Goal: Task Accomplishment & Management: Complete application form

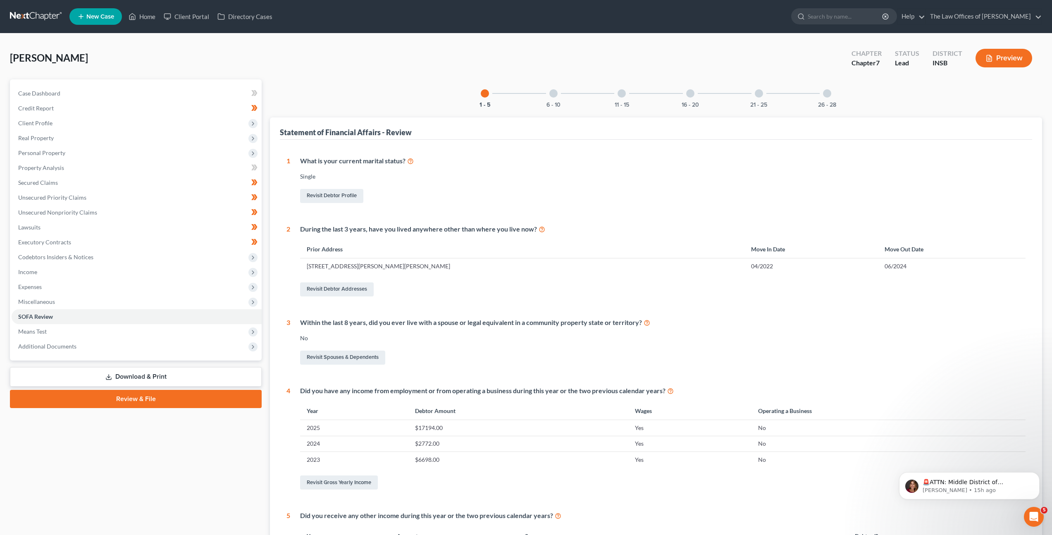
click at [38, 20] on link at bounding box center [36, 16] width 53 height 15
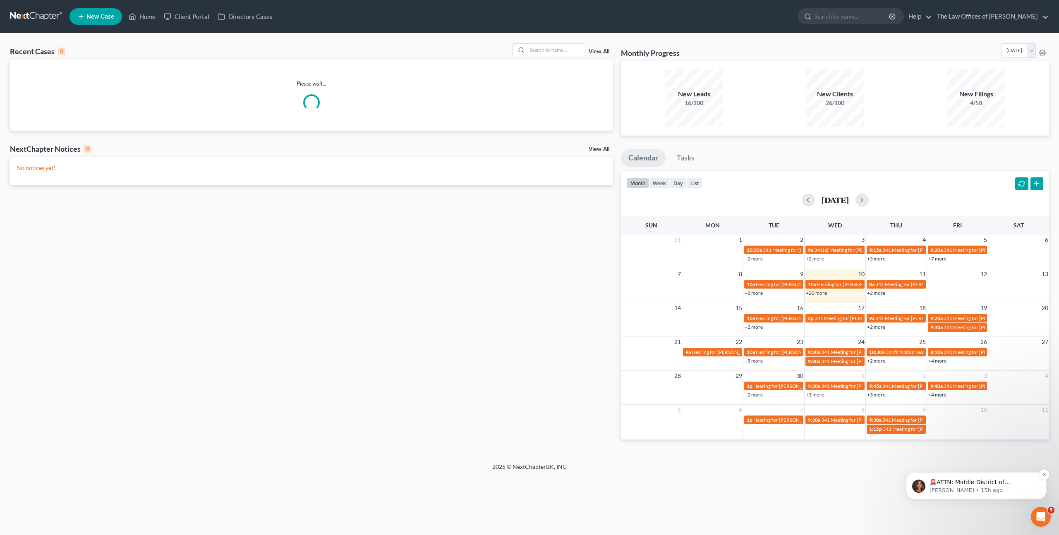
click at [975, 490] on p "Katie • 15h ago" at bounding box center [982, 490] width 107 height 7
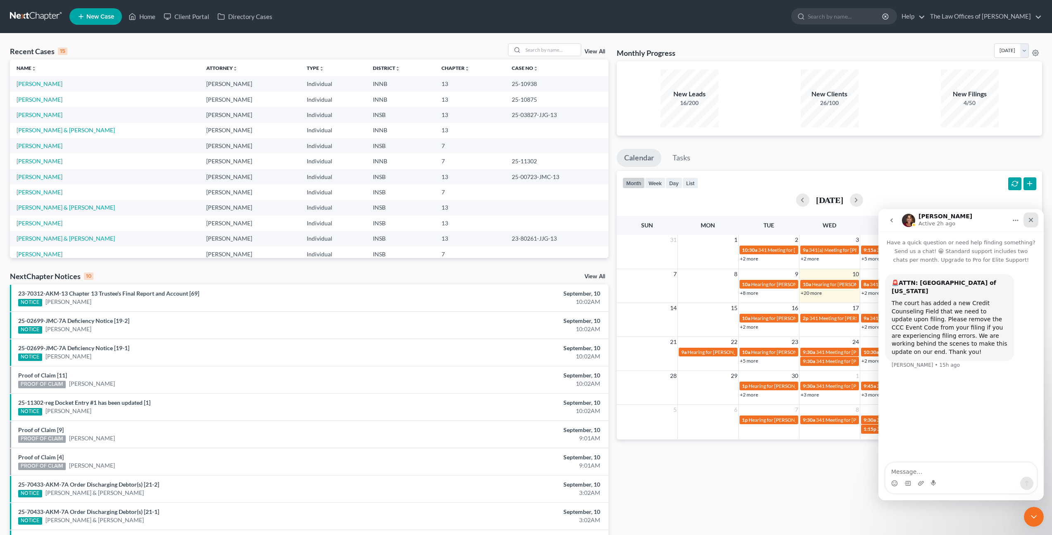
click at [1034, 221] on icon "Close" at bounding box center [1031, 220] width 7 height 7
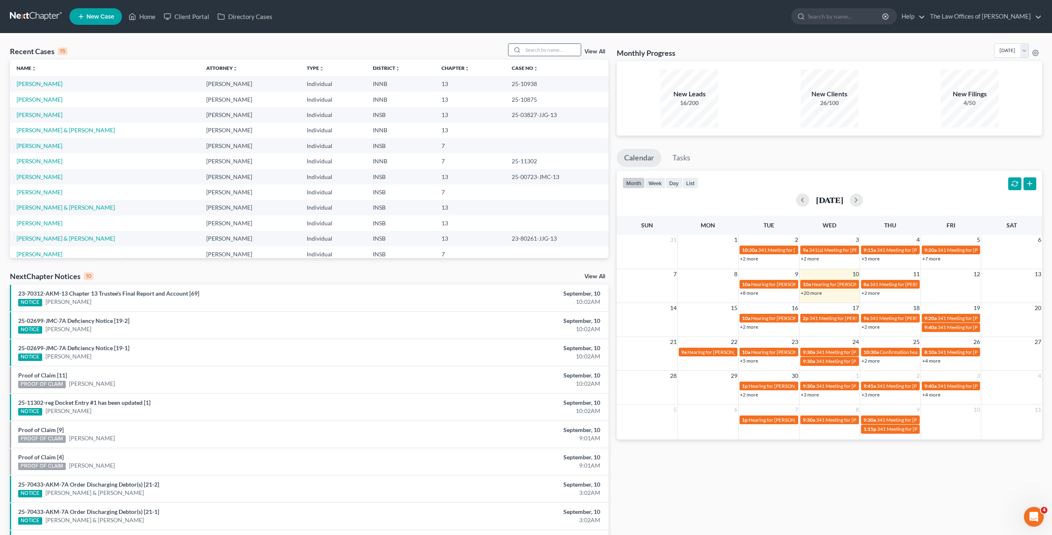
click at [549, 50] on input "search" at bounding box center [552, 50] width 58 height 12
type input "Pam"
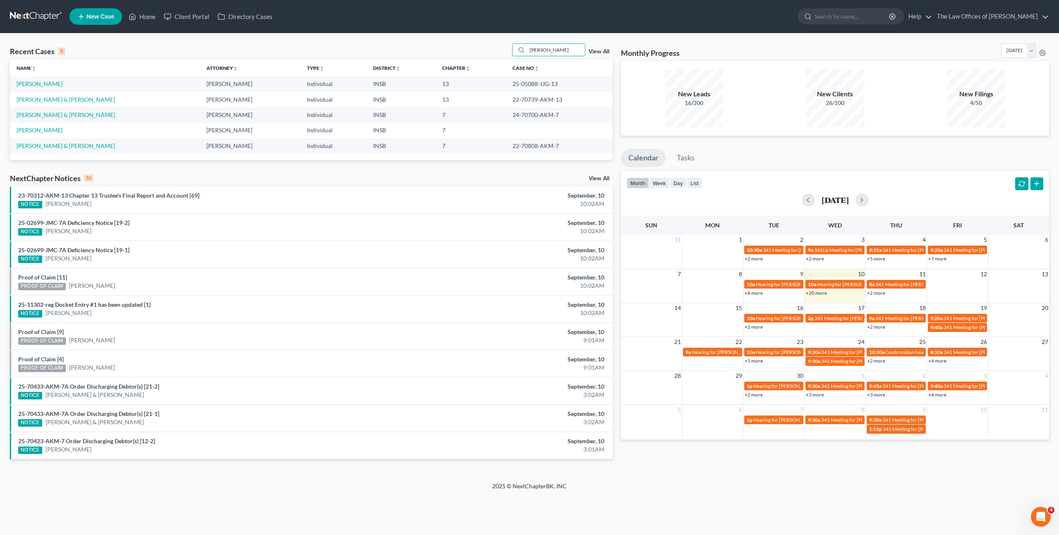
click at [685, 475] on div "Recent Cases 5 Pam View All Name unfold_more expand_more expand_less Attorney u…" at bounding box center [529, 257] width 1059 height 449
click at [106, 39] on div "Recent Cases 5 Pam View All Name unfold_more expand_more expand_less Attorney u…" at bounding box center [529, 257] width 1059 height 449
click at [303, 176] on div "NextChapter Notices 10 View All" at bounding box center [311, 179] width 602 height 13
click at [353, 180] on div "NextChapter Notices 10 View All" at bounding box center [311, 179] width 602 height 13
click at [358, 169] on div "Recent Cases 5 Pam View All Name unfold_more expand_more expand_less Attorney u…" at bounding box center [311, 257] width 611 height 429
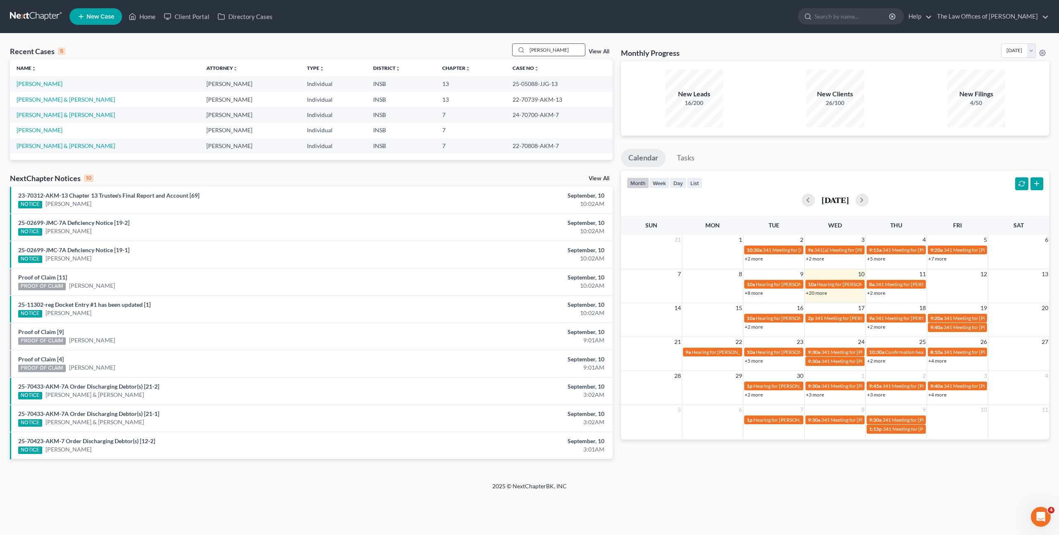
click at [544, 52] on input "Pam" at bounding box center [556, 50] width 58 height 12
drag, startPoint x: 543, startPoint y: 51, endPoint x: 499, endPoint y: 48, distance: 44.0
click at [511, 51] on div "Recent Cases 5 Pam View All" at bounding box center [311, 51] width 602 height 16
type input "a"
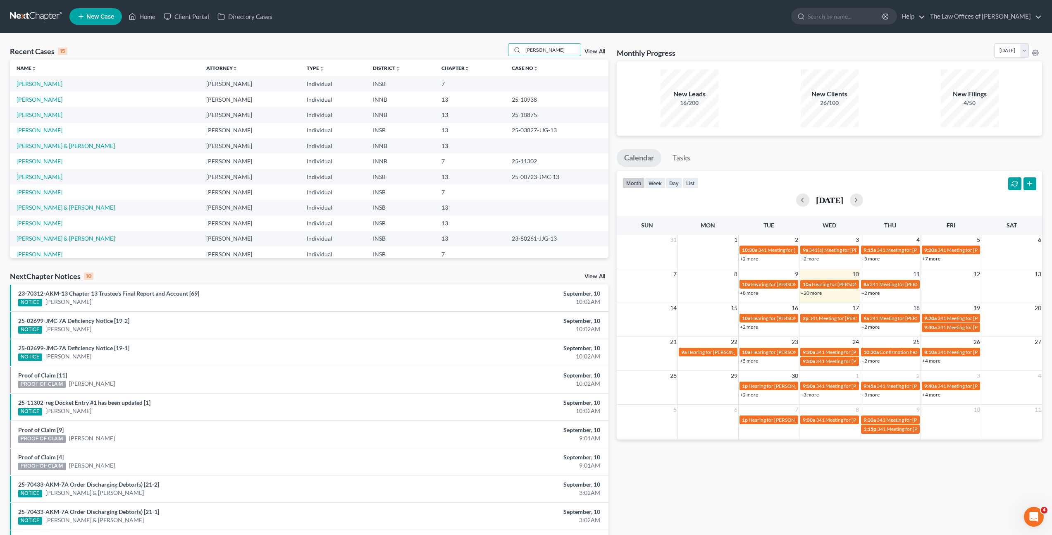
type input "Jacob"
click at [41, 80] on link "Wood, Jacob" at bounding box center [40, 83] width 46 height 7
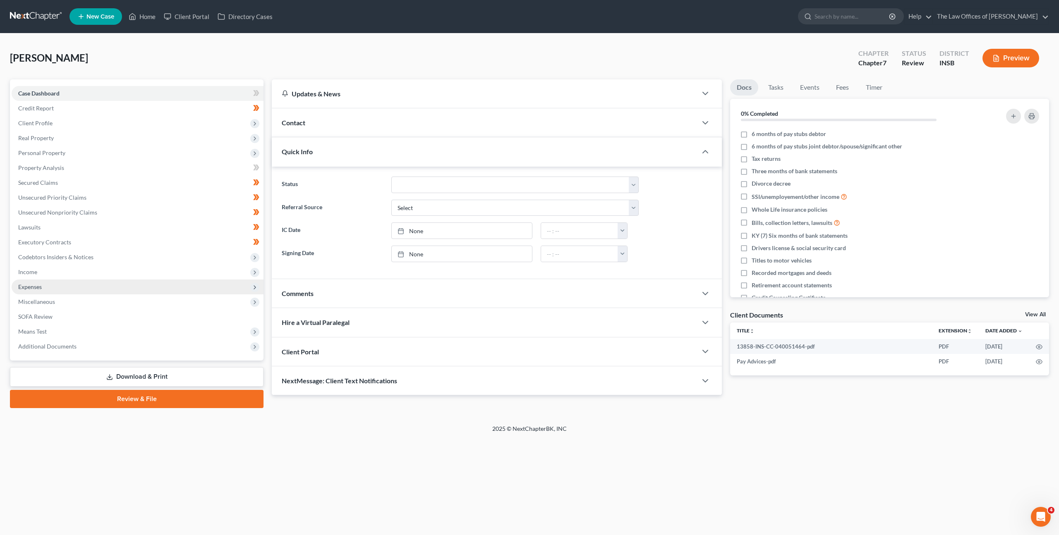
click at [114, 286] on span "Expenses" at bounding box center [138, 287] width 252 height 15
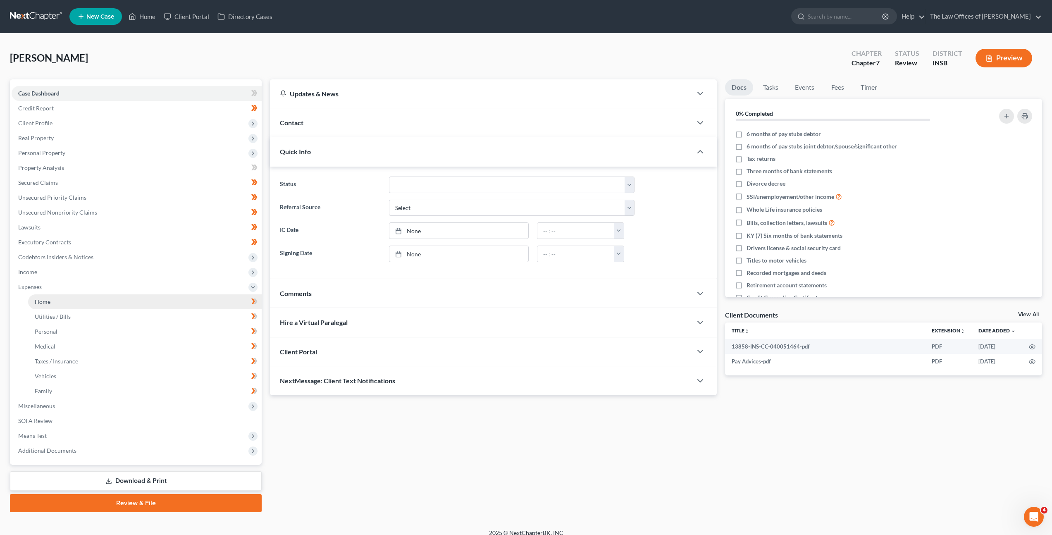
click at [116, 297] on link "Home" at bounding box center [145, 301] width 234 height 15
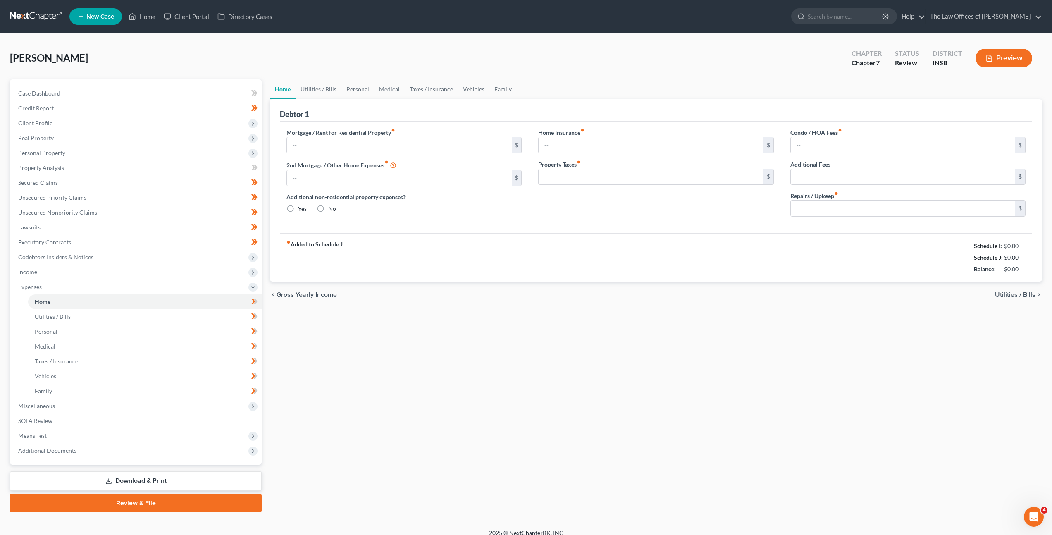
type input "600.00"
type input "0.00"
radio input "true"
type input "0.00"
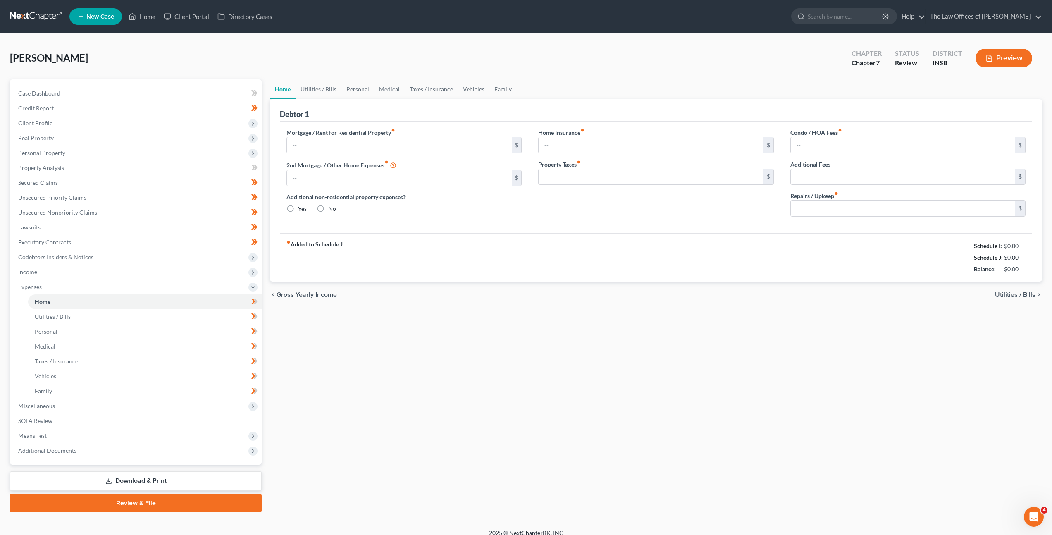
type input "0.00"
click at [306, 93] on link "Utilities / Bills" at bounding box center [319, 89] width 46 height 20
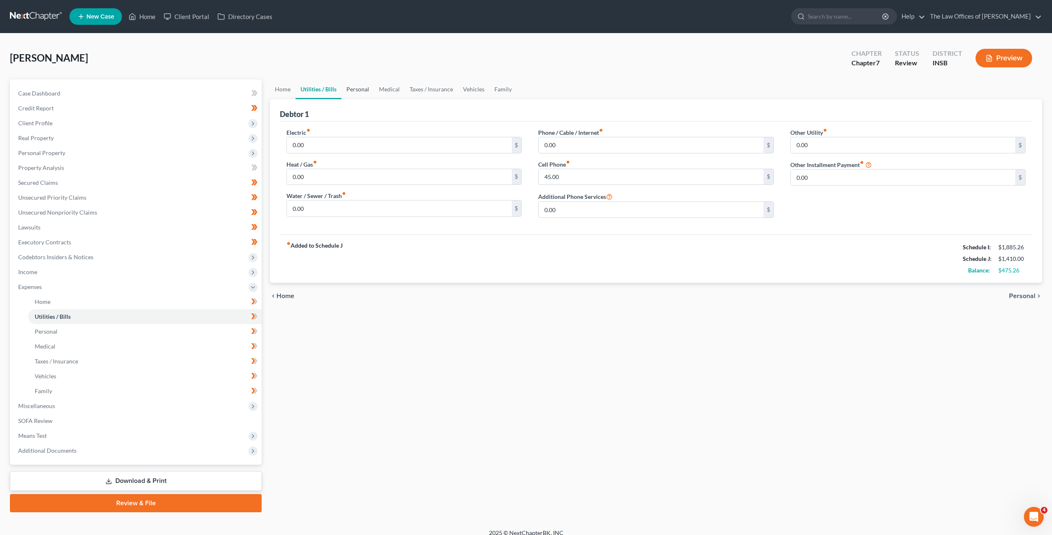
click at [359, 89] on link "Personal" at bounding box center [358, 89] width 33 height 20
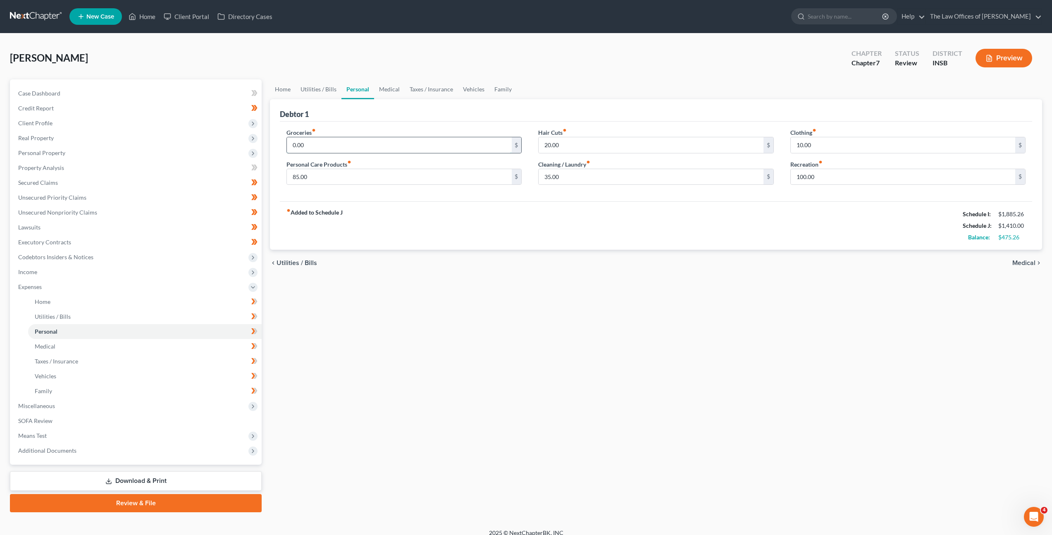
click at [388, 146] on input "0.00" at bounding box center [399, 145] width 225 height 16
click at [106, 299] on link "Home" at bounding box center [145, 301] width 234 height 15
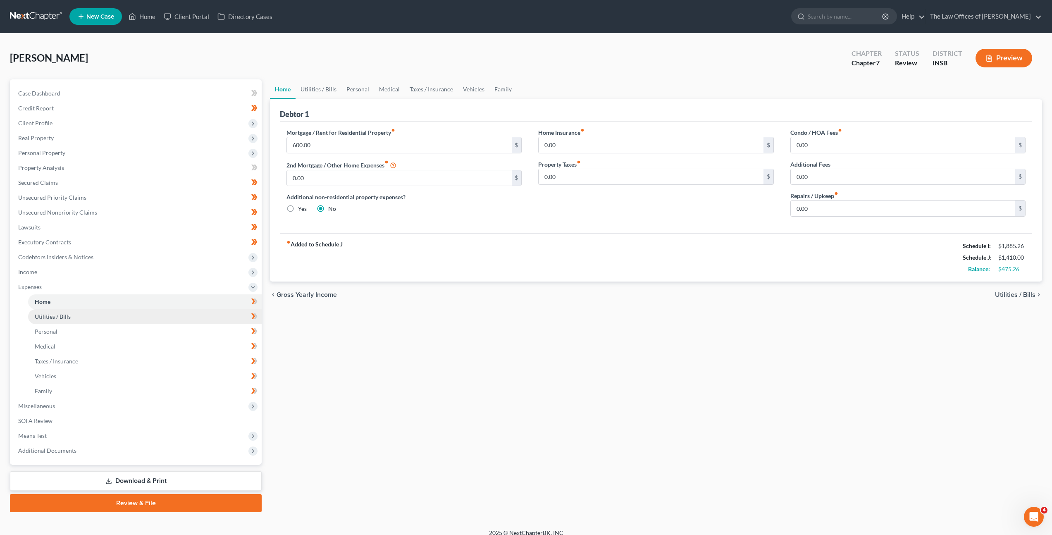
click at [116, 316] on link "Utilities / Bills" at bounding box center [145, 316] width 234 height 15
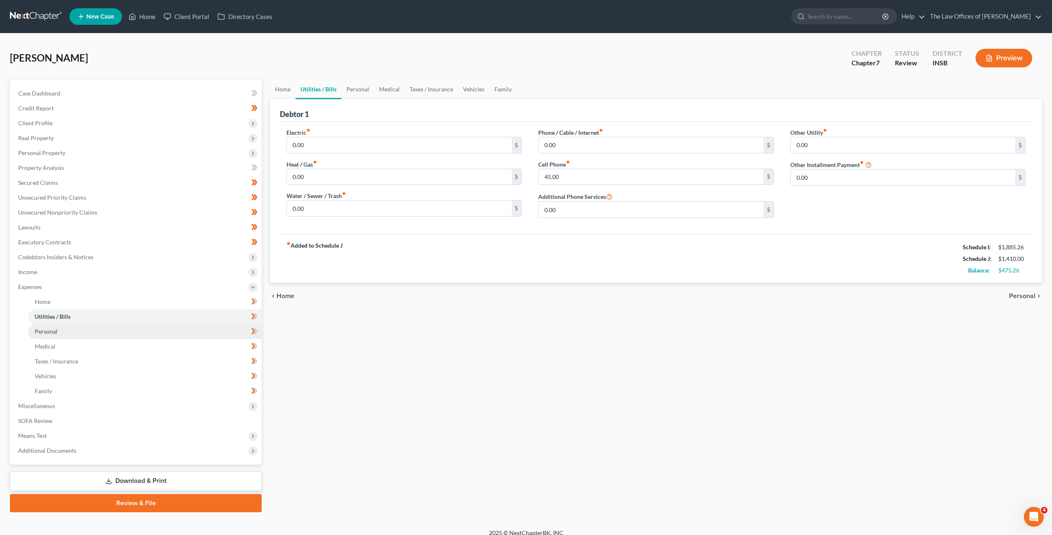
click at [109, 327] on link "Personal" at bounding box center [145, 331] width 234 height 15
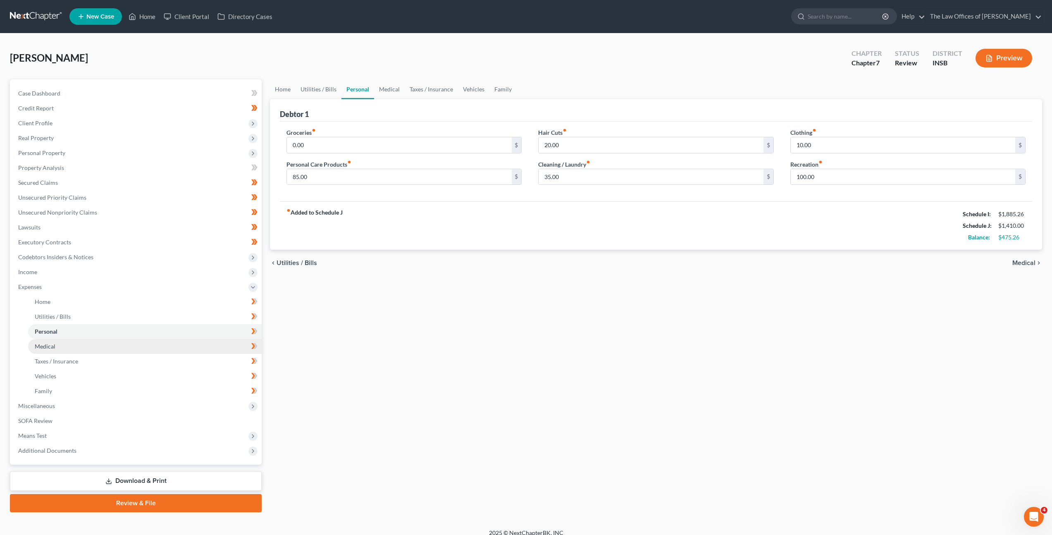
click at [110, 341] on link "Medical" at bounding box center [145, 346] width 234 height 15
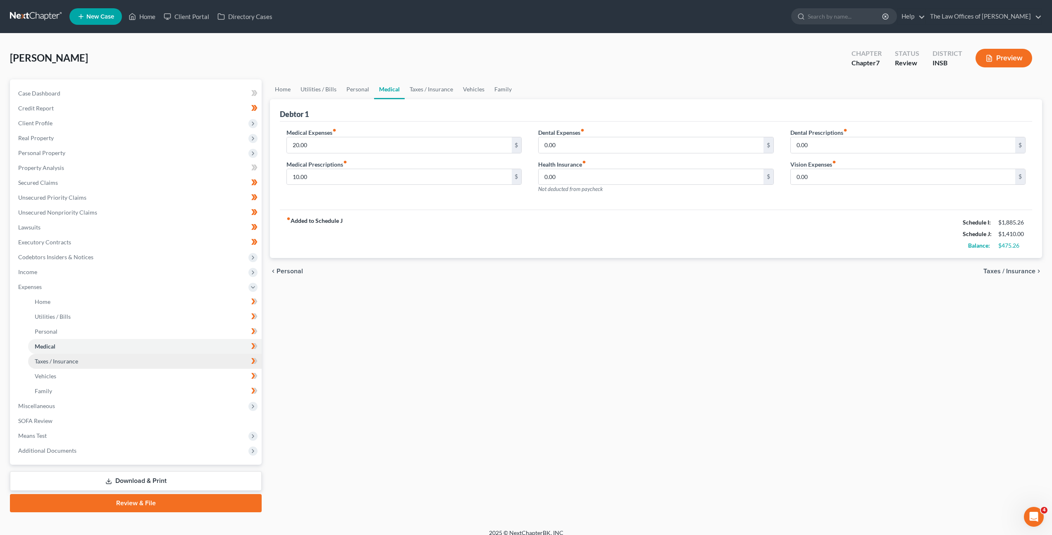
click at [109, 355] on link "Taxes / Insurance" at bounding box center [145, 361] width 234 height 15
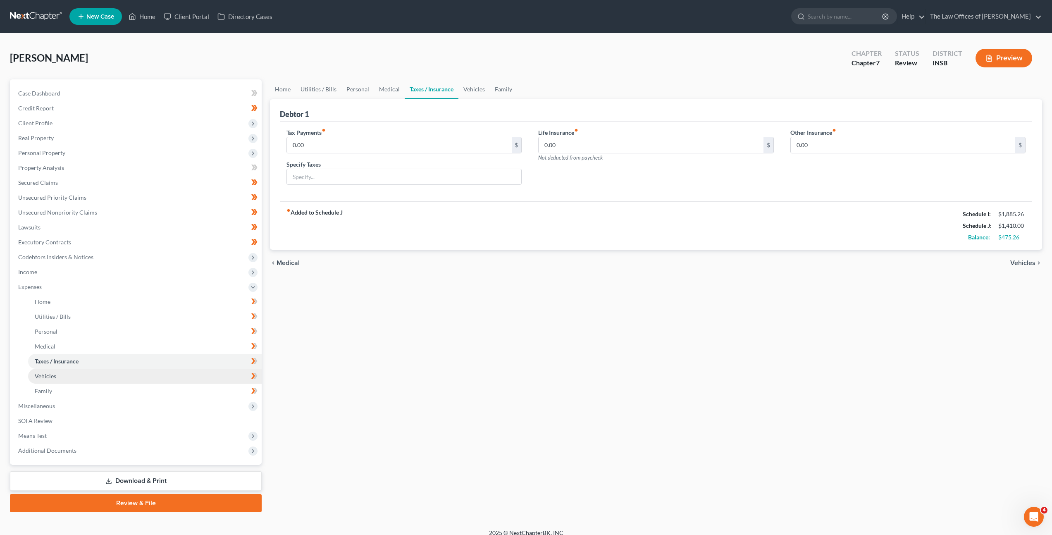
click at [105, 370] on link "Vehicles" at bounding box center [145, 376] width 234 height 15
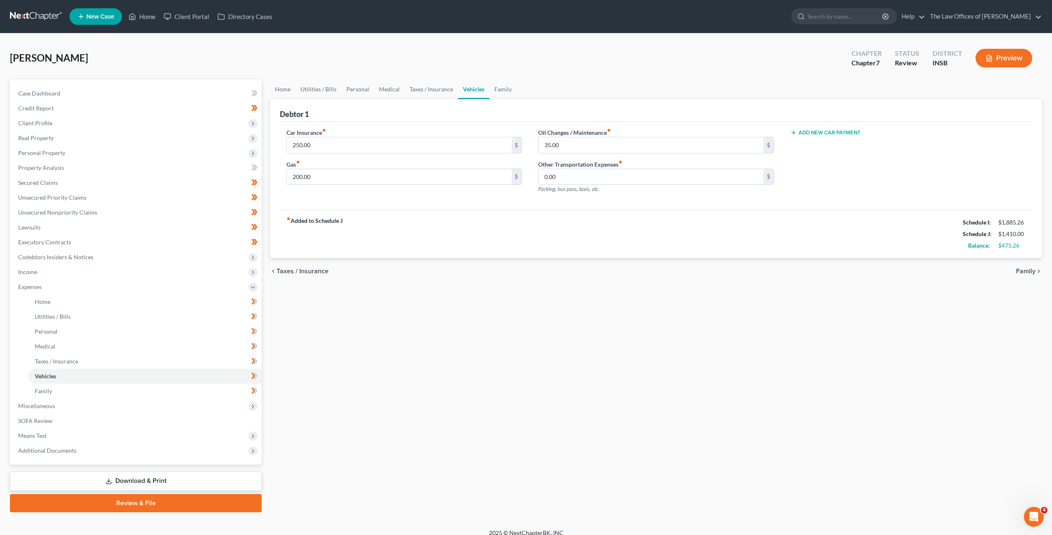
click at [31, 8] on nav "Home New Case Client Portal Directory Cases The Law Offices of Dax J. Miller za…" at bounding box center [526, 16] width 1052 height 33
click at [31, 10] on link at bounding box center [36, 16] width 53 height 15
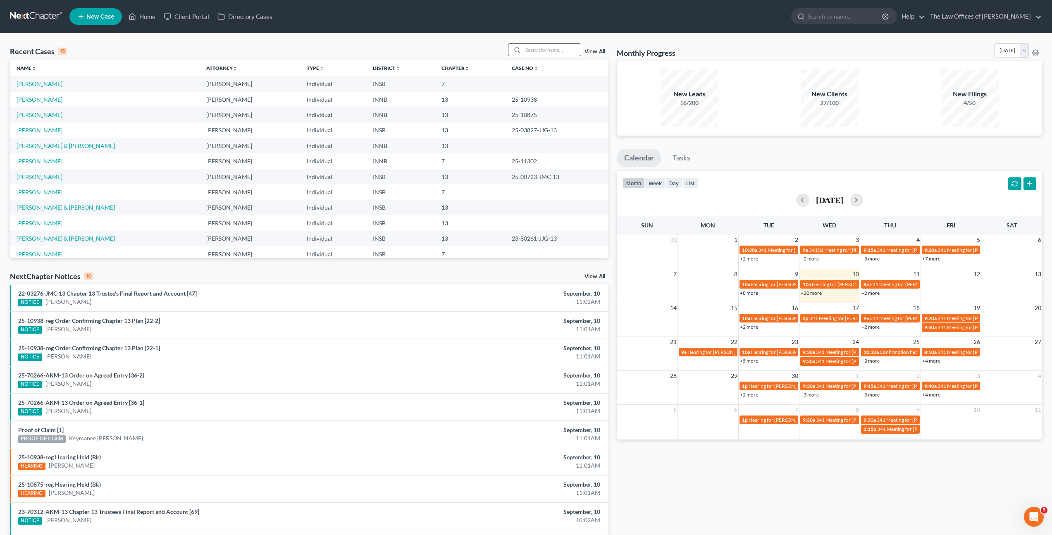
click at [543, 51] on input "search" at bounding box center [552, 50] width 58 height 12
type input "Pam"
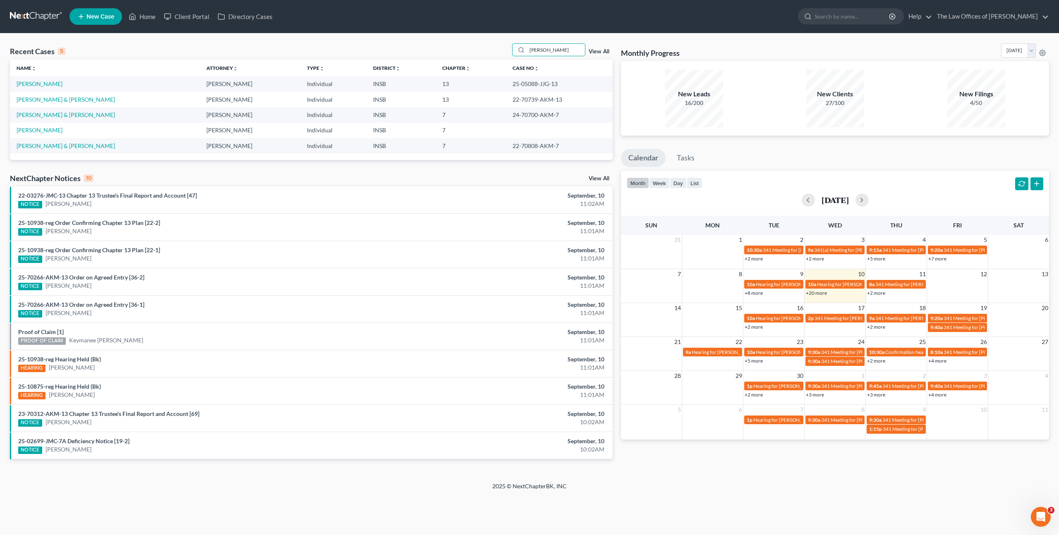
click at [106, 19] on span "New Case" at bounding box center [100, 17] width 28 height 6
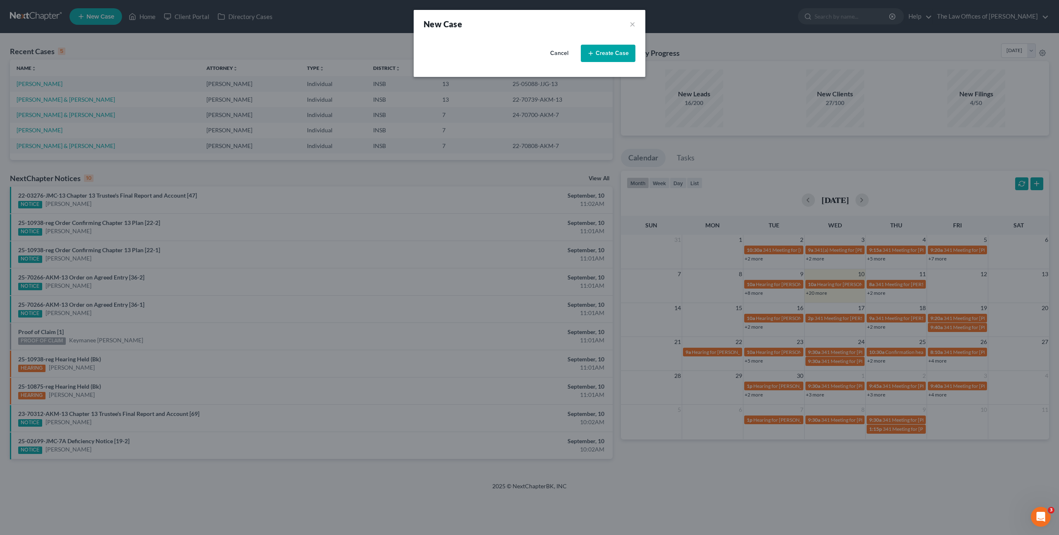
select select "28"
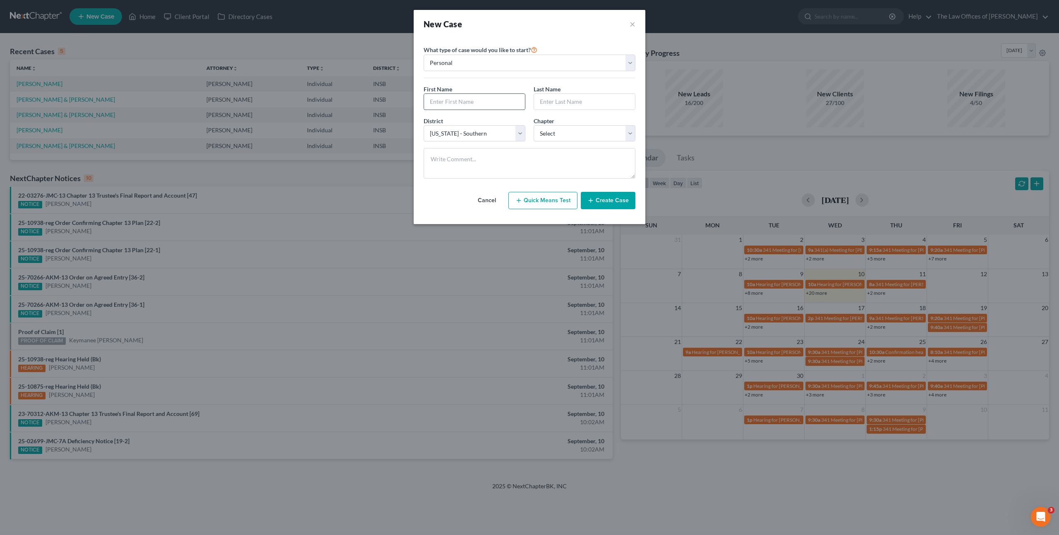
click at [449, 102] on input "text" at bounding box center [474, 102] width 101 height 16
type input "Pam"
type input "Nurrenbern"
click at [480, 100] on input "Pam" at bounding box center [474, 102] width 101 height 16
type input "Pamela"
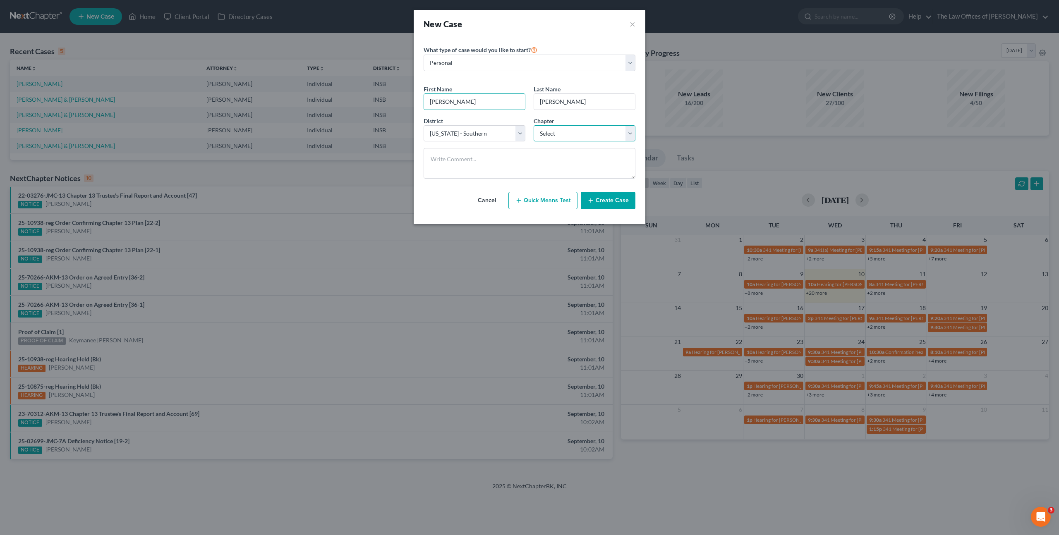
click at [553, 132] on select "Select 7 11 12 13" at bounding box center [584, 133] width 102 height 17
select select "3"
click at [533, 125] on select "Select 7 11 12 13" at bounding box center [584, 133] width 102 height 17
click at [461, 190] on div "Cancel Quick Means Test Create Case" at bounding box center [529, 200] width 212 height 31
click at [592, 201] on line "button" at bounding box center [590, 201] width 4 height 0
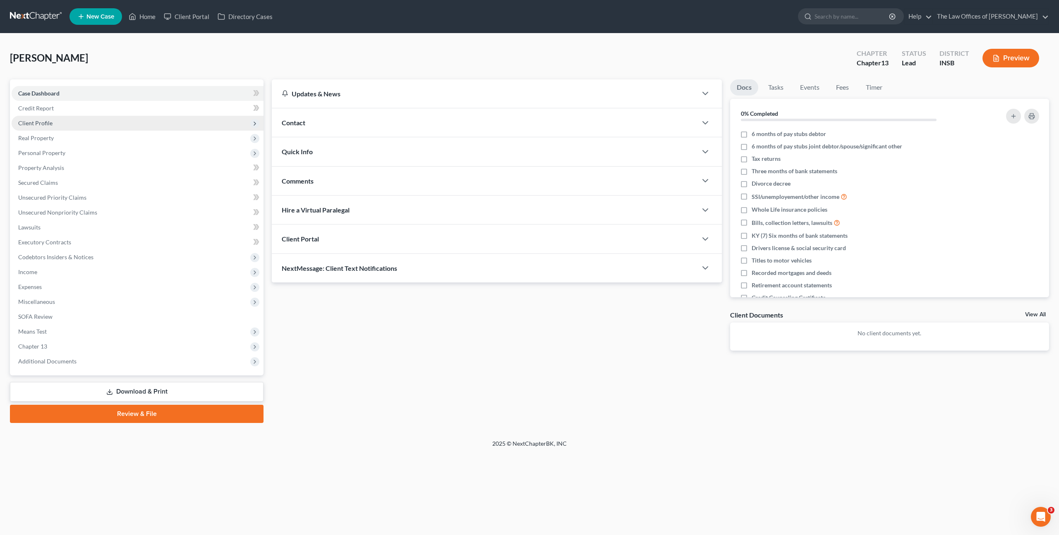
click at [65, 119] on span "Client Profile" at bounding box center [138, 123] width 252 height 15
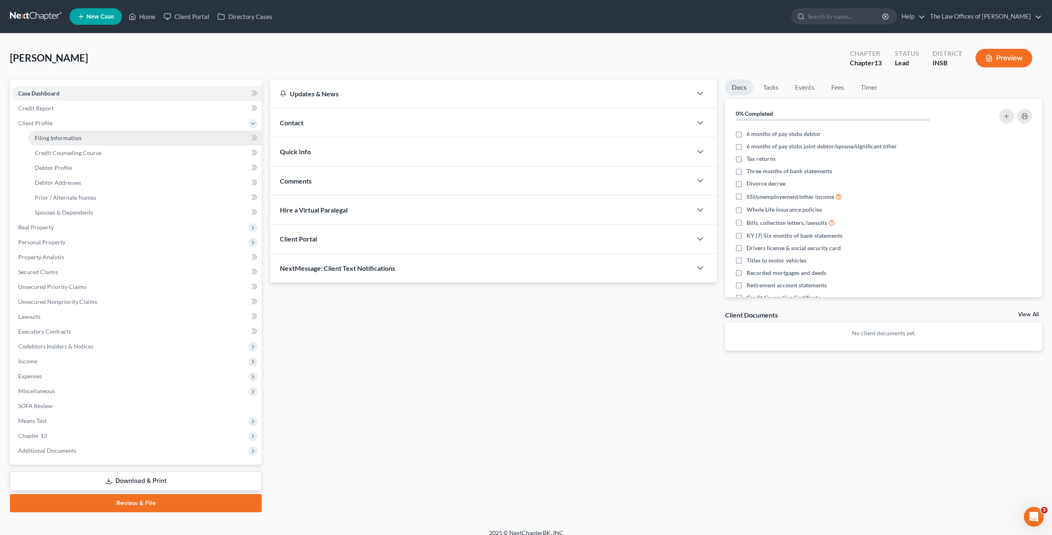
click at [80, 140] on span "Filing Information" at bounding box center [58, 137] width 47 height 7
select select "1"
select select "0"
select select "3"
select select "28"
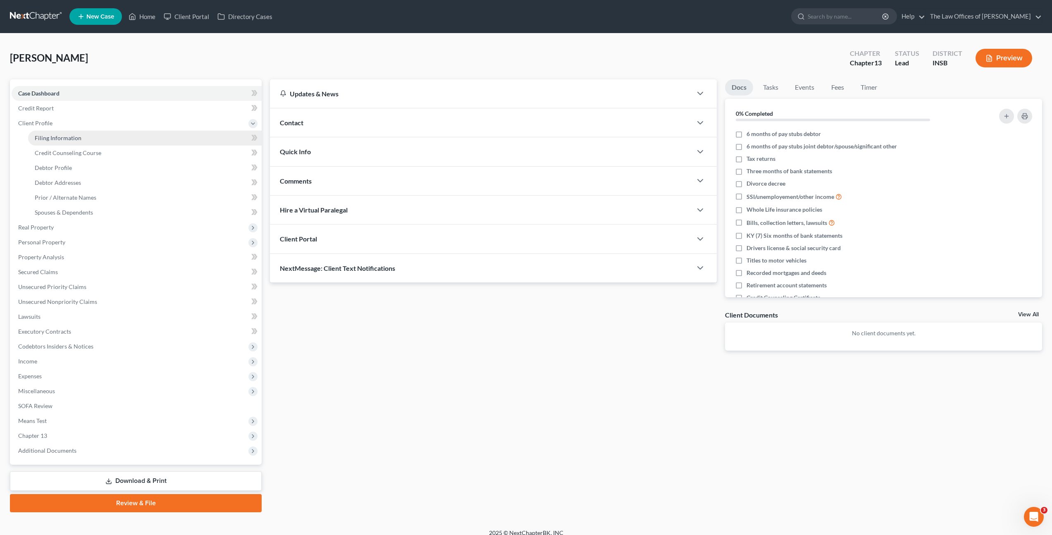
select select "15"
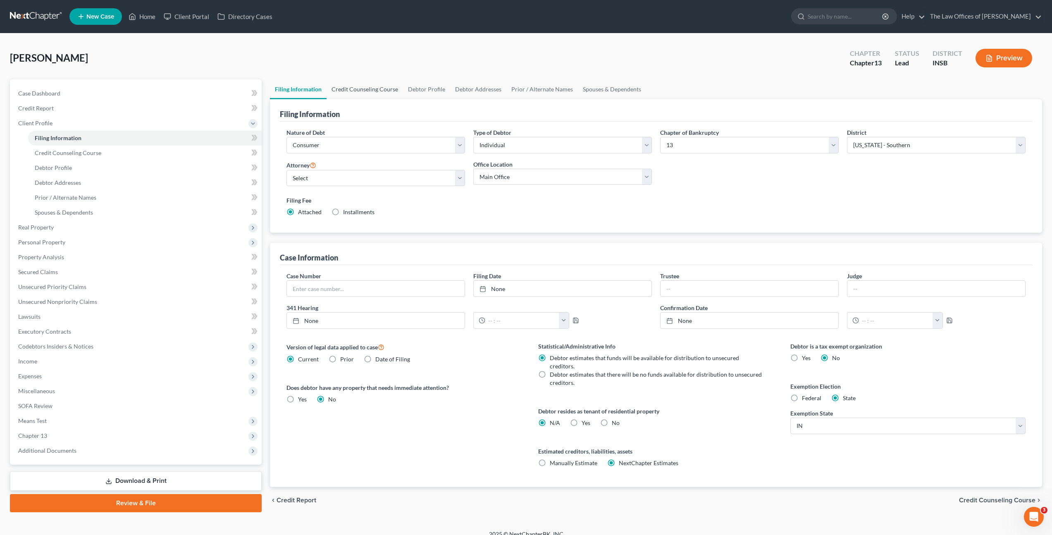
click at [366, 84] on link "Credit Counseling Course" at bounding box center [365, 89] width 76 height 20
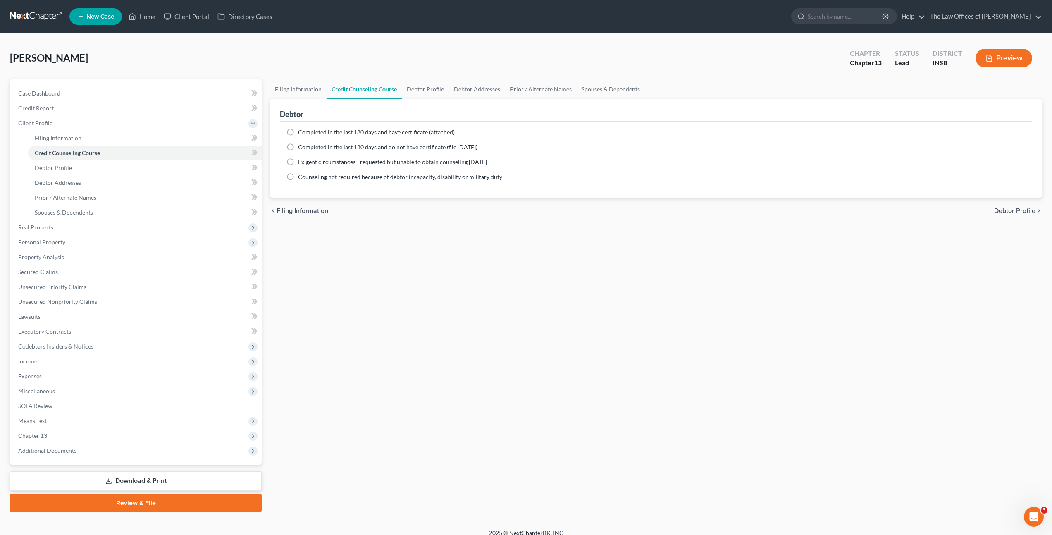
click at [369, 129] on span "Completed in the last 180 days and have certificate (attached)" at bounding box center [376, 132] width 157 height 7
click at [307, 129] on input "Completed in the last 180 days and have certificate (attached)" at bounding box center [303, 130] width 5 height 5
radio input "true"
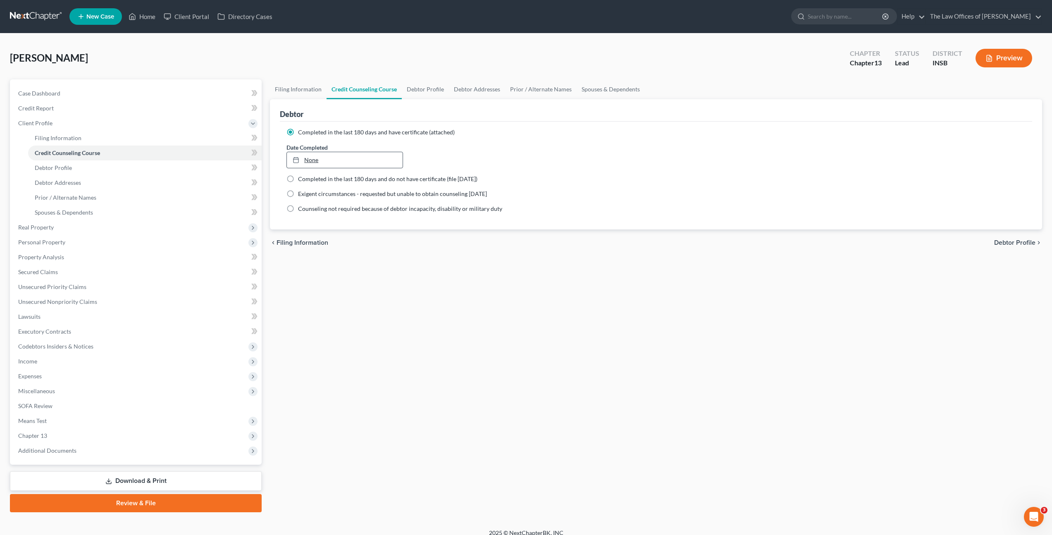
type input "9/10/2025"
click at [336, 160] on link "9/10/2025" at bounding box center [344, 160] width 115 height 16
drag, startPoint x: 572, startPoint y: 297, endPoint x: 303, endPoint y: 197, distance: 287.7
click at [572, 297] on div "Filing Information Credit Counseling Course Debtor Profile Debtor Addresses Pri…" at bounding box center [656, 295] width 781 height 433
click at [256, 152] on icon at bounding box center [256, 153] width 4 height 6
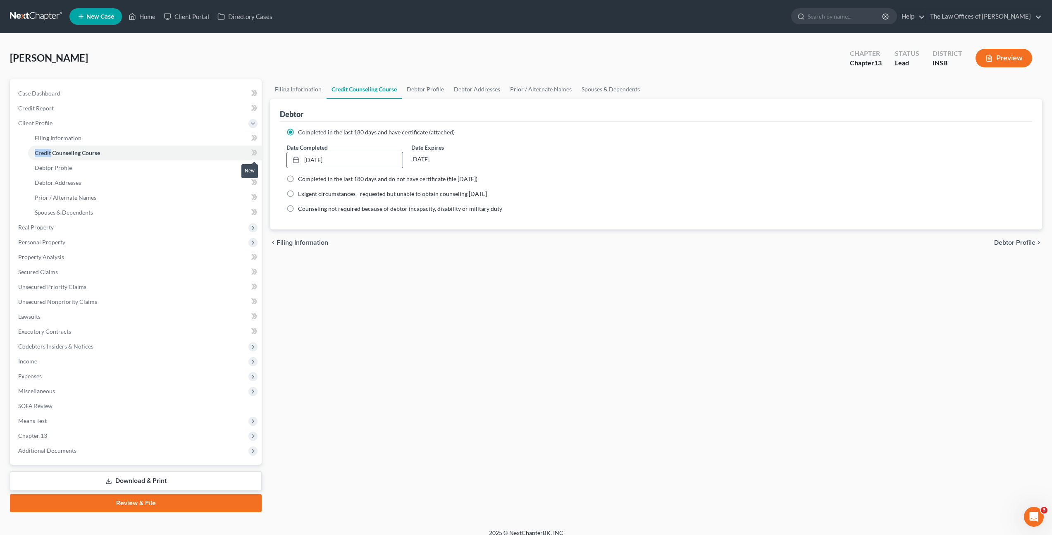
click at [256, 152] on icon at bounding box center [256, 153] width 4 height 6
click at [523, 290] on div "Filing Information Credit Counseling Course Debtor Profile Debtor Addresses Pri…" at bounding box center [656, 295] width 781 height 433
click at [174, 167] on link "Debtor Profile" at bounding box center [145, 167] width 234 height 15
select select "0"
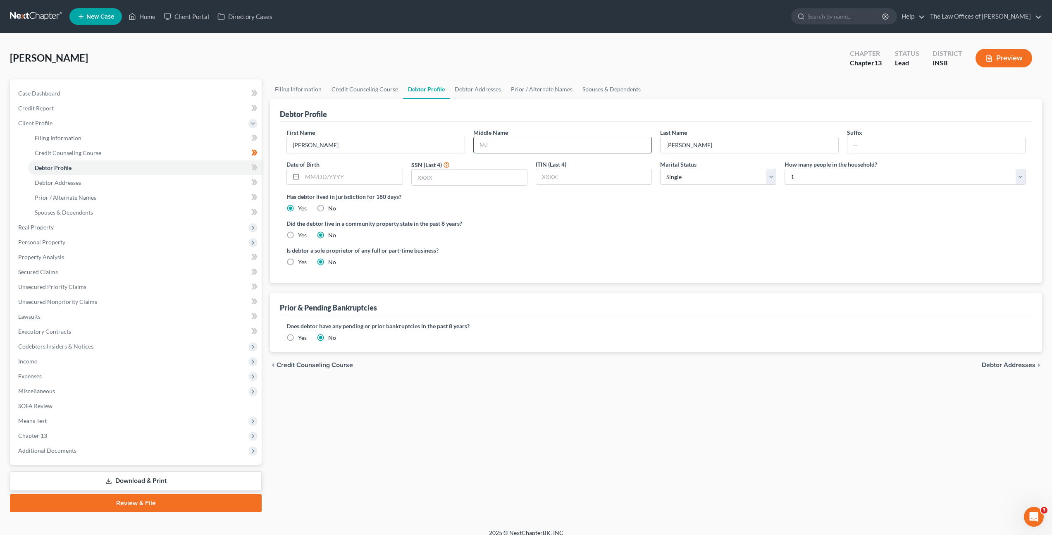
click at [569, 140] on input "text" at bounding box center [563, 145] width 178 height 16
type input "Anne"
type input "12/02/1957"
type input "2781"
click at [644, 225] on label "Did the debtor live in a community property state in the past 8 years?" at bounding box center [656, 223] width 739 height 9
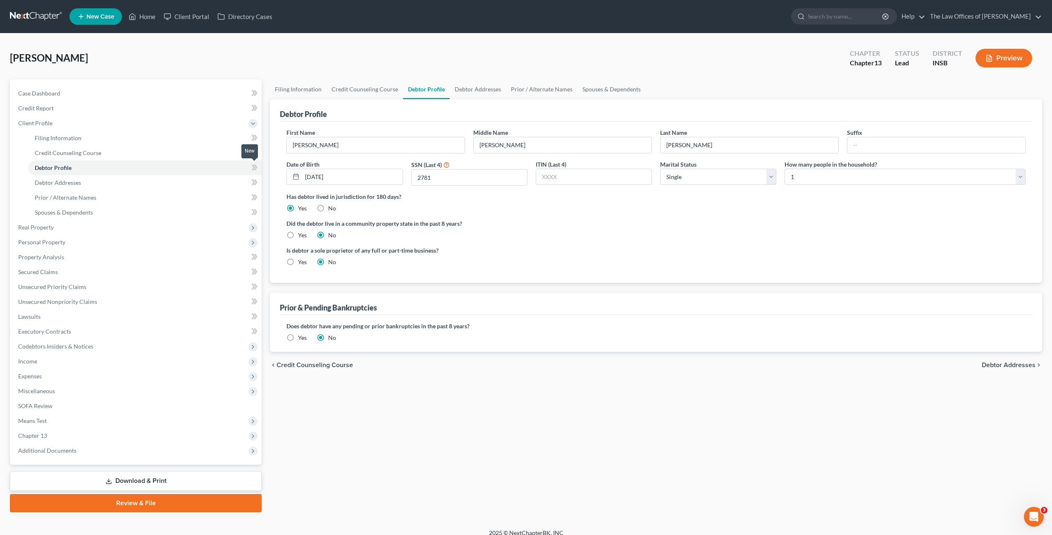
click at [250, 170] on span at bounding box center [254, 168] width 14 height 12
click at [217, 184] on link "Debtor Addresses" at bounding box center [145, 182] width 234 height 15
select select "0"
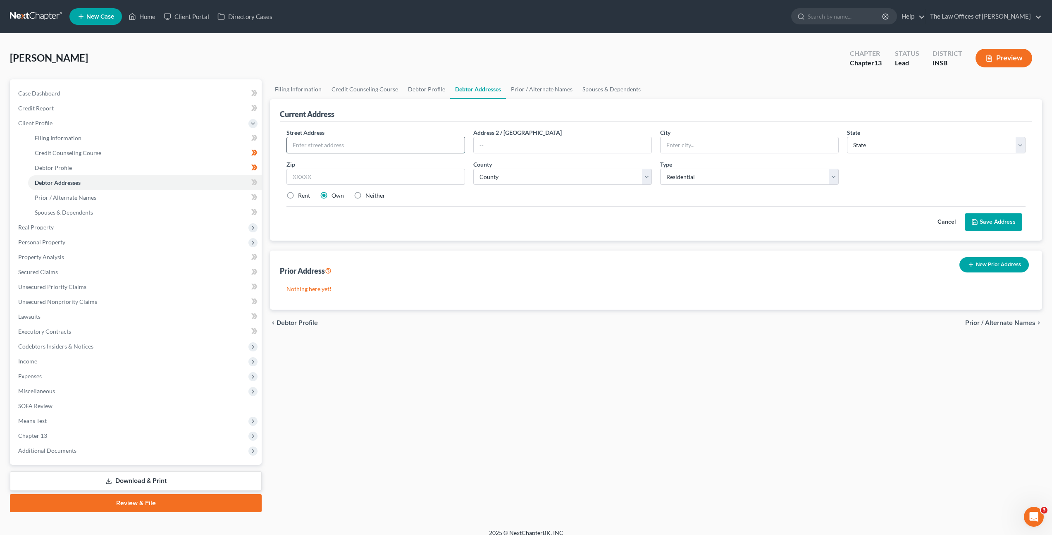
click at [375, 140] on input "text" at bounding box center [376, 145] width 178 height 16
type input "5417 Great Lakes Dr"
type input "47715"
click at [298, 196] on label "Rent" at bounding box center [304, 195] width 12 height 8
click at [301, 196] on input "Rent" at bounding box center [303, 193] width 5 height 5
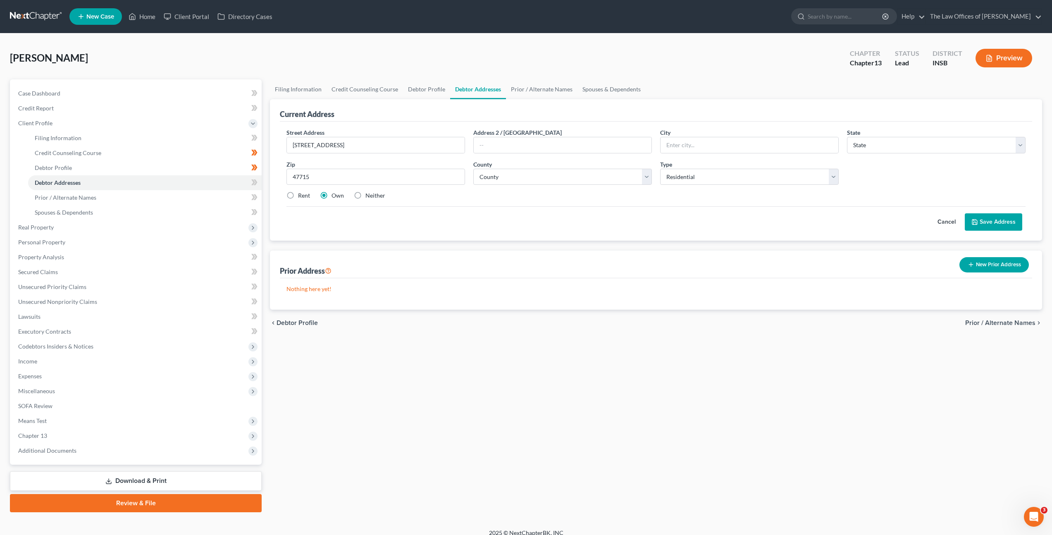
radio input "true"
click at [462, 221] on div "Cancel Save Address" at bounding box center [656, 218] width 739 height 24
drag, startPoint x: 565, startPoint y: 208, endPoint x: 565, endPoint y: 202, distance: 5.8
click at [564, 208] on div "Cancel Save Address" at bounding box center [656, 218] width 739 height 24
click at [566, 179] on select "County" at bounding box center [562, 177] width 179 height 17
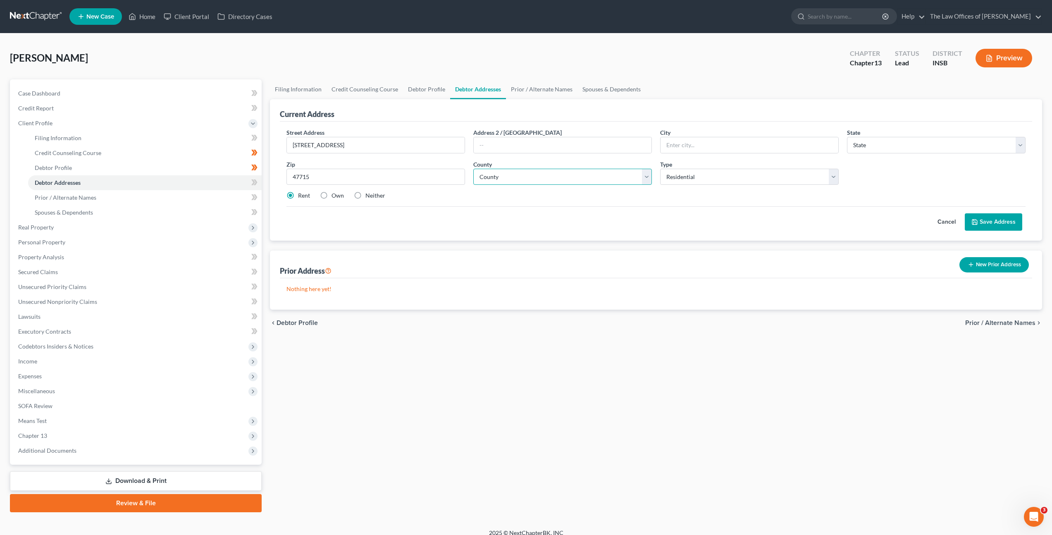
click at [554, 179] on select "County" at bounding box center [562, 177] width 179 height 17
click at [406, 177] on input "47715" at bounding box center [376, 177] width 179 height 17
drag, startPoint x: 406, startPoint y: 177, endPoint x: 282, endPoint y: 168, distance: 124.3
click at [282, 168] on div "Street Address * 5417 Great Lakes Dr Address 2 / PO Box City * State * State AL…" at bounding box center [656, 181] width 753 height 119
type input "47715"
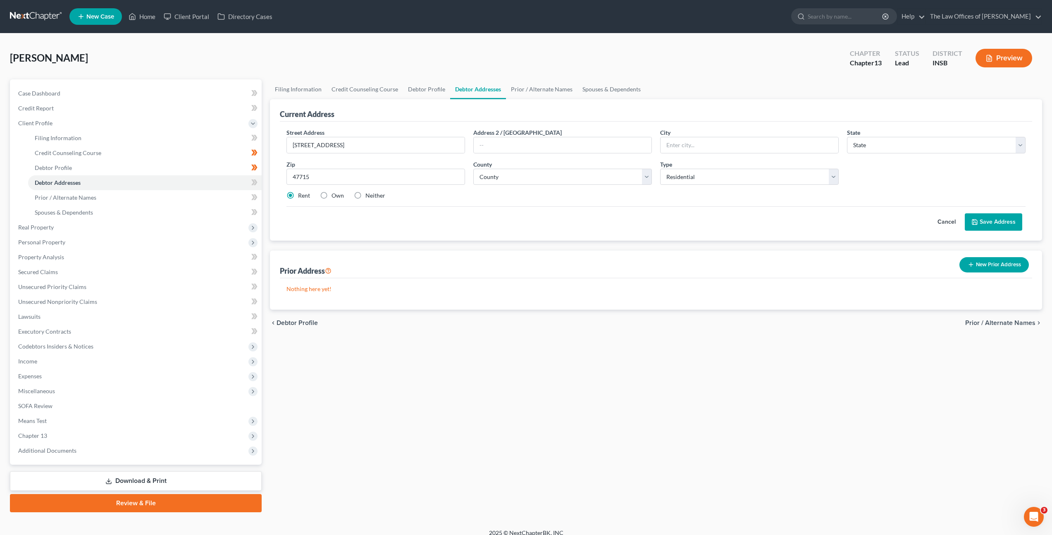
click at [594, 210] on div "Cancel Save Address" at bounding box center [656, 218] width 739 height 24
click at [699, 150] on input "text" at bounding box center [750, 145] width 178 height 16
click at [533, 182] on select "County" at bounding box center [562, 177] width 179 height 17
click at [882, 147] on select "State AL AK AR AZ CA CO CT DE DC FL GA GU HI ID IL IN IA KS KY LA ME MD MA MI M…" at bounding box center [936, 145] width 179 height 17
click at [731, 146] on input "text" at bounding box center [750, 145] width 178 height 16
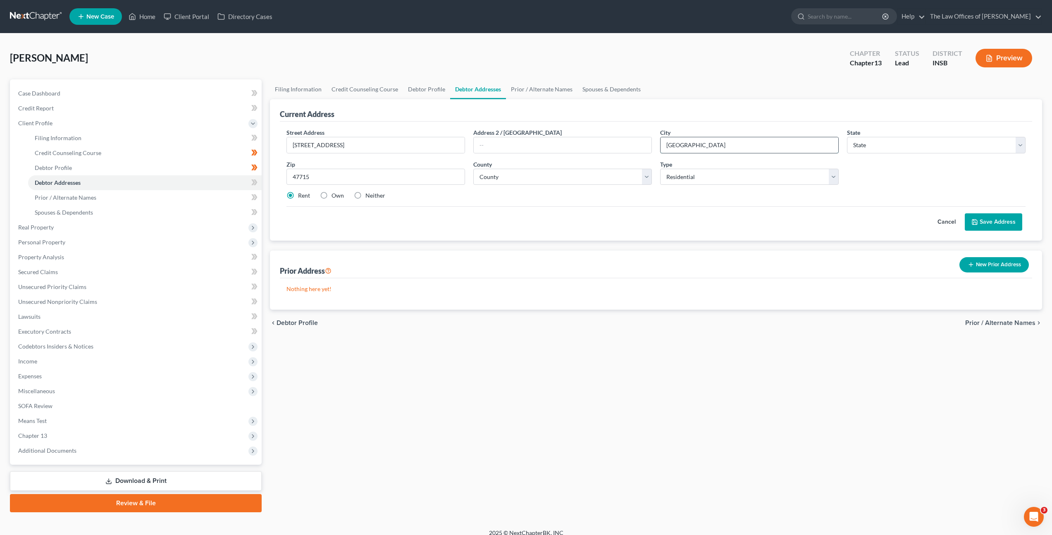
type input "Evansville"
select select "15"
select select "81"
click at [581, 214] on div "Cancel Save Address" at bounding box center [656, 218] width 739 height 24
click at [975, 220] on icon at bounding box center [975, 222] width 7 height 7
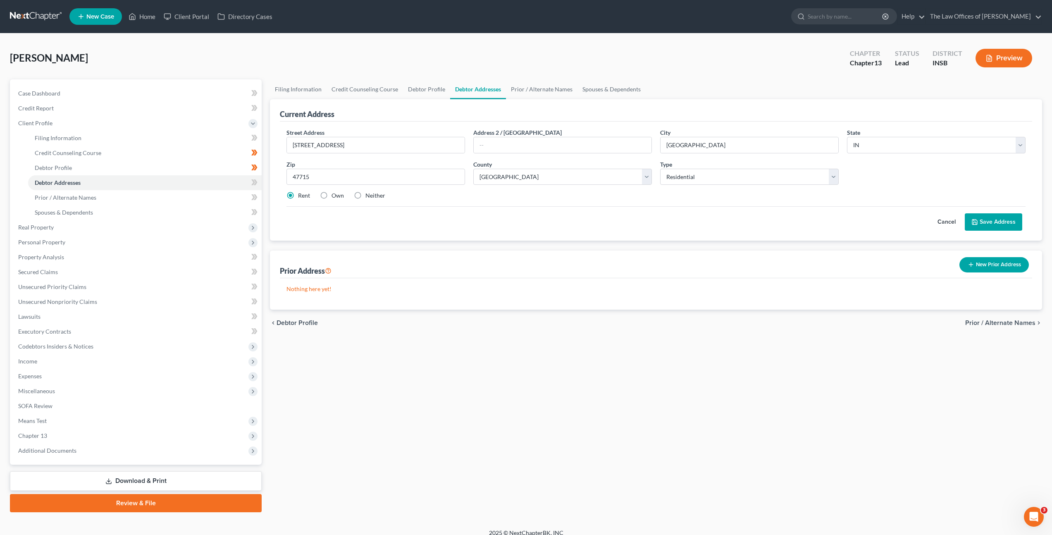
click at [1004, 225] on button "Save Address" at bounding box center [993, 221] width 57 height 17
click at [1001, 225] on button "Save Address" at bounding box center [993, 221] width 57 height 17
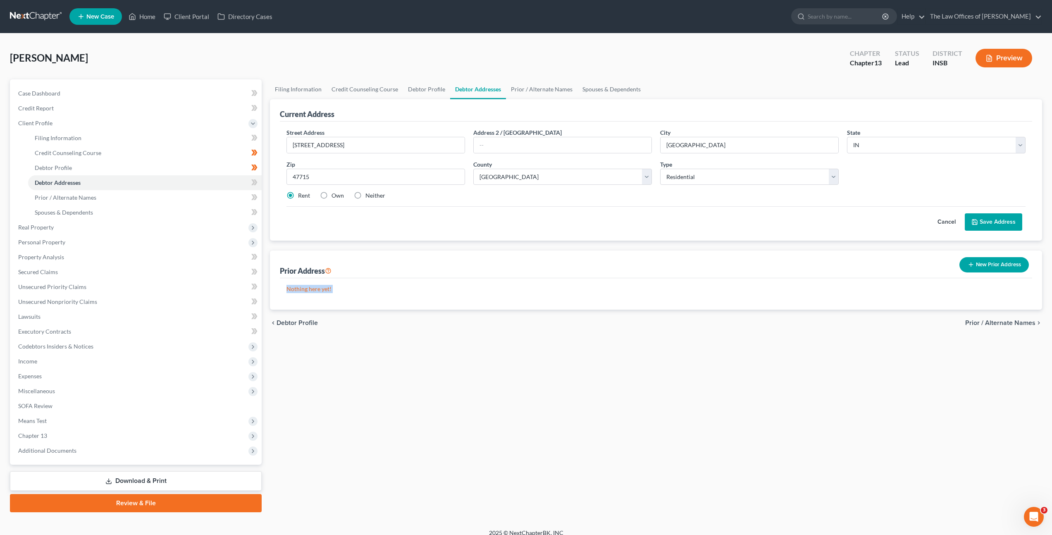
click at [1001, 278] on div "Nothing here yet!" at bounding box center [656, 293] width 753 height 31
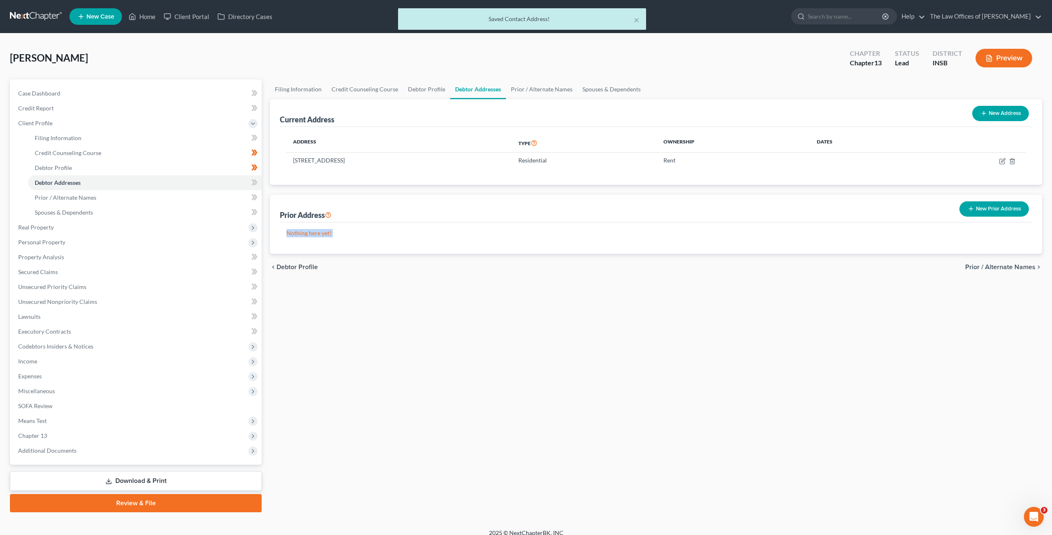
click at [1001, 225] on div "Nothing here yet!" at bounding box center [656, 237] width 753 height 31
click at [676, 270] on div "chevron_left Debtor Profile Prior / Alternate Names chevron_right" at bounding box center [656, 267] width 772 height 26
click at [253, 180] on icon at bounding box center [253, 182] width 4 height 6
drag, startPoint x: 227, startPoint y: 197, endPoint x: 235, endPoint y: 201, distance: 8.3
click at [227, 197] on link "Prior / Alternate Names" at bounding box center [145, 197] width 234 height 15
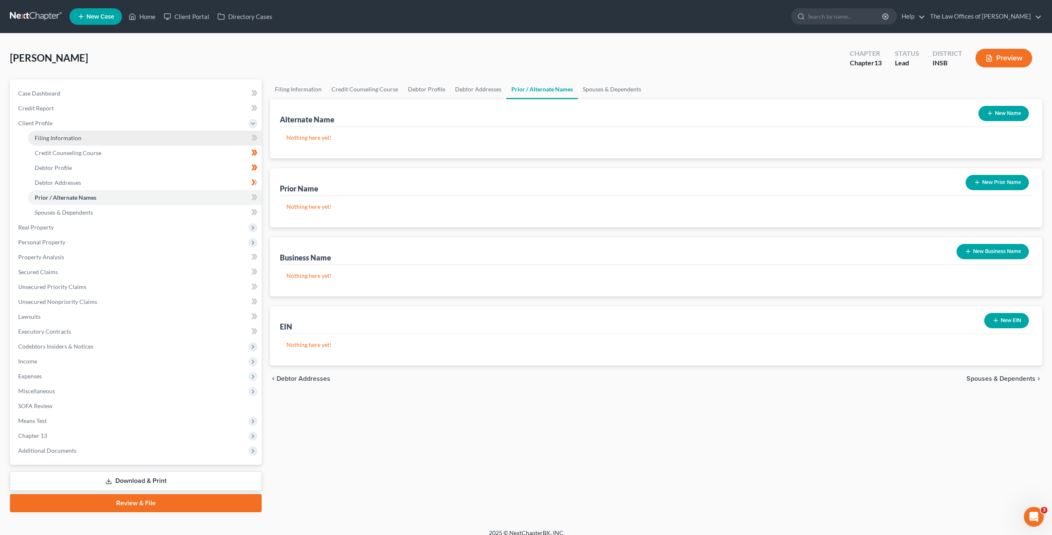
click at [178, 134] on link "Filing Information" at bounding box center [145, 138] width 234 height 15
select select "1"
select select "0"
select select "3"
select select "28"
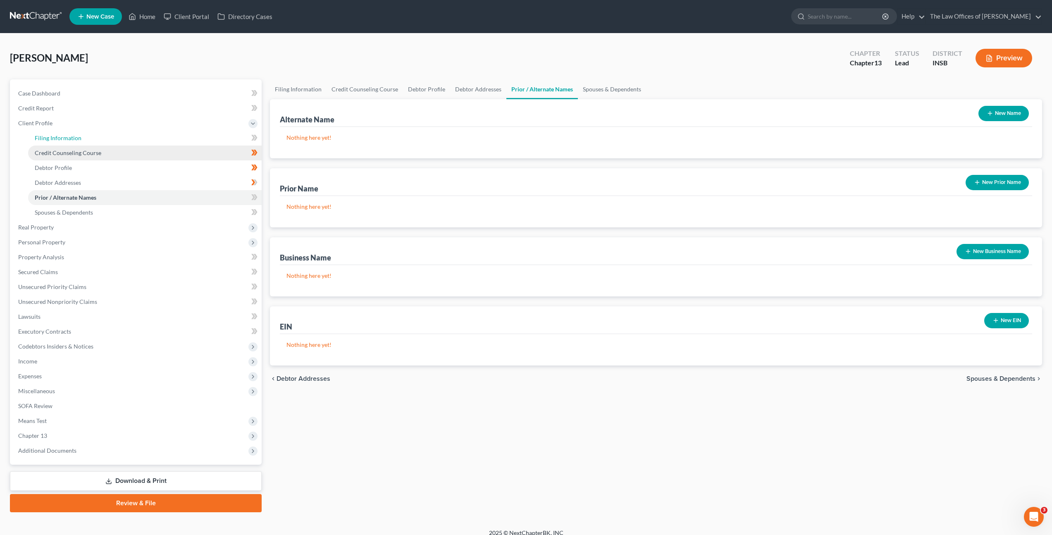
select select "15"
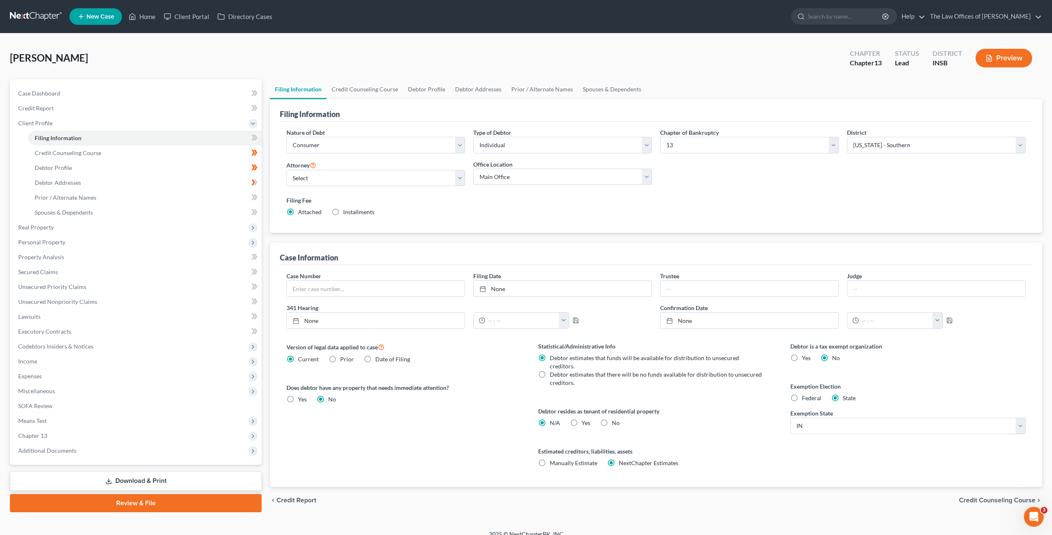
click at [582, 419] on label "Yes Yes" at bounding box center [586, 423] width 9 height 8
click at [585, 419] on input "Yes Yes" at bounding box center [587, 421] width 5 height 5
radio input "true"
radio input "false"
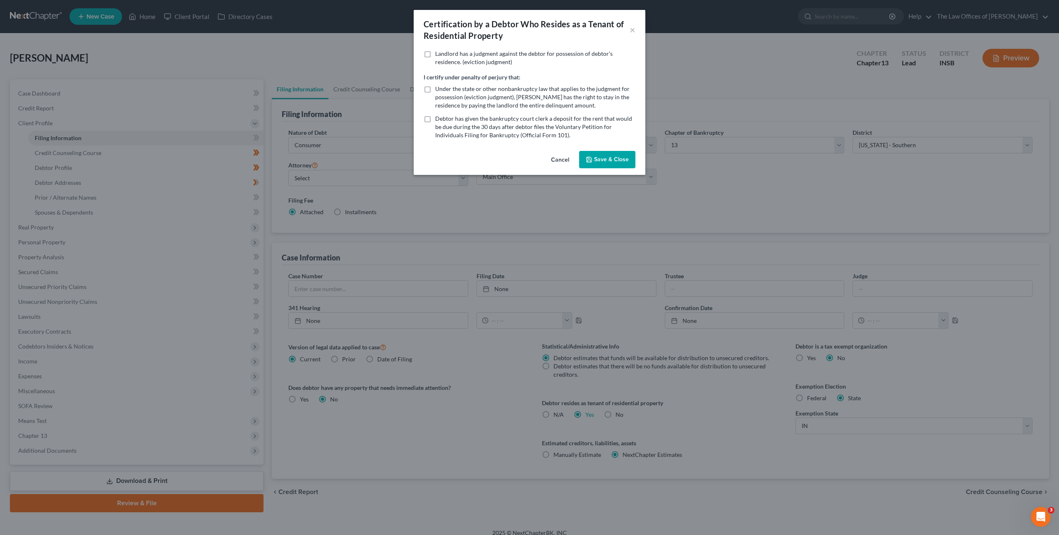
click at [604, 165] on button "Save & Close" at bounding box center [607, 159] width 56 height 17
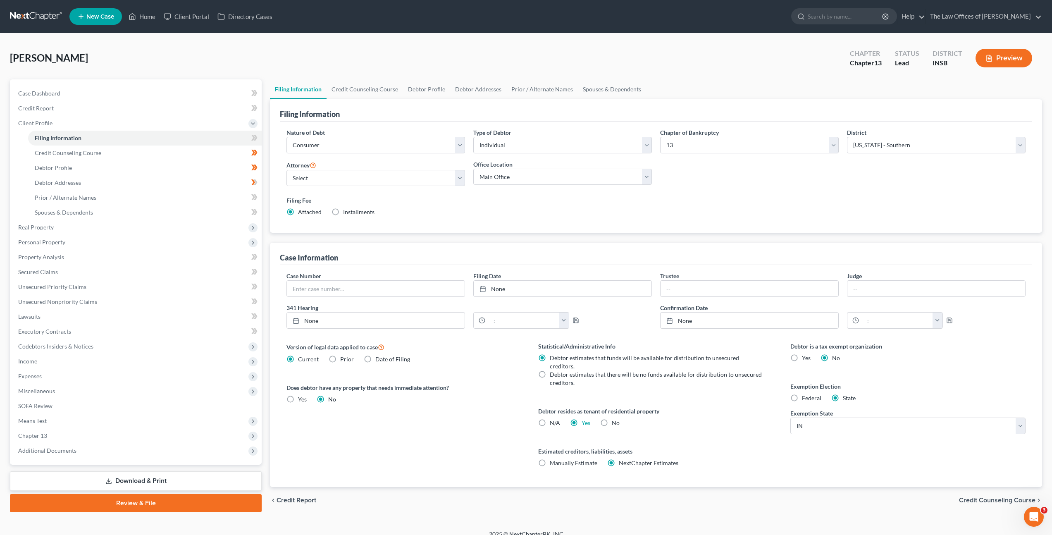
click at [480, 352] on div "Version of legal data applied to case Current Prior Date of Filing" at bounding box center [404, 353] width 235 height 22
click at [255, 136] on icon at bounding box center [256, 138] width 4 height 6
click at [322, 170] on select "Select Dax Miller - INSB Dax Miller - INSB Dax Miller - GAMB Dax Miller - INNB …" at bounding box center [376, 178] width 179 height 17
select select "0"
click at [287, 170] on select "Select Dax Miller - INSB Dax Miller - INSB Dax Miller - GAMB Dax Miller - INNB …" at bounding box center [376, 178] width 179 height 17
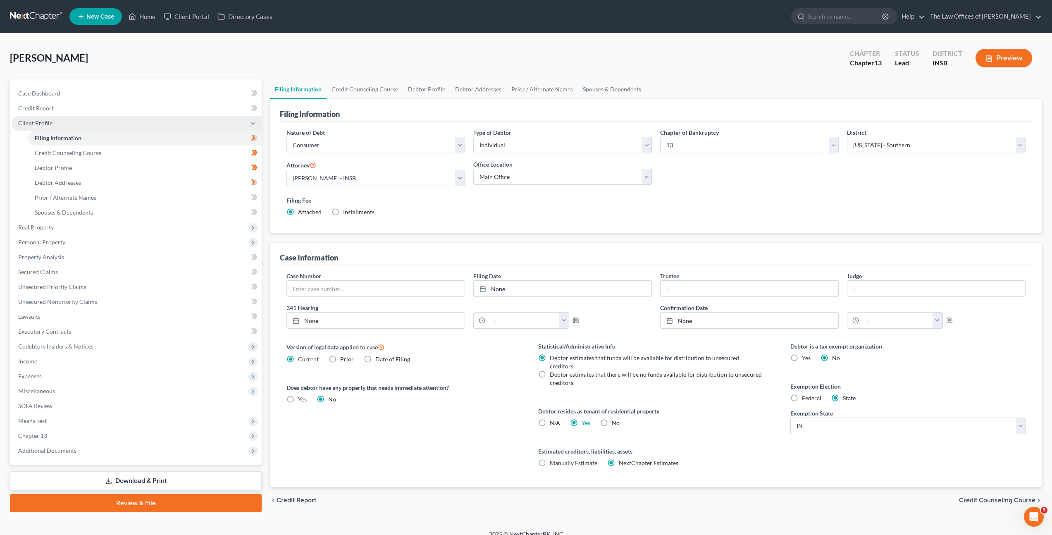
click at [151, 124] on span "Client Profile" at bounding box center [137, 123] width 250 height 15
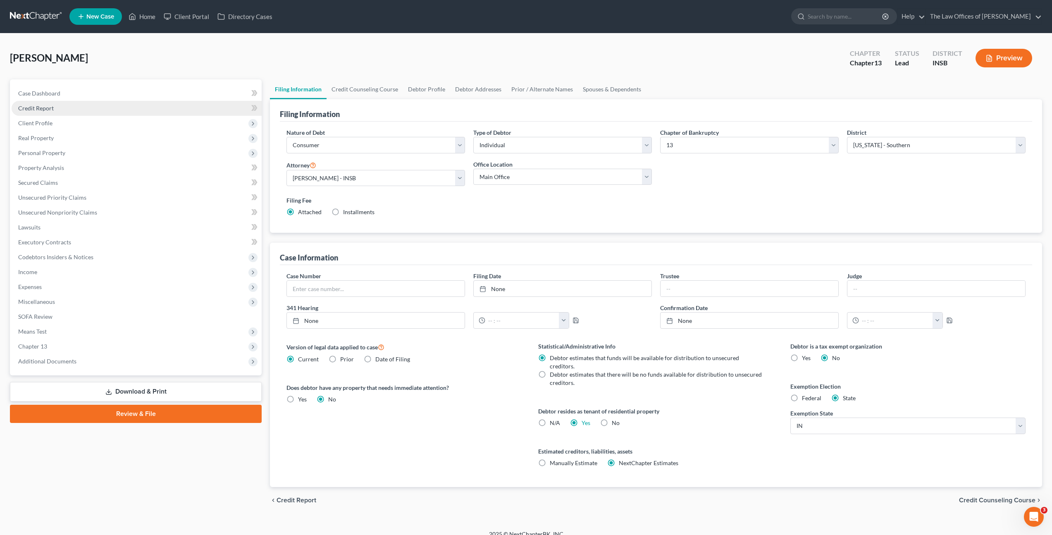
click at [153, 108] on link "Credit Report" at bounding box center [137, 108] width 250 height 15
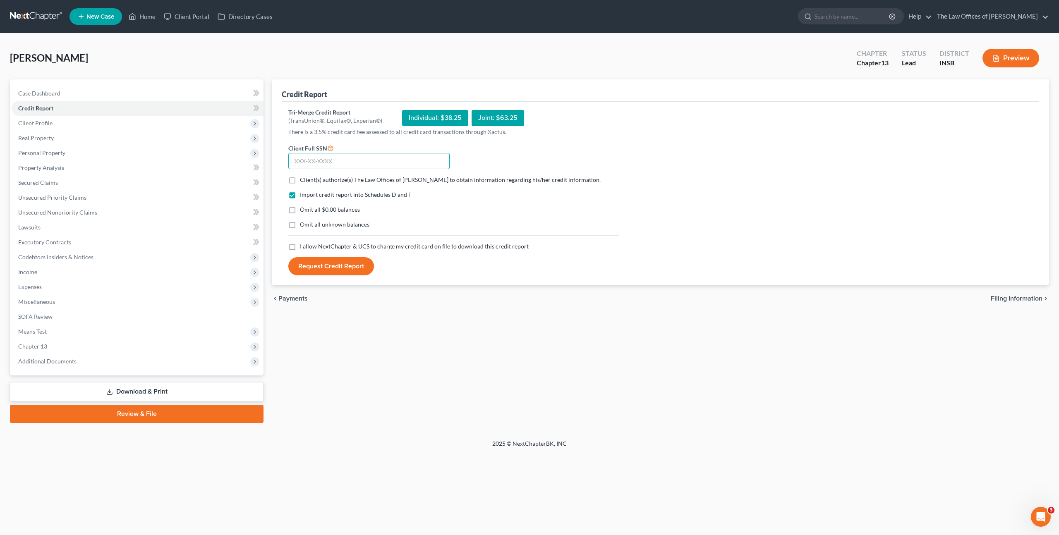
click at [339, 160] on input "text" at bounding box center [368, 161] width 161 height 17
paste input "304-72-2781"
type input "304-72-2781"
click at [300, 179] on label "Client(s) authorize(s) The Law Offices of Dax J. Miller to obtain information r…" at bounding box center [450, 180] width 301 height 8
click at [303, 179] on input "Client(s) authorize(s) The Law Offices of Dax J. Miller to obtain information r…" at bounding box center [305, 178] width 5 height 5
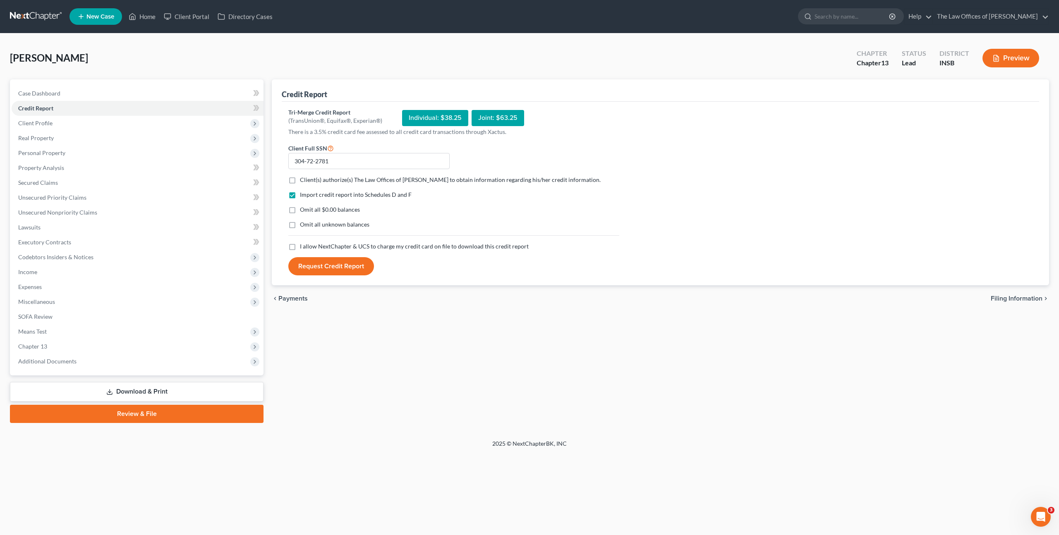
checkbox input "true"
click at [300, 251] on label "I allow NextChapter & UCS to charge my credit card on file to download this cre…" at bounding box center [414, 246] width 229 height 8
click at [300, 248] on label "I allow NextChapter & UCS to charge my credit card on file to download this cre…" at bounding box center [414, 246] width 229 height 8
click at [303, 248] on input "I allow NextChapter & UCS to charge my credit card on file to download this cre…" at bounding box center [305, 244] width 5 height 5
checkbox input "true"
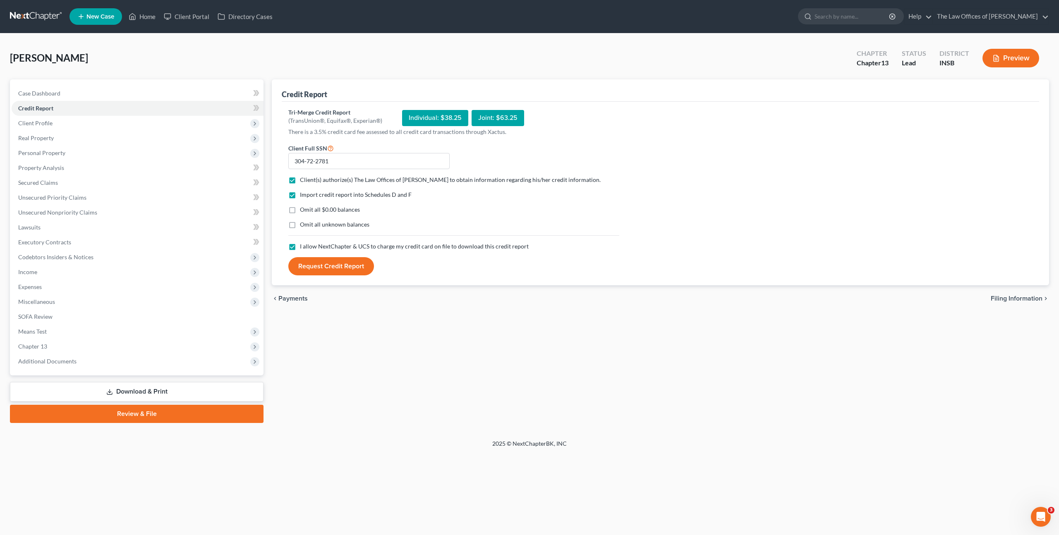
drag, startPoint x: 320, startPoint y: 259, endPoint x: 373, endPoint y: 256, distance: 53.1
click at [320, 259] on button "Request Credit Report" at bounding box center [331, 266] width 86 height 18
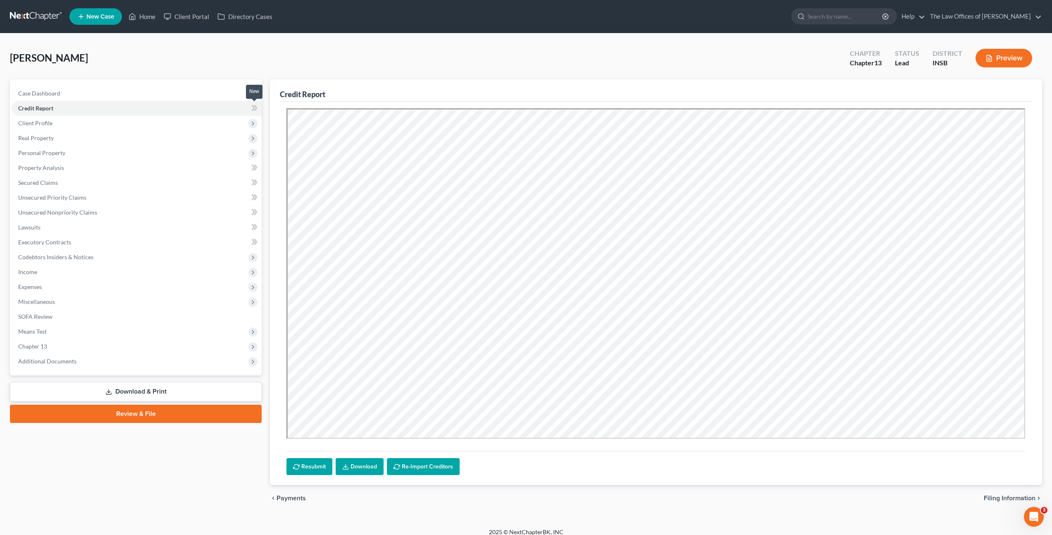
click at [256, 110] on icon at bounding box center [256, 108] width 4 height 6
click at [365, 468] on link "Download" at bounding box center [360, 466] width 48 height 17
click at [76, 272] on span "Income" at bounding box center [137, 272] width 250 height 15
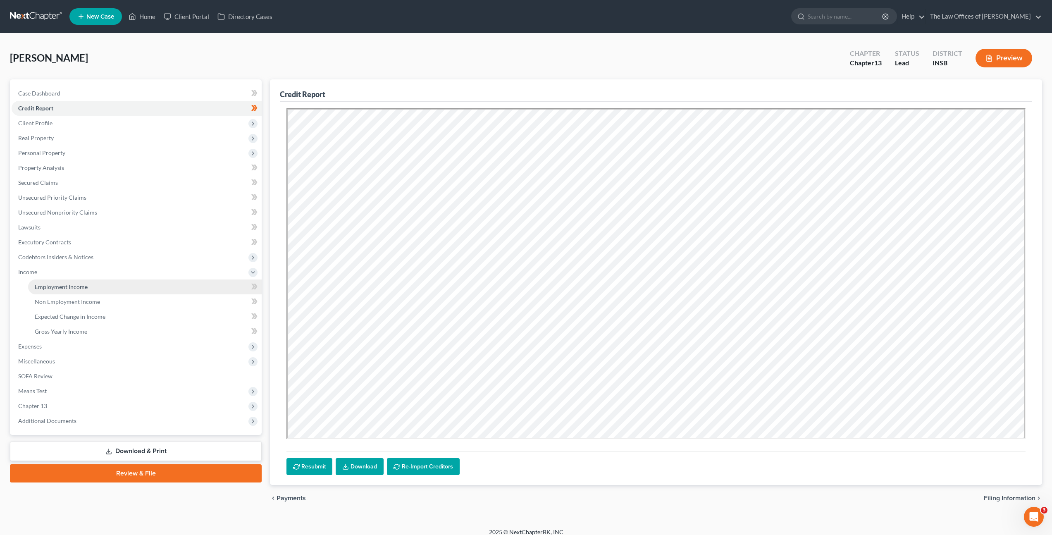
click at [100, 282] on link "Employment Income" at bounding box center [145, 287] width 234 height 15
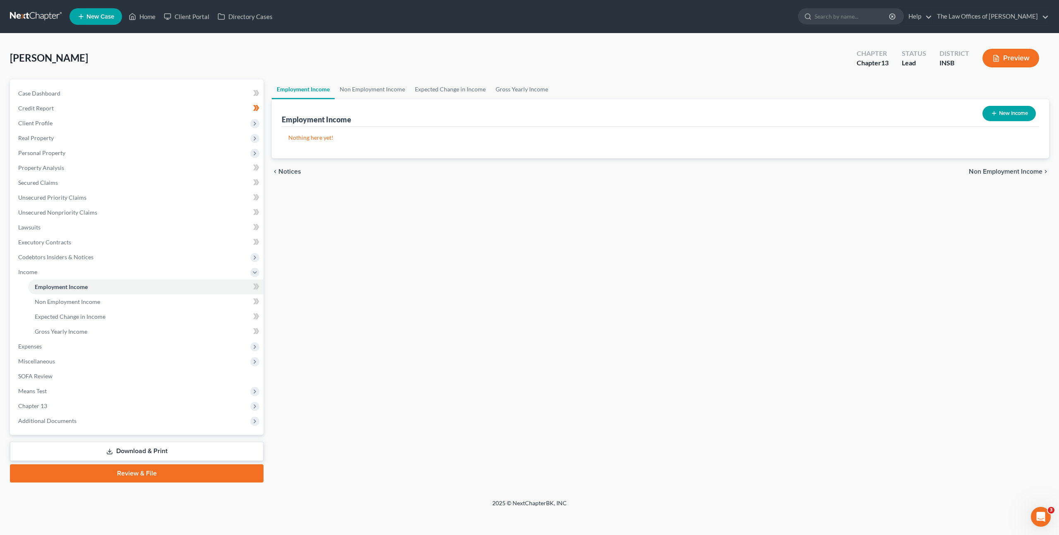
click at [997, 114] on button "New Income" at bounding box center [1008, 113] width 53 height 15
select select "0"
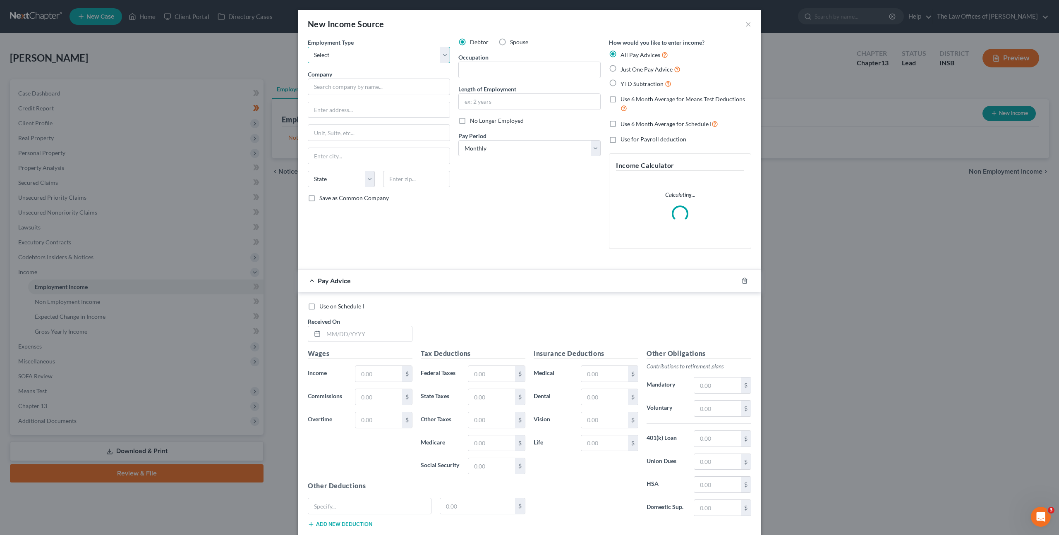
click at [375, 56] on select "Select Full or Part Time Employment Self Employment" at bounding box center [379, 55] width 142 height 17
select select "0"
click at [308, 47] on select "Select Full or Part Time Employment Self Employment" at bounding box center [379, 55] width 142 height 17
click at [378, 86] on input "text" at bounding box center [379, 87] width 142 height 17
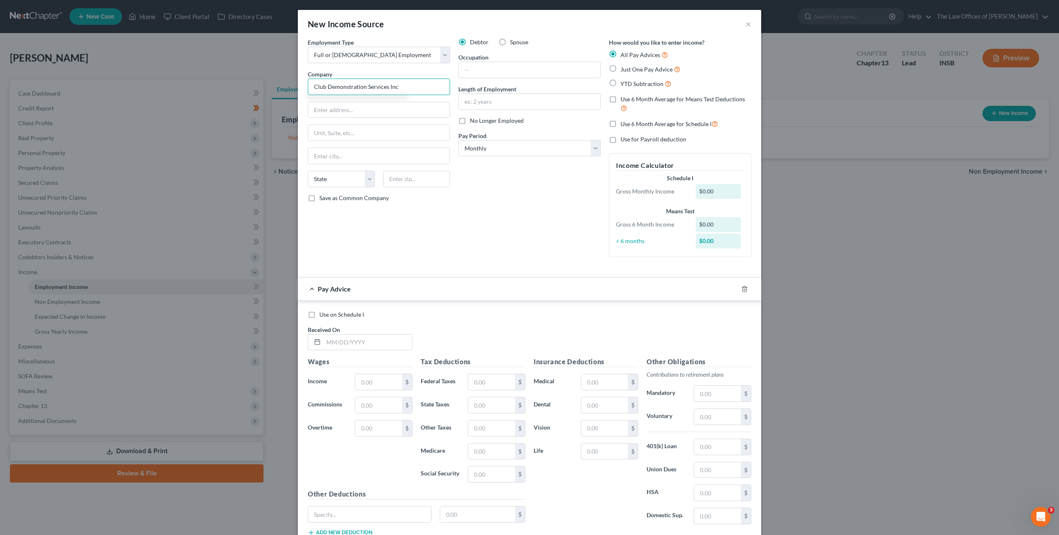
type input "Club Demonstration Services Inc"
type input "8001 Forsyth Boulevard"
type input "Suite 1025"
type input "63105"
click at [518, 218] on div "Debtor Spouse Occupation Length of Employment No Longer Employed Pay Period * S…" at bounding box center [529, 151] width 151 height 226
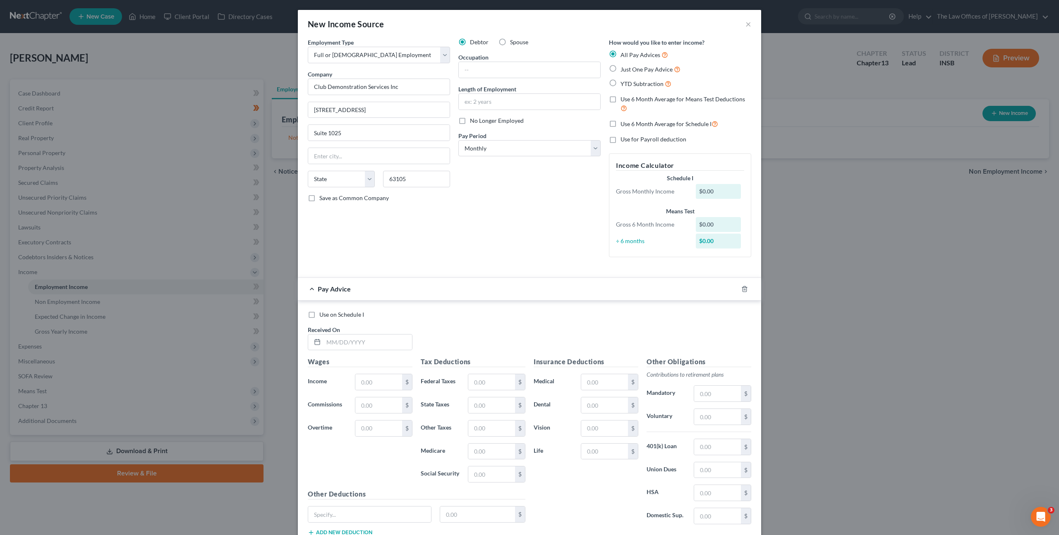
type input "Saint Louis"
select select "26"
click at [511, 71] on input "text" at bounding box center [529, 70] width 141 height 16
click at [531, 145] on select "Select Monthly Twice Monthly Every Other Week Weekly" at bounding box center [529, 148] width 142 height 17
select select "2"
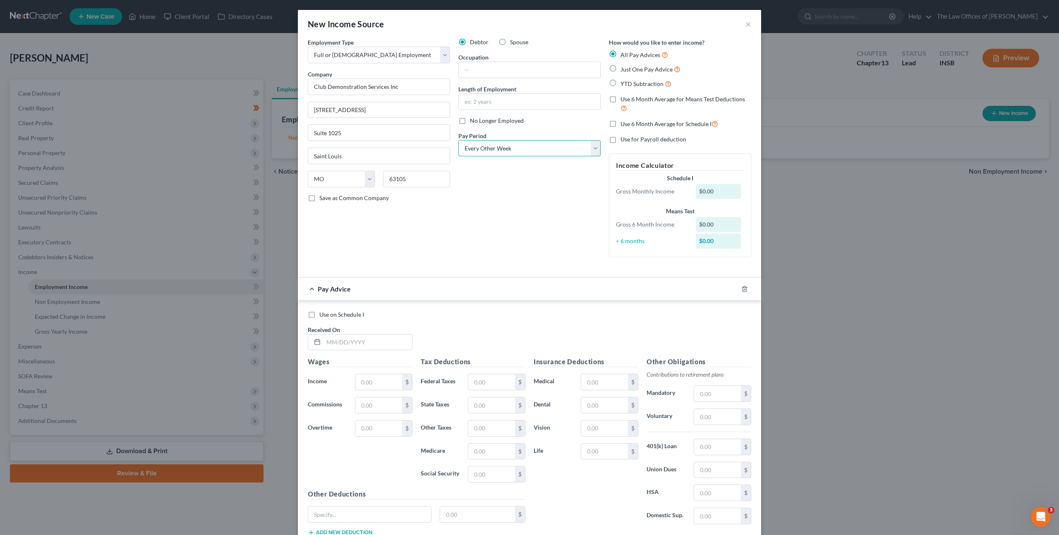
click at [458, 140] on select "Select Monthly Twice Monthly Every Other Week Weekly" at bounding box center [529, 148] width 142 height 17
click at [521, 219] on div "Debtor Spouse Occupation Length of Employment No Longer Employed Pay Period * S…" at bounding box center [529, 151] width 151 height 226
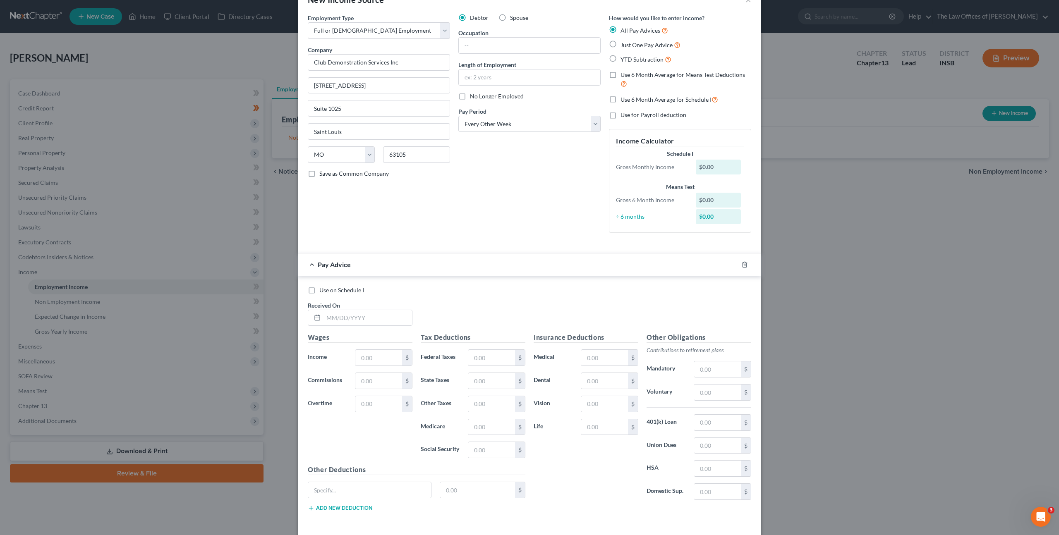
scroll to position [60, 0]
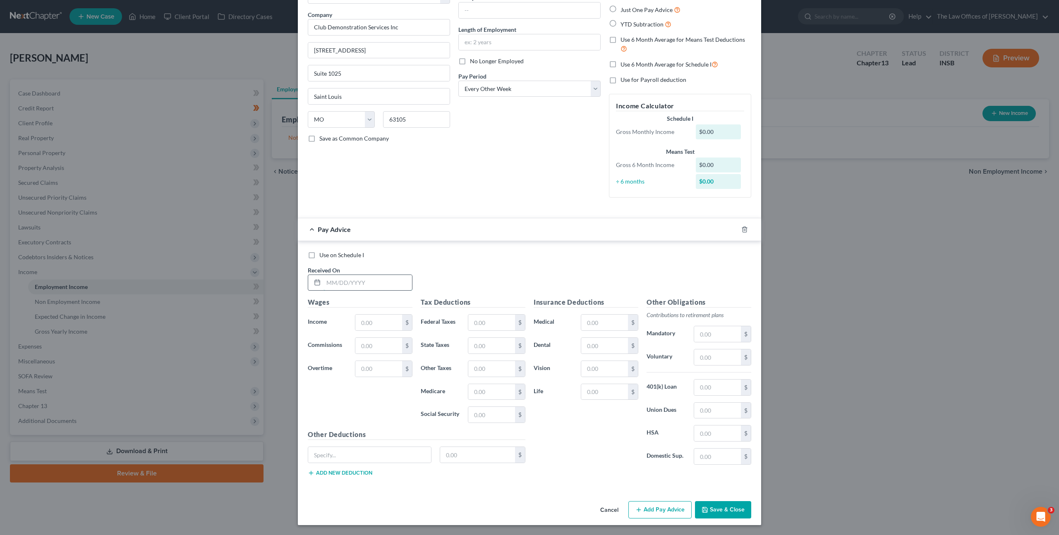
click at [388, 285] on input "text" at bounding box center [367, 283] width 88 height 16
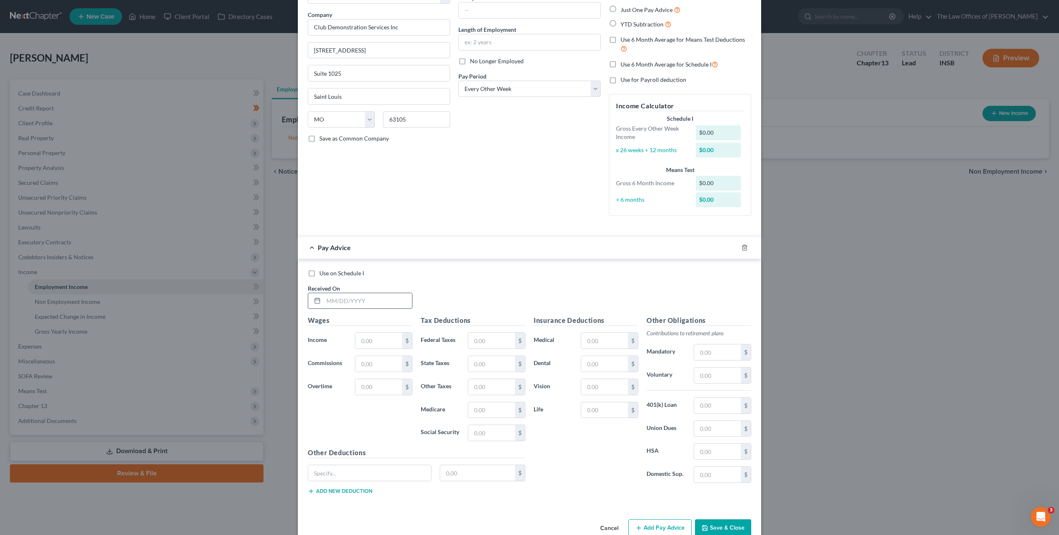
drag, startPoint x: 346, startPoint y: 299, endPoint x: 369, endPoint y: 301, distance: 23.2
click at [346, 299] on input "text" at bounding box center [367, 301] width 88 height 16
type input "08/12/2025"
type input "664.50"
type input "40.54"
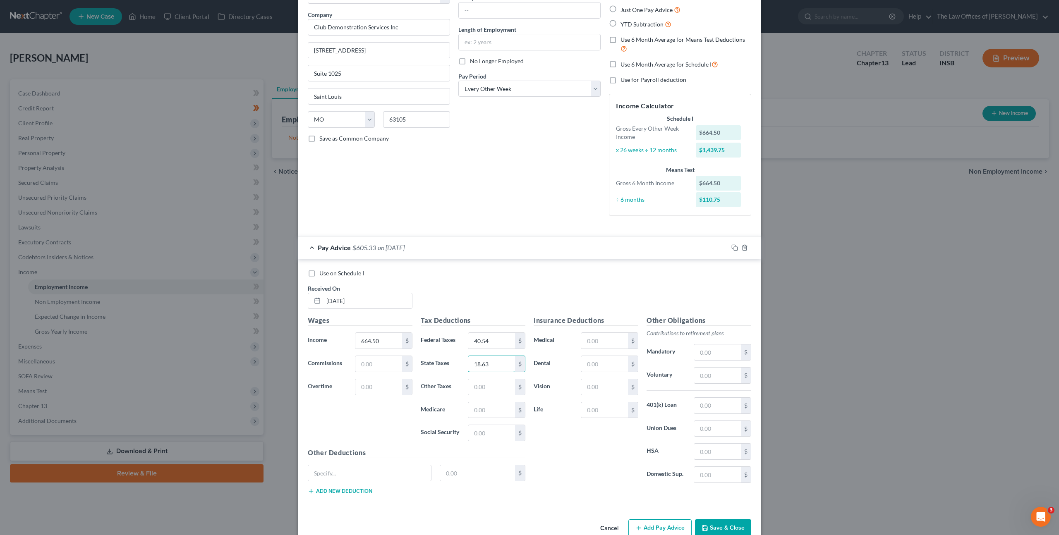
type input "18.63"
type input "8.31"
type input "9.64"
type input "41.20"
click at [529, 273] on div "Use on Schedule I" at bounding box center [529, 273] width 443 height 8
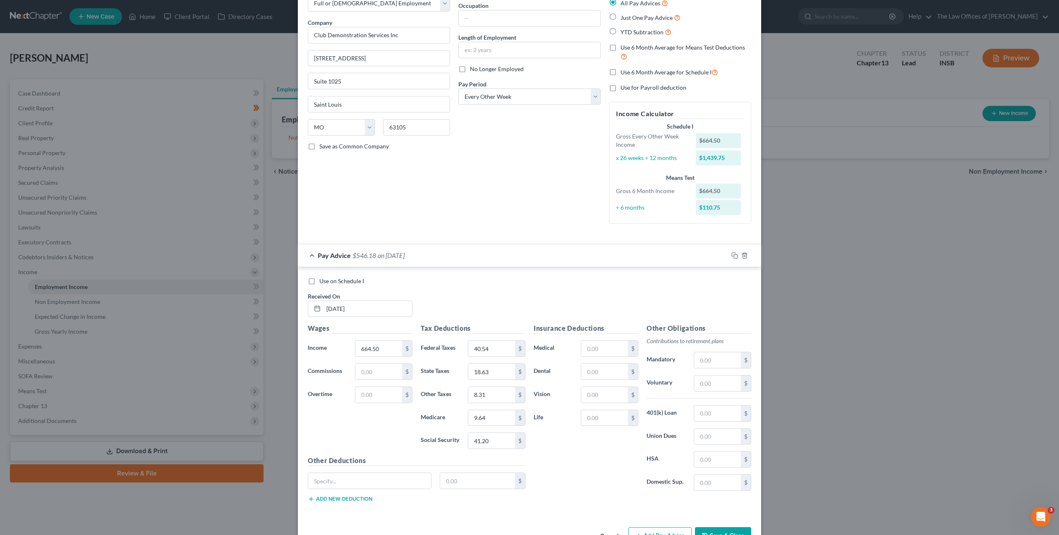
scroll to position [0, 0]
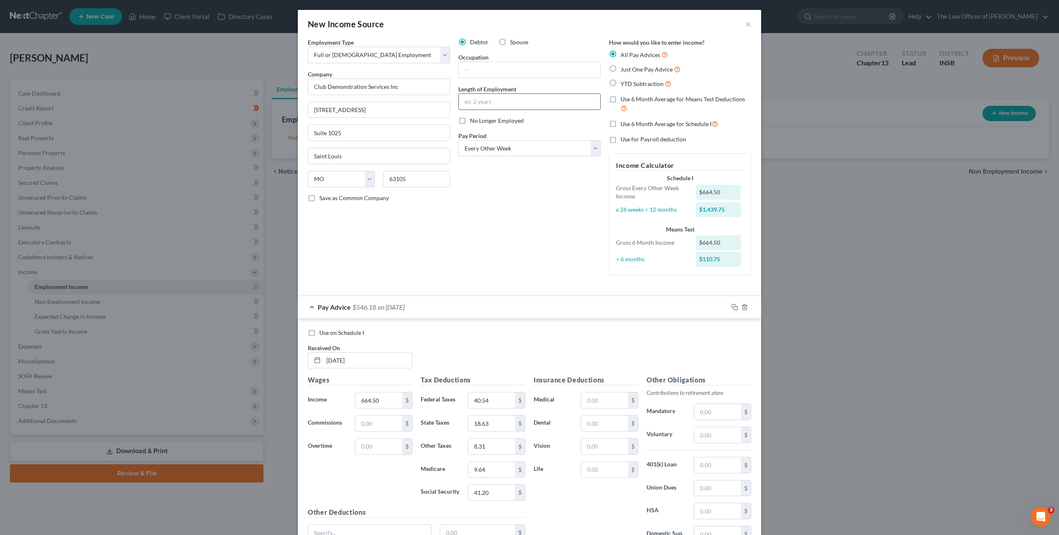
click at [487, 97] on input "text" at bounding box center [529, 102] width 141 height 16
click at [469, 67] on input "text" at bounding box center [529, 70] width 141 height 16
type input "CDS Advisor"
click at [535, 258] on div "Debtor Spouse Occupation CDS Advisor Length of Employment No Longer Employed Pa…" at bounding box center [529, 160] width 151 height 244
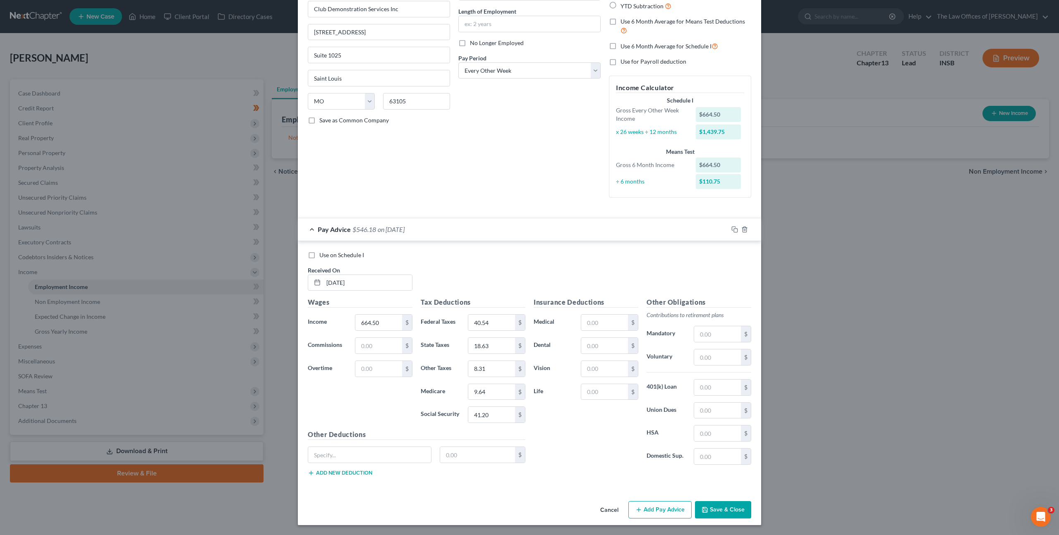
drag, startPoint x: 716, startPoint y: 511, endPoint x: 717, endPoint y: 505, distance: 6.7
click at [716, 511] on button "Save & Close" at bounding box center [723, 509] width 56 height 17
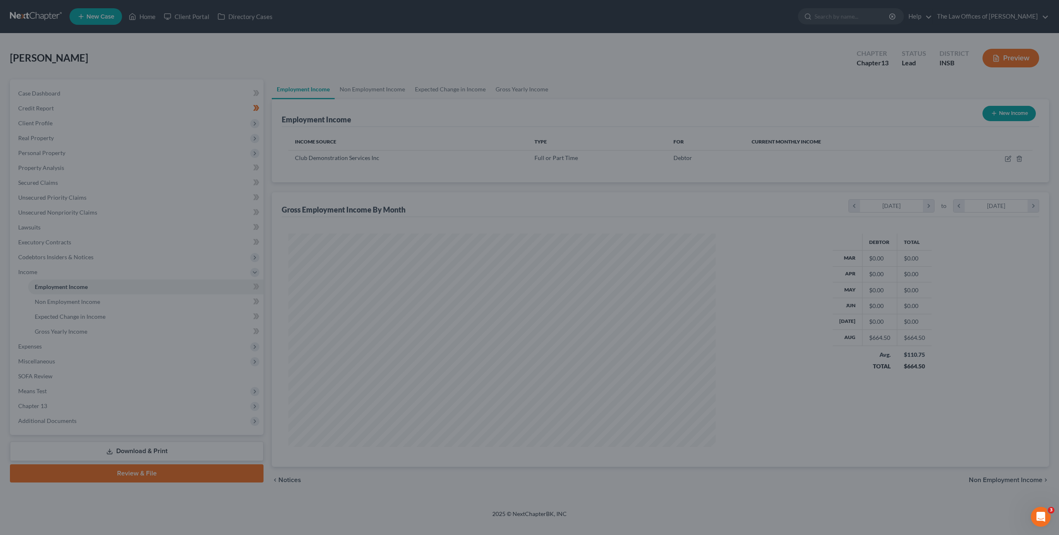
scroll to position [213, 444]
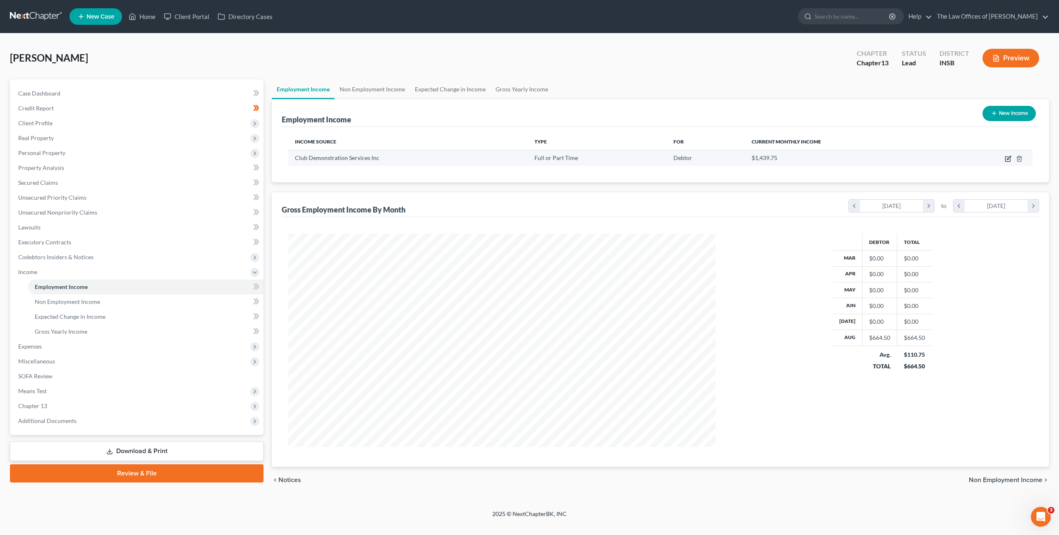
click at [1011, 157] on td at bounding box center [990, 158] width 84 height 16
click at [1011, 158] on icon "button" at bounding box center [1007, 158] width 7 height 7
select select "0"
select select "26"
select select "2"
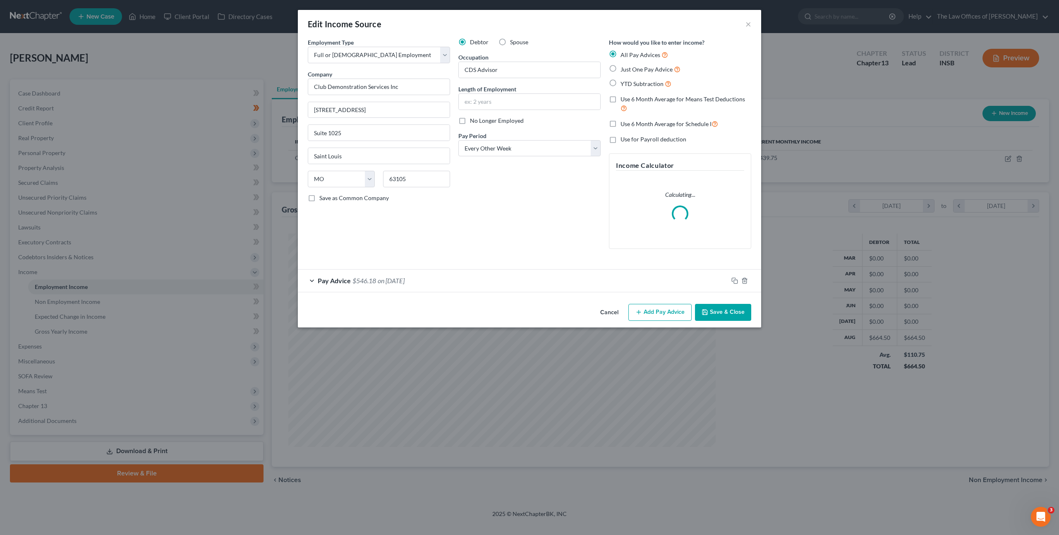
click at [554, 281] on div "Pay Advice $546.18 on 08/12/2025" at bounding box center [513, 281] width 430 height 22
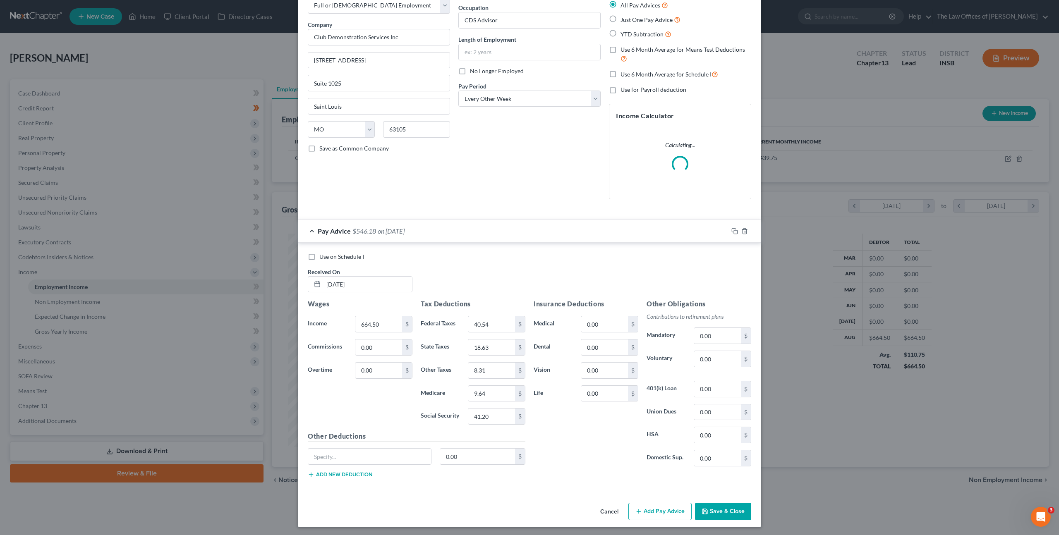
scroll to position [51, 0]
click at [733, 230] on icon "button" at bounding box center [734, 229] width 7 height 7
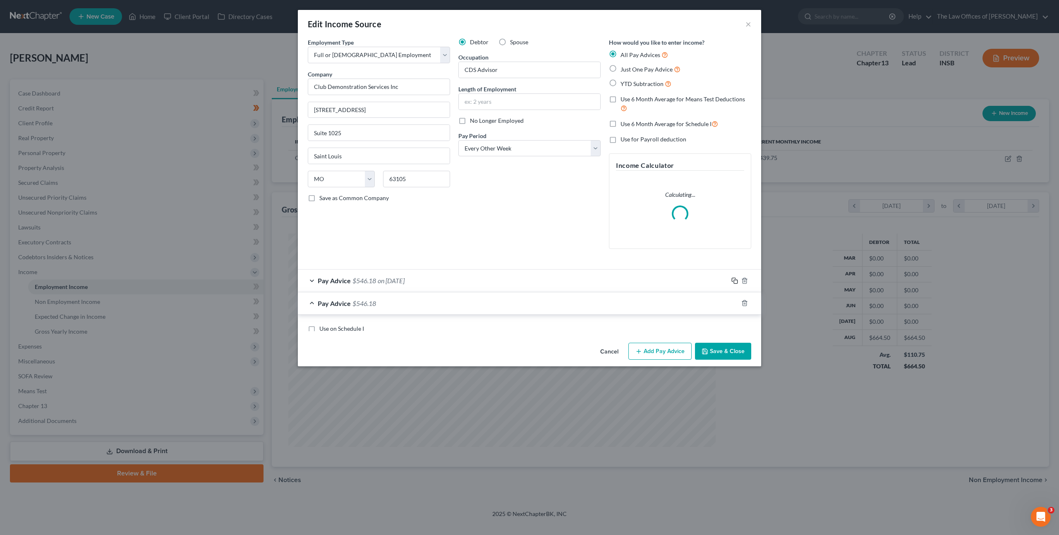
scroll to position [0, 0]
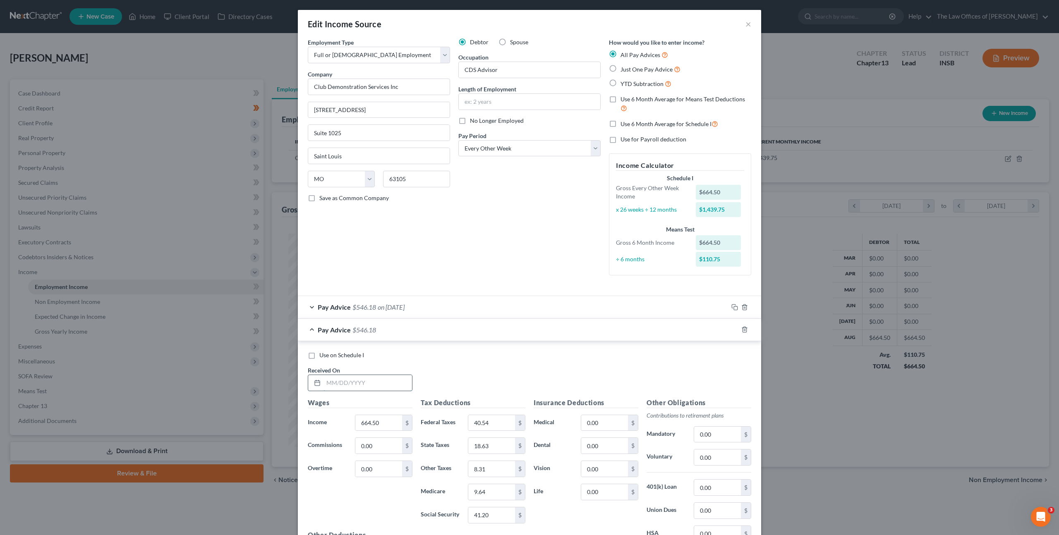
click at [358, 385] on input "text" at bounding box center [367, 383] width 88 height 16
type input "07/19/2025"
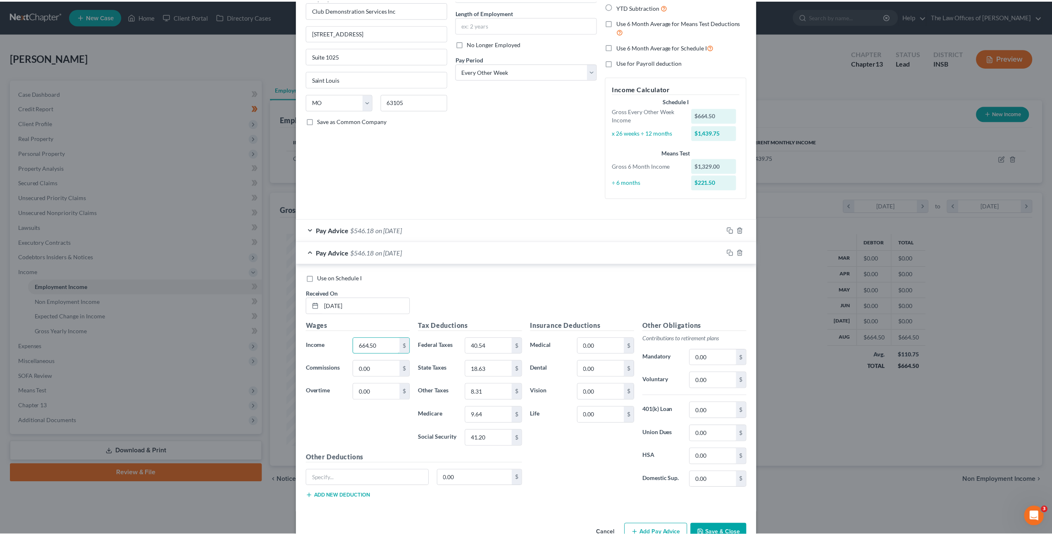
scroll to position [100, 0]
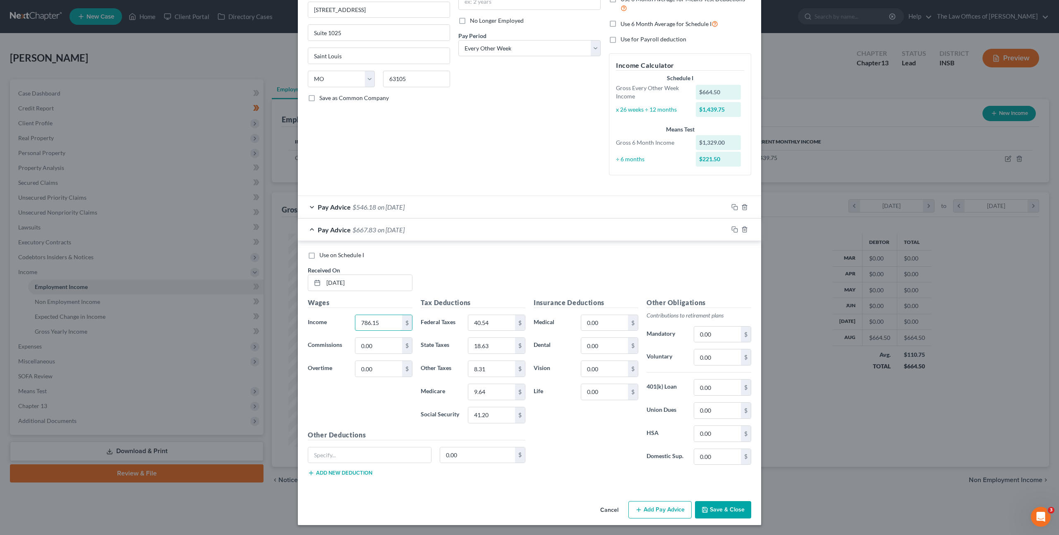
type input "786.15"
type input "55.13"
type input "22.28"
type input "8"
type input "9.83"
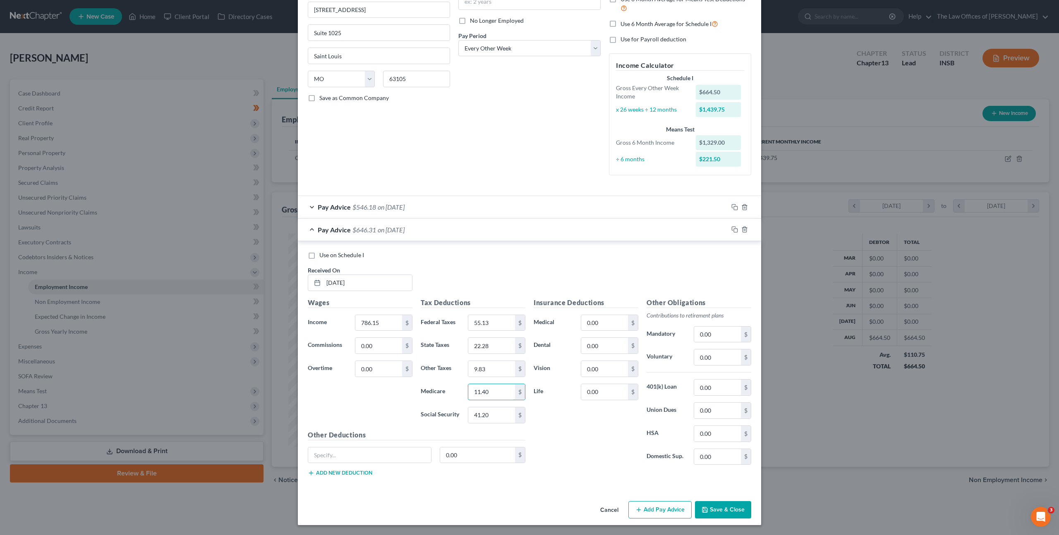
type input "11.40"
type input "48.74"
click at [580, 449] on div "Insurance Deductions Medical 0.00 $ Dental 0.00 $ Vision 0.00 $ Life 0.00 $" at bounding box center [585, 385] width 113 height 174
click at [721, 504] on button "Save & Close" at bounding box center [723, 509] width 56 height 17
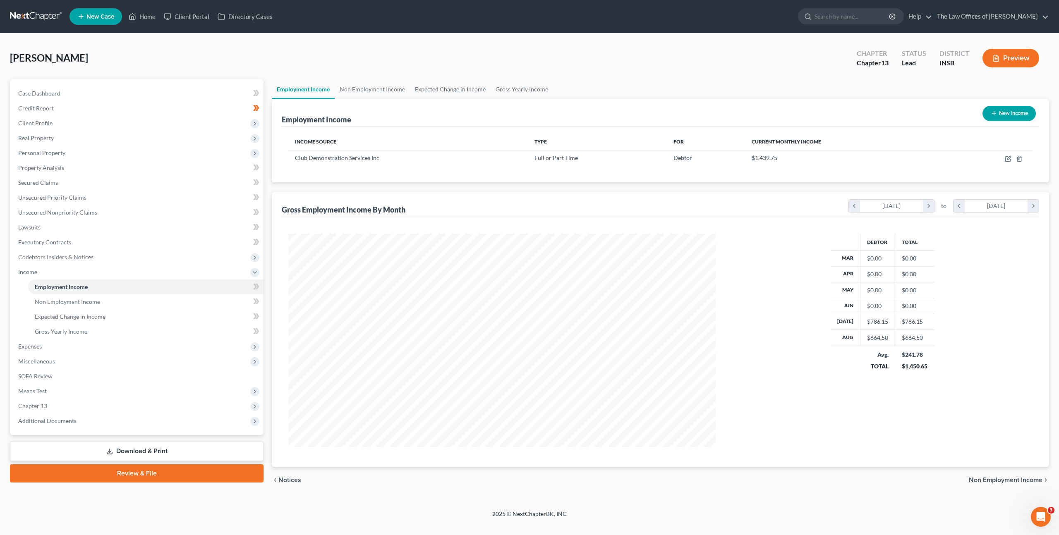
click at [993, 117] on button "New Income" at bounding box center [1008, 113] width 53 height 15
select select "0"
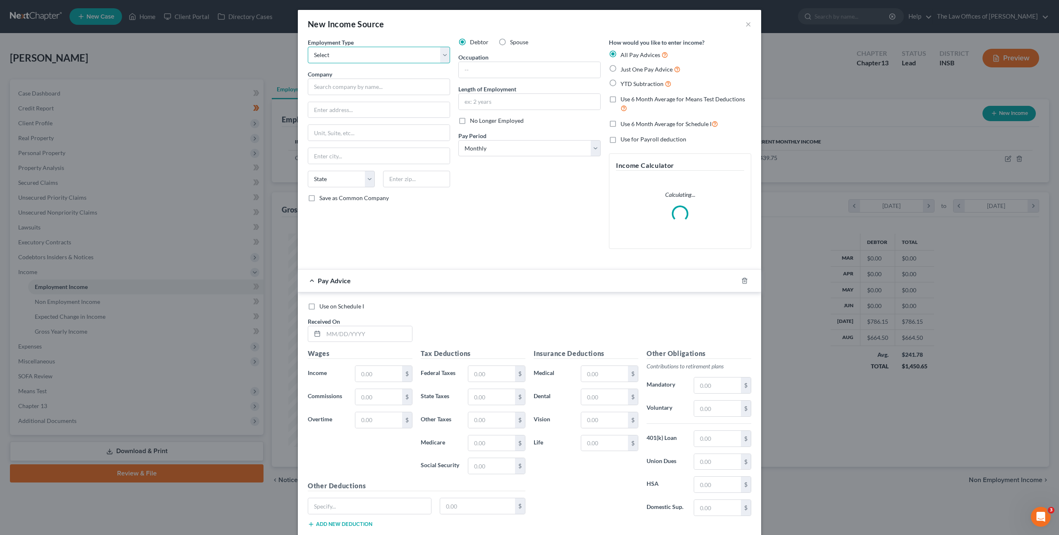
click at [331, 49] on select "Select Full or Part Time Employment Self Employment" at bounding box center [379, 55] width 142 height 17
click at [308, 47] on select "Select Full or Part Time Employment Self Employment" at bounding box center [379, 55] width 142 height 17
click at [388, 59] on select "Select Full or Part Time Employment Self Employment" at bounding box center [379, 55] width 142 height 17
select select "1"
click at [308, 47] on select "Select Full or Part Time Employment Self Employment" at bounding box center [379, 55] width 142 height 17
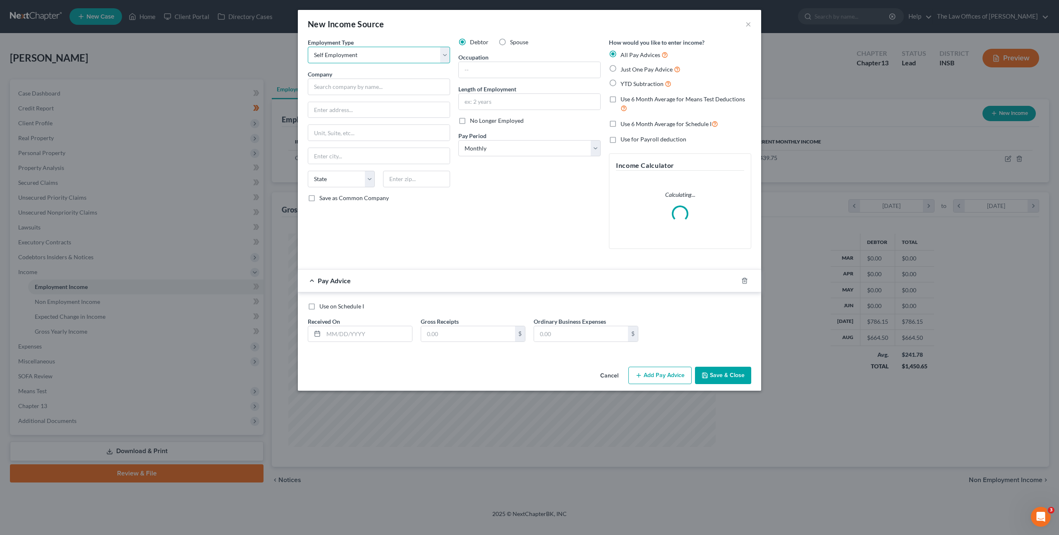
click at [388, 57] on select "Select Full or Part Time Employment Self Employment" at bounding box center [379, 55] width 142 height 17
click at [385, 61] on select "Select Full or Part Time Employment Self Employment" at bounding box center [379, 55] width 142 height 17
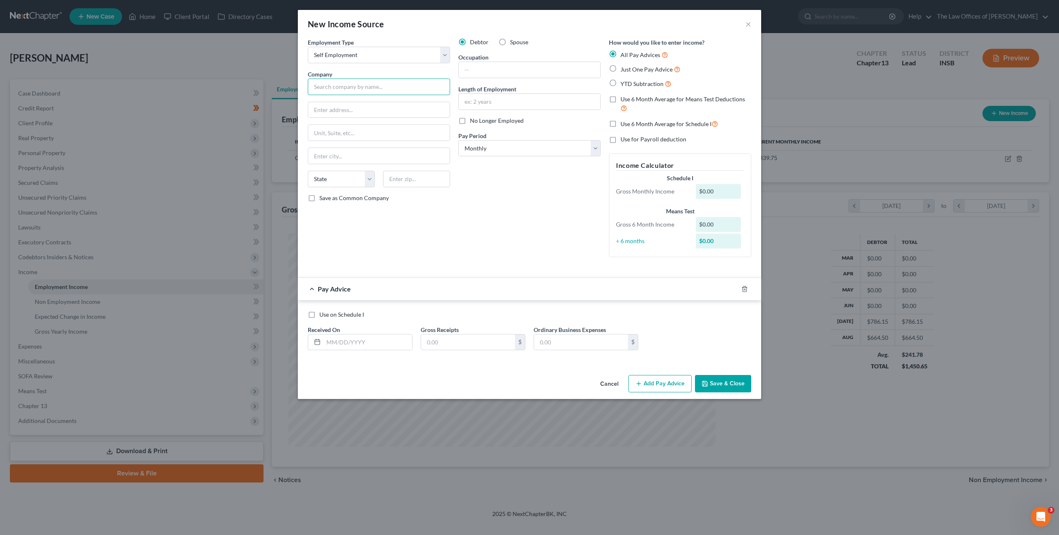
click at [338, 94] on input "text" at bounding box center [379, 87] width 142 height 17
click at [351, 85] on input "text" at bounding box center [379, 87] width 142 height 17
type input "Spark Driver"
type input "5417 Great Lakes Dr"
type input "47715"
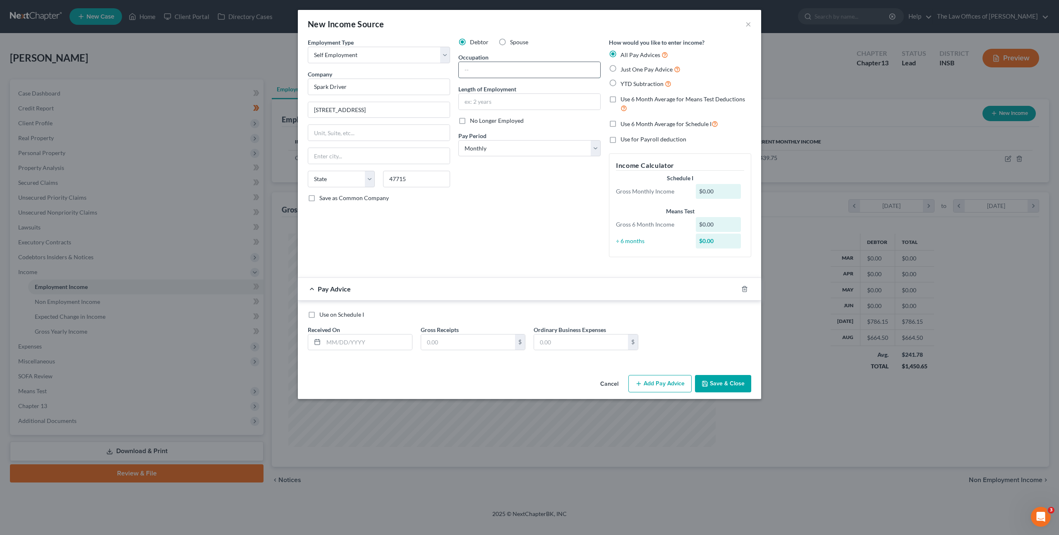
click at [481, 71] on input "text" at bounding box center [529, 70] width 141 height 16
type input "Evansville"
select select "15"
type input "Driver"
click at [344, 343] on input "text" at bounding box center [367, 343] width 88 height 16
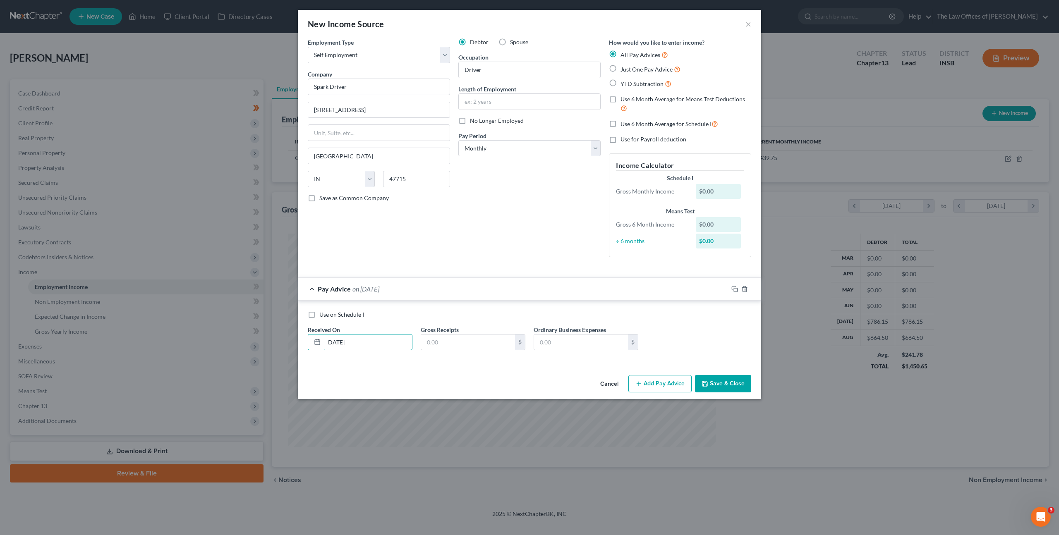
type input "03/30/2025"
click at [463, 340] on input "607.24" at bounding box center [468, 343] width 94 height 16
type input "617.72"
click at [734, 289] on icon "button" at bounding box center [734, 289] width 7 height 7
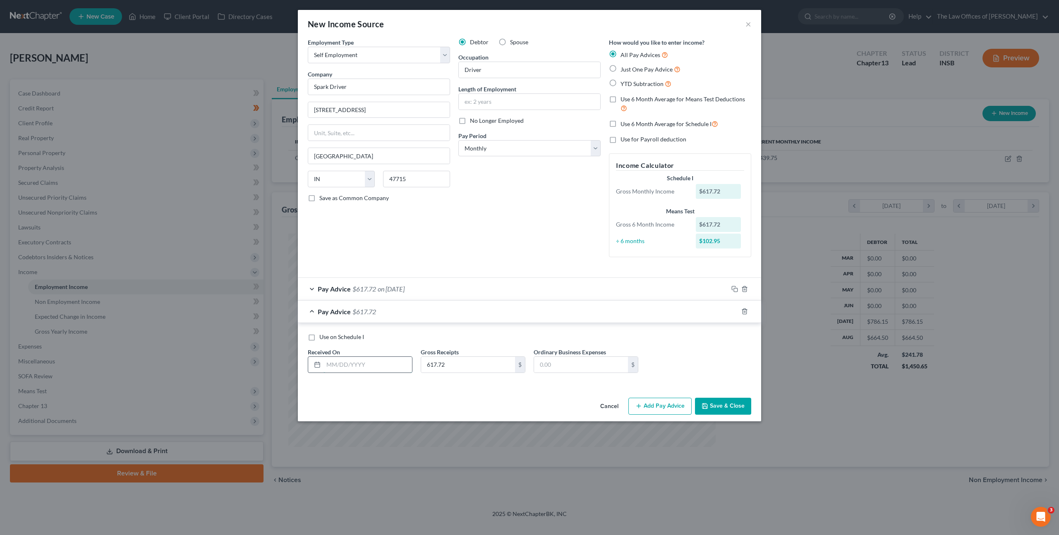
click at [387, 361] on input "text" at bounding box center [367, 365] width 88 height 16
type input "04/30/2025"
type input "995.61"
click at [734, 313] on icon "button" at bounding box center [734, 311] width 7 height 7
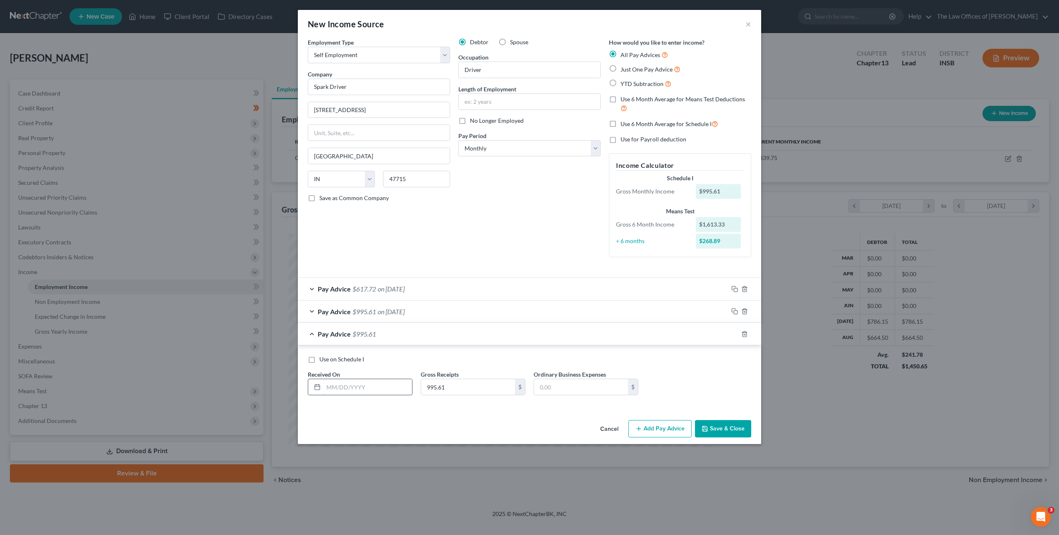
click at [359, 380] on input "text" at bounding box center [367, 387] width 88 height 16
type input "05/31/2025"
type input "734.56"
click at [731, 334] on icon "button" at bounding box center [733, 333] width 4 height 4
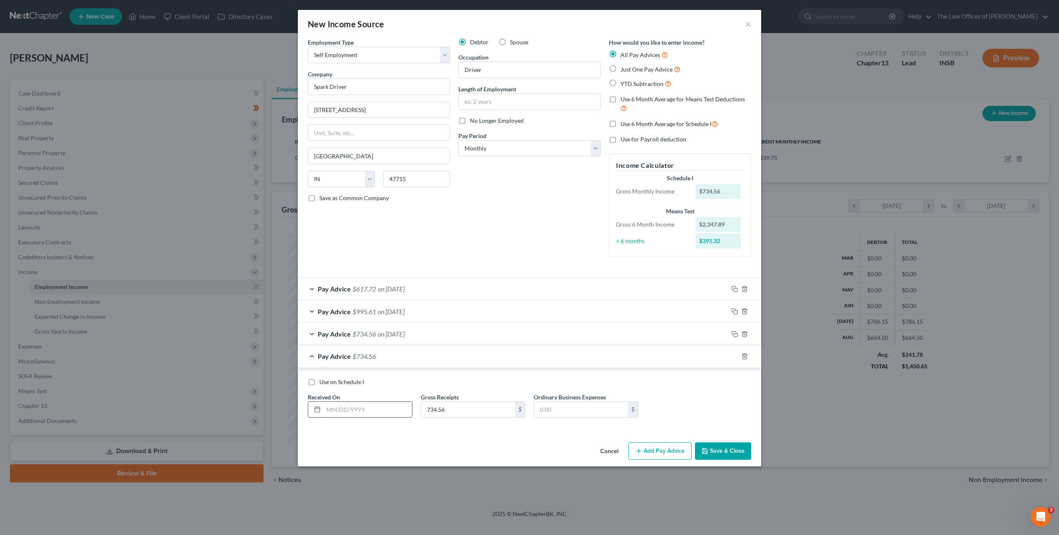
click at [396, 413] on input "text" at bounding box center [367, 410] width 88 height 16
type input "06/30/2025"
type input "432.98"
click at [731, 357] on icon "button" at bounding box center [734, 356] width 7 height 7
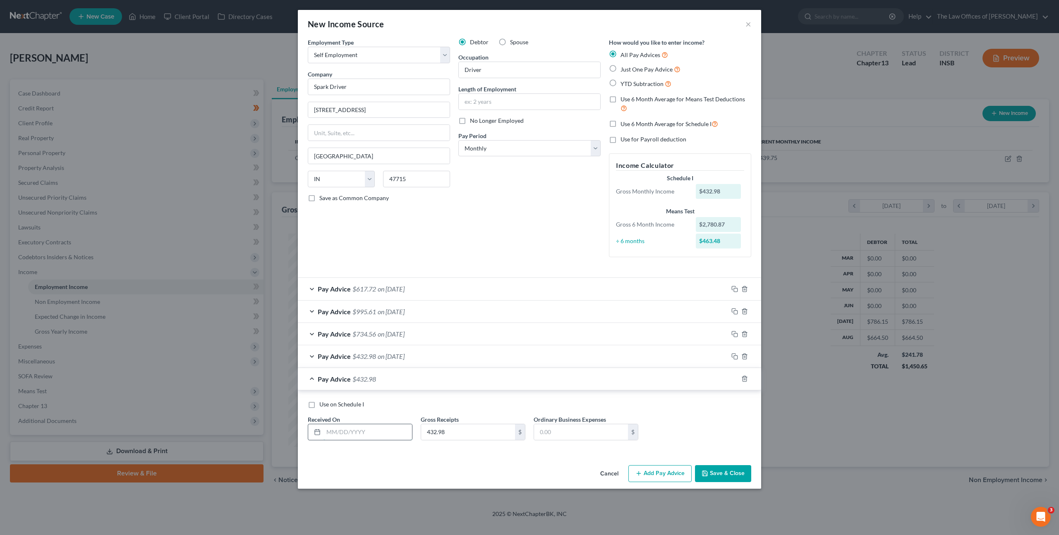
click at [366, 433] on input "text" at bounding box center [367, 432] width 88 height 16
type input "07/31/2025"
type input "415.33"
click at [731, 380] on icon "button" at bounding box center [734, 378] width 7 height 7
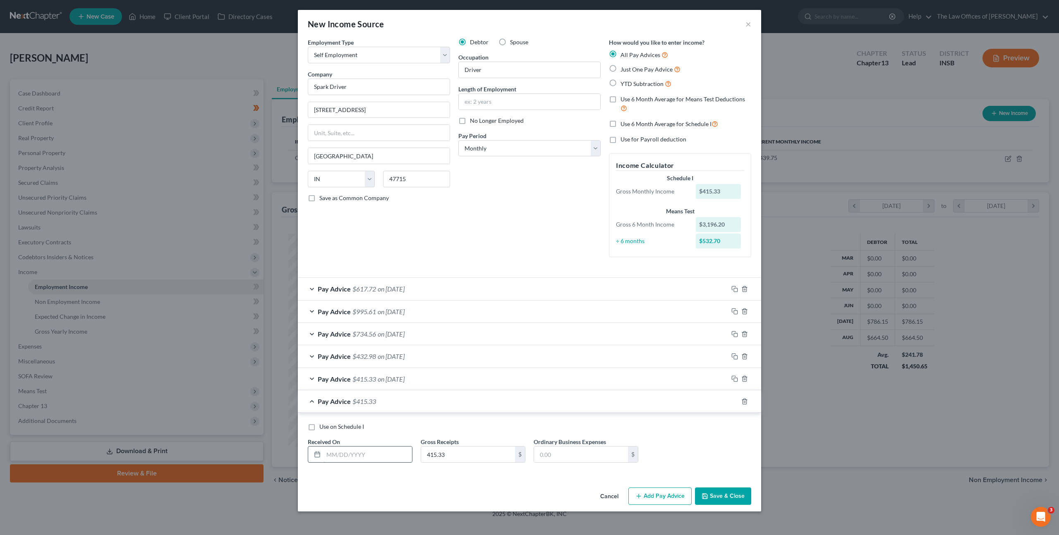
click at [367, 450] on input "text" at bounding box center [367, 455] width 88 height 16
type input "08/31/2025"
click at [742, 402] on icon "button" at bounding box center [744, 401] width 4 height 5
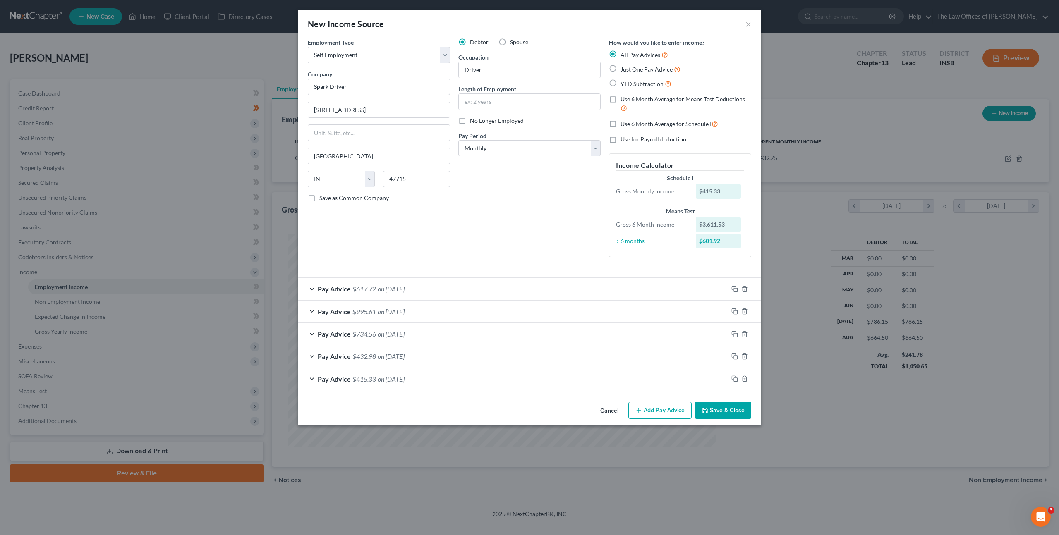
click at [707, 406] on button "Save & Close" at bounding box center [723, 410] width 56 height 17
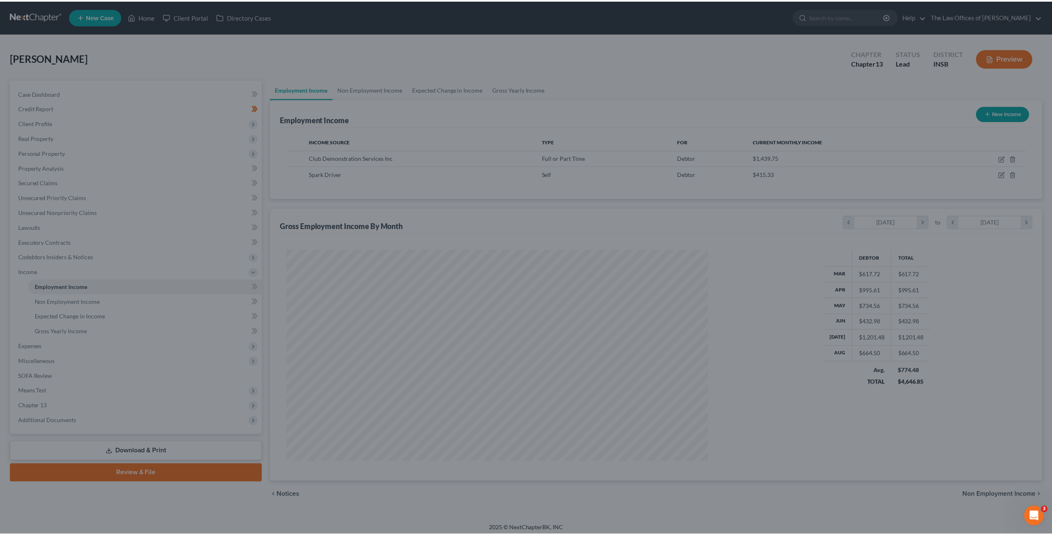
scroll to position [413273, 413044]
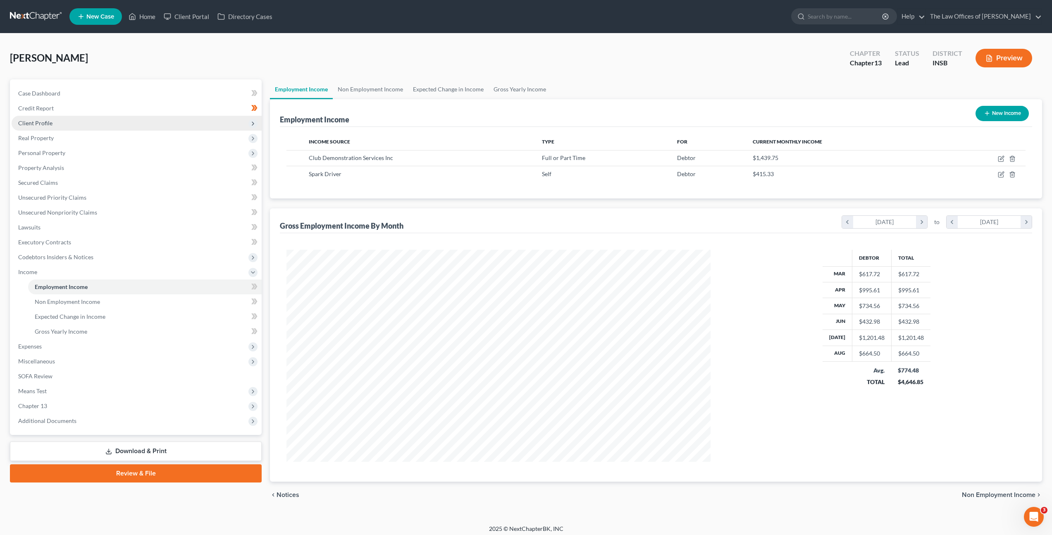
click at [155, 121] on span "Client Profile" at bounding box center [137, 123] width 250 height 15
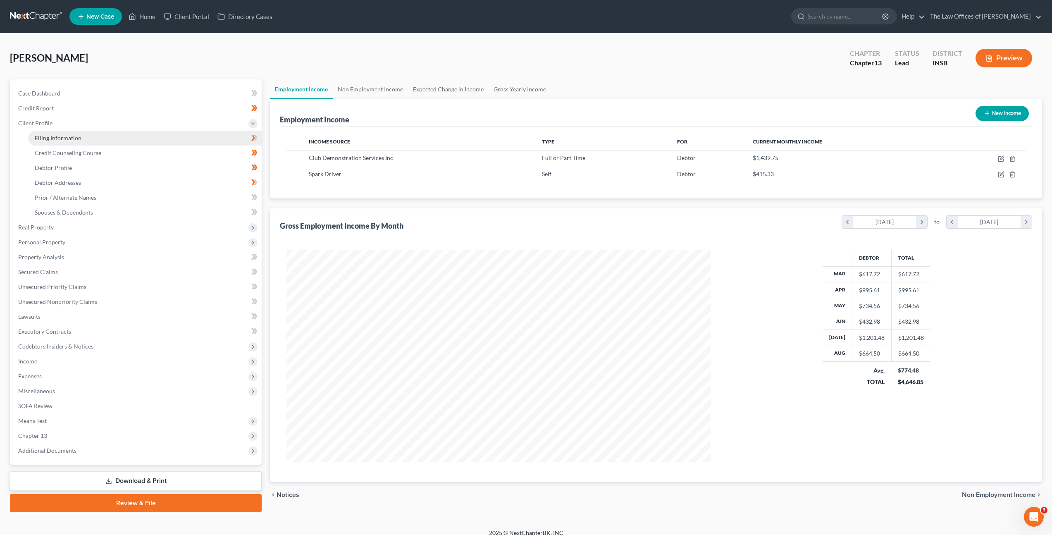
click at [142, 139] on link "Filing Information" at bounding box center [145, 138] width 234 height 15
select select "1"
select select "0"
select select "3"
select select "28"
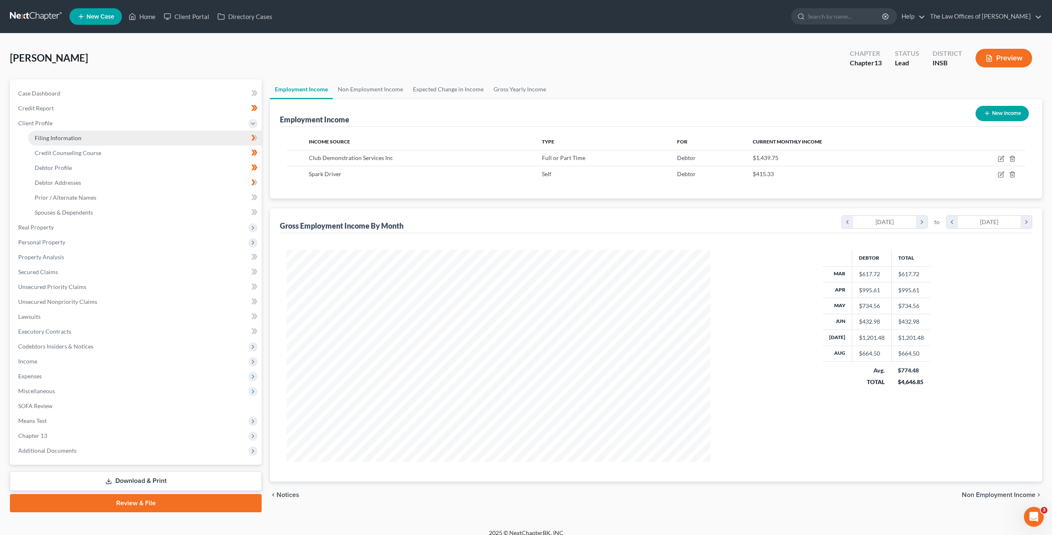
select select "0"
select select "15"
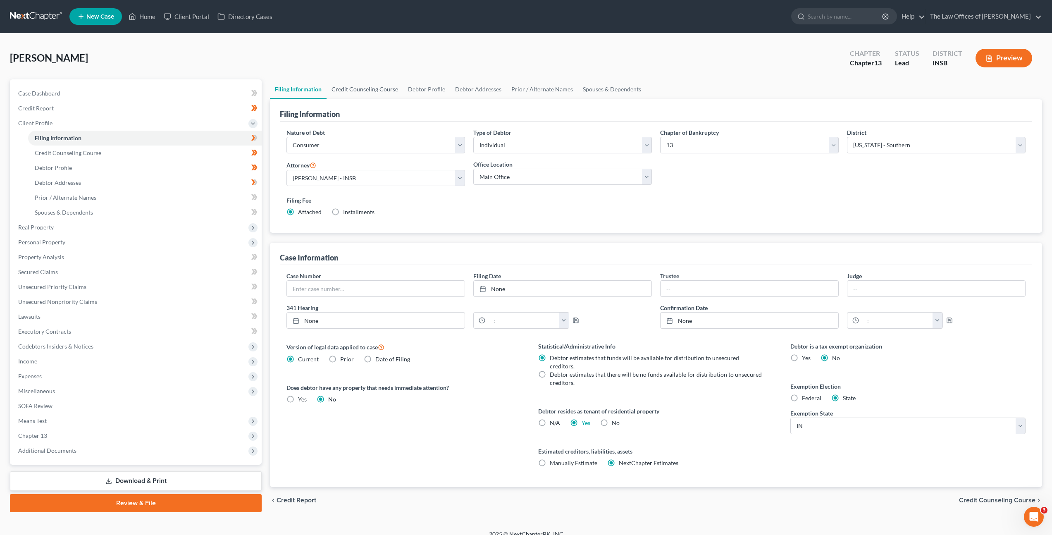
click at [368, 90] on link "Credit Counseling Course" at bounding box center [365, 89] width 76 height 20
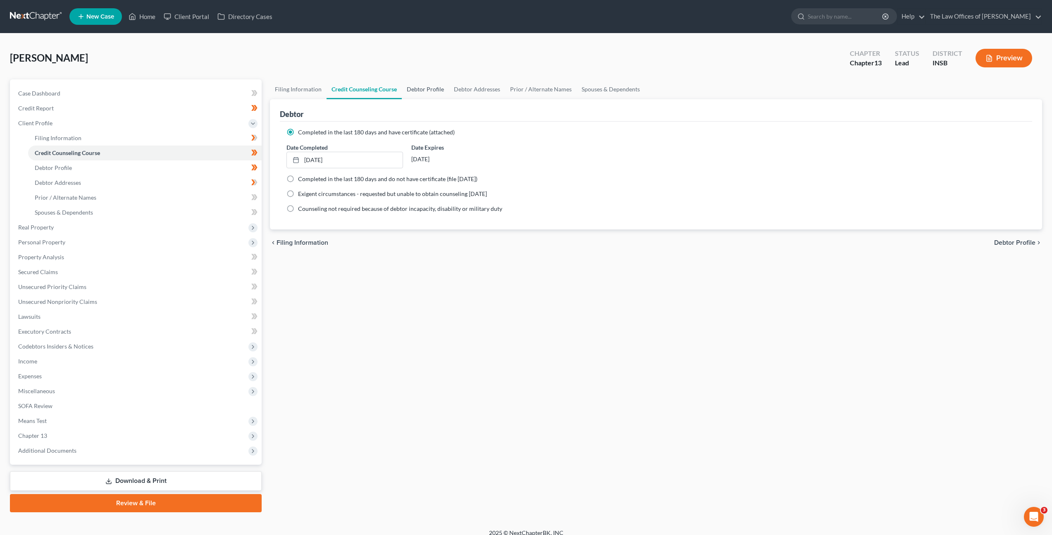
click at [412, 89] on link "Debtor Profile" at bounding box center [425, 89] width 47 height 20
select select "0"
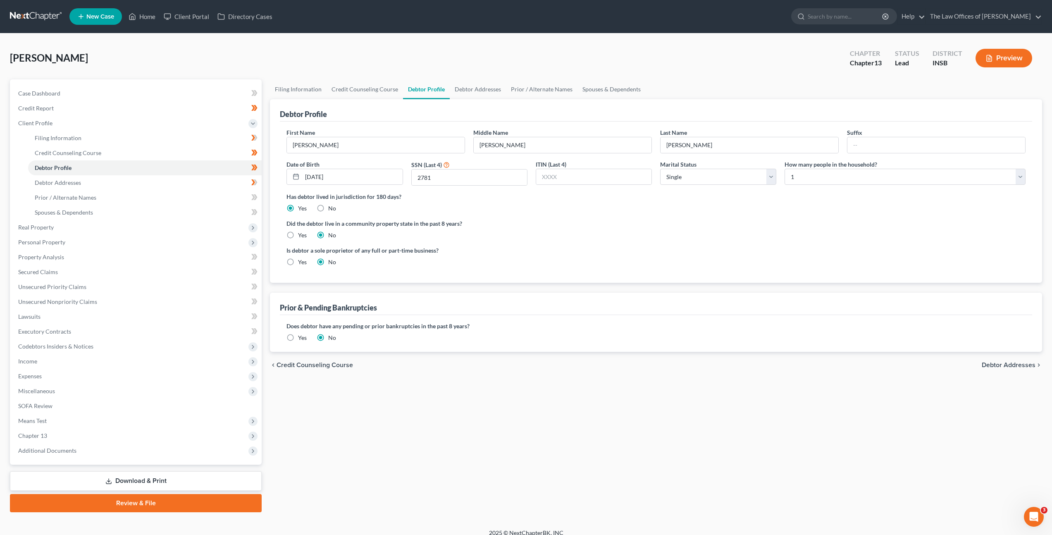
drag, startPoint x: 523, startPoint y: 225, endPoint x: 532, endPoint y: 222, distance: 9.9
click at [523, 225] on label "Did the debtor live in a community property state in the past 8 years?" at bounding box center [656, 223] width 739 height 9
click at [294, 135] on div "First Name Pamela" at bounding box center [375, 140] width 187 height 25
click at [549, 220] on label "Did the debtor live in a community property state in the past 8 years?" at bounding box center [656, 223] width 739 height 9
click at [532, 225] on label "Did the debtor live in a community property state in the past 8 years?" at bounding box center [656, 223] width 739 height 9
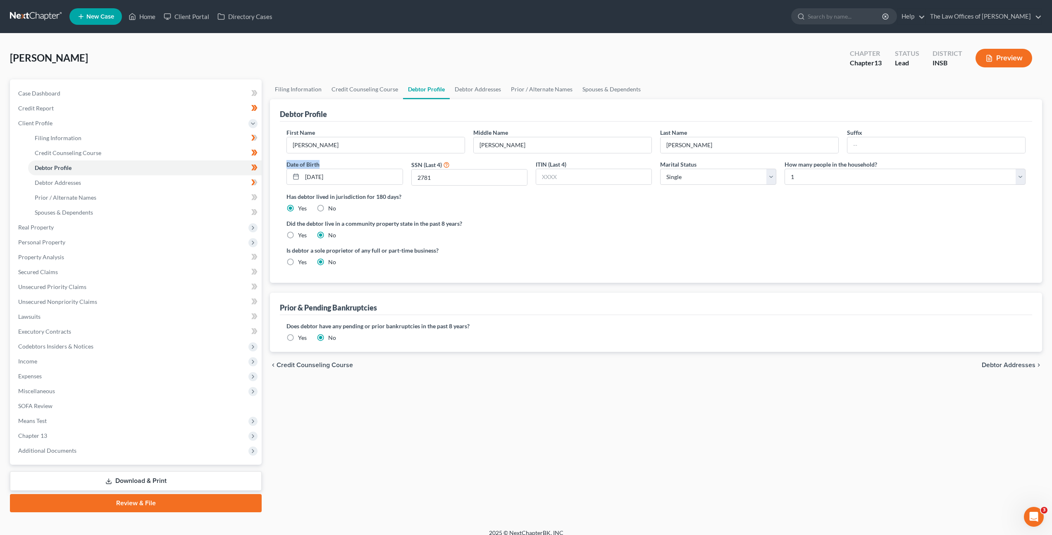
click at [312, 160] on div "Date of Birth 12/02/1957" at bounding box center [344, 173] width 124 height 26
click at [341, 174] on input "12/02/1957" at bounding box center [352, 177] width 100 height 16
click at [543, 223] on label "Did the debtor live in a community property state in the past 8 years?" at bounding box center [656, 223] width 739 height 9
click at [208, 179] on link "Debtor Addresses" at bounding box center [145, 182] width 234 height 15
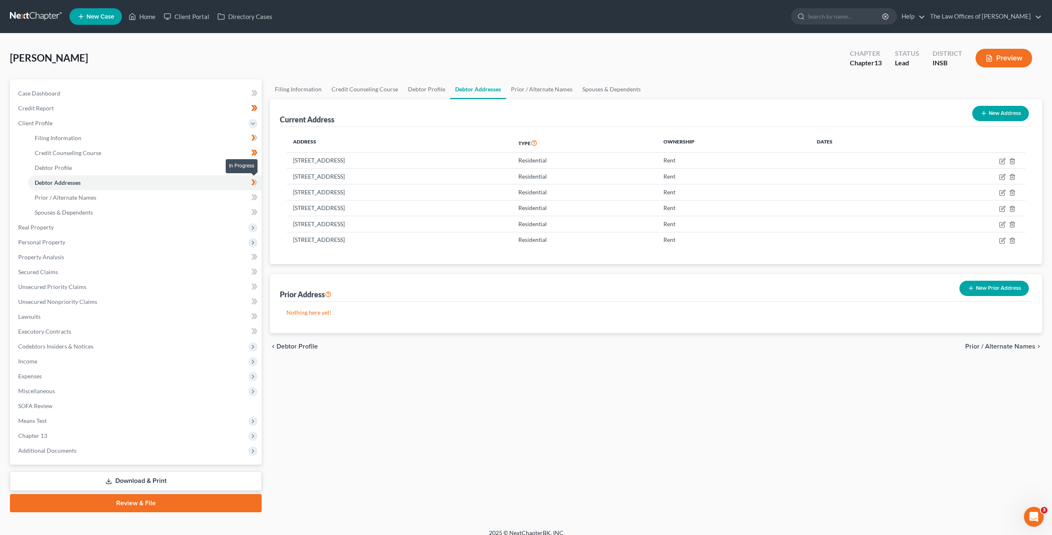
click at [255, 179] on icon at bounding box center [256, 182] width 4 height 6
click at [455, 269] on div "Current Address New Address Address Type Ownership Dates 5417 Great Lakes Dr, E…" at bounding box center [656, 216] width 772 height 234
click at [1012, 239] on polyline "button" at bounding box center [1012, 239] width 5 height 0
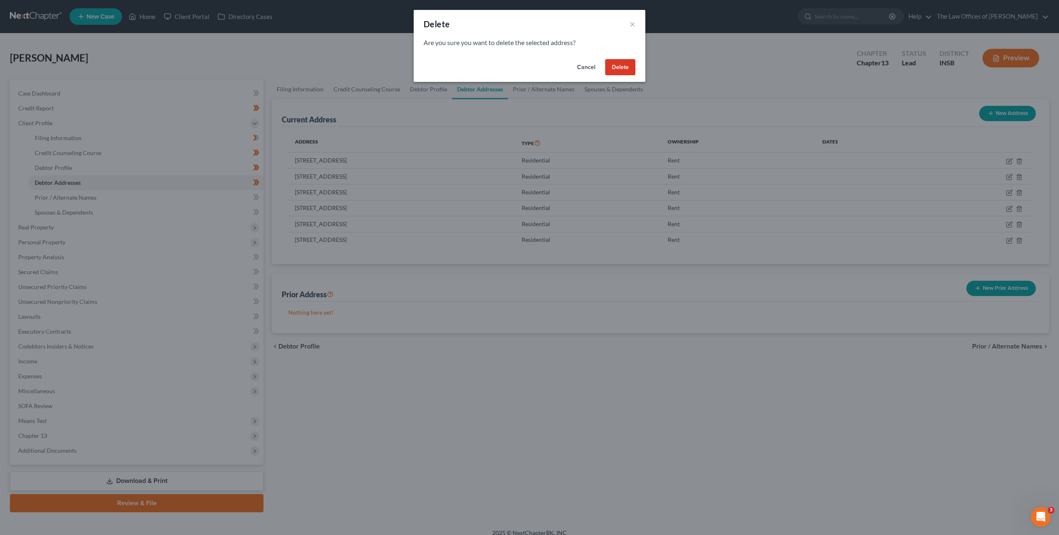
click at [619, 69] on button "Delete" at bounding box center [620, 67] width 30 height 17
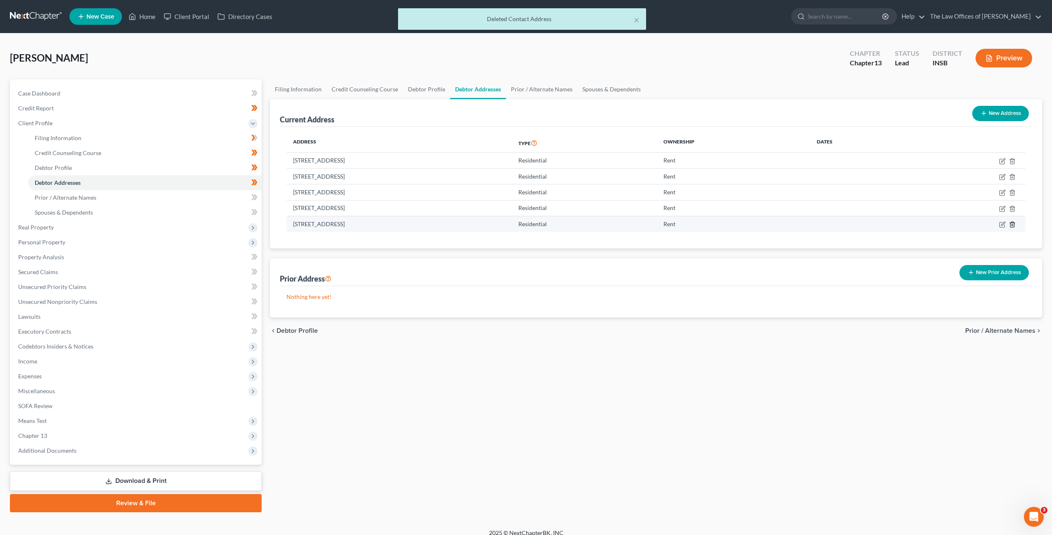
click at [1011, 224] on icon "button" at bounding box center [1012, 224] width 7 height 7
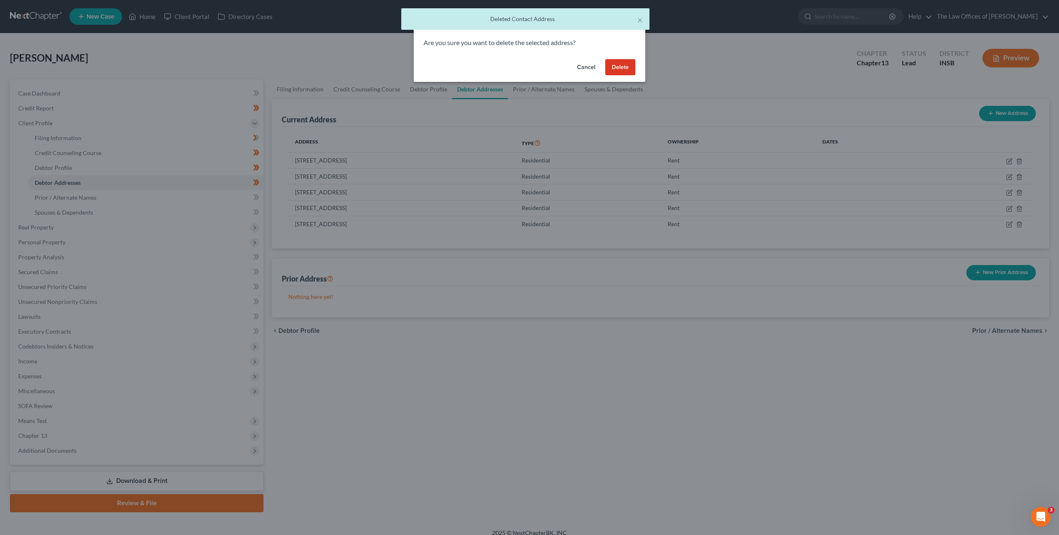
click at [612, 68] on button "Delete" at bounding box center [620, 67] width 30 height 17
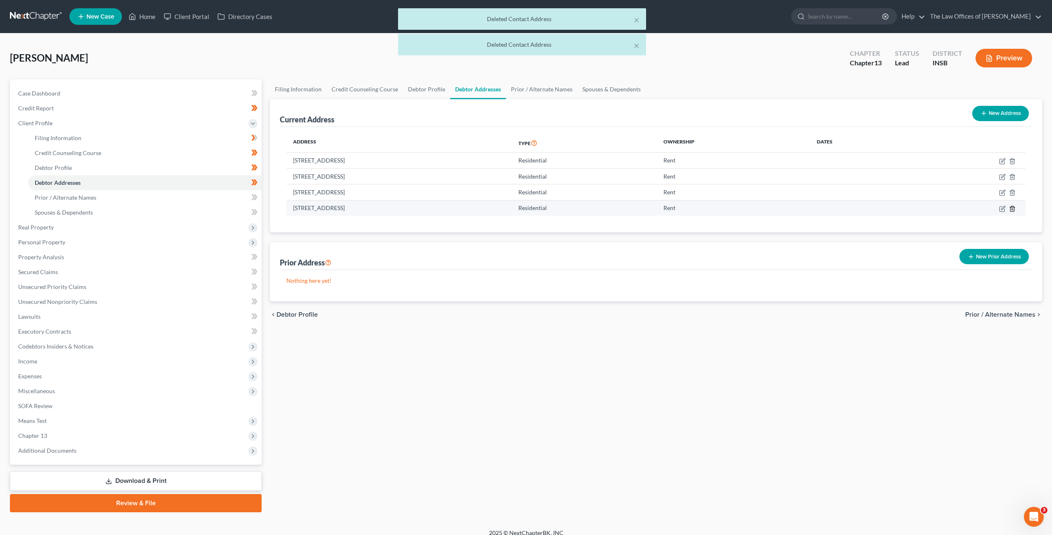
click at [1014, 207] on polyline "button" at bounding box center [1012, 207] width 5 height 0
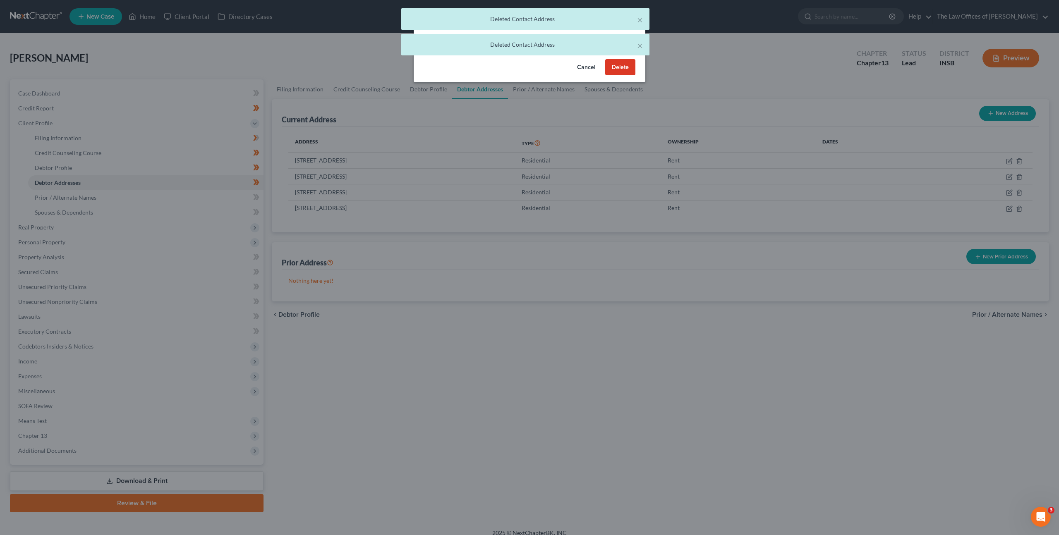
click at [617, 62] on button "Delete" at bounding box center [620, 67] width 30 height 17
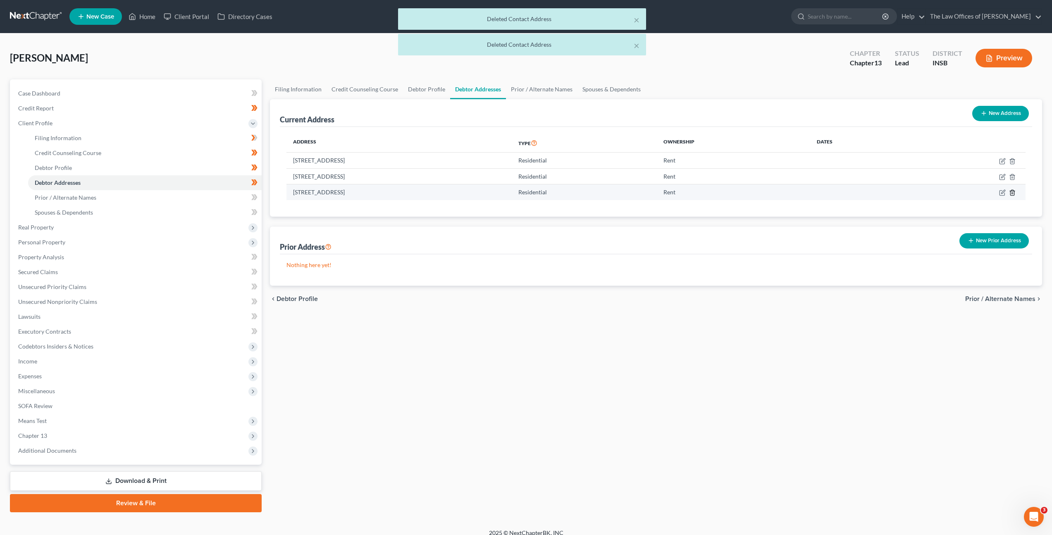
click at [1016, 193] on icon "button" at bounding box center [1012, 192] width 7 height 7
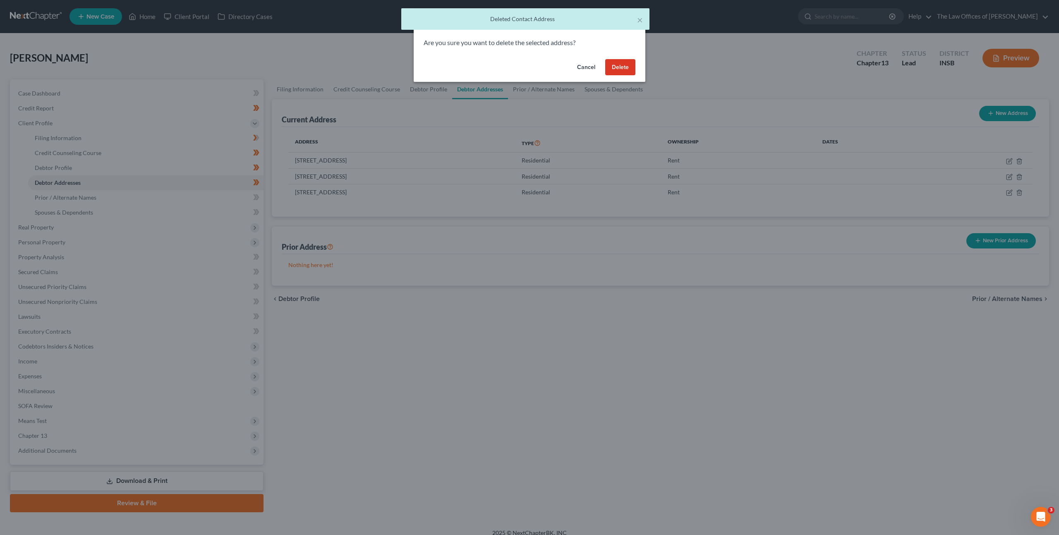
click at [614, 67] on button "Delete" at bounding box center [620, 67] width 30 height 17
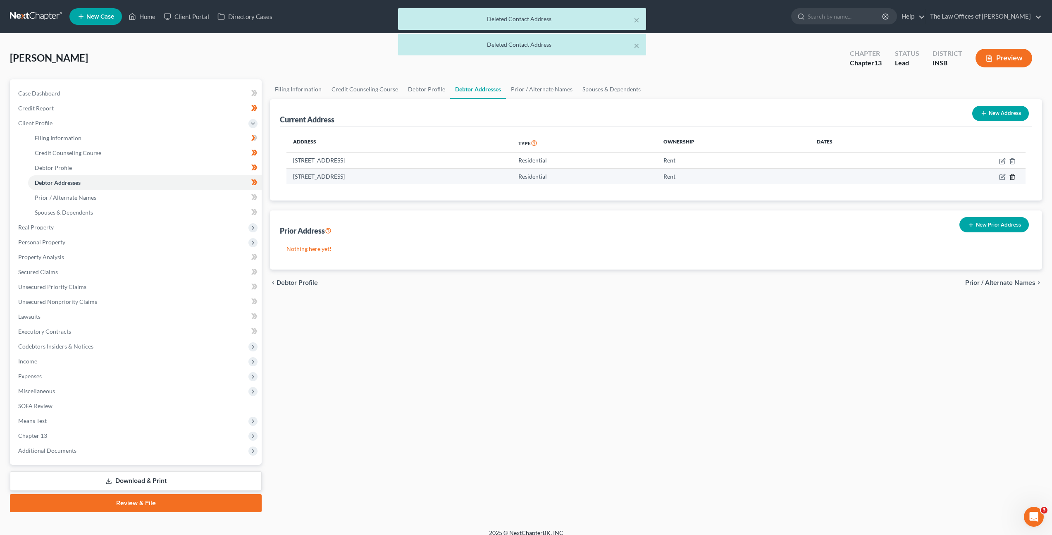
click at [1013, 174] on icon "button" at bounding box center [1013, 176] width 4 height 5
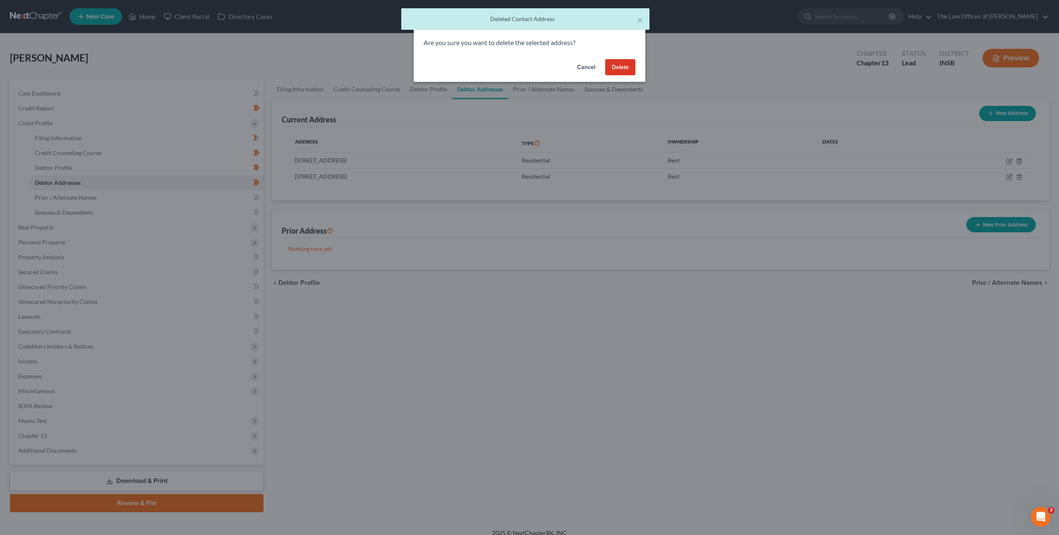
click at [621, 66] on button "Delete" at bounding box center [620, 67] width 30 height 17
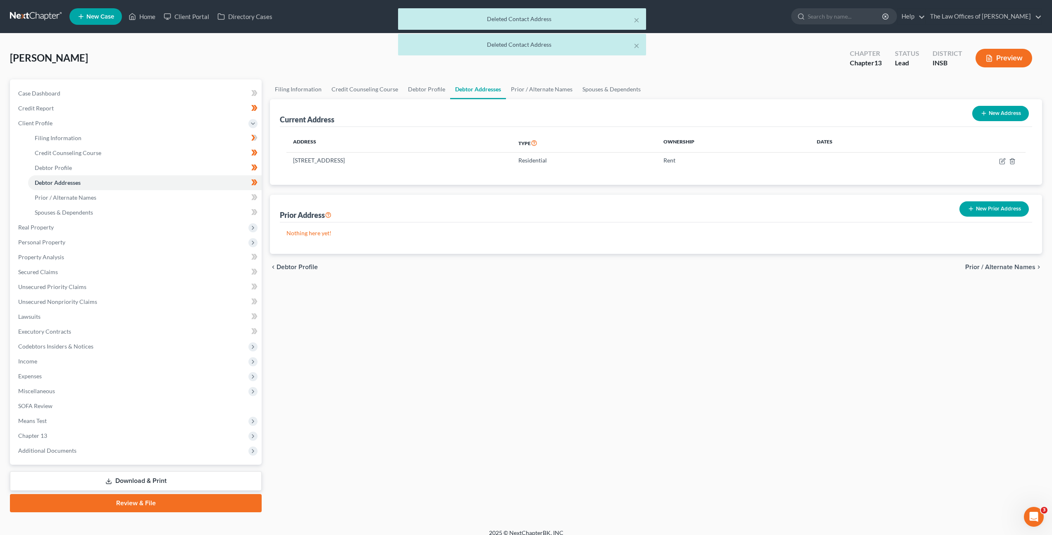
click at [638, 300] on div "Filing Information Credit Counseling Course Debtor Profile Debtor Addresses Pri…" at bounding box center [656, 295] width 781 height 433
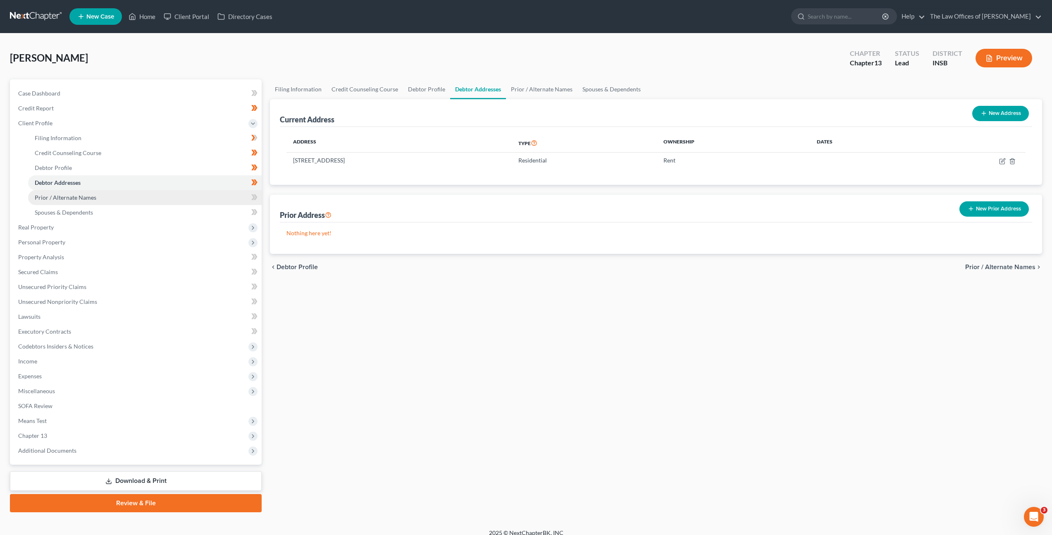
click at [184, 193] on link "Prior / Alternate Names" at bounding box center [145, 197] width 234 height 15
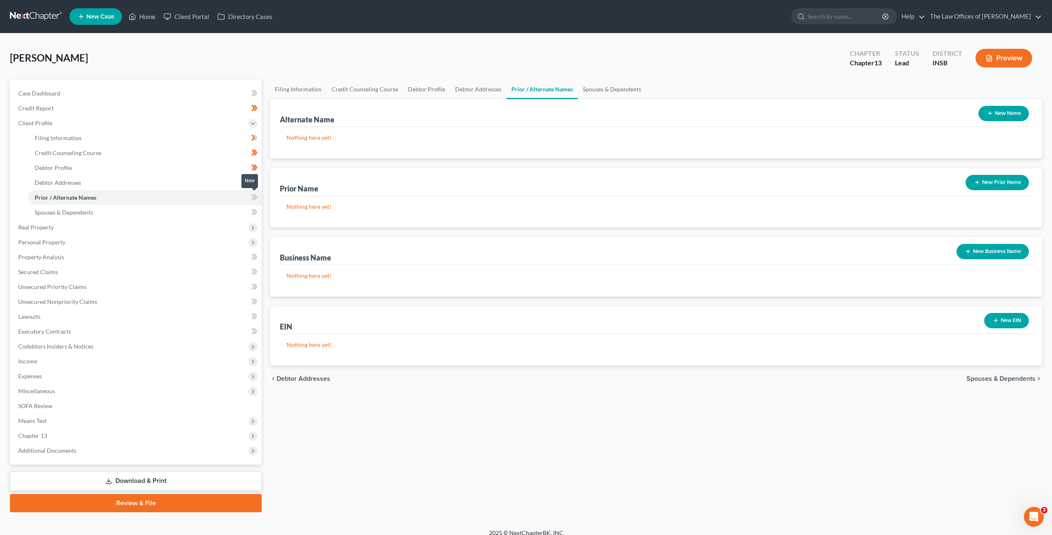
click at [249, 197] on span at bounding box center [254, 198] width 14 height 12
click at [212, 209] on link "Spouses & Dependents" at bounding box center [145, 212] width 234 height 15
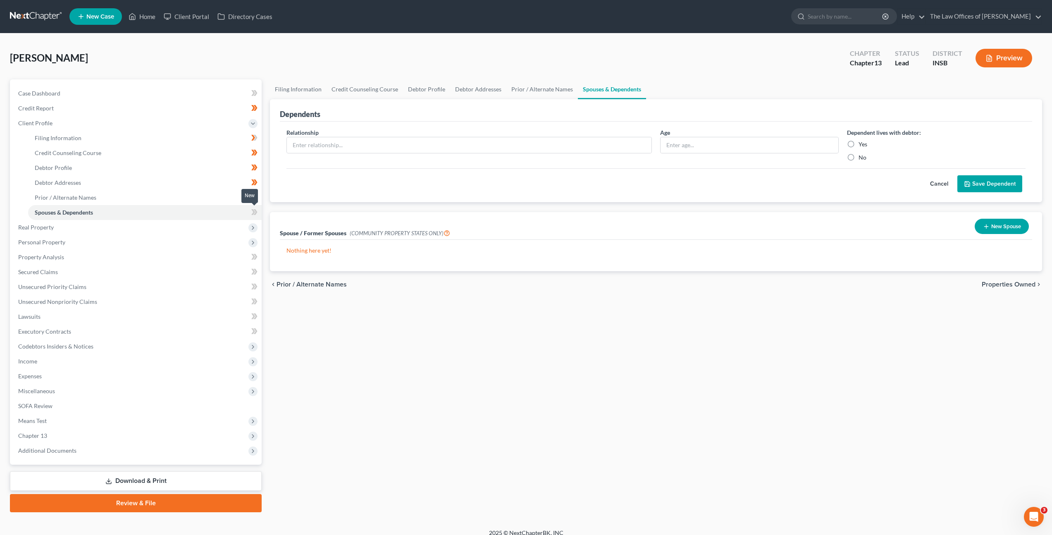
click at [259, 213] on span at bounding box center [254, 213] width 14 height 12
click at [400, 208] on div "Dependents Relationship * Age Dependent lives with debtor: Yes No Cancel Save D…" at bounding box center [656, 185] width 781 height 172
click at [667, 289] on div "chevron_left Prior / Alternate Names Properties Owned chevron_right" at bounding box center [656, 284] width 772 height 26
click at [172, 136] on link "Filing Information" at bounding box center [145, 138] width 234 height 15
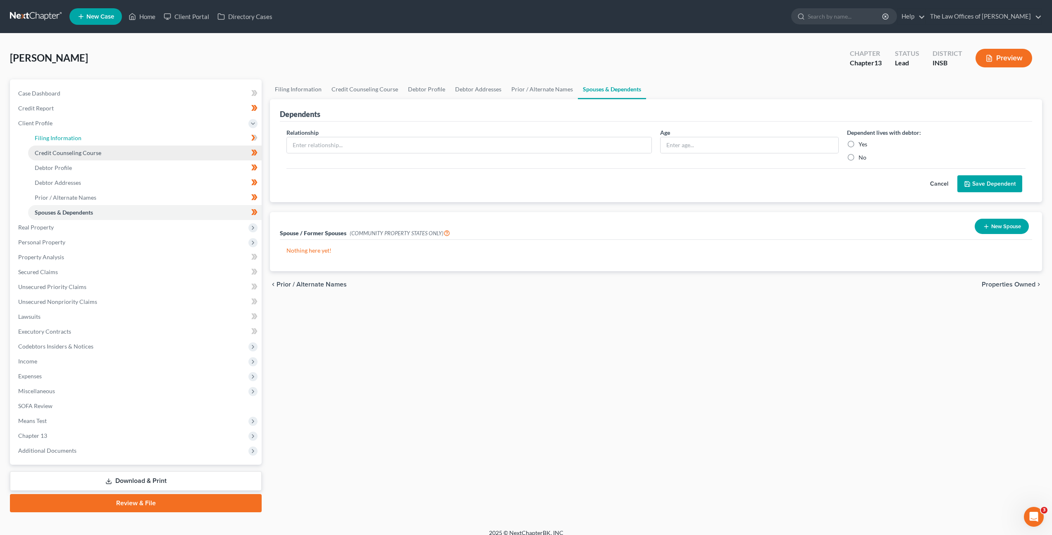
select select "1"
select select "0"
select select "3"
select select "28"
select select "0"
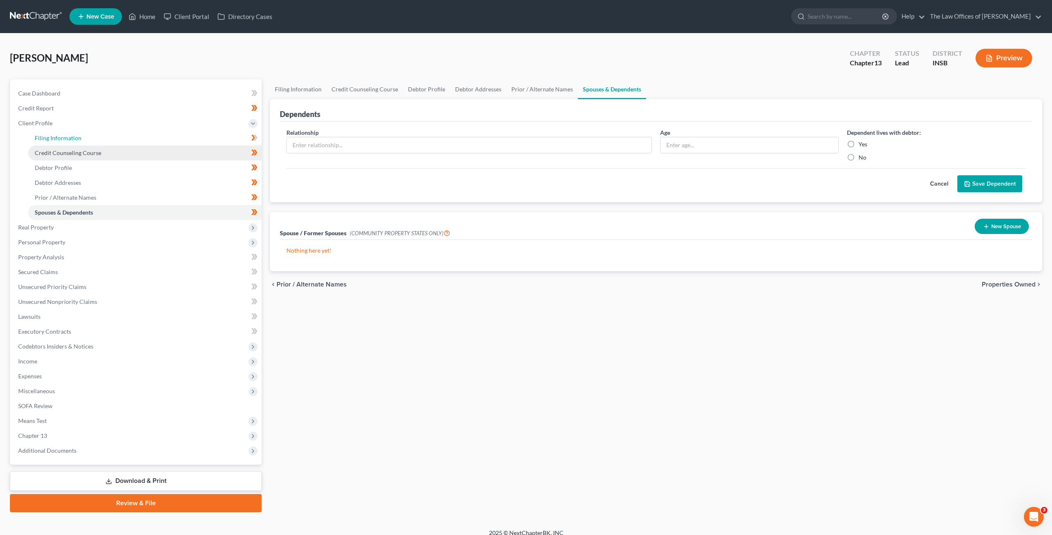
select select "15"
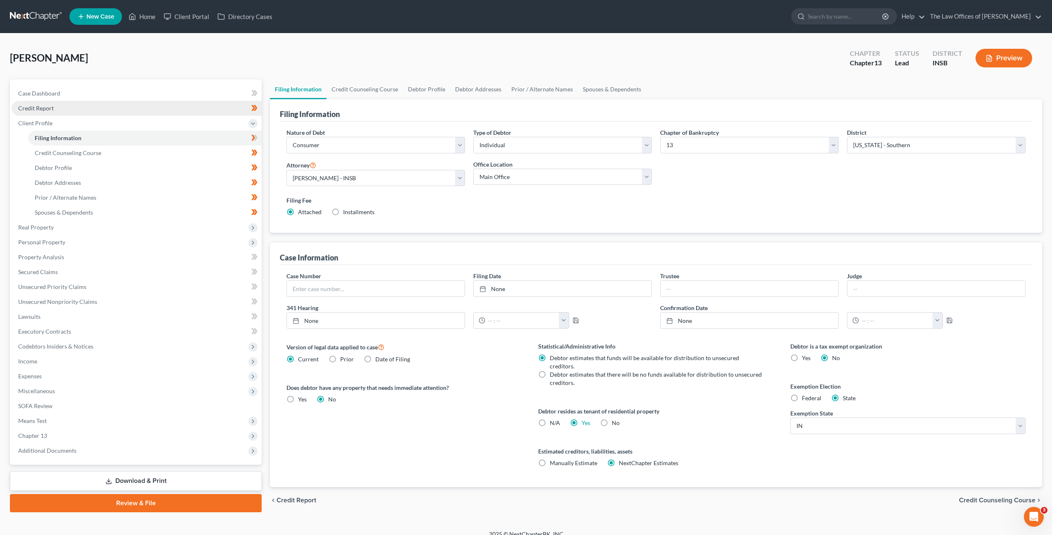
click at [141, 110] on link "Credit Report" at bounding box center [137, 108] width 250 height 15
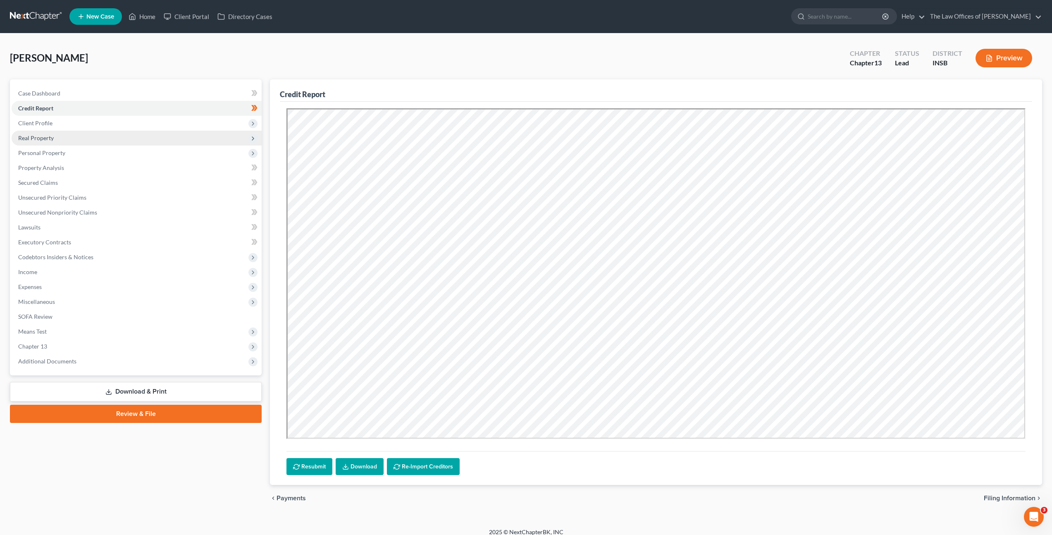
click at [130, 139] on span "Real Property" at bounding box center [137, 138] width 250 height 15
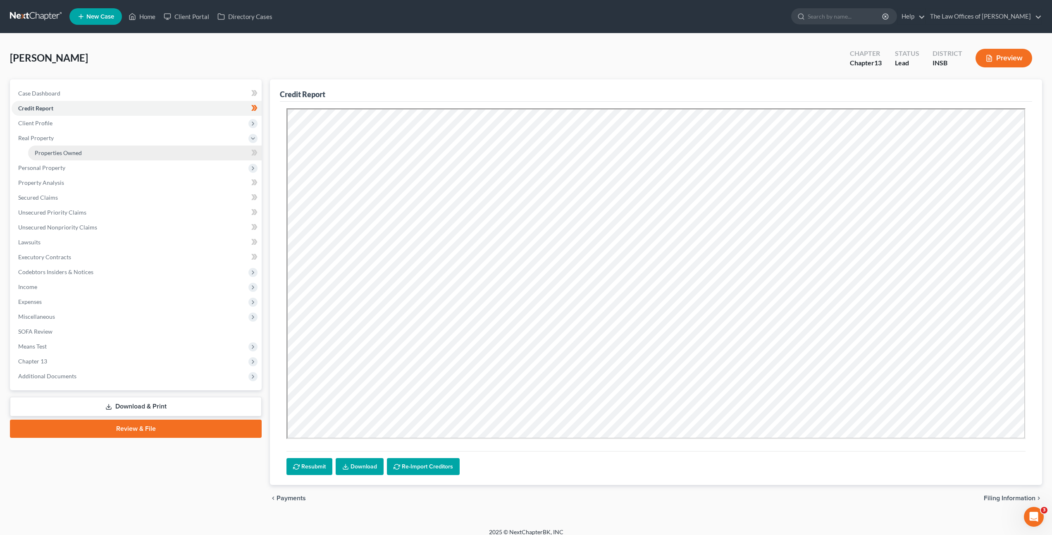
click at [122, 151] on link "Properties Owned" at bounding box center [145, 153] width 234 height 15
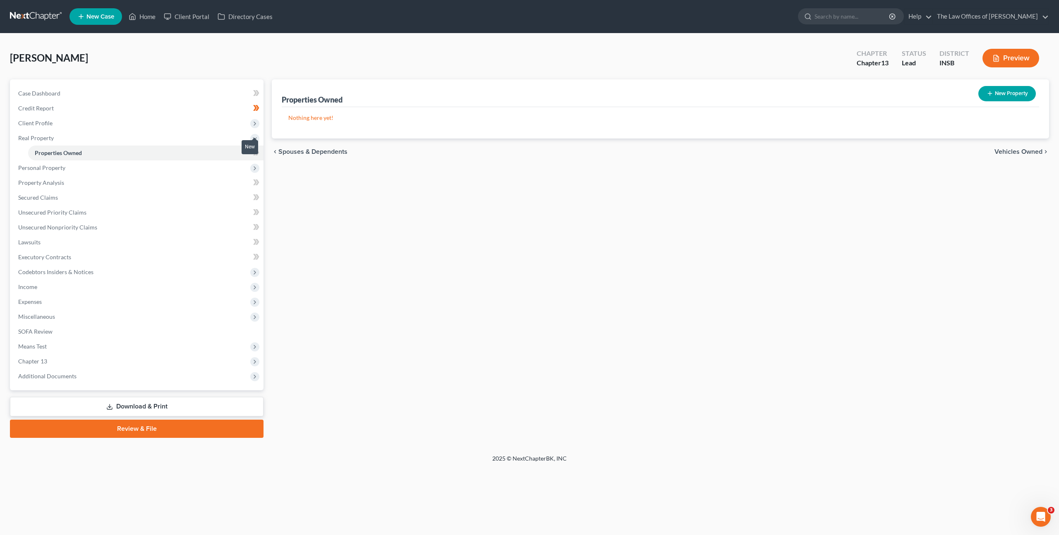
click at [262, 155] on span at bounding box center [256, 154] width 14 height 12
click at [410, 199] on div "Properties Owned New Property Nothing here yet! Property Market Value Liens Exe…" at bounding box center [660, 258] width 785 height 358
click at [190, 162] on span "Personal Property" at bounding box center [138, 167] width 252 height 15
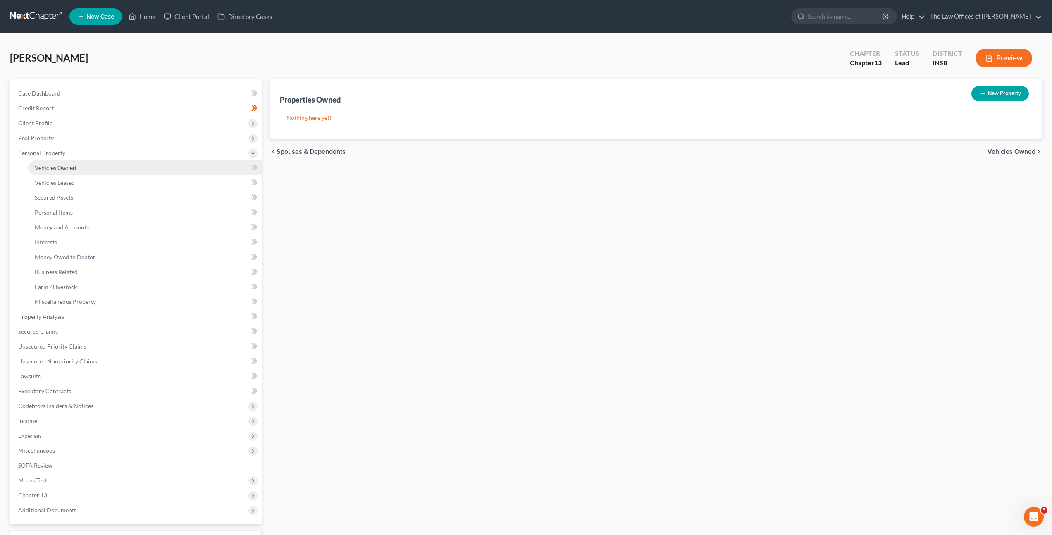
click at [160, 174] on link "Vehicles Owned" at bounding box center [145, 167] width 234 height 15
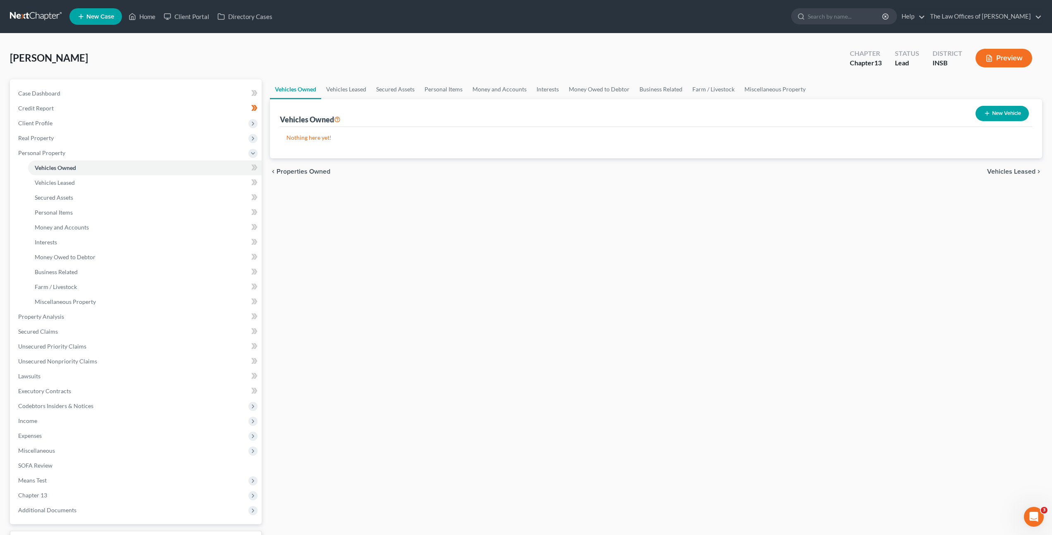
click at [370, 206] on div "Vehicles Owned Vehicles Leased Secured Assets Personal Items Money and Accounts…" at bounding box center [656, 325] width 781 height 492
click at [208, 154] on span "Personal Property" at bounding box center [137, 153] width 250 height 15
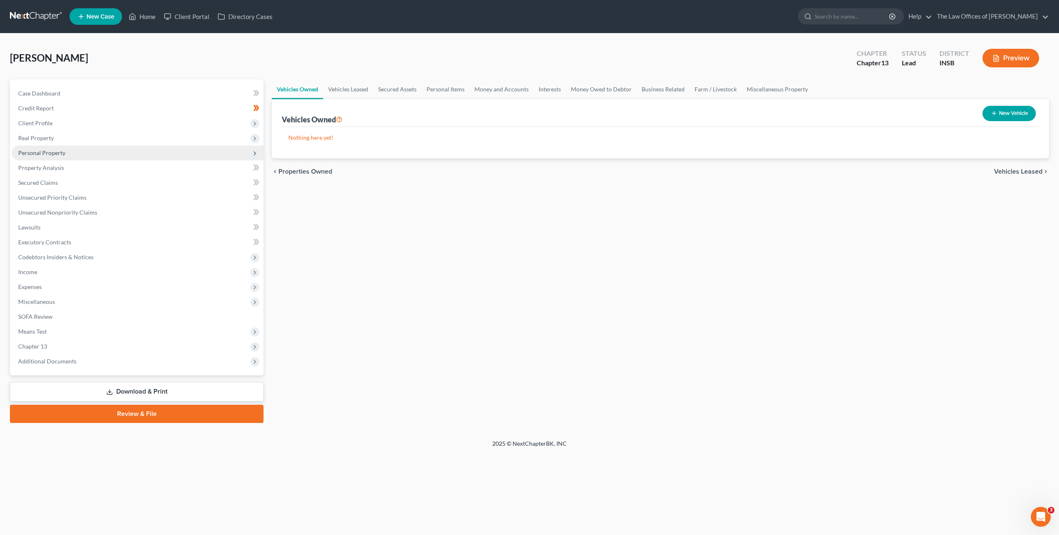
click at [208, 154] on span "Personal Property" at bounding box center [138, 153] width 252 height 15
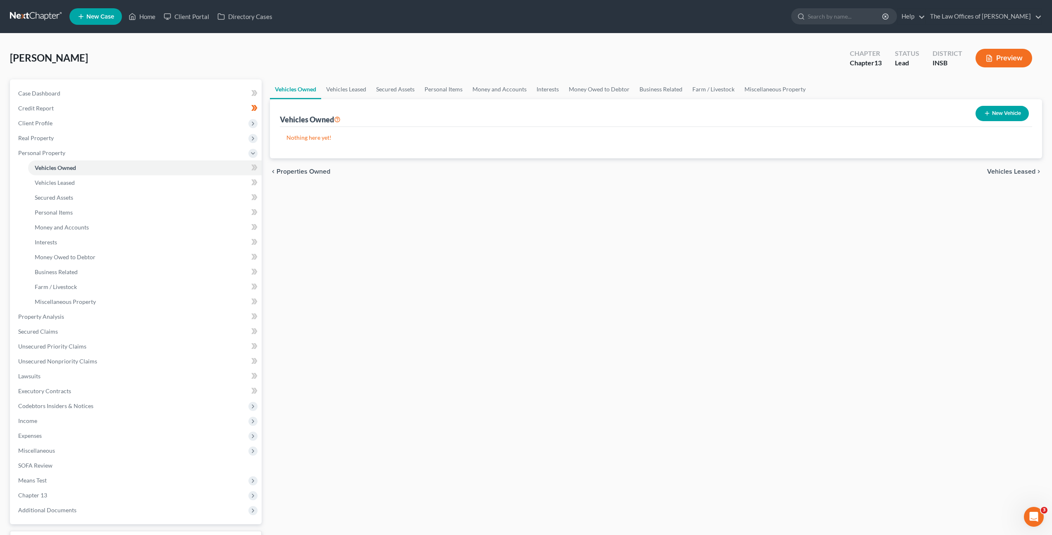
click at [421, 267] on div "Vehicles Owned Vehicles Leased Secured Assets Personal Items Money and Accounts…" at bounding box center [656, 325] width 781 height 492
click at [357, 237] on div "Vehicles Owned Vehicles Leased Secured Assets Personal Items Money and Accounts…" at bounding box center [656, 325] width 781 height 492
click at [1010, 113] on button "New Vehicle" at bounding box center [1002, 113] width 53 height 15
select select "0"
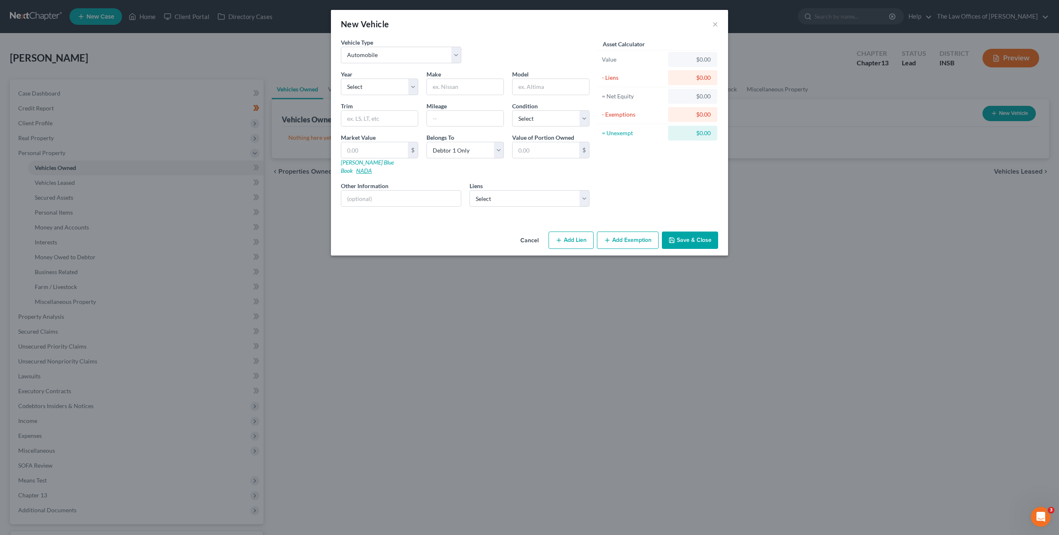
click at [372, 167] on link "NADA" at bounding box center [364, 170] width 16 height 7
click at [353, 84] on select "Select 2026 2025 2024 2023 2022 2021 2020 2019 2018 2017 2016 2015 2014 2013 20…" at bounding box center [379, 87] width 77 height 17
select select "8"
click at [341, 79] on select "Select 2026 2025 2024 2023 2022 2021 2020 2019 2018 2017 2016 2015 2014 2013 20…" at bounding box center [379, 87] width 77 height 17
click at [442, 87] on input "text" at bounding box center [465, 87] width 76 height 16
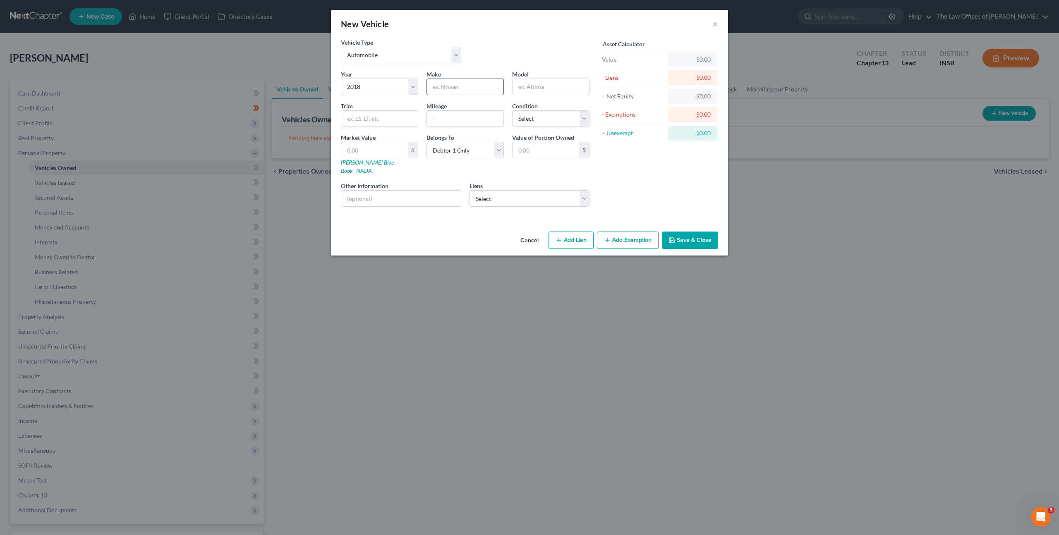
click at [467, 89] on input "text" at bounding box center [465, 87] width 76 height 16
type input "RAM"
type input "Promaster"
type input "Cargo Van"
type input "67,000"
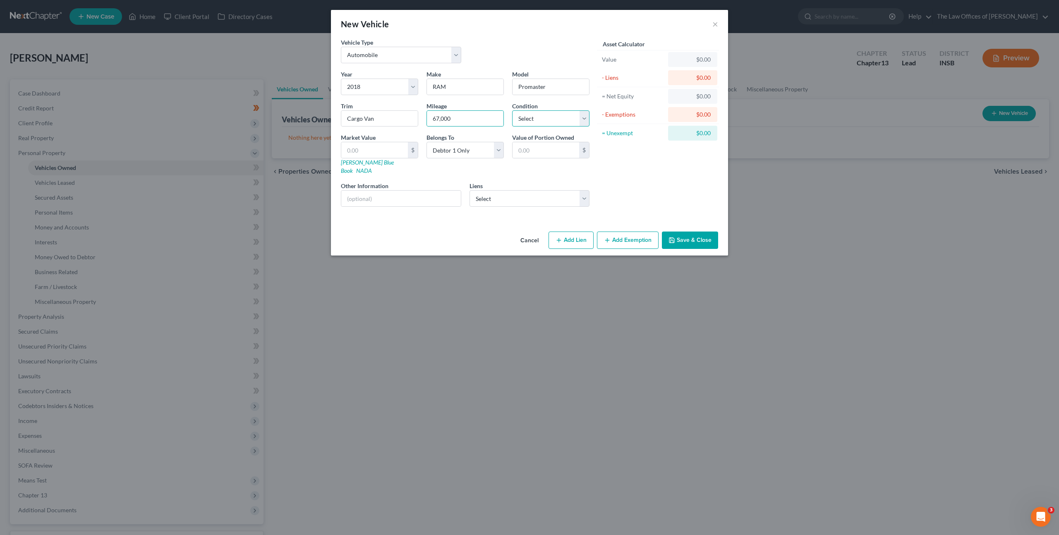
click at [535, 121] on select "Select Excellent Very Good Good Fair Poor" at bounding box center [550, 118] width 77 height 17
click at [538, 118] on select "Select Excellent Very Good Good Fair Poor" at bounding box center [550, 118] width 77 height 17
select select "2"
click at [512, 110] on select "Select Excellent Very Good Good Fair Poor" at bounding box center [550, 118] width 77 height 17
click at [375, 152] on input "text" at bounding box center [374, 150] width 67 height 16
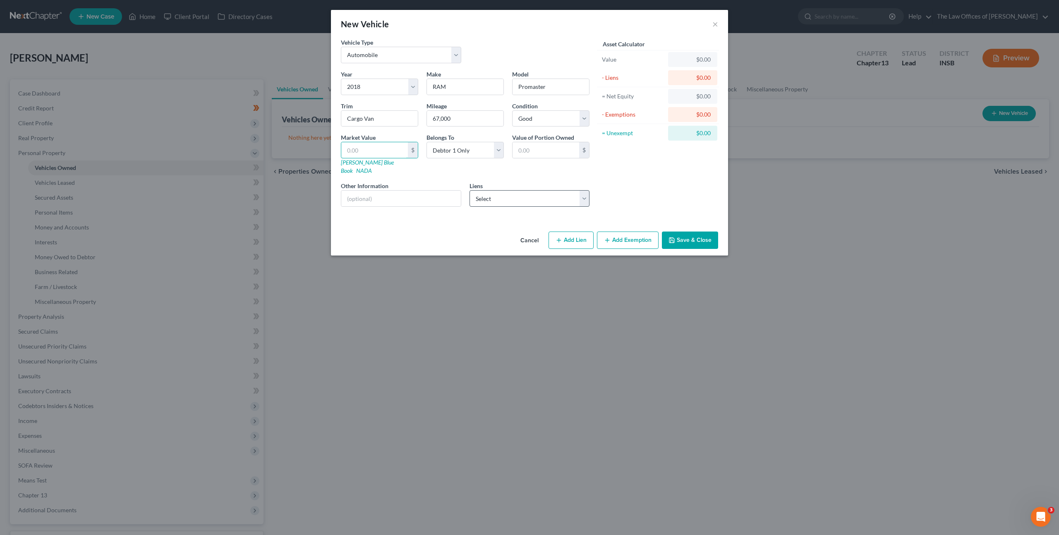
type input "1"
type input "1.00"
type input "10"
type input "10.00"
type input "103"
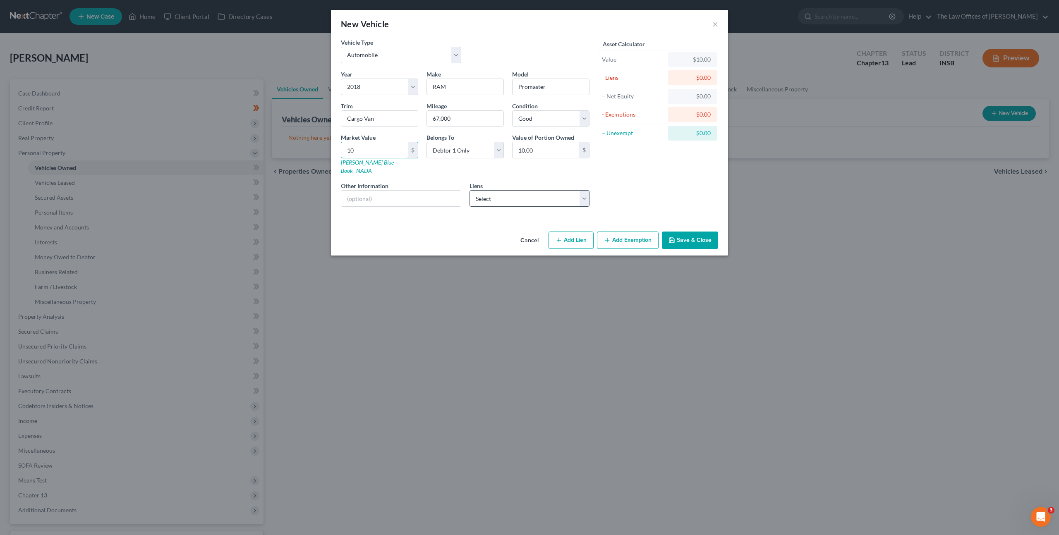
type input "103.00"
type input "1030"
type input "1,030.00"
type input "1,0300"
type input "10,300.00"
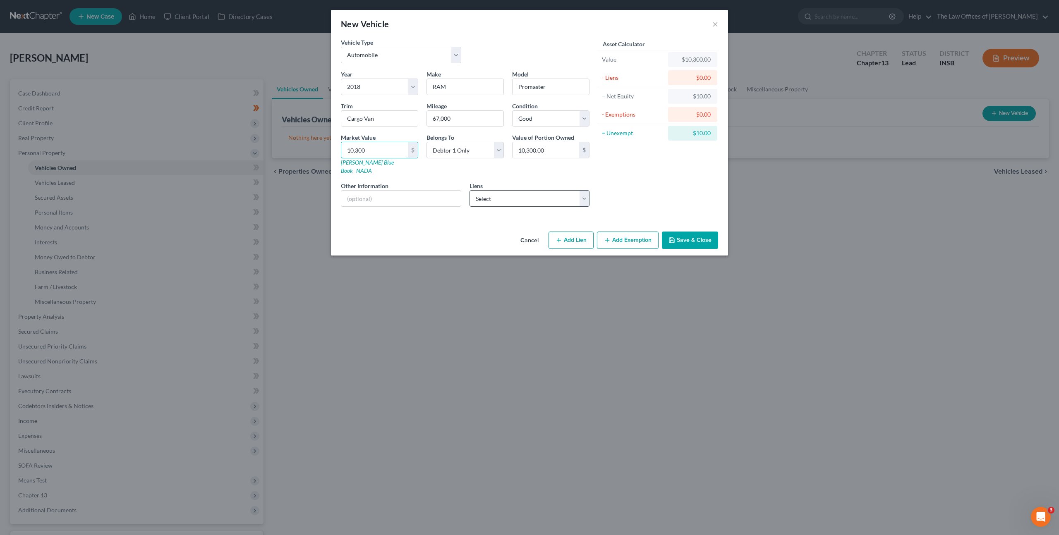
type input "10,300"
click at [509, 194] on select "Select Heritage Fcu - $15,763.00 Rocket Mortgage - $0.00 World Acceptance Cor -…" at bounding box center [529, 198] width 120 height 17
select select "0"
click at [469, 190] on select "Select Heritage Fcu - $15,763.00 Rocket Mortgage - $0.00 World Acceptance Cor -…" at bounding box center [529, 198] width 120 height 17
select select
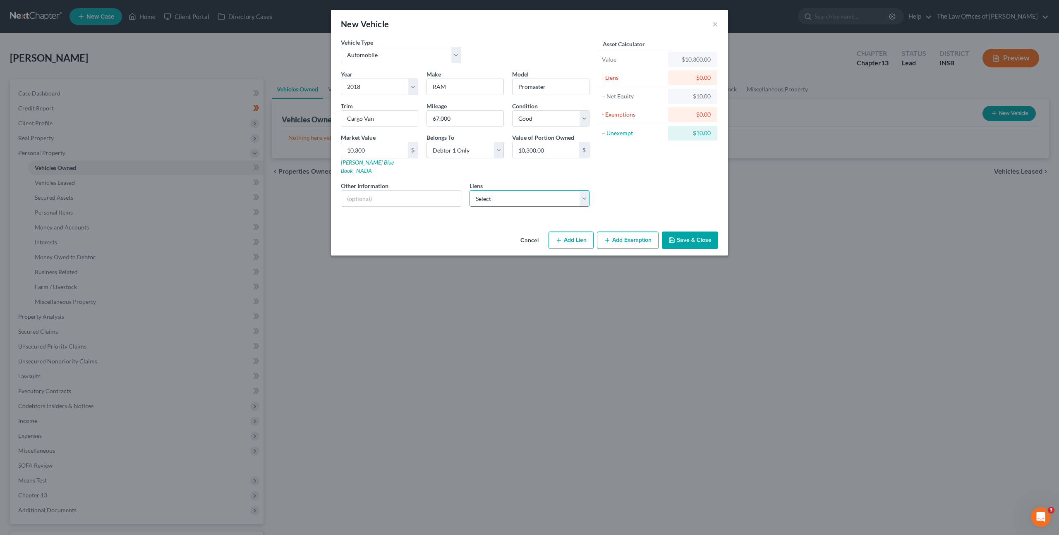
select select "15"
select select "0"
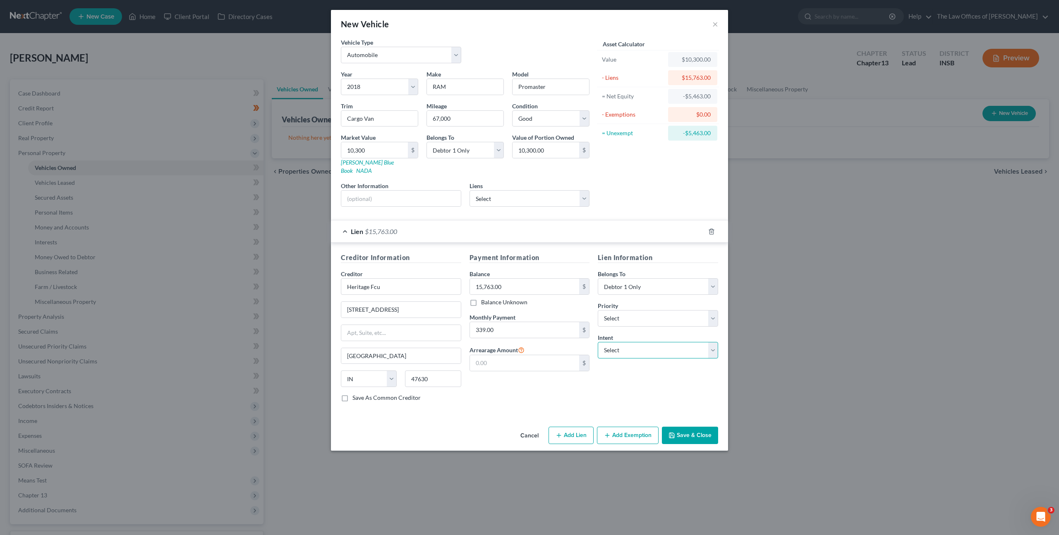
click at [622, 348] on select "Select Surrender Redeem Reaffirm Avoid Other" at bounding box center [657, 350] width 120 height 17
select select "2"
click at [597, 342] on select "Select Surrender Redeem Reaffirm Avoid Other" at bounding box center [657, 350] width 120 height 17
click at [612, 371] on div "Lien Information Belongs To * Select Debtor 1 Only Debtor 2 Only Debtor 1 And D…" at bounding box center [657, 331] width 129 height 156
click at [685, 435] on button "Save & Close" at bounding box center [690, 435] width 56 height 17
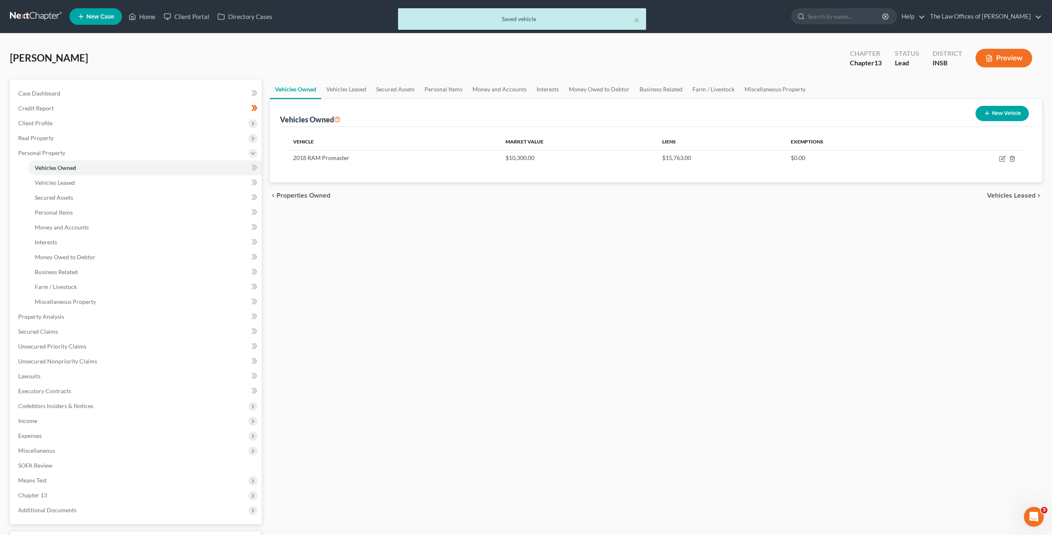
click at [421, 237] on div "Vehicles Owned Vehicles Leased Secured Assets Personal Items Money and Accounts…" at bounding box center [656, 325] width 781 height 492
click at [254, 167] on icon at bounding box center [253, 168] width 4 height 6
drag, startPoint x: 626, startPoint y: 288, endPoint x: 704, endPoint y: 270, distance: 79.8
click at [626, 288] on div "Vehicles Owned Vehicles Leased Secured Assets Personal Items Money and Accounts…" at bounding box center [656, 325] width 781 height 492
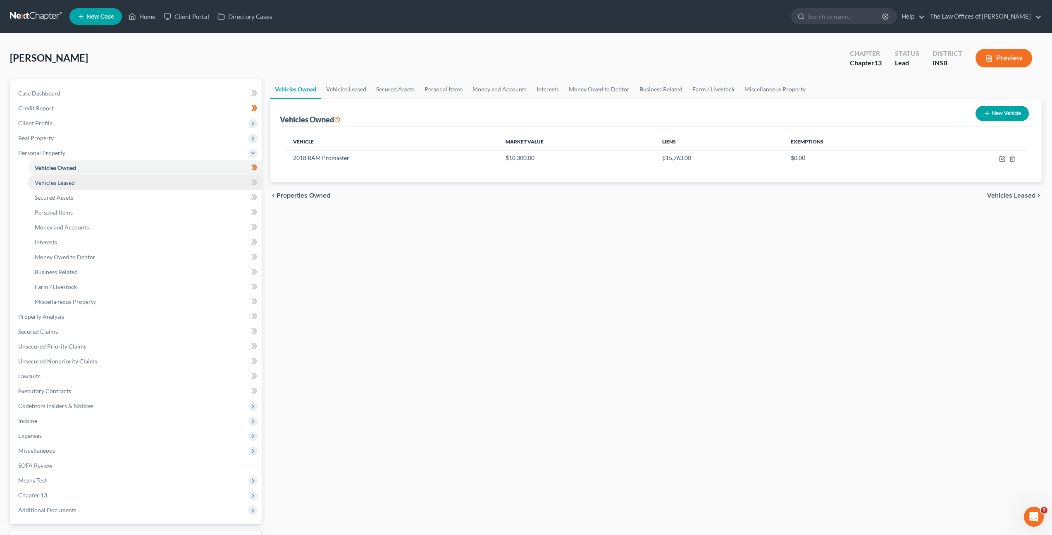
click at [220, 180] on link "Vehicles Leased" at bounding box center [145, 182] width 234 height 15
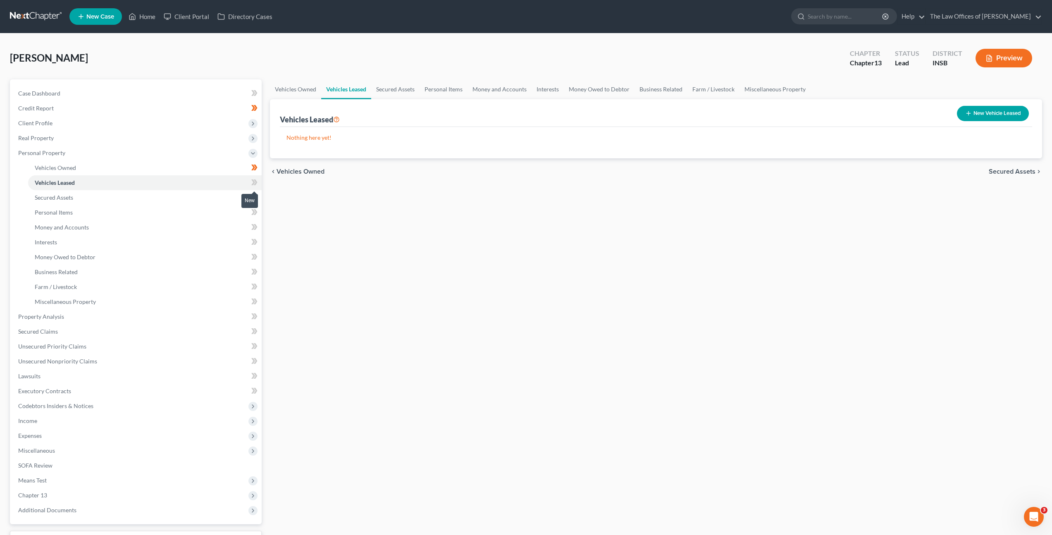
click at [259, 184] on span at bounding box center [254, 183] width 14 height 12
click at [214, 194] on link "Secured Assets" at bounding box center [145, 197] width 234 height 15
click at [258, 198] on span at bounding box center [254, 198] width 14 height 12
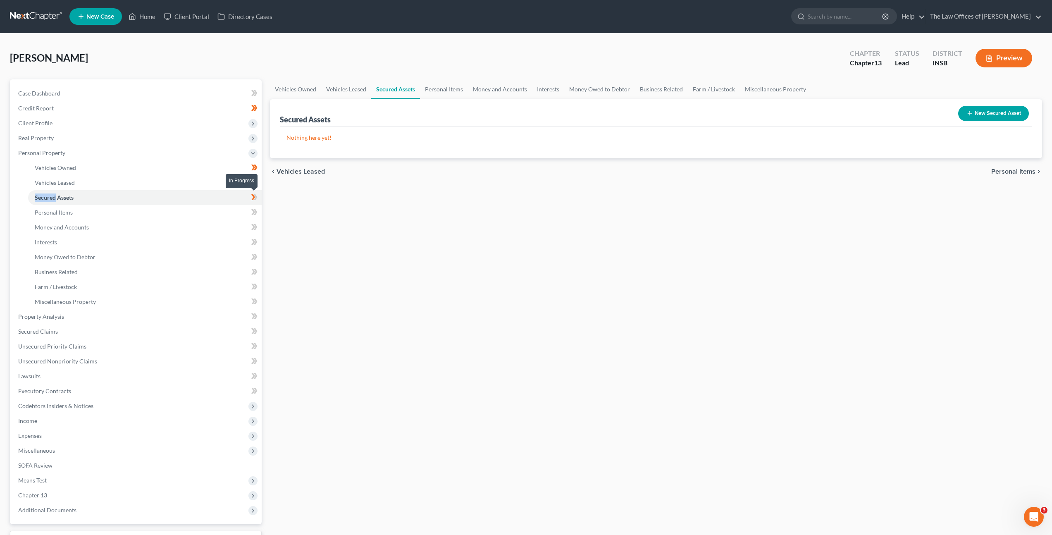
click at [258, 198] on span at bounding box center [254, 198] width 14 height 12
click at [215, 210] on link "Personal Items" at bounding box center [145, 212] width 234 height 15
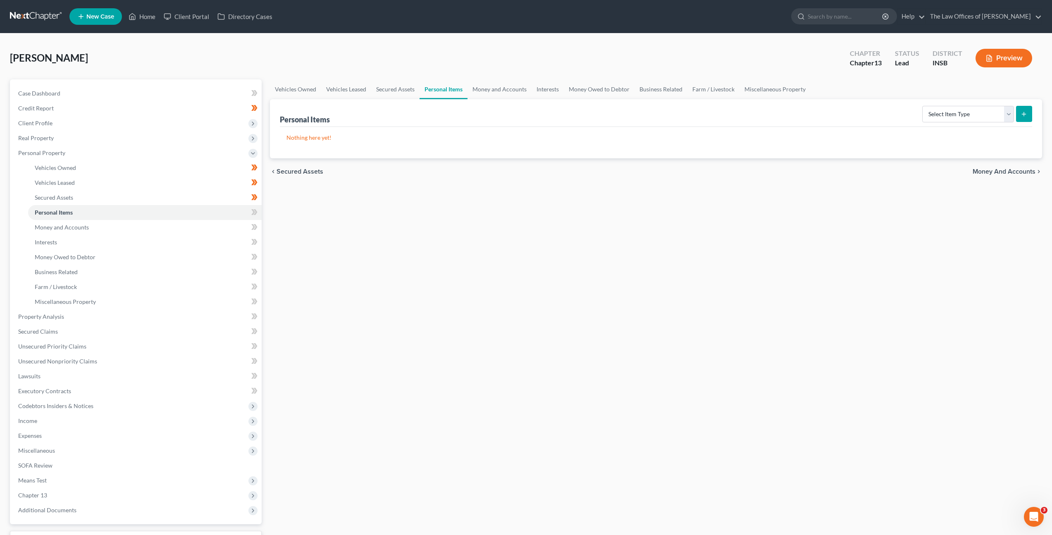
click at [641, 301] on div "Vehicles Owned Vehicles Leased Secured Assets Personal Items Money and Accounts…" at bounding box center [656, 325] width 781 height 492
click at [949, 118] on select "Select Item Type Clothing Collectibles Of Value Electronics Firearms Household …" at bounding box center [968, 114] width 92 height 17
select select "clothing"
click at [923, 106] on select "Select Item Type Clothing Collectibles Of Value Electronics Firearms Household …" at bounding box center [968, 114] width 92 height 17
click at [871, 210] on div "Vehicles Owned Vehicles Leased Secured Assets Personal Items Money and Accounts…" at bounding box center [656, 325] width 781 height 492
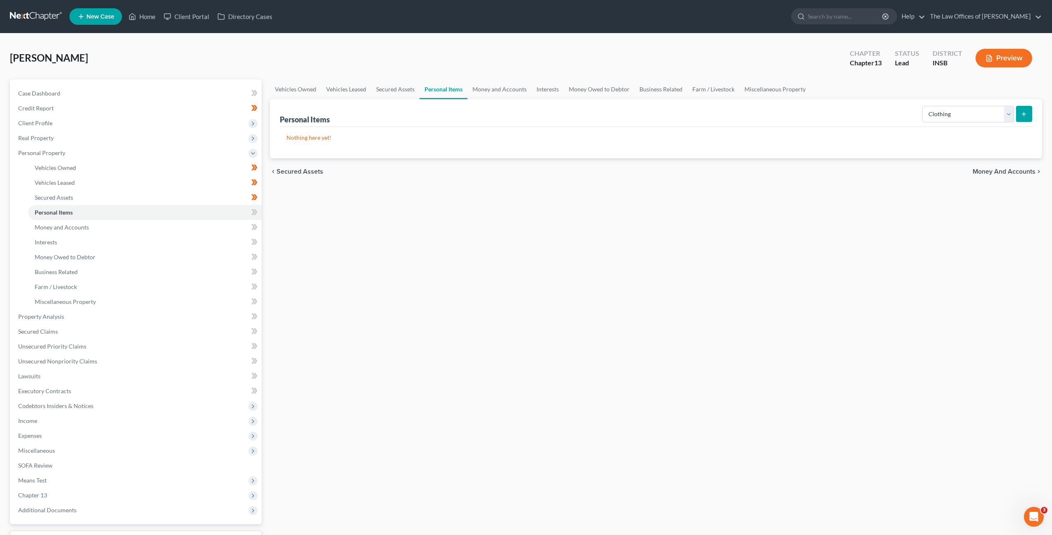
click at [1024, 115] on icon "submit" at bounding box center [1024, 114] width 7 height 7
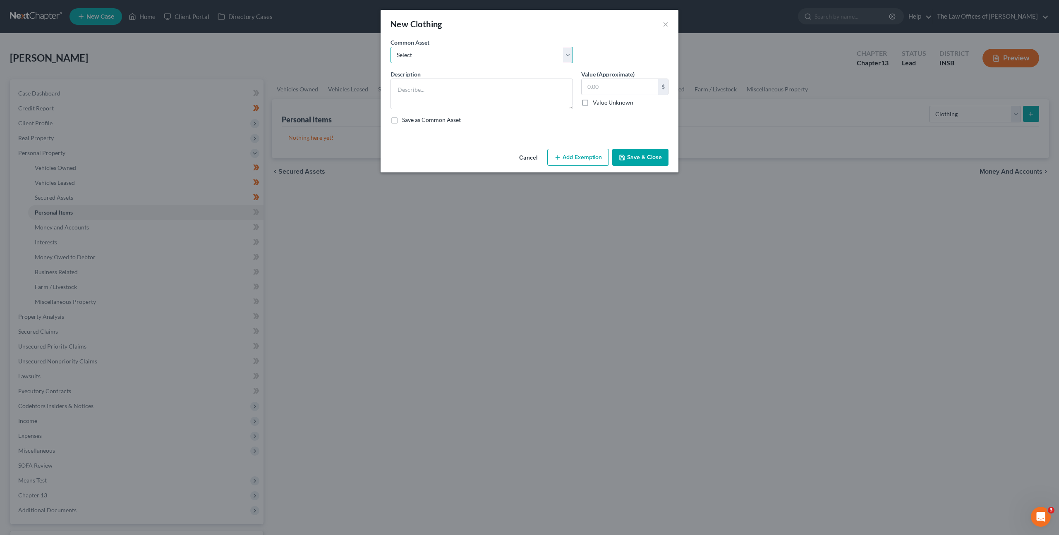
click at [443, 59] on select "Select Debtor's Clothing Joint Debtor's Clothing" at bounding box center [481, 55] width 182 height 17
select select "0"
click at [390, 47] on select "Select Debtor's Clothing Joint Debtor's Clothing" at bounding box center [481, 55] width 182 height 17
type textarea "Debtor's Clothing"
type input "50.00"
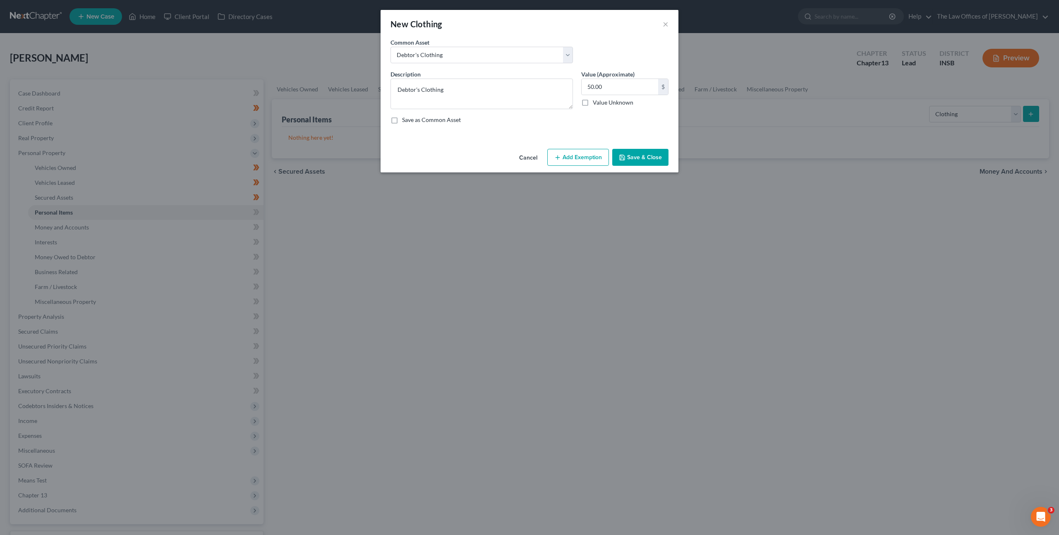
click at [577, 161] on button "Add Exemption" at bounding box center [578, 157] width 62 height 17
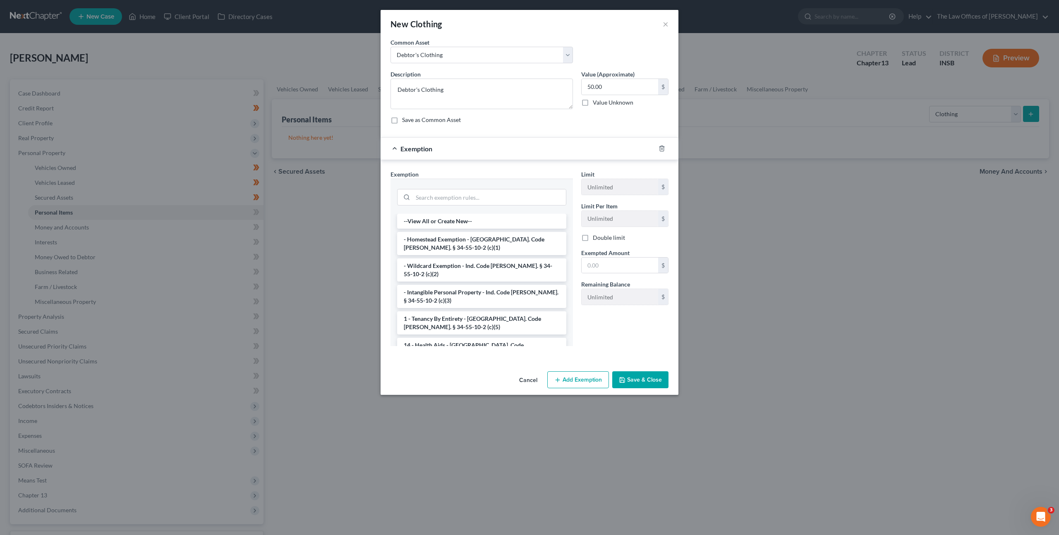
click at [493, 265] on li "- Wildcard Exemption - Ind. Code Ann. § 34-55-10-2 (c)(2)" at bounding box center [481, 269] width 169 height 23
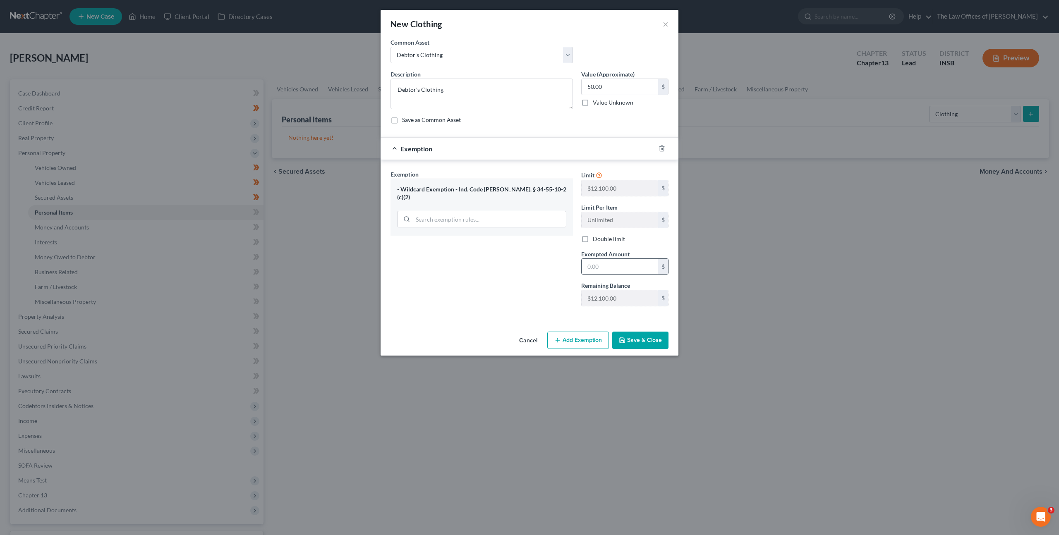
click at [592, 264] on input "text" at bounding box center [619, 267] width 76 height 16
type input "200"
click at [532, 239] on div "Exemption Set must be selected for CA. Exemption * - Wildcard Exemption - Ind. …" at bounding box center [481, 241] width 191 height 143
click at [633, 332] on button "Save & Close" at bounding box center [640, 340] width 56 height 17
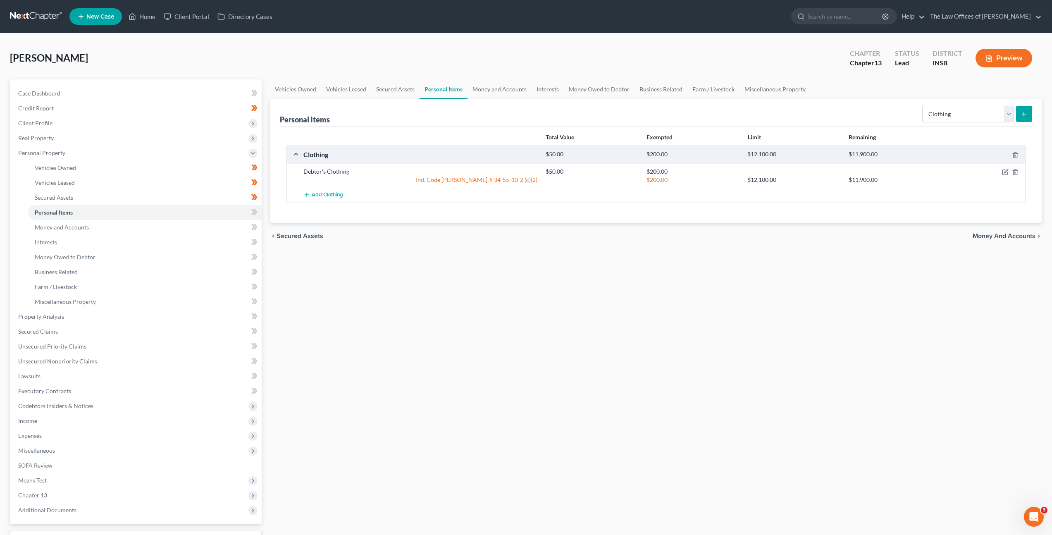
click at [690, 262] on div "Vehicles Owned Vehicles Leased Secured Assets Personal Items Money and Accounts…" at bounding box center [656, 325] width 781 height 492
click at [1004, 172] on icon "button" at bounding box center [1005, 172] width 7 height 7
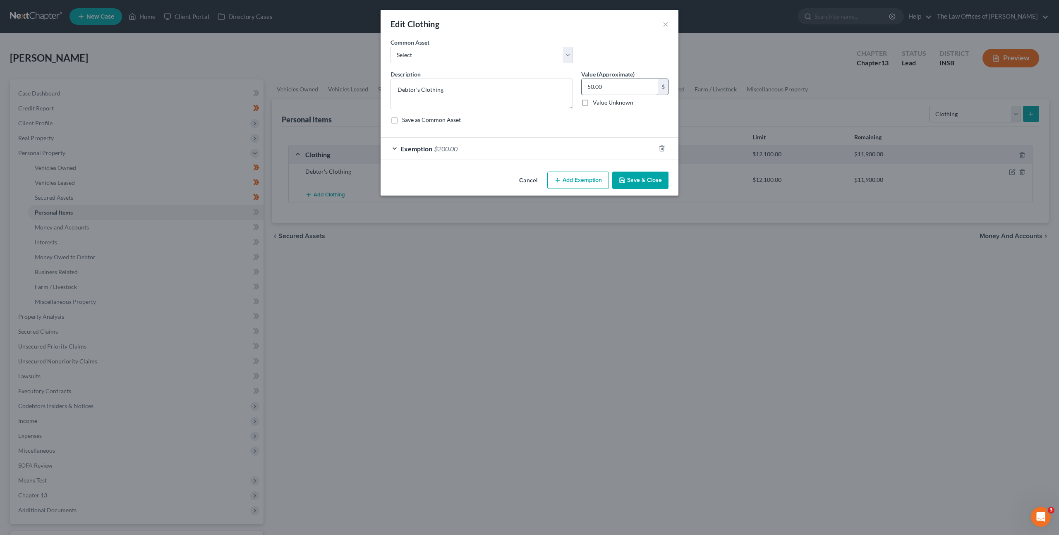
click at [612, 87] on input "50.00" at bounding box center [619, 87] width 76 height 16
type input "200"
click at [641, 175] on button "Save & Close" at bounding box center [640, 180] width 56 height 17
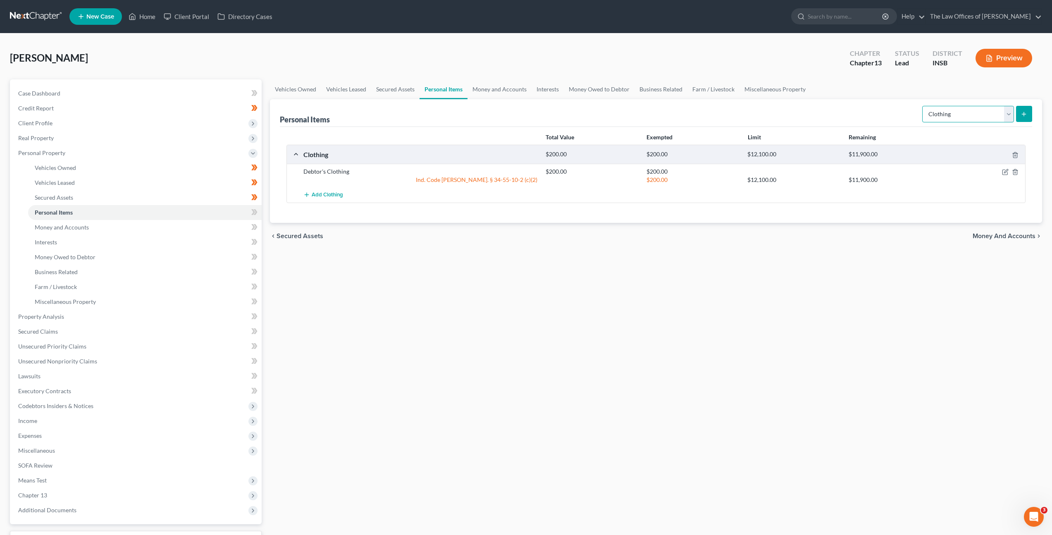
click at [953, 122] on select "Select Item Type Clothing Collectibles Of Value Electronics Firearms Household …" at bounding box center [968, 114] width 92 height 17
click at [923, 106] on select "Select Item Type Clothing Collectibles Of Value Electronics Firearms Household …" at bounding box center [968, 114] width 92 height 17
click at [1021, 115] on icon "submit" at bounding box center [1024, 114] width 7 height 7
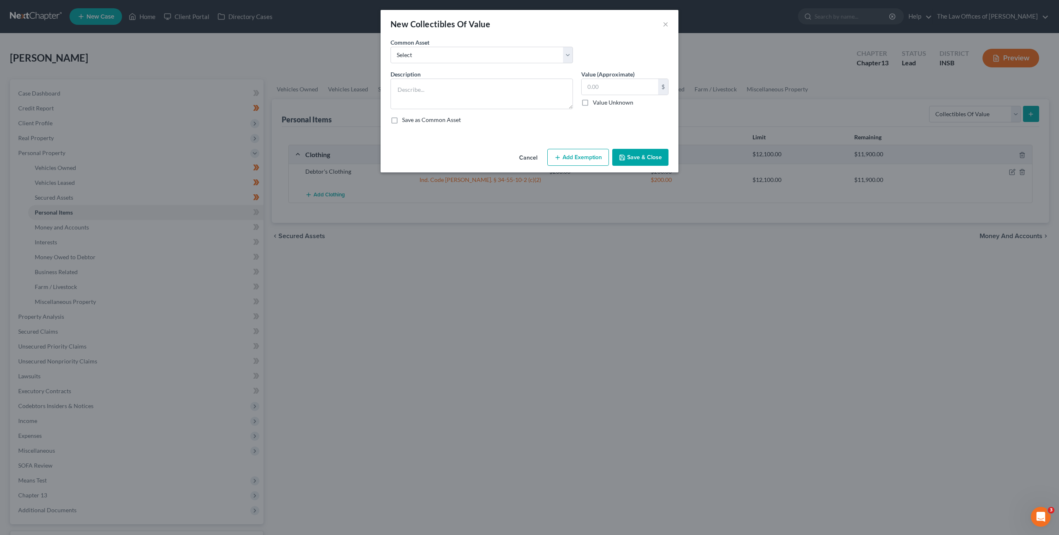
click at [530, 159] on button "Cancel" at bounding box center [527, 158] width 31 height 17
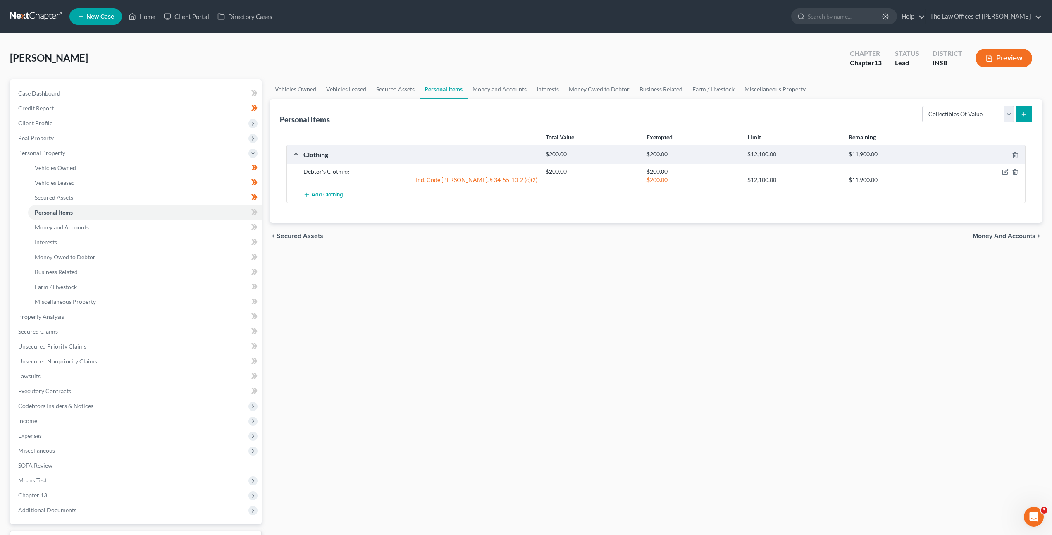
click at [964, 103] on div "Select Item Type Clothing Collectibles Of Value Electronics Firearms Household …" at bounding box center [975, 114] width 113 height 22
click at [949, 110] on select "Select Item Type Clothing Collectibles Of Value Electronics Firearms Household …" at bounding box center [968, 114] width 92 height 17
select select "electronics"
click at [923, 106] on select "Select Item Type Clothing Collectibles Of Value Electronics Firearms Household …" at bounding box center [968, 114] width 92 height 17
click at [1023, 112] on icon "submit" at bounding box center [1024, 114] width 7 height 7
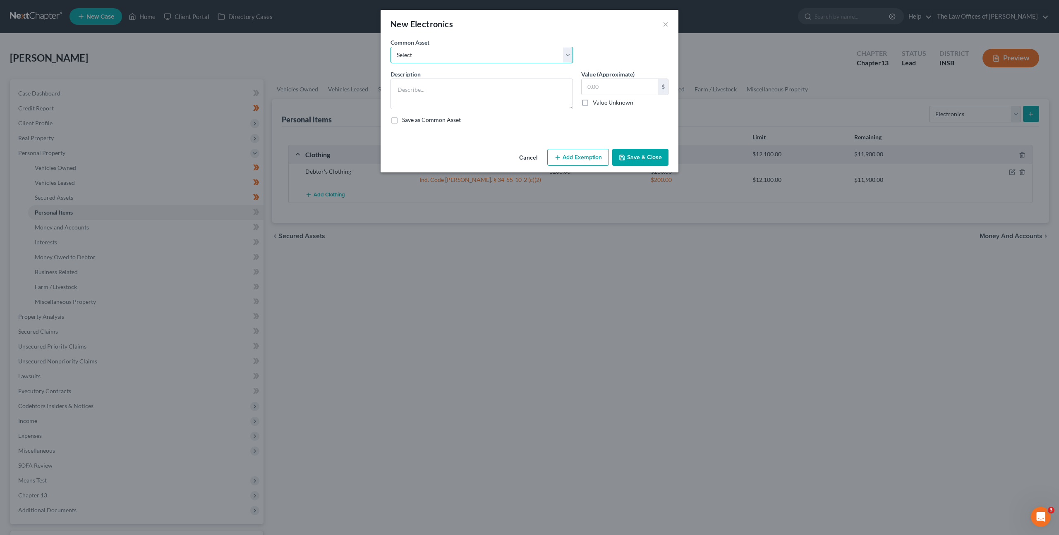
click at [476, 51] on select "Select Cell Phone (1), Television (2), Desktop Computer (1)" at bounding box center [481, 55] width 182 height 17
select select "0"
click at [390, 47] on select "Select Cell Phone (1), Television (2), Desktop Computer (1)" at bounding box center [481, 55] width 182 height 17
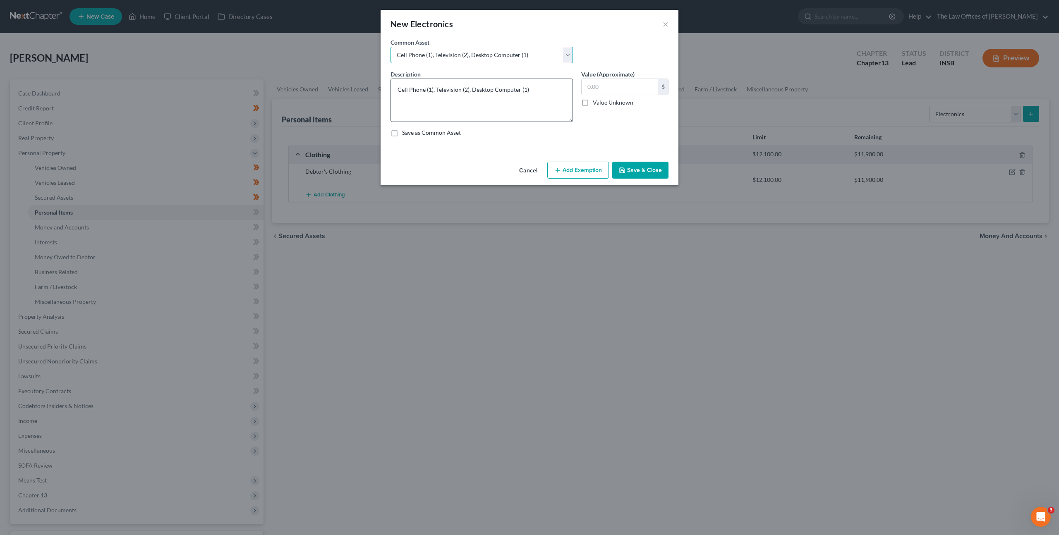
drag, startPoint x: 570, startPoint y: 107, endPoint x: 567, endPoint y: 119, distance: 13.1
click at [567, 119] on textarea "Cell Phone (1), Television (2), Desktop Computer (1)" at bounding box center [481, 100] width 182 height 43
click at [570, 170] on button "Add Exemption" at bounding box center [578, 170] width 62 height 17
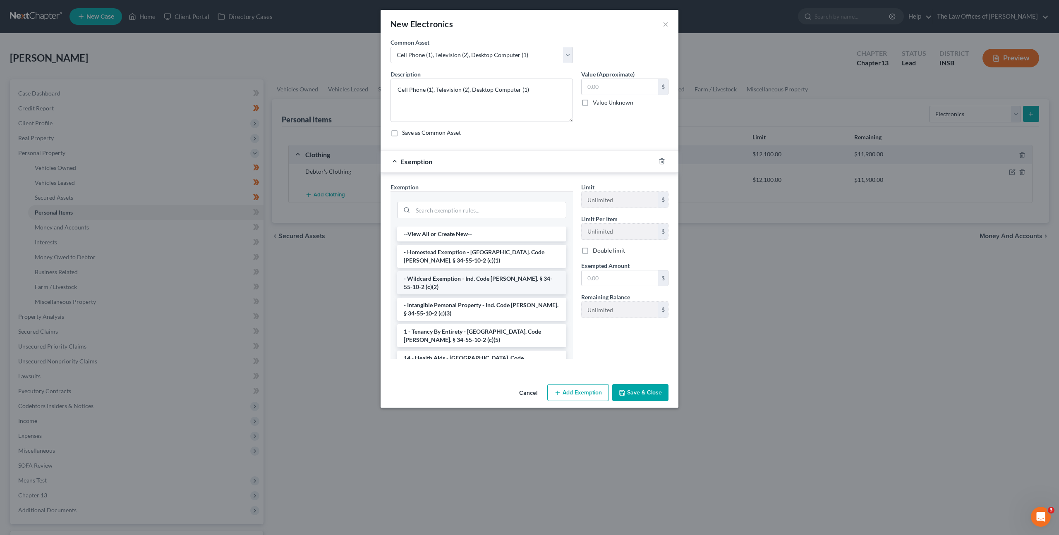
click at [483, 275] on li "- Wildcard Exemption - Ind. Code Ann. § 34-55-10-2 (c)(2)" at bounding box center [481, 282] width 169 height 23
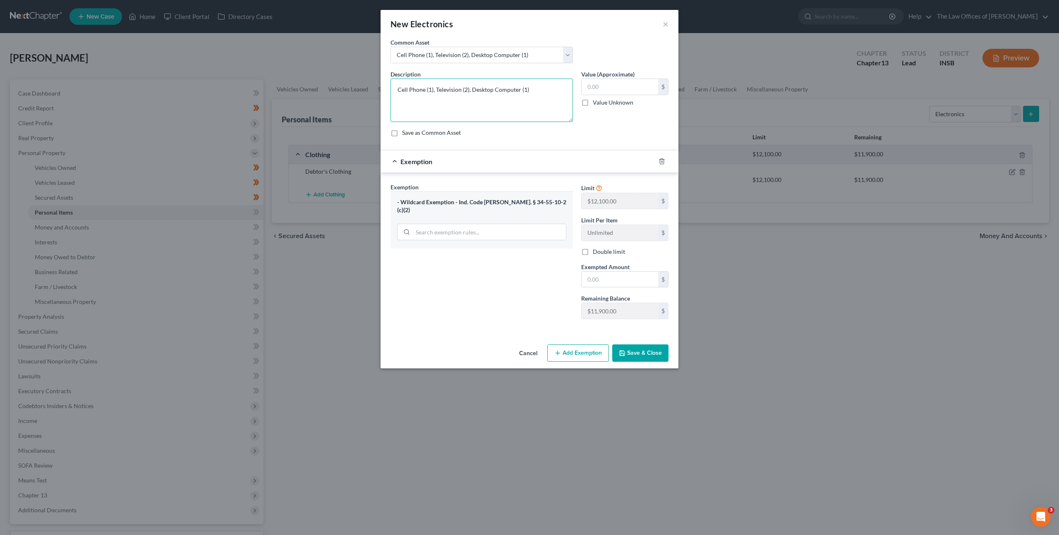
click at [505, 103] on textarea "Cell Phone (1), Television (2), Desktop Computer (1)" at bounding box center [481, 100] width 182 height 43
drag, startPoint x: 530, startPoint y: 88, endPoint x: 471, endPoint y: 86, distance: 59.2
click at [471, 86] on textarea "Cell Phone (1), Television (2), Desktop Computer (1)" at bounding box center [481, 100] width 182 height 43
type textarea "Cell Phone (1), Television (2), Laptop (1), Printer (1)"
drag, startPoint x: 607, startPoint y: 86, endPoint x: 650, endPoint y: 84, distance: 43.0
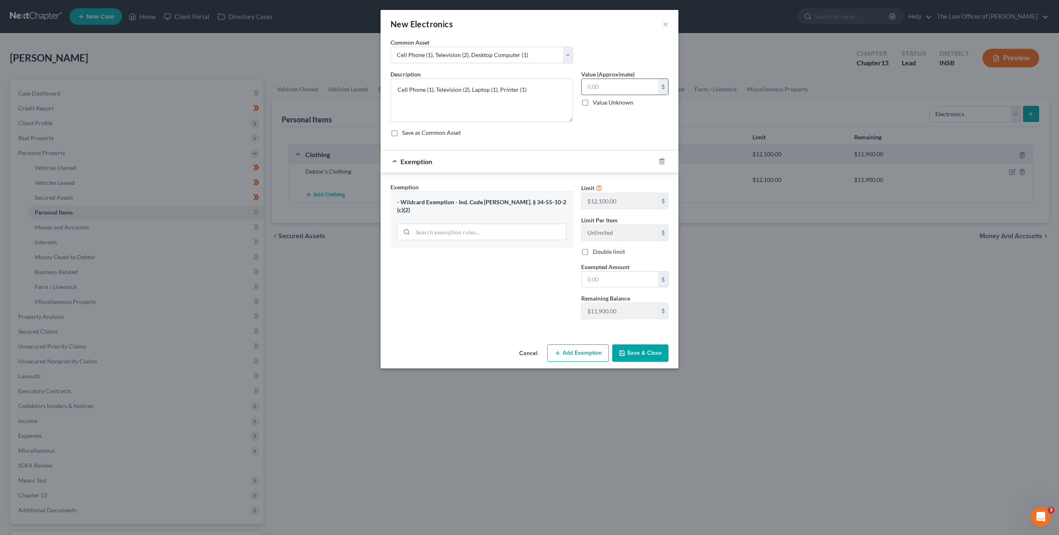
click at [607, 86] on input "text" at bounding box center [619, 87] width 76 height 16
type input "500"
click at [600, 270] on span "Exempted Amount" at bounding box center [605, 266] width 48 height 7
drag, startPoint x: 600, startPoint y: 271, endPoint x: 599, endPoint y: 280, distance: 9.2
click at [599, 280] on input "text" at bounding box center [619, 280] width 76 height 16
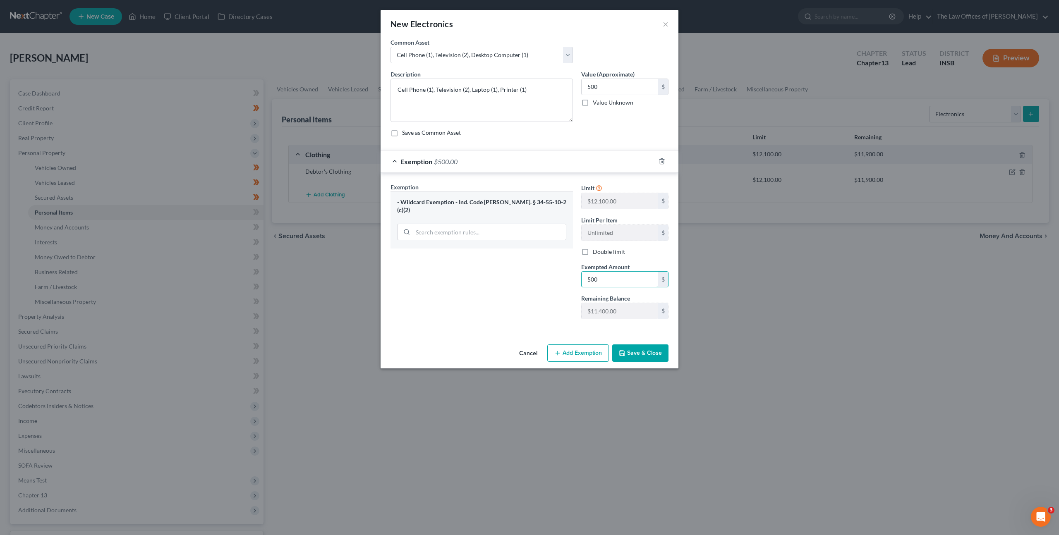
type input "500"
click at [530, 284] on div "Exemption Set must be selected for CA. Exemption * - Wildcard Exemption - Ind. …" at bounding box center [481, 254] width 191 height 143
click at [636, 351] on button "Save & Close" at bounding box center [640, 352] width 56 height 17
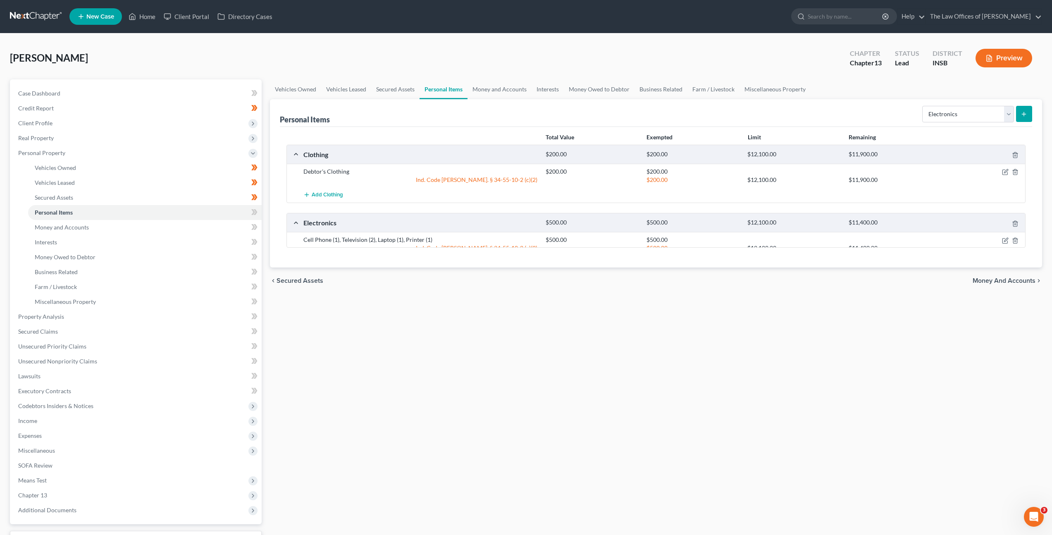
click at [428, 294] on div "chevron_left Secured Assets Money and Accounts chevron_right" at bounding box center [656, 281] width 772 height 26
click at [430, 312] on div "chevron_left Secured Assets Money and Accounts chevron_right" at bounding box center [656, 304] width 772 height 26
click at [955, 108] on select "Select Item Type Clothing Collectibles Of Value Electronics Firearms Household …" at bounding box center [968, 114] width 92 height 17
click at [923, 106] on select "Select Item Type Clothing Collectibles Of Value Electronics Firearms Household …" at bounding box center [968, 114] width 92 height 17
click at [866, 107] on div "Personal Items Select Item Type Clothing Collectibles Of Value Electronics Fire…" at bounding box center [656, 113] width 753 height 28
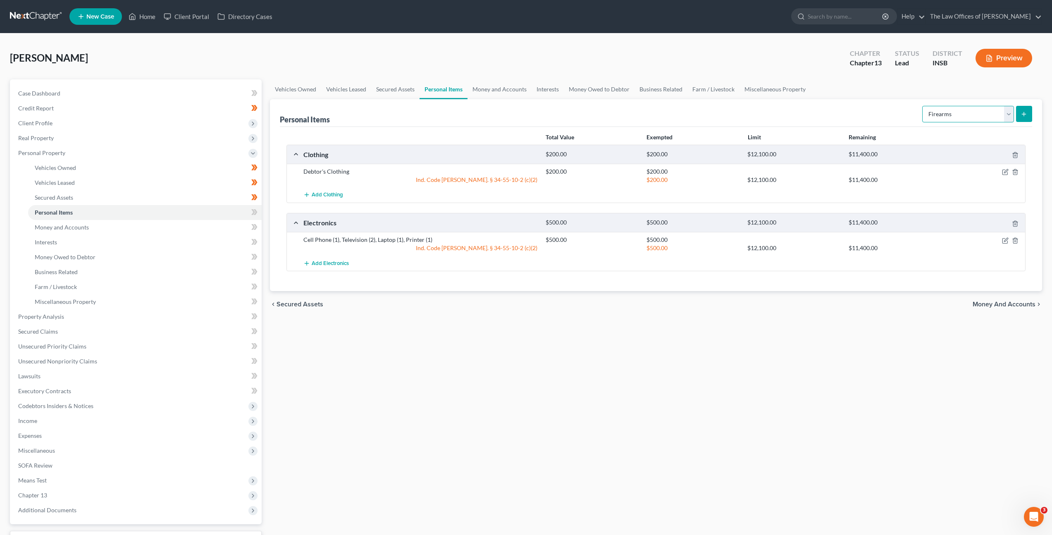
click at [956, 111] on select "Select Item Type Clothing Collectibles Of Value Electronics Firearms Household …" at bounding box center [968, 114] width 92 height 17
select select "jewelry"
click at [923, 106] on select "Select Item Type Clothing Collectibles Of Value Electronics Firearms Household …" at bounding box center [968, 114] width 92 height 17
click at [1025, 114] on icon "submit" at bounding box center [1024, 114] width 7 height 7
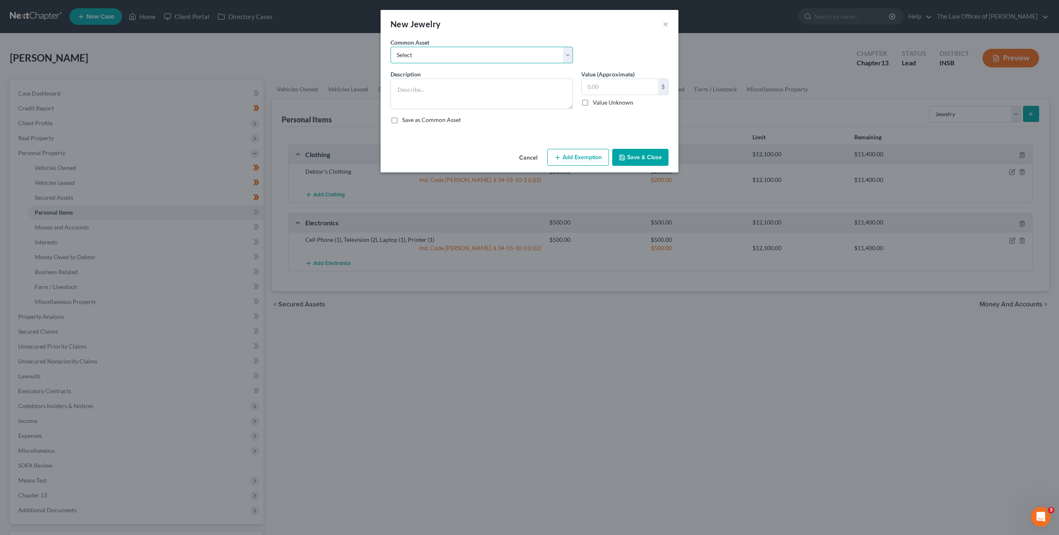
click at [492, 52] on select "Select Costume Jewelry White Gold Necklace with Diamonds (7), White Gold Bracel…" at bounding box center [481, 55] width 182 height 17
click at [457, 85] on textarea at bounding box center [481, 94] width 182 height 31
type textarea "D"
click at [491, 54] on select "Select Costume Jewelry White Gold Necklace with Diamonds (7), White Gold Bracel…" at bounding box center [481, 55] width 182 height 17
select select "0"
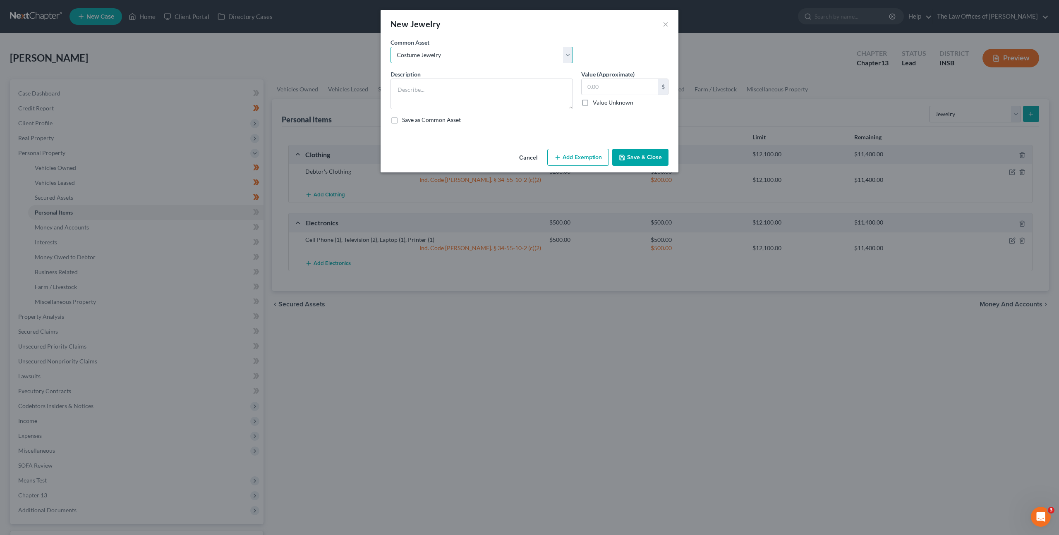
click at [390, 47] on select "Select Costume Jewelry White Gold Necklace with Diamonds (7), White Gold Bracel…" at bounding box center [481, 55] width 182 height 17
type textarea "Costume Jewelry"
drag, startPoint x: 593, startPoint y: 89, endPoint x: 599, endPoint y: 82, distance: 9.4
click at [593, 89] on input "text" at bounding box center [619, 87] width 76 height 16
type input "50"
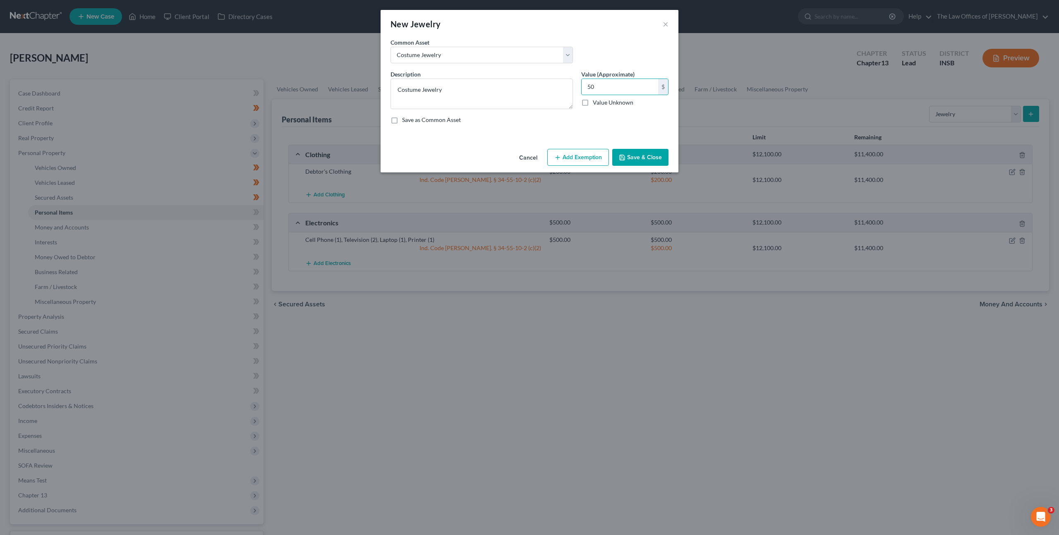
click at [610, 49] on div "Common Asset Select Costume Jewelry White Gold Necklace with Diamonds (7), Whit…" at bounding box center [529, 54] width 286 height 32
click at [481, 57] on select "Select Costume Jewelry White Gold Necklace with Diamonds (7), White Gold Bracel…" at bounding box center [481, 55] width 182 height 17
click at [590, 121] on div "Save as Common Asset" at bounding box center [529, 120] width 278 height 8
click at [578, 152] on button "Add Exemption" at bounding box center [578, 157] width 62 height 17
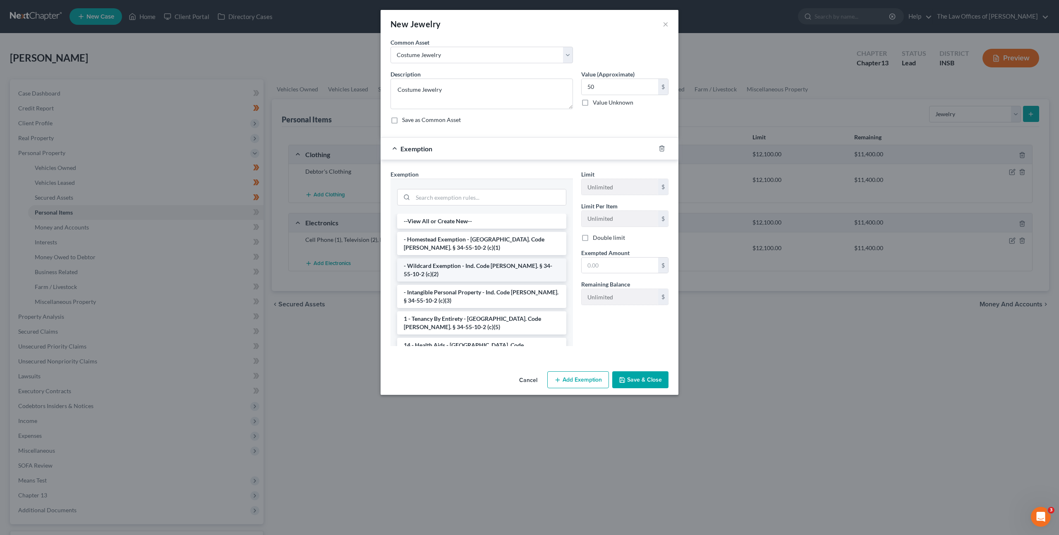
click at [469, 258] on li "- Wildcard Exemption - Ind. Code Ann. § 34-55-10-2 (c)(2)" at bounding box center [481, 269] width 169 height 23
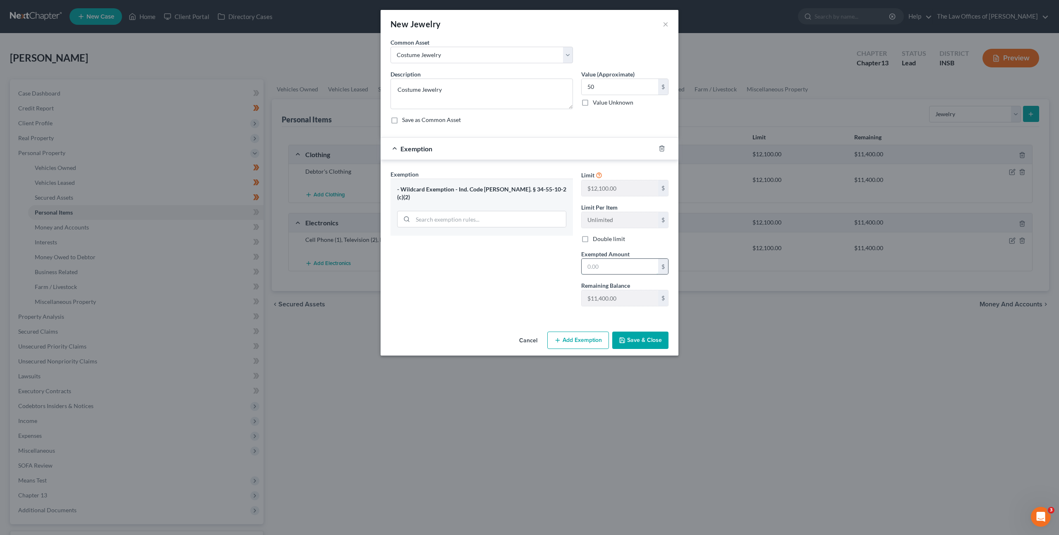
click at [621, 265] on input "text" at bounding box center [619, 267] width 76 height 16
type input "50"
click at [514, 294] on div "Exemption Set must be selected for CA. Exemption * - Wildcard Exemption - Ind. …" at bounding box center [481, 241] width 191 height 143
click at [662, 344] on button "Save & Close" at bounding box center [640, 340] width 56 height 17
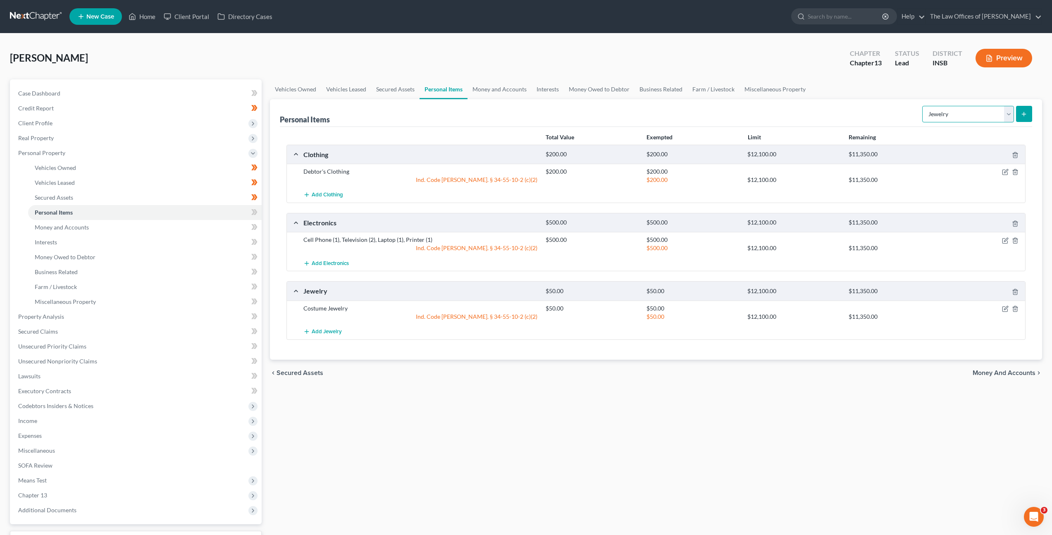
click at [963, 122] on select "Select Item Type Clothing Collectibles Of Value Electronics Firearms Household …" at bounding box center [968, 114] width 92 height 17
click at [923, 106] on select "Select Item Type Clothing Collectibles Of Value Electronics Firearms Household …" at bounding box center [968, 114] width 92 height 17
click at [829, 109] on div "Personal Items Select Item Type Clothing Collectibles Of Value Electronics Fire…" at bounding box center [656, 113] width 753 height 28
click at [980, 114] on select "Select Item Type Clothing Collectibles Of Value Electronics Firearms Household …" at bounding box center [968, 114] width 92 height 17
click at [923, 106] on select "Select Item Type Clothing Collectibles Of Value Electronics Firearms Household …" at bounding box center [968, 114] width 92 height 17
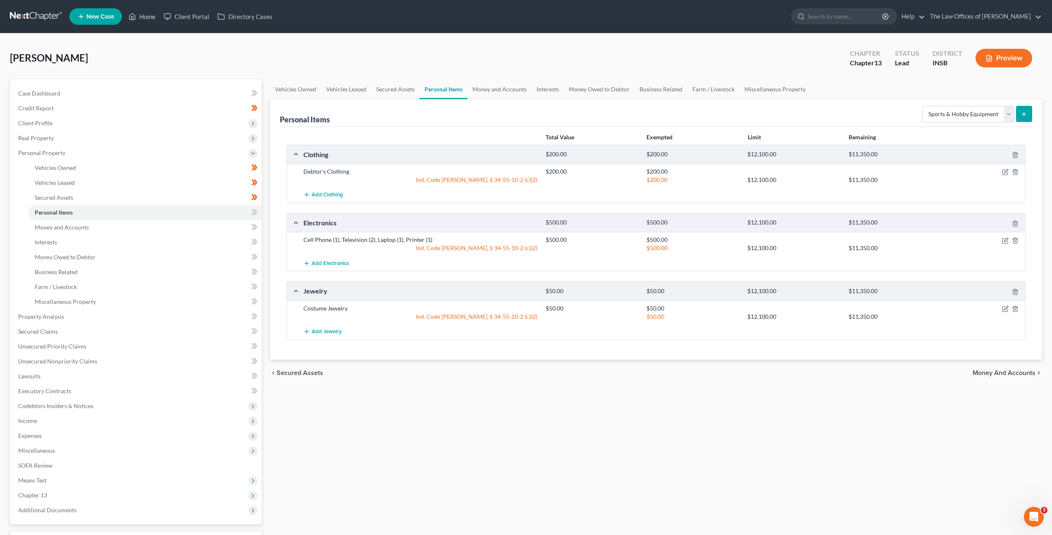
click at [876, 119] on div "Personal Items Select Item Type Clothing Collectibles Of Value Electronics Fire…" at bounding box center [656, 113] width 753 height 28
click at [950, 115] on select "Select Item Type Clothing Collectibles Of Value Electronics Firearms Household …" at bounding box center [968, 114] width 92 height 17
select select "household_goods"
click at [923, 106] on select "Select Item Type Clothing Collectibles Of Value Electronics Firearms Household …" at bounding box center [968, 114] width 92 height 17
click at [1035, 112] on div "Personal Items Select Item Type Clothing Collectibles Of Value Electronics Fire…" at bounding box center [656, 229] width 772 height 260
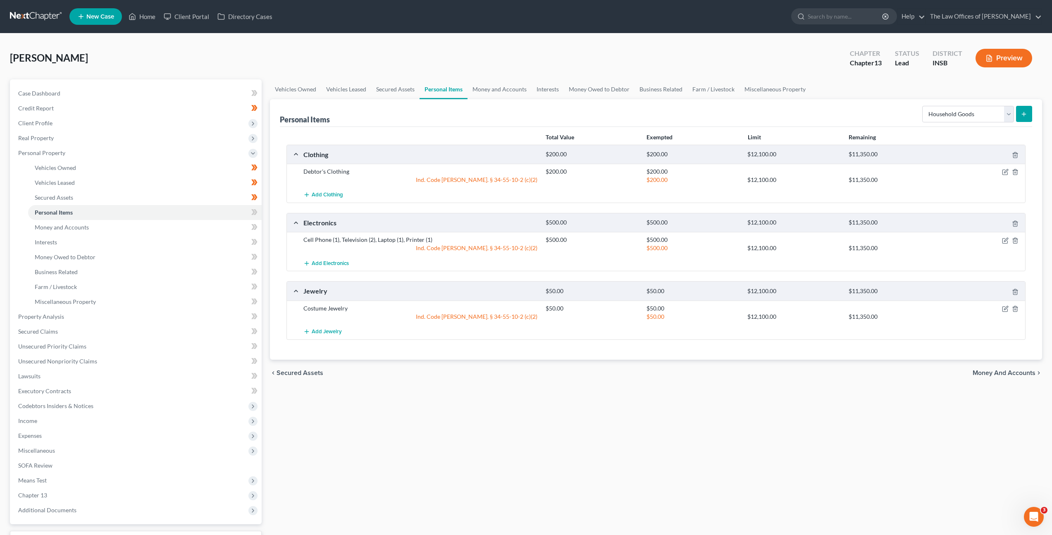
click at [1028, 113] on icon "submit" at bounding box center [1024, 114] width 7 height 7
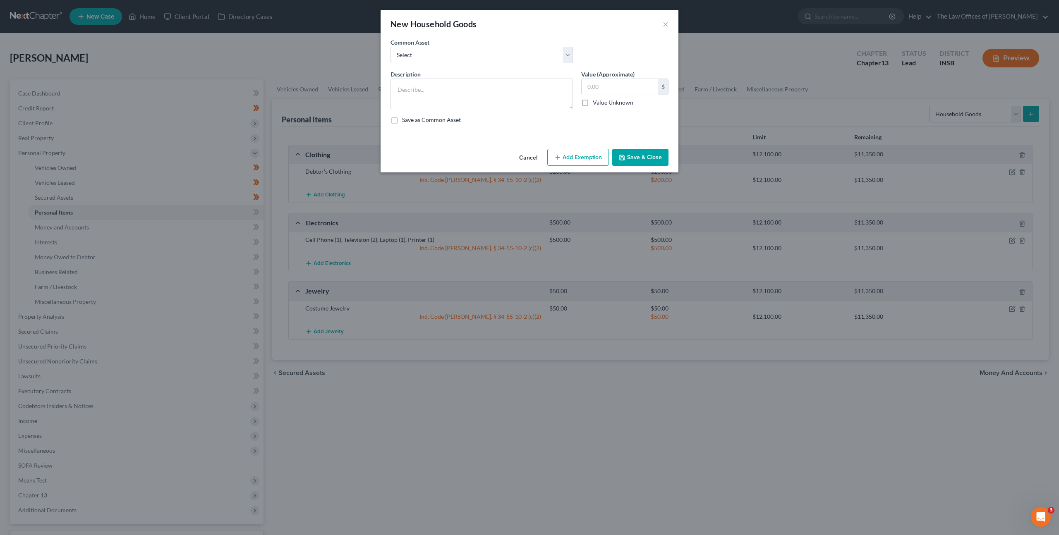
drag, startPoint x: 524, startPoint y: 70, endPoint x: 514, endPoint y: 65, distance: 11.3
click at [520, 69] on div "Common Asset Select Living Room Suite, Dining Room Suite, Bedroom Suite, Washer…" at bounding box center [529, 84] width 278 height 93
click at [506, 57] on select "Select Living Room Suite, Dining Room Suite, Bedroom Suite, Washer, Dryer, Refr…" at bounding box center [481, 55] width 182 height 17
select select "0"
click at [390, 47] on select "Select Living Room Suite, Dining Room Suite, Bedroom Suite, Washer, Dryer, Refr…" at bounding box center [481, 55] width 182 height 17
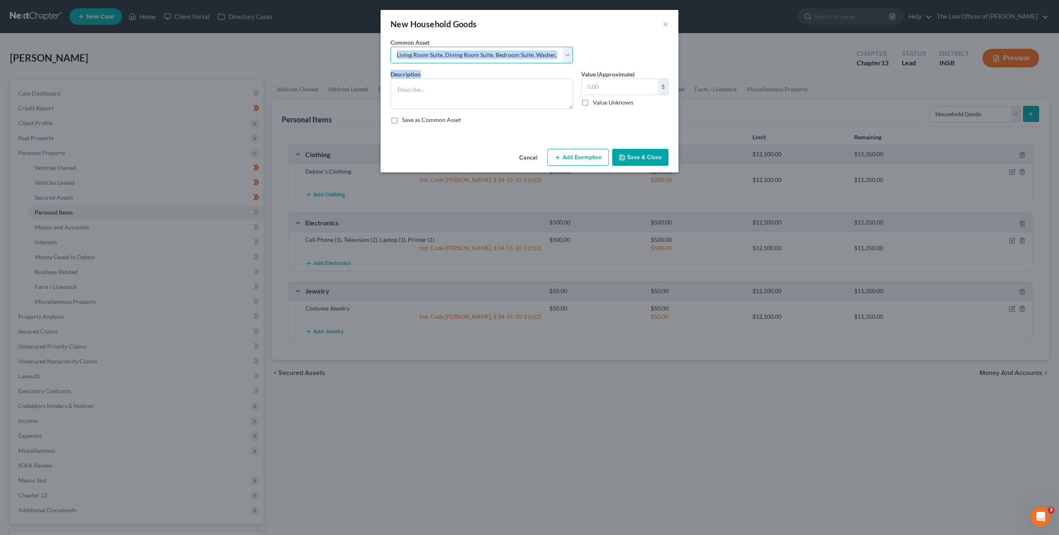
type textarea "Living Room Suite, Dining Room Suite, Bedroom Suite, Washer, Dryer, Refrigerato…"
type input "300.00"
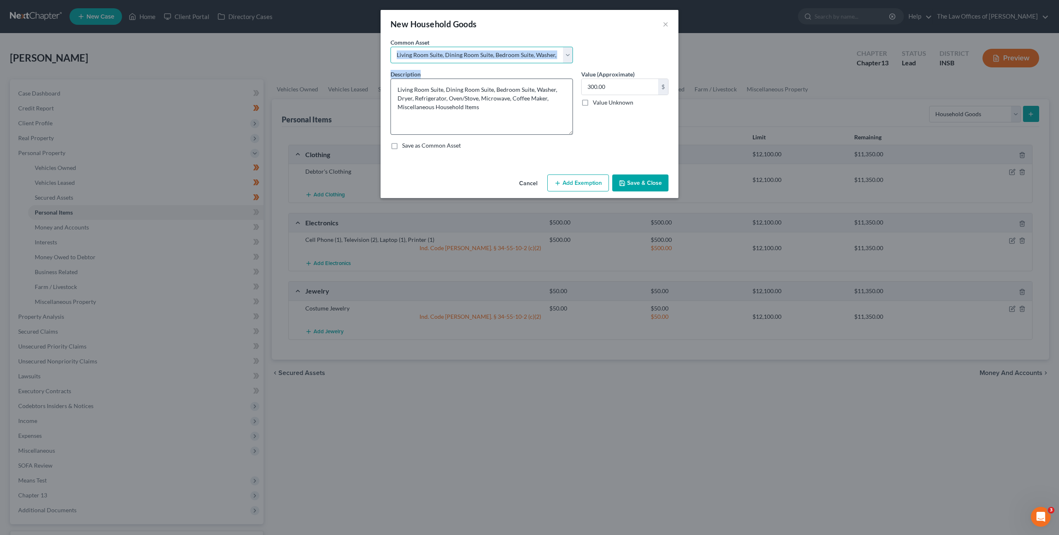
drag, startPoint x: 569, startPoint y: 107, endPoint x: 567, endPoint y: 132, distance: 25.7
click at [567, 132] on textarea "Living Room Suite, Dining Room Suite, Bedroom Suite, Washer, Dryer, Refrigerato…" at bounding box center [481, 107] width 182 height 56
click at [598, 133] on div "Value (Approximate) 300.00 $ Value Unknown Balance Undetermined 300.00 $ Value …" at bounding box center [625, 102] width 96 height 65
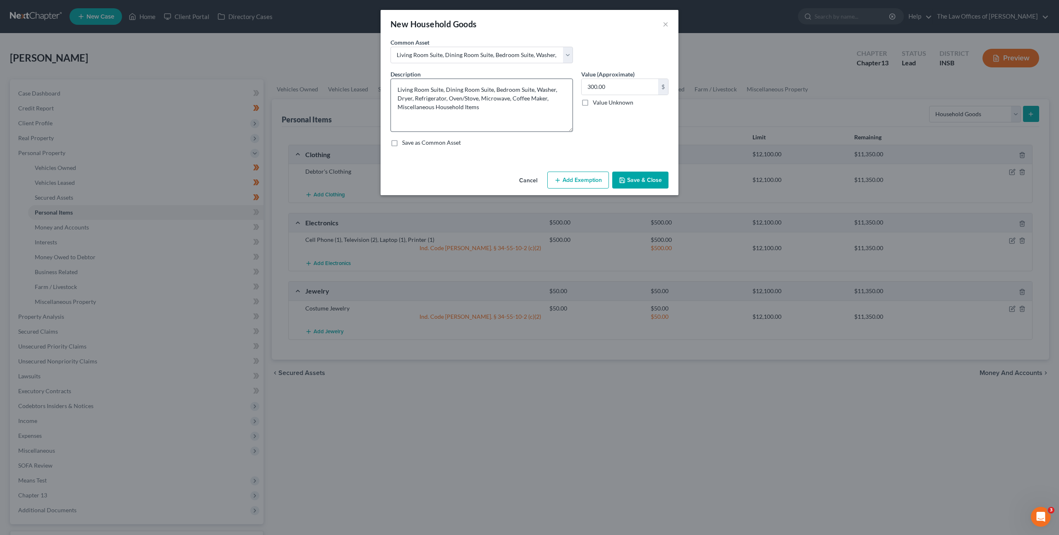
click at [570, 129] on textarea "Living Room Suite, Dining Room Suite, Bedroom Suite, Washer, Dryer, Refrigerato…" at bounding box center [481, 105] width 182 height 53
drag, startPoint x: 480, startPoint y: 99, endPoint x: 415, endPoint y: 96, distance: 65.0
click at [415, 96] on textarea "Living Room Suite, Dining Room Suite, Bedroom Suite, Washer, Dryer, Refrigerato…" at bounding box center [481, 105] width 182 height 53
type textarea "Living Room Suite, Dining Room Suite, Bedroom Suite, Washer, Dryer, Microwave, …"
click at [573, 175] on button "Add Exemption" at bounding box center [578, 180] width 62 height 17
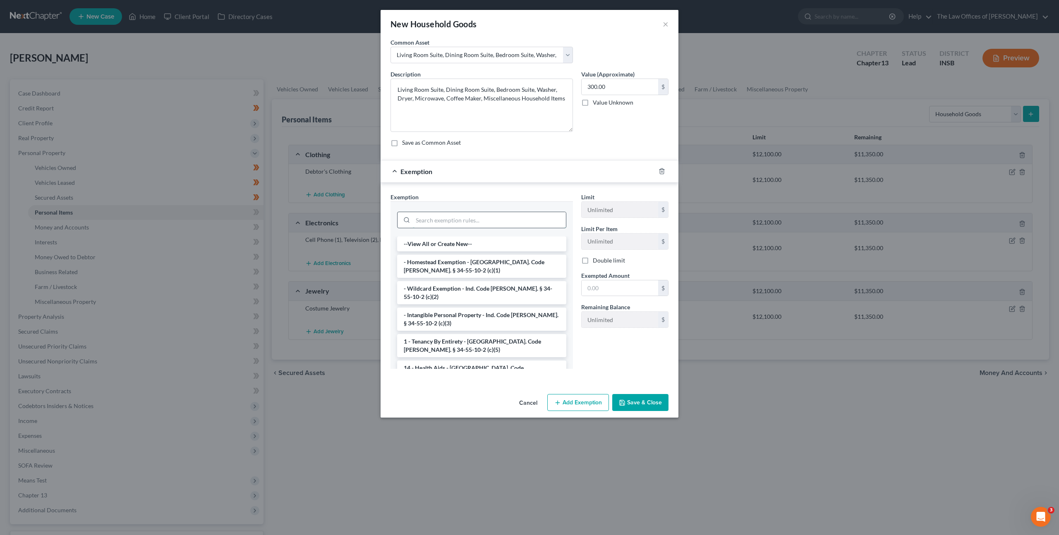
click at [500, 222] on input "search" at bounding box center [489, 220] width 153 height 16
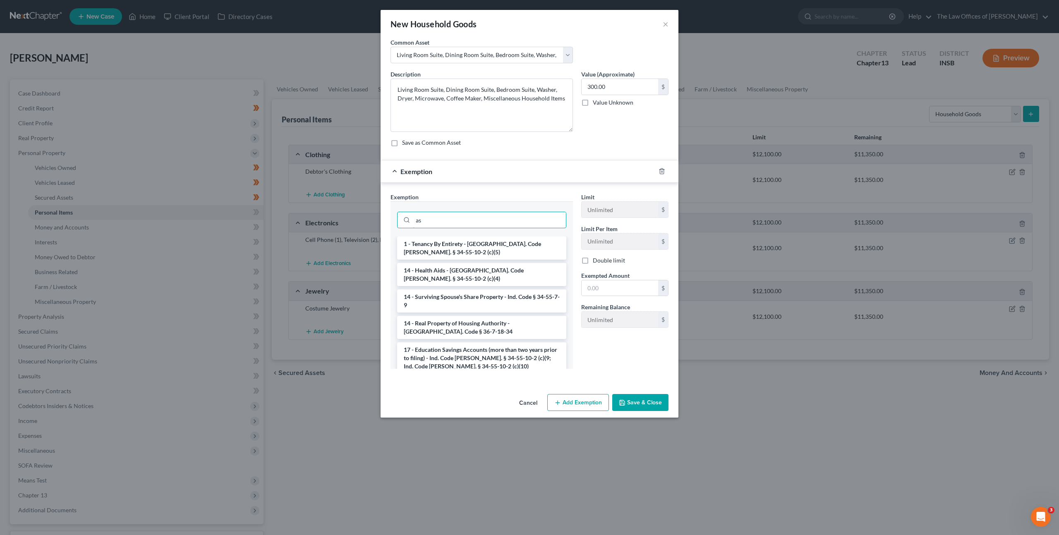
type input "a"
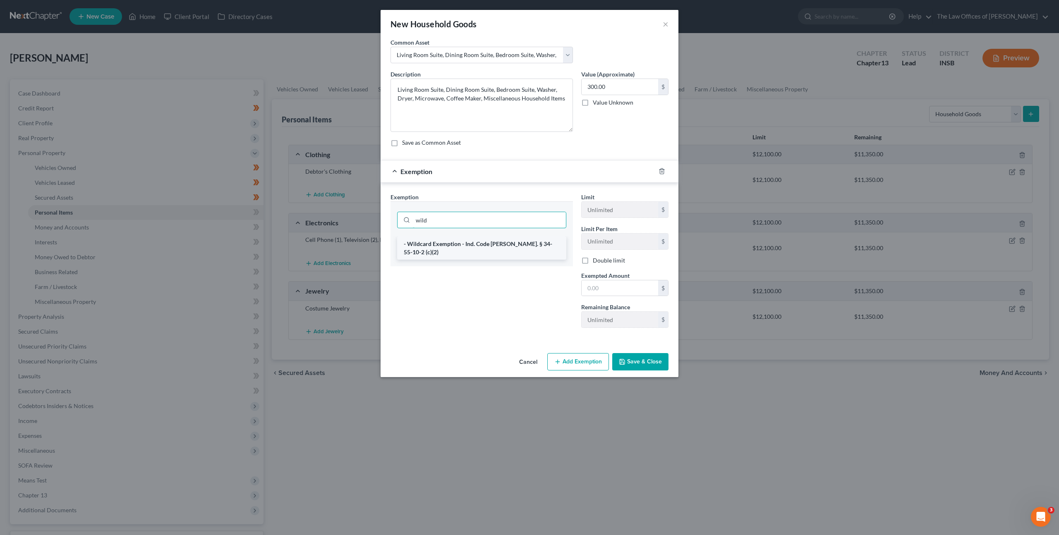
type input "wild"
click at [458, 243] on li "- Wildcard Exemption - Ind. Code Ann. § 34-55-10-2 (c)(2)" at bounding box center [481, 248] width 169 height 23
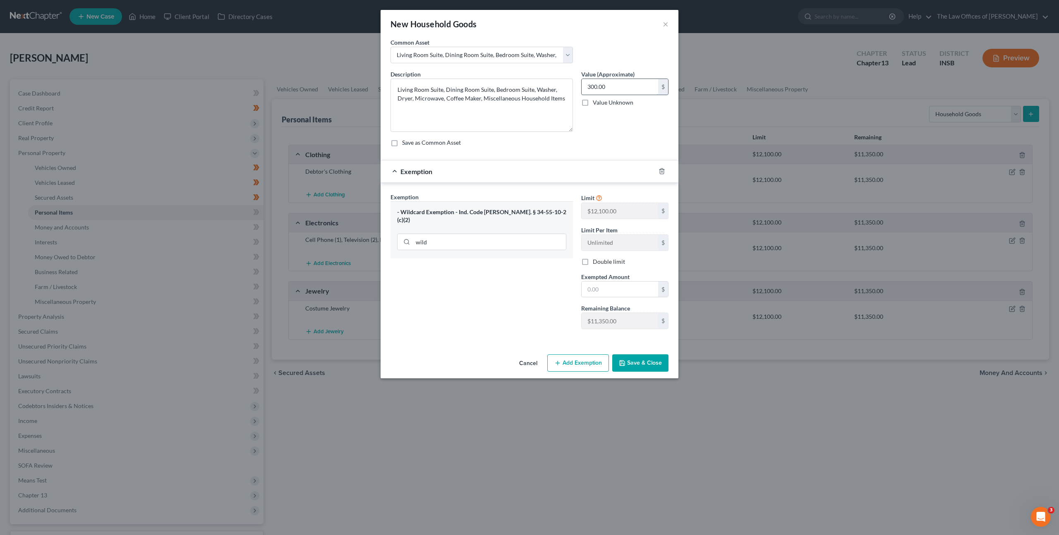
click at [613, 89] on input "300.00" at bounding box center [619, 87] width 76 height 16
type input "2,150"
click at [539, 267] on div "Exemption Set must be selected for CA. Exemption * - Wildcard Exemption - Ind. …" at bounding box center [481, 264] width 191 height 143
click at [602, 294] on input "text" at bounding box center [619, 290] width 76 height 16
type input "2,150"
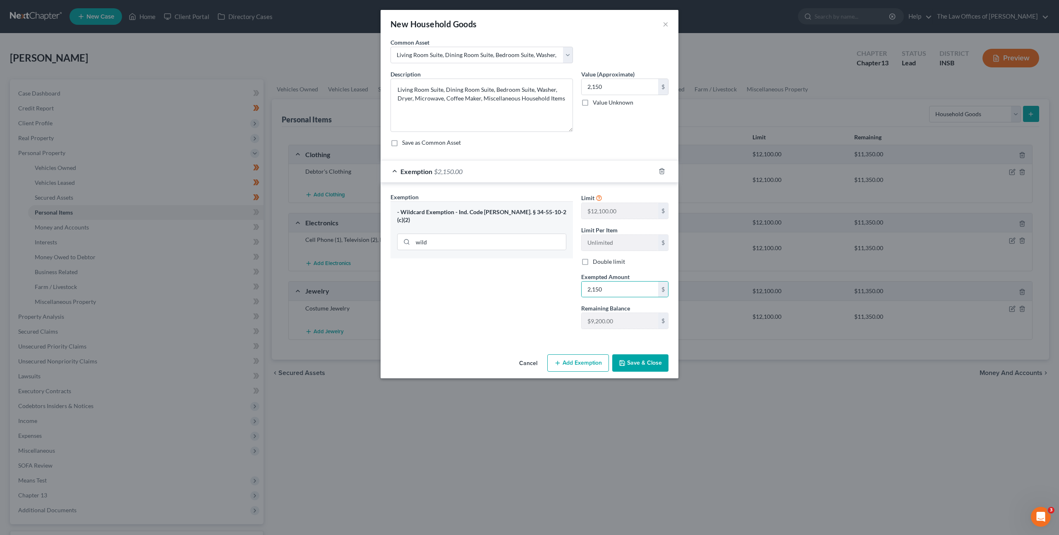
click at [511, 283] on div "Exemption Set must be selected for CA. Exemption * - Wildcard Exemption - Ind. …" at bounding box center [481, 264] width 191 height 143
click at [503, 98] on textarea "Living Room Suite, Dining Room Suite, Bedroom Suite, Washer, Dryer, Microwave, …" at bounding box center [481, 105] width 182 height 53
click at [613, 91] on input "2,150" at bounding box center [619, 87] width 76 height 16
type input "2,300"
click at [616, 290] on input "2,150" at bounding box center [619, 290] width 76 height 16
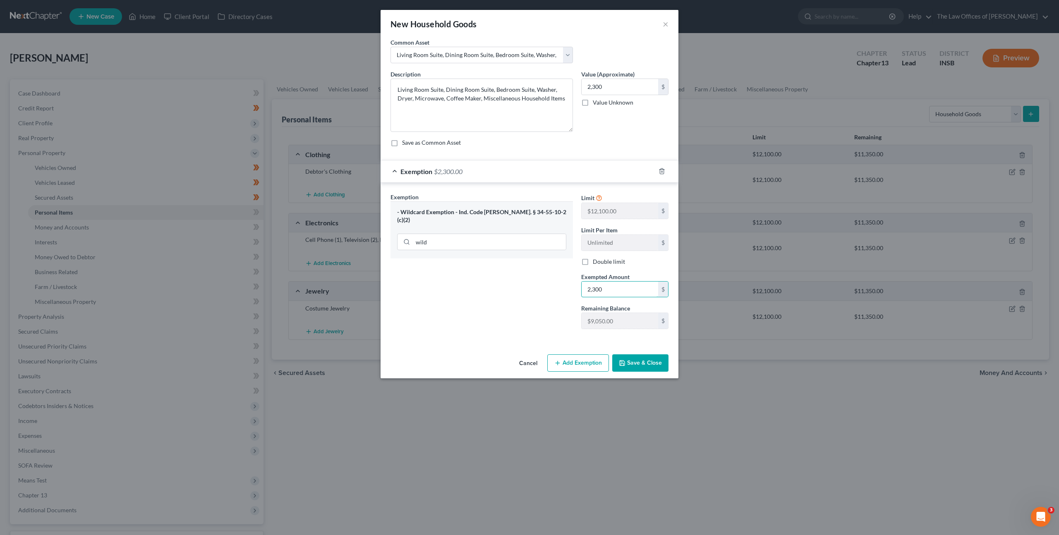
type input "2,300"
click at [527, 301] on div "Exemption Set must be selected for CA. Exemption * - Wildcard Exemption - Ind. …" at bounding box center [481, 264] width 191 height 143
click at [667, 359] on button "Save & Close" at bounding box center [640, 362] width 56 height 17
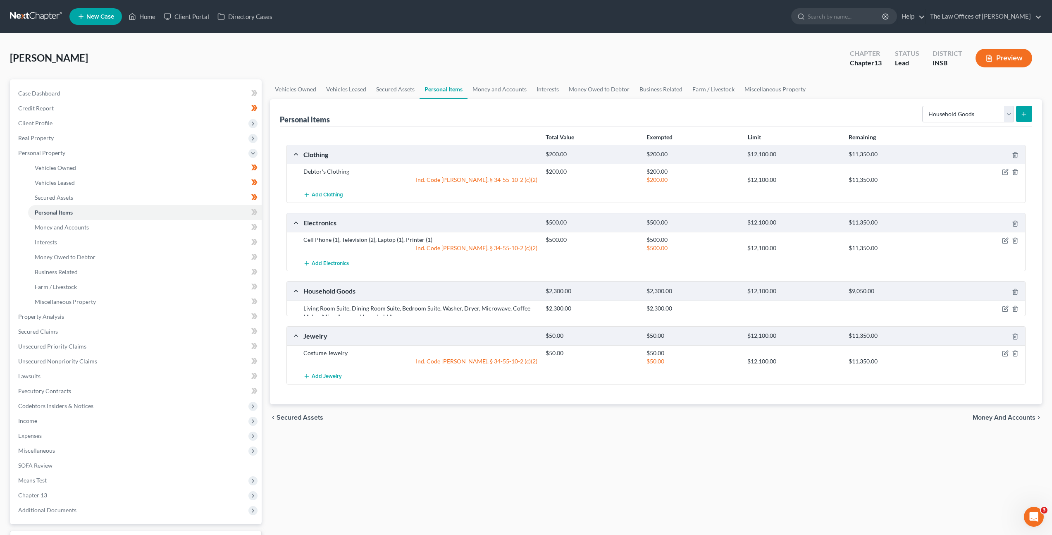
click at [623, 384] on div "Add Jewelry" at bounding box center [662, 376] width 727 height 15
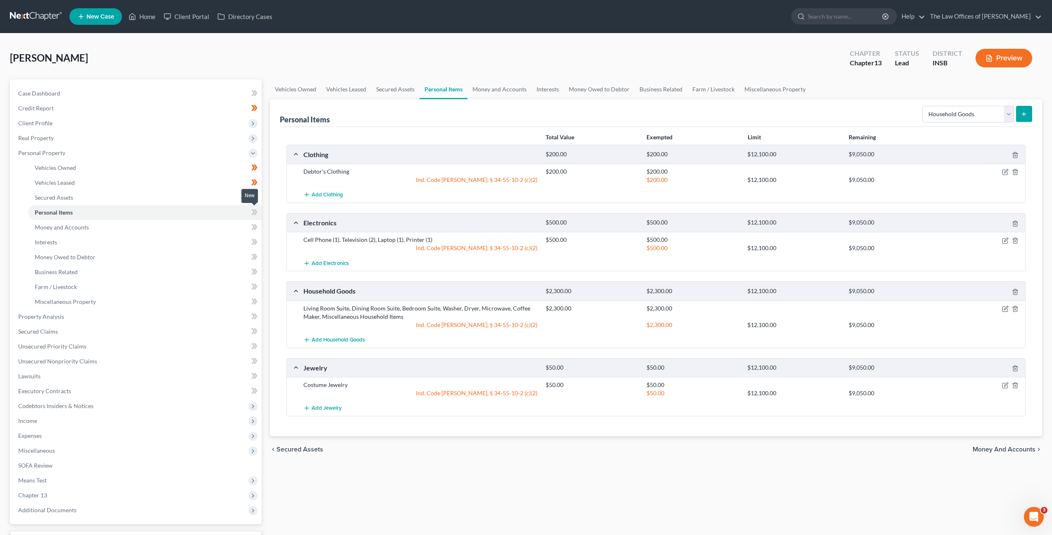
click at [255, 212] on icon at bounding box center [254, 212] width 6 height 10
click at [961, 118] on select "Select Item Type Clothing Collectibles Of Value Electronics Firearms Household …" at bounding box center [968, 114] width 92 height 17
click at [1004, 386] on icon "button" at bounding box center [1005, 385] width 7 height 7
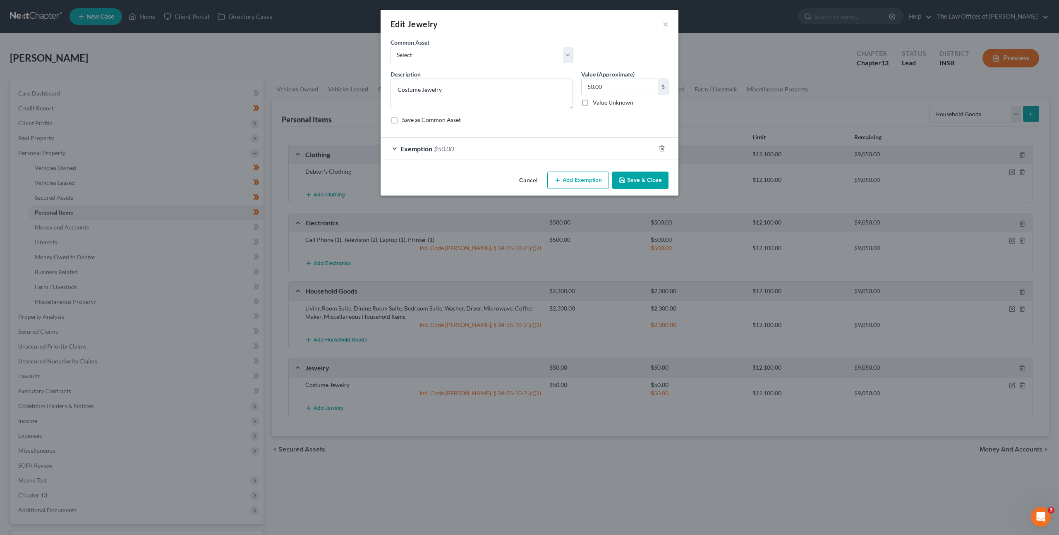
click at [491, 148] on div "Exemption $50.00" at bounding box center [517, 149] width 275 height 22
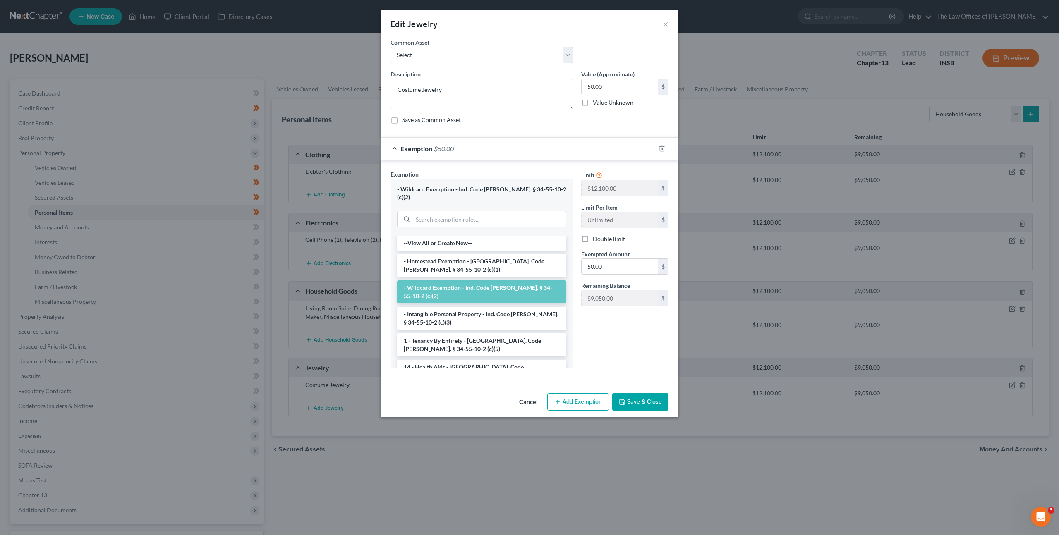
click at [489, 150] on div "Exemption $50.00" at bounding box center [517, 149] width 275 height 22
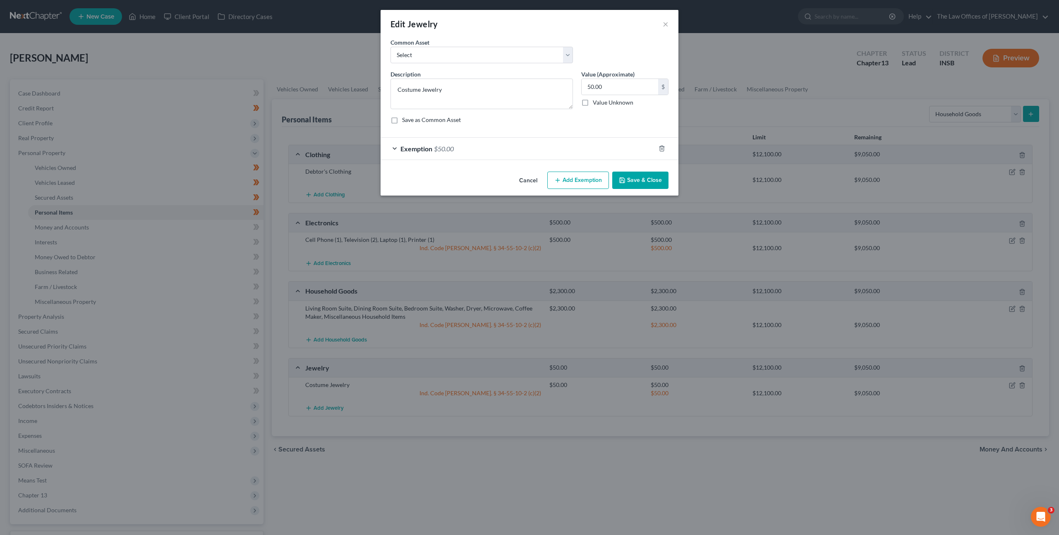
click at [521, 183] on button "Cancel" at bounding box center [527, 180] width 31 height 17
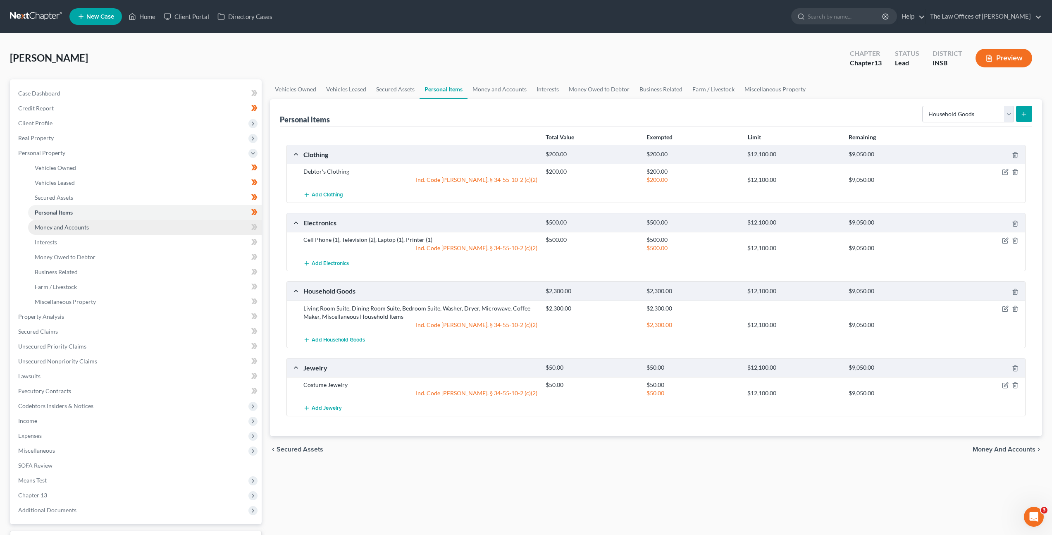
click at [216, 224] on link "Money and Accounts" at bounding box center [145, 227] width 234 height 15
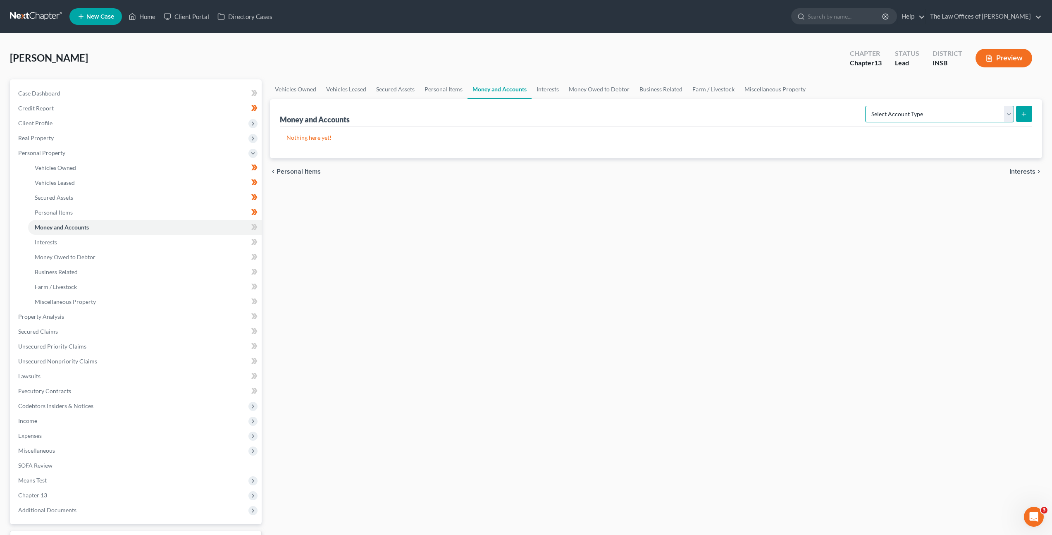
click at [890, 109] on select "Select Account Type Brokerage Cash on Hand Certificates of Deposit Checking Acc…" at bounding box center [939, 114] width 149 height 17
select select "checking"
click at [867, 106] on select "Select Account Type Brokerage Cash on Hand Certificates of Deposit Checking Acc…" at bounding box center [939, 114] width 149 height 17
click at [867, 202] on div "Vehicles Owned Vehicles Leased Secured Assets Personal Items Money and Accounts…" at bounding box center [656, 325] width 781 height 492
click at [1028, 115] on button "submit" at bounding box center [1024, 114] width 16 height 16
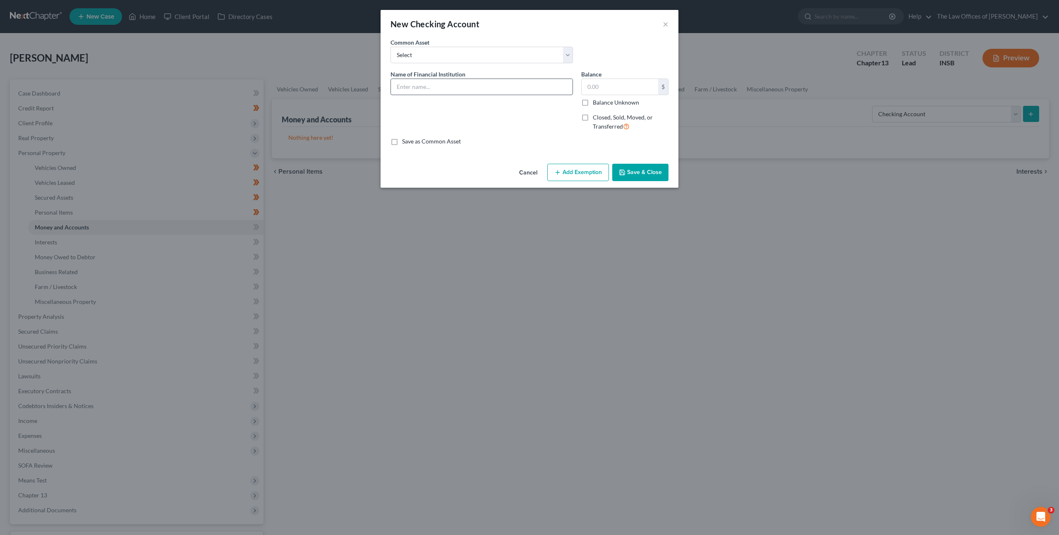
click at [516, 81] on input "text" at bounding box center [482, 87] width 182 height 16
type input "Charlie Account Ending in x9740"
click at [513, 127] on div "Name of Financial Institution * Charlie Account Ending in x9740" at bounding box center [481, 104] width 191 height 68
click at [644, 176] on button "Save & Close" at bounding box center [640, 172] width 56 height 17
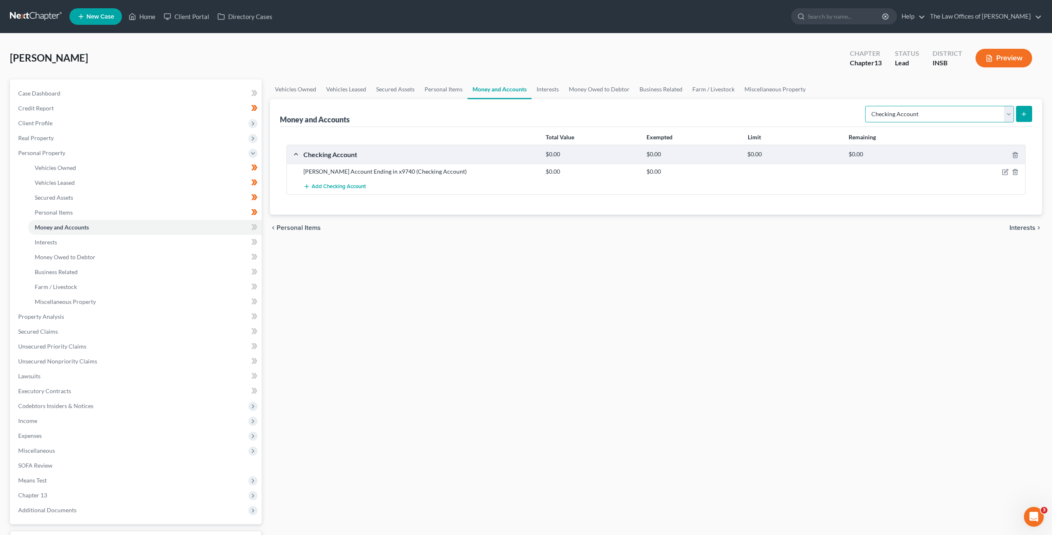
click at [897, 110] on select "Select Account Type Brokerage Cash on Hand Certificates of Deposit Checking Acc…" at bounding box center [939, 114] width 149 height 17
click at [330, 187] on span "Add Checking Account" at bounding box center [339, 187] width 54 height 7
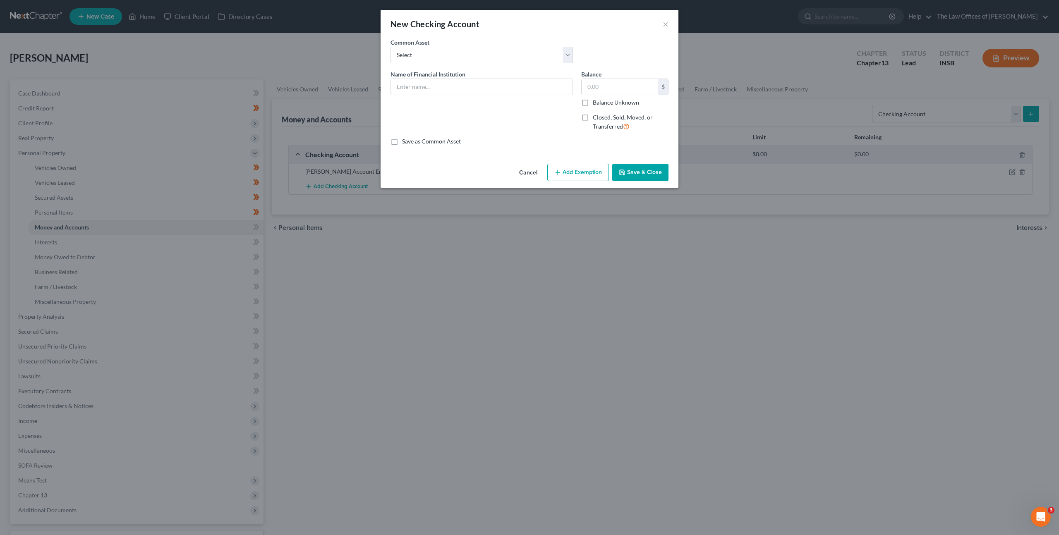
click at [440, 74] on span "Name of Financial Institution" at bounding box center [427, 74] width 75 height 7
click at [435, 81] on input "text" at bounding box center [482, 87] width 182 height 16
type input "Heritage Federal Credit Union Account Ending in x1849"
click at [540, 130] on div "Name of Financial Institution * Heritage Federal Credit Union Account Ending in…" at bounding box center [481, 104] width 191 height 68
click at [633, 174] on button "Save & Close" at bounding box center [640, 172] width 56 height 17
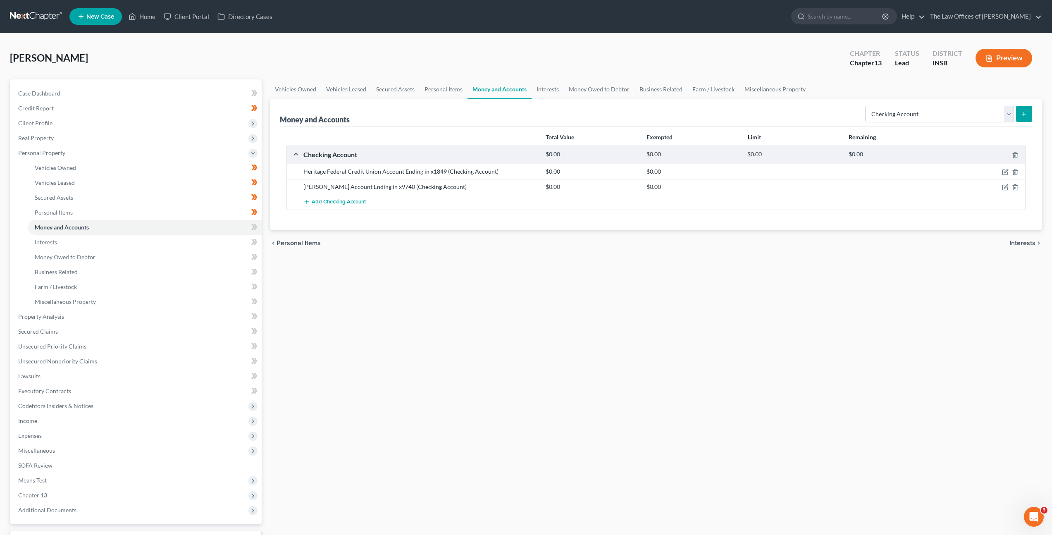
drag, startPoint x: 605, startPoint y: 311, endPoint x: 557, endPoint y: 282, distance: 55.8
click at [602, 311] on div "Vehicles Owned Vehicles Leased Secured Assets Personal Items Money and Accounts…" at bounding box center [656, 325] width 781 height 492
click at [336, 200] on span "Add Checking Account" at bounding box center [339, 202] width 54 height 7
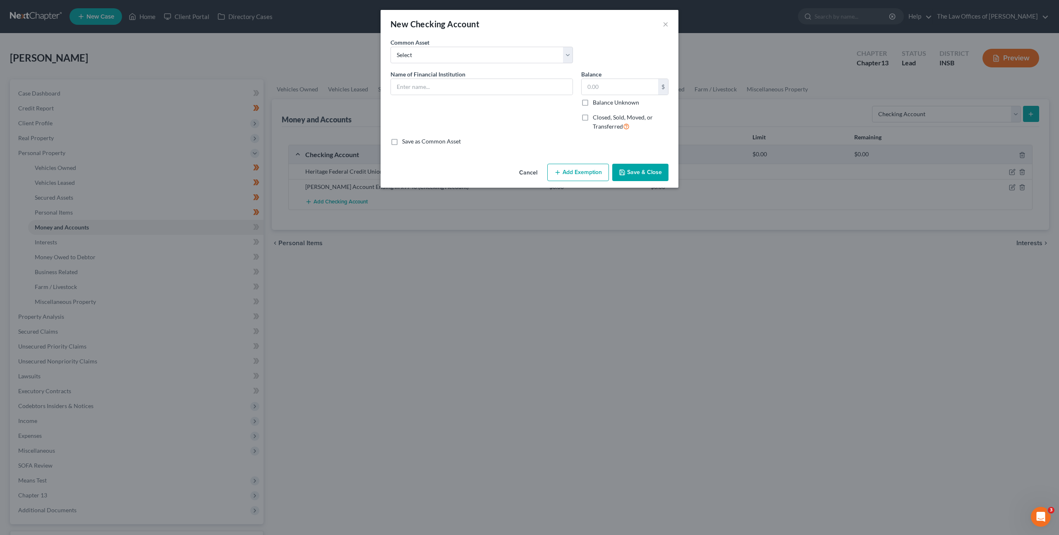
drag, startPoint x: 526, startPoint y: 176, endPoint x: 520, endPoint y: 178, distance: 5.6
click at [526, 176] on button "Cancel" at bounding box center [527, 173] width 31 height 17
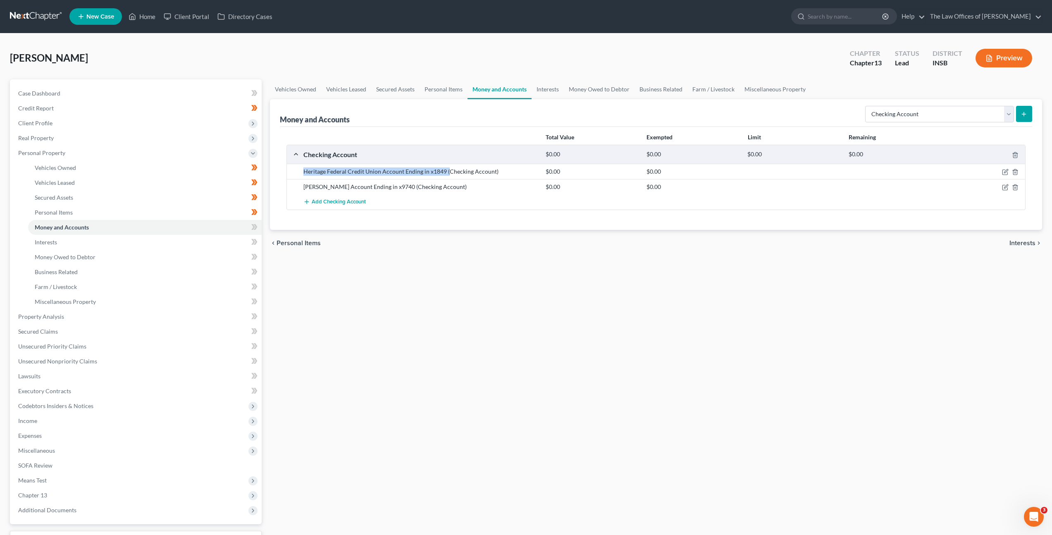
drag, startPoint x: 447, startPoint y: 171, endPoint x: 303, endPoint y: 166, distance: 144.0
click at [303, 166] on div "Heritage Federal Credit Union Account Ending in x1849 (Checking Account) $0.00 …" at bounding box center [656, 171] width 738 height 15
click at [338, 201] on span "Add Checking Account" at bounding box center [339, 202] width 54 height 7
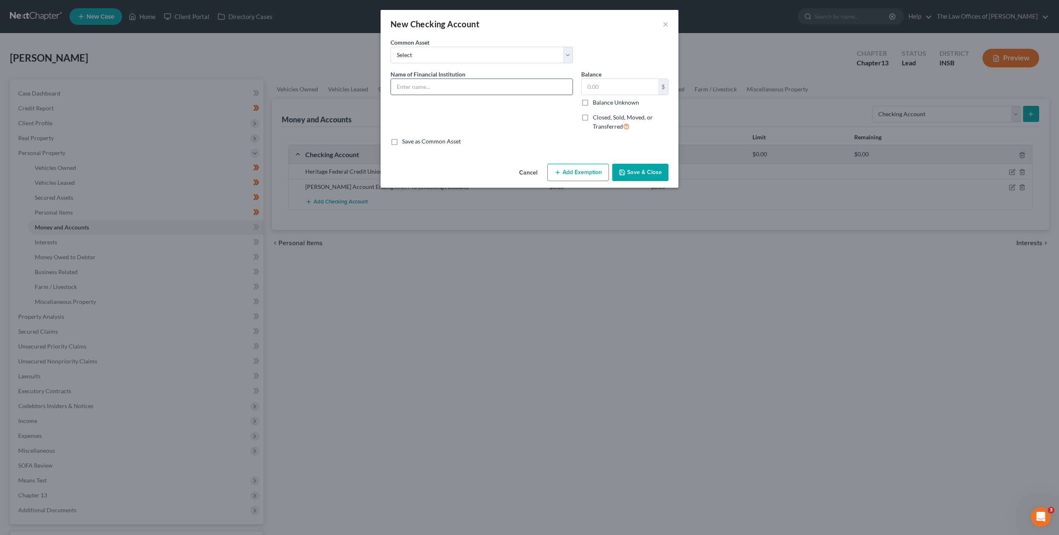
drag, startPoint x: 466, startPoint y: 86, endPoint x: 471, endPoint y: 84, distance: 5.4
click at [466, 86] on input "text" at bounding box center [482, 87] width 182 height 16
type input "OnePay Account Ending in x6011"
click at [636, 171] on button "Save & Close" at bounding box center [640, 172] width 56 height 17
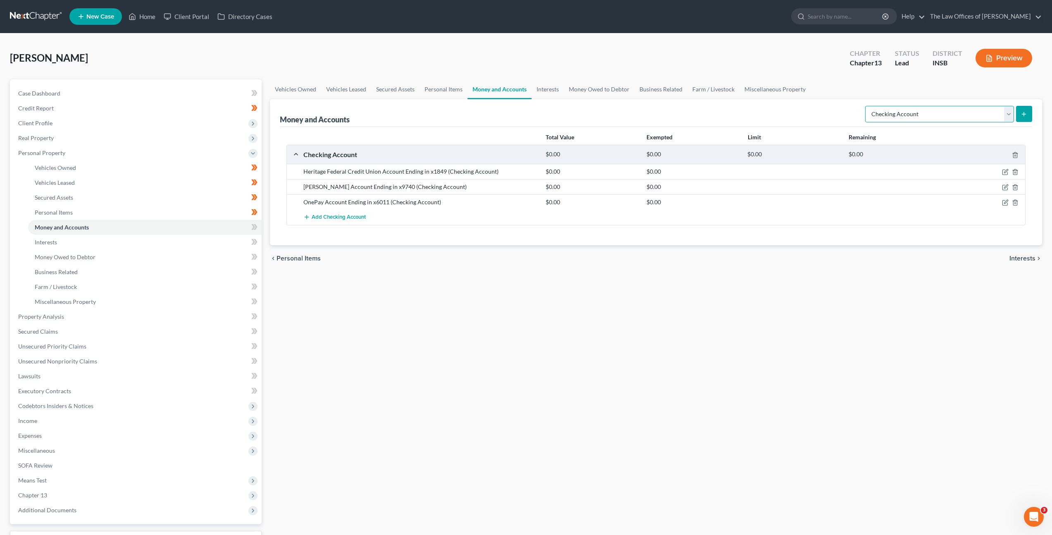
click at [889, 119] on select "Select Account Type Brokerage Cash on Hand Certificates of Deposit Checking Acc…" at bounding box center [939, 114] width 149 height 17
select select "savings"
click at [867, 106] on select "Select Account Type Brokerage Cash on Hand Certificates of Deposit Checking Acc…" at bounding box center [939, 114] width 149 height 17
click at [1026, 115] on icon "submit" at bounding box center [1024, 114] width 7 height 7
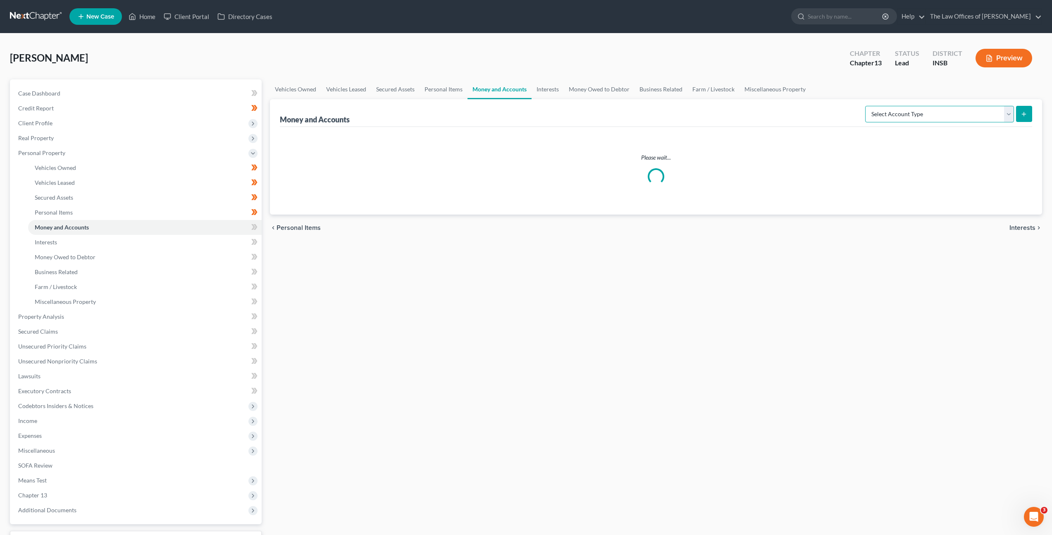
click at [904, 111] on select "Select Account Type Brokerage Cash on Hand Certificates of Deposit Checking Acc…" at bounding box center [939, 114] width 149 height 17
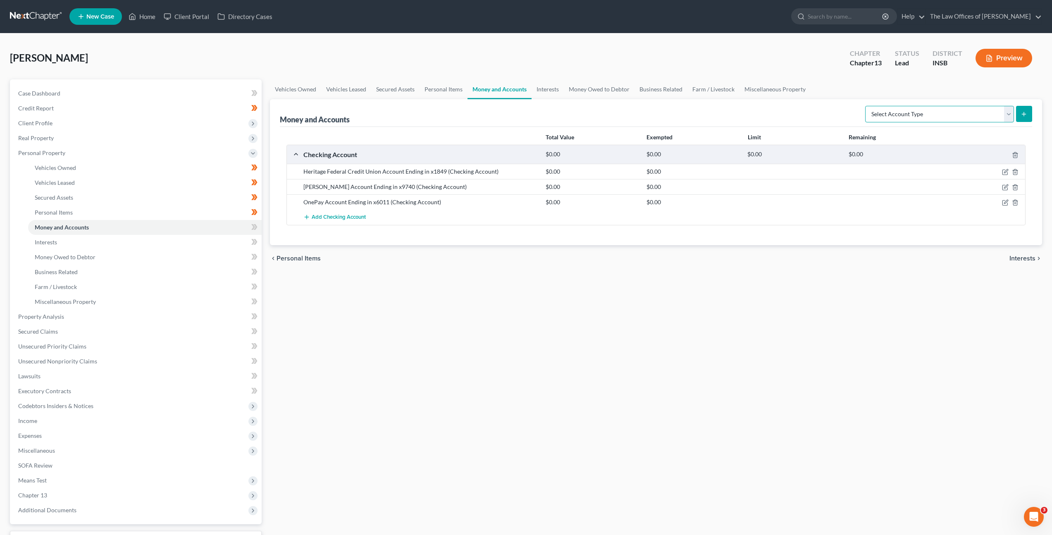
select select "savings"
click at [867, 106] on select "Select Account Type Brokerage Cash on Hand Certificates of Deposit Checking Acc…" at bounding box center [939, 114] width 149 height 17
click at [1029, 117] on button "submit" at bounding box center [1024, 114] width 16 height 16
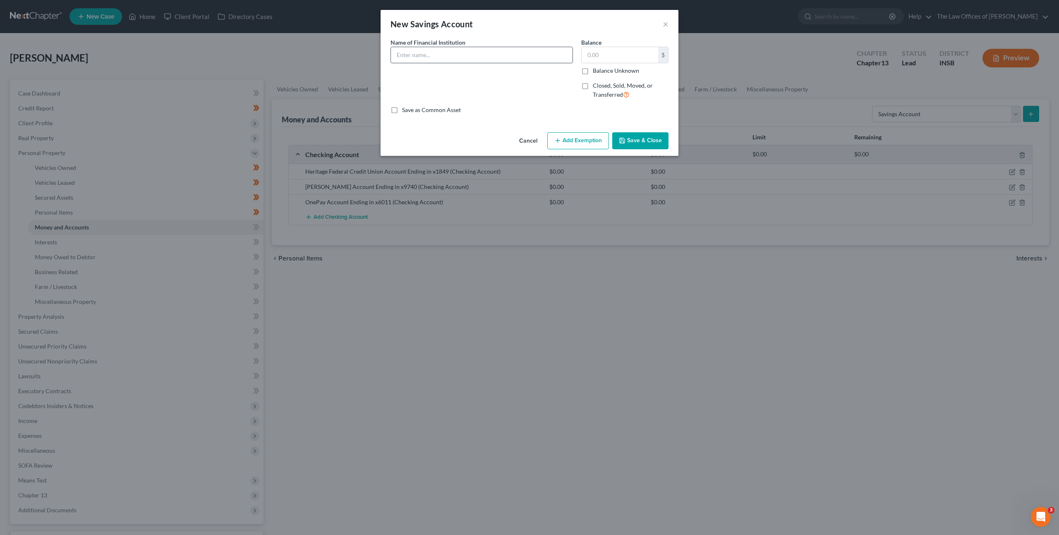
click at [464, 56] on input "text" at bounding box center [482, 55] width 182 height 16
type input "OnePay Account Ending in x6012"
click at [662, 143] on button "Save & Close" at bounding box center [640, 140] width 56 height 17
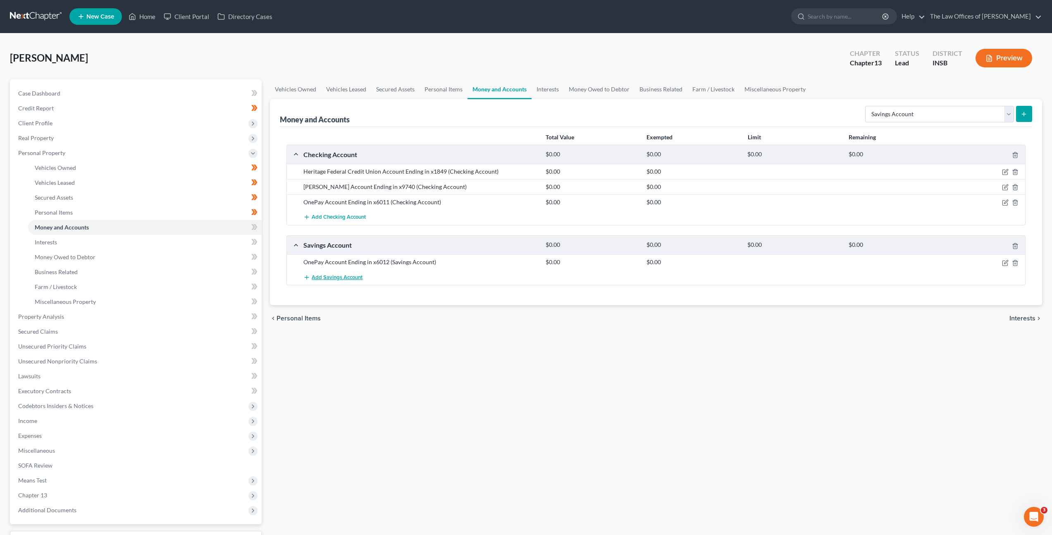
click at [358, 278] on span "Add Savings Account" at bounding box center [337, 277] width 51 height 7
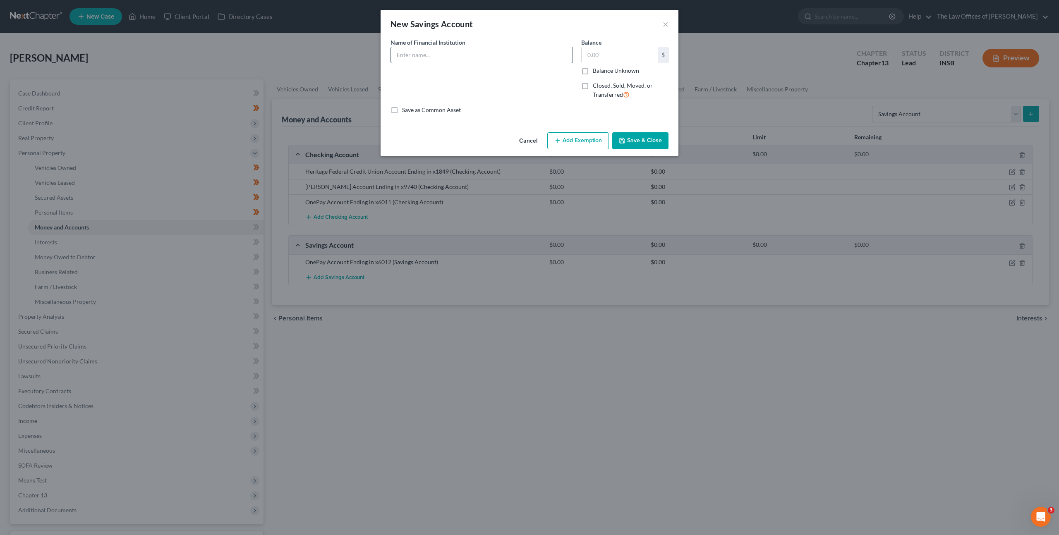
click at [501, 59] on input "text" at bounding box center [482, 55] width 182 height 16
click at [537, 143] on button "Cancel" at bounding box center [527, 141] width 31 height 17
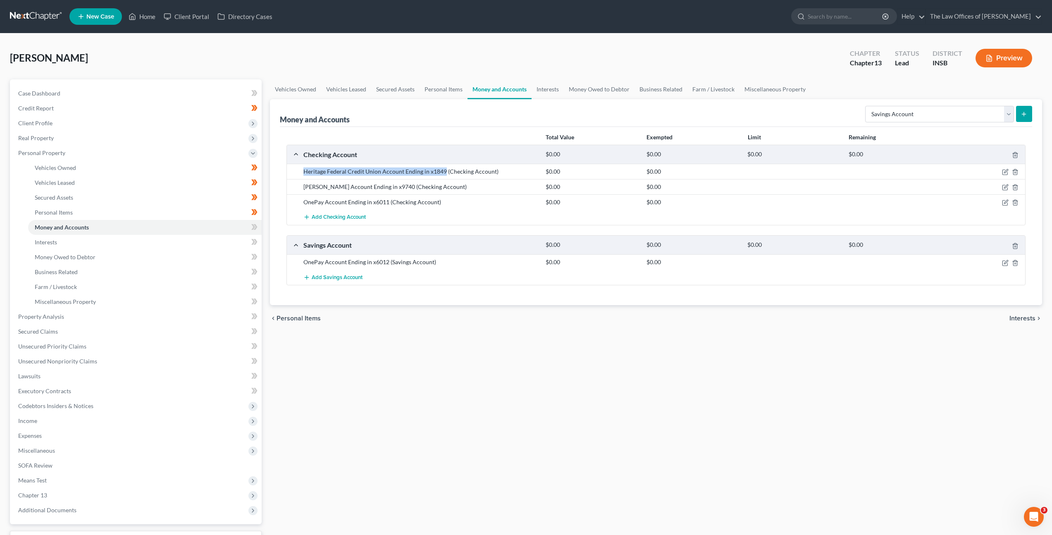
drag, startPoint x: 443, startPoint y: 172, endPoint x: 304, endPoint y: 170, distance: 138.9
click at [302, 170] on div "Heritage Federal Credit Union Account Ending in x1849 (Checking Account)" at bounding box center [420, 171] width 242 height 8
copy div "Heritage Federal Credit Union Account Ending in x1849"
click at [323, 270] on button "Add Savings Account" at bounding box center [332, 277] width 59 height 15
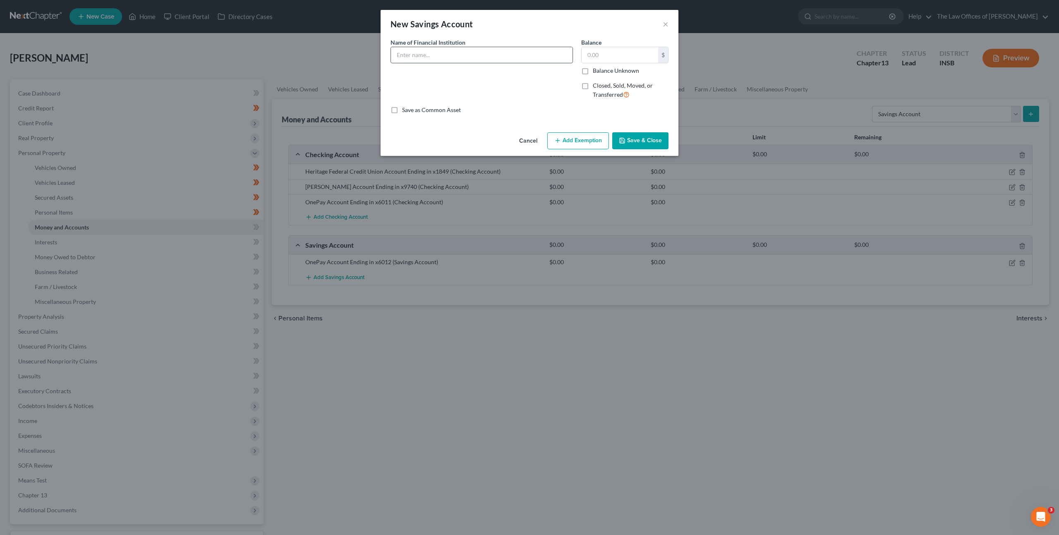
click at [467, 58] on input "text" at bounding box center [482, 55] width 182 height 16
paste input "Heritage Federal Credit Union Account Ending in x1849"
type input "Heritage Federal Credit Union Account Ending in x1849"
click at [486, 102] on div "Name of Financial Institution * Heritage Federal Credit Union Account Ending in…" at bounding box center [481, 72] width 191 height 68
click at [621, 141] on icon "button" at bounding box center [622, 140] width 7 height 7
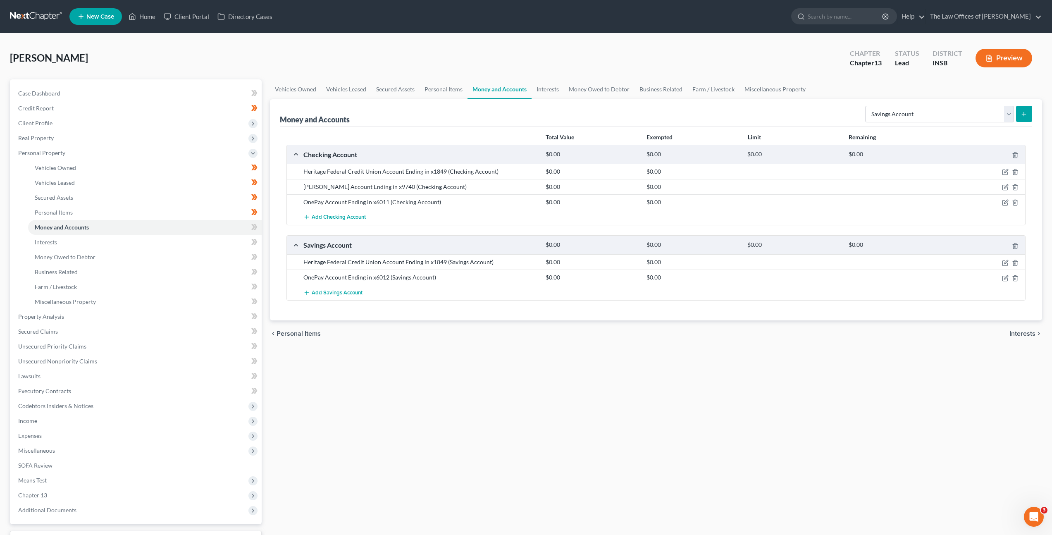
click at [256, 229] on icon at bounding box center [254, 227] width 6 height 10
click at [212, 244] on link "Interests" at bounding box center [145, 242] width 234 height 15
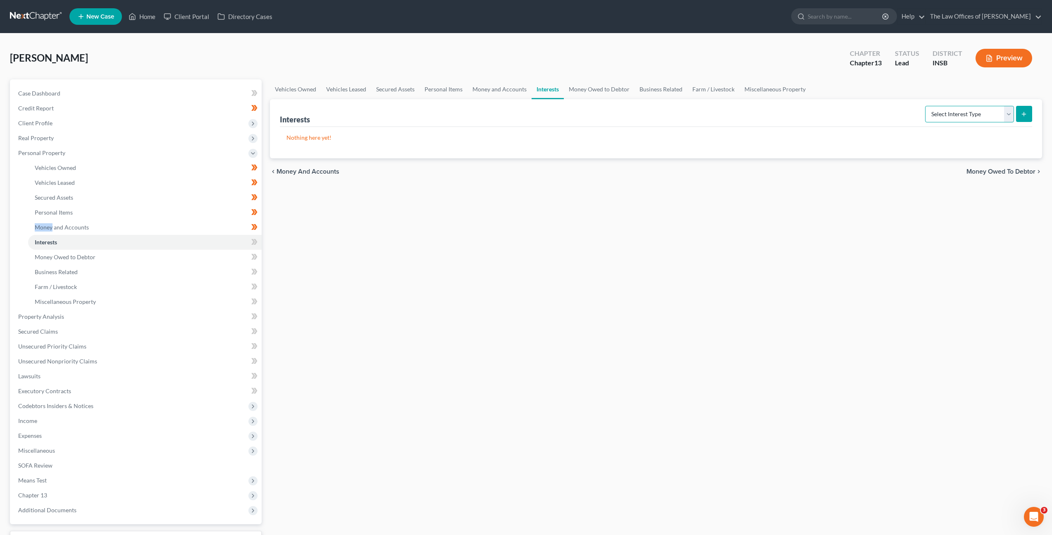
click at [951, 112] on select "Select Interest Type 401K Annuity Bond Education IRA Government Bond Government…" at bounding box center [969, 114] width 89 height 17
click at [969, 115] on select "Select Interest Type 401K Annuity Bond Education IRA Government Bond Government…" at bounding box center [969, 114] width 89 height 17
click at [258, 243] on span at bounding box center [254, 243] width 14 height 12
click at [381, 244] on div "Vehicles Owned Vehicles Leased Secured Assets Personal Items Money and Accounts…" at bounding box center [656, 325] width 781 height 492
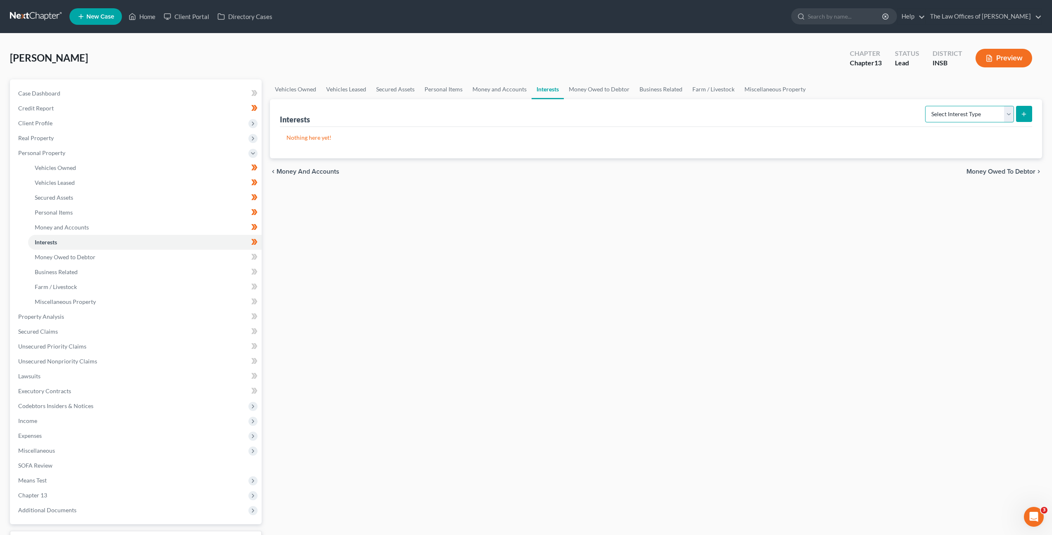
click at [948, 115] on select "Select Interest Type 401K Annuity Bond Education IRA Government Bond Government…" at bounding box center [969, 114] width 89 height 17
click at [208, 252] on link "Money Owed to Debtor" at bounding box center [145, 257] width 234 height 15
click at [911, 107] on select "Select Type of Money Owed Accounts Receivable Alimony Child Support Claims Agai…" at bounding box center [951, 114] width 127 height 17
click at [266, 244] on div "Vehicles Owned Vehicles Leased Secured Assets Personal Items Money and Accounts…" at bounding box center [656, 325] width 781 height 492
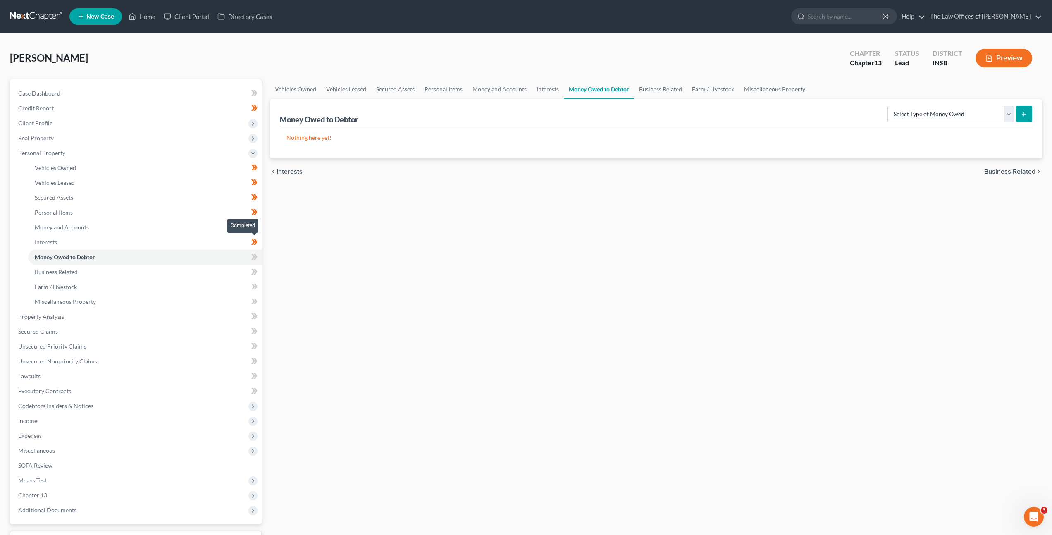
click at [257, 242] on icon at bounding box center [254, 242] width 6 height 10
click at [499, 234] on div "Vehicles Owned Vehicles Leased Secured Assets Personal Items Money and Accounts…" at bounding box center [656, 325] width 781 height 492
click at [917, 118] on select "Select Type of Money Owed Accounts Receivable Alimony Child Support Claims Agai…" at bounding box center [951, 114] width 127 height 17
click at [258, 256] on span at bounding box center [254, 258] width 14 height 12
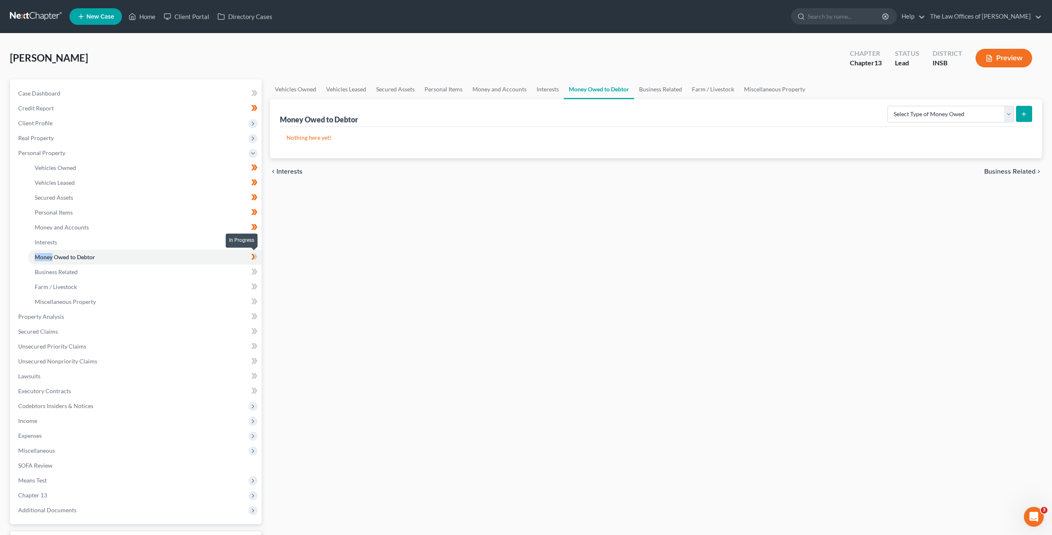
click at [258, 256] on span at bounding box center [254, 258] width 14 height 12
drag, startPoint x: 367, startPoint y: 241, endPoint x: 356, endPoint y: 241, distance: 10.3
click at [367, 241] on div "Vehicles Owned Vehicles Leased Secured Assets Personal Items Money and Accounts…" at bounding box center [656, 325] width 781 height 492
click at [207, 267] on link "Business Related" at bounding box center [145, 272] width 234 height 15
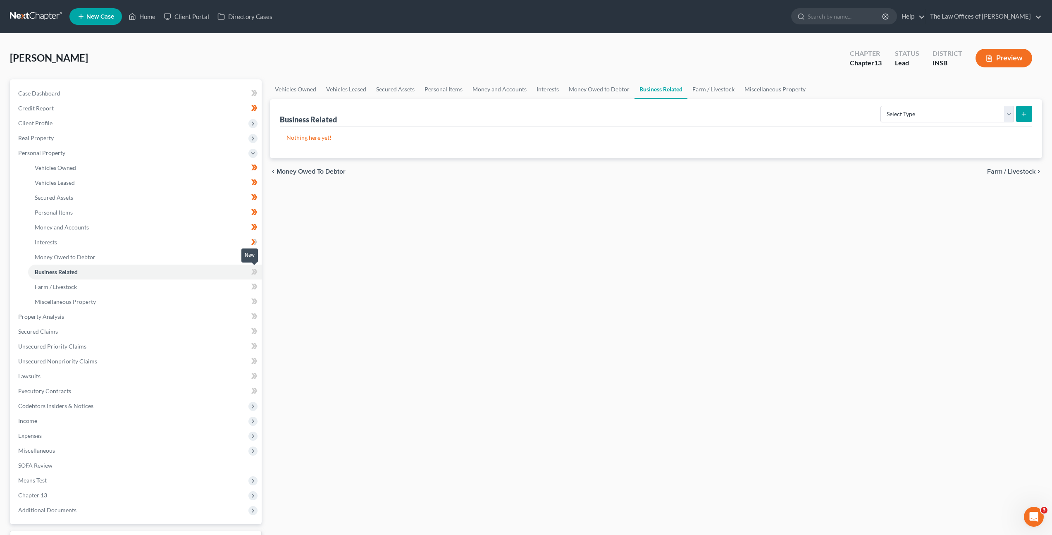
click at [259, 274] on span at bounding box center [254, 273] width 14 height 12
click at [212, 288] on link "Farm / Livestock" at bounding box center [145, 287] width 234 height 15
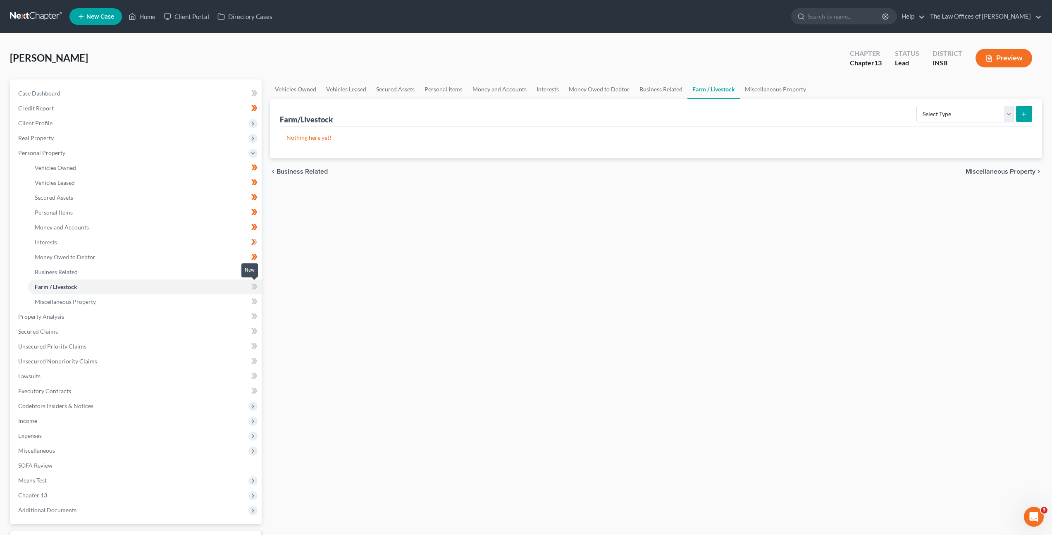
click at [256, 288] on icon at bounding box center [256, 287] width 4 height 6
click at [447, 261] on div "Vehicles Owned Vehicles Leased Secured Assets Personal Items Money and Accounts…" at bounding box center [656, 325] width 781 height 492
click at [933, 113] on select "Select Type Animals & Livestock Crops: Growing or Harvested Farming Equipment F…" at bounding box center [966, 114] width 98 height 17
drag, startPoint x: 230, startPoint y: 303, endPoint x: 234, endPoint y: 300, distance: 5.3
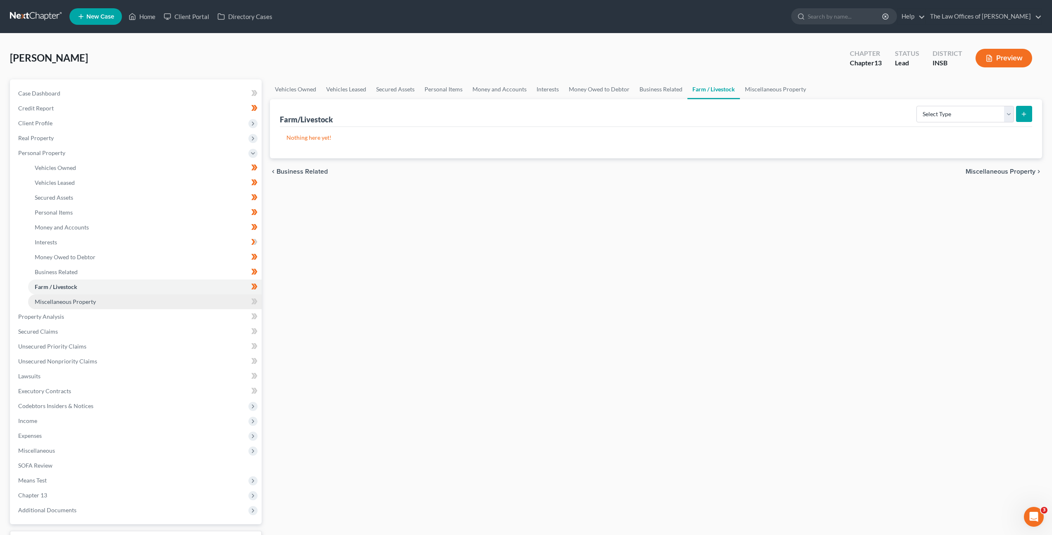
click at [230, 303] on link "Miscellaneous Property" at bounding box center [145, 301] width 234 height 15
click at [913, 120] on select "Select Property Type Assigned for Creditor Benefit Within 1 Year Holding for An…" at bounding box center [956, 114] width 117 height 17
click at [248, 301] on span at bounding box center [254, 302] width 14 height 12
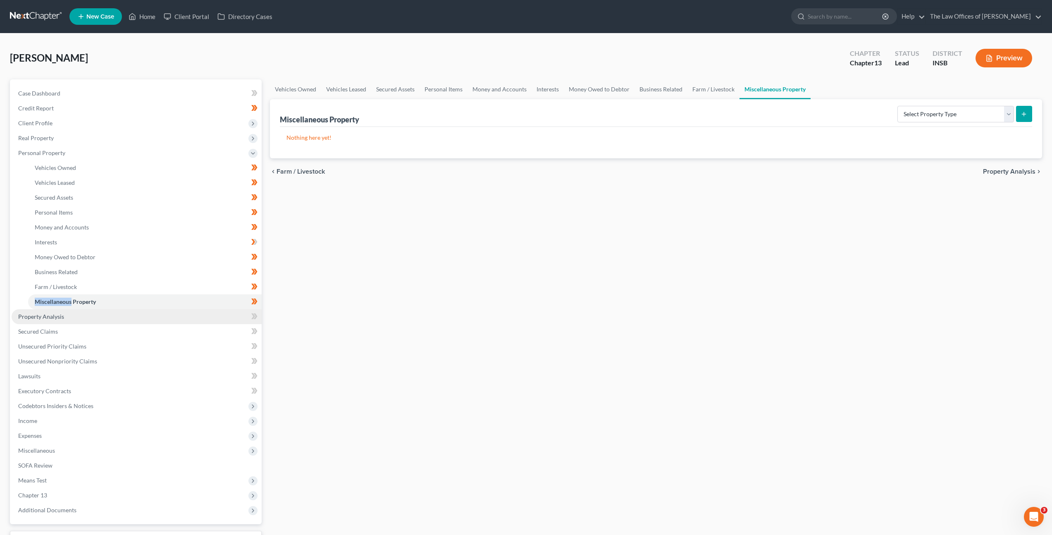
click at [205, 313] on link "Property Analysis" at bounding box center [137, 316] width 250 height 15
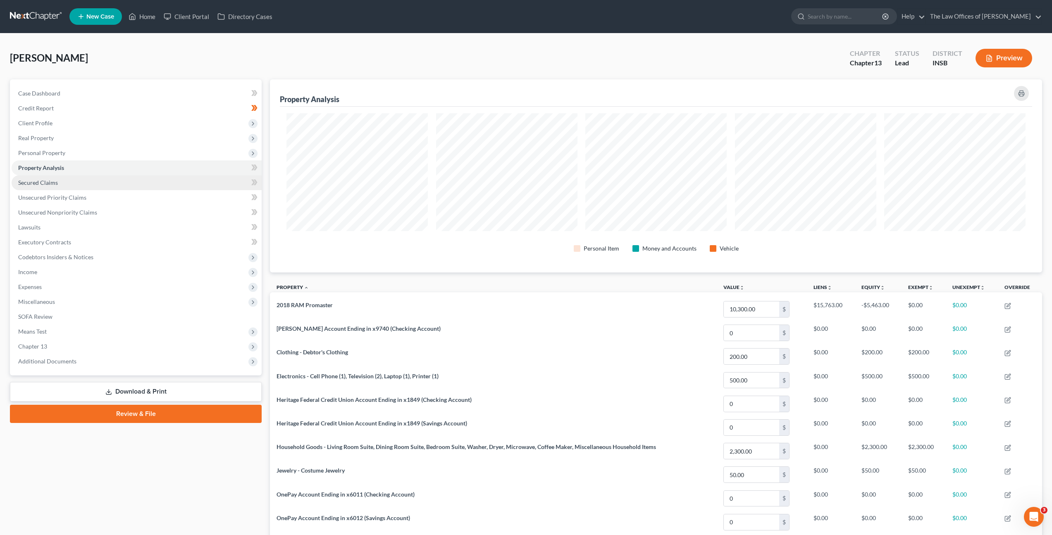
click at [197, 186] on link "Secured Claims" at bounding box center [137, 182] width 250 height 15
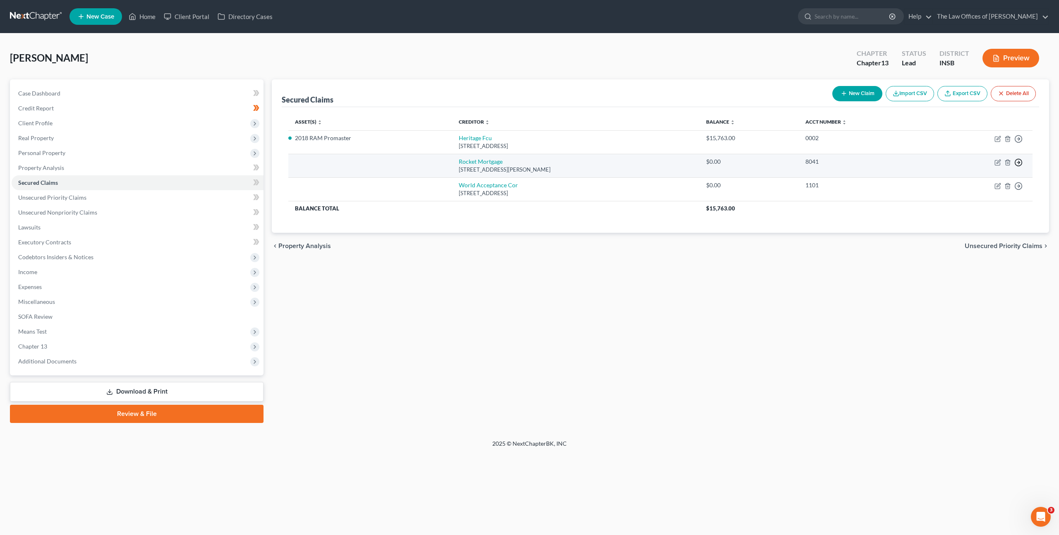
click at [1018, 162] on line "button" at bounding box center [1018, 162] width 3 height 0
click at [980, 204] on link "Move to Notice Only" at bounding box center [980, 210] width 69 height 14
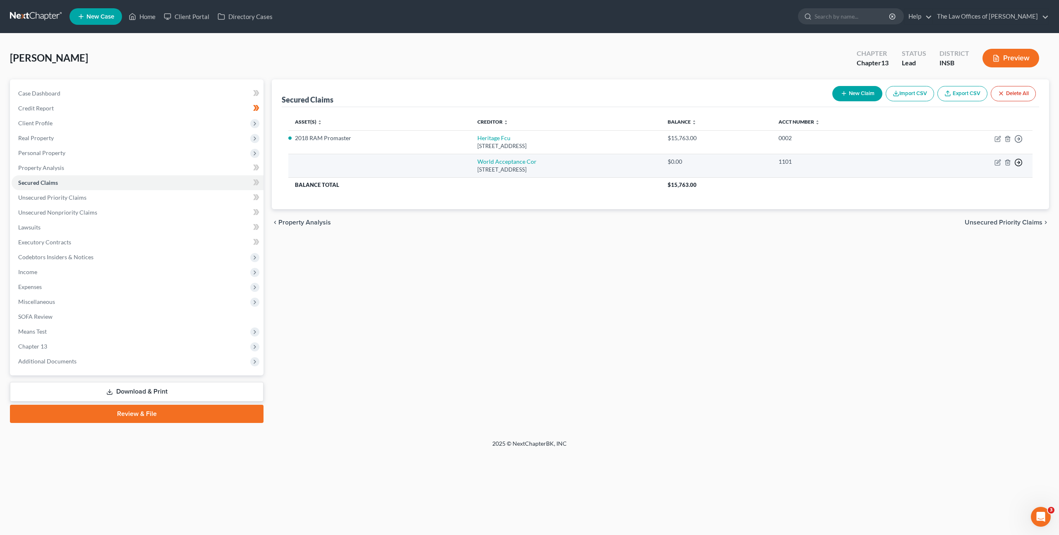
click at [1021, 161] on icon "button" at bounding box center [1018, 162] width 8 height 8
click at [955, 215] on link "Move to Notice Only" at bounding box center [980, 210] width 69 height 14
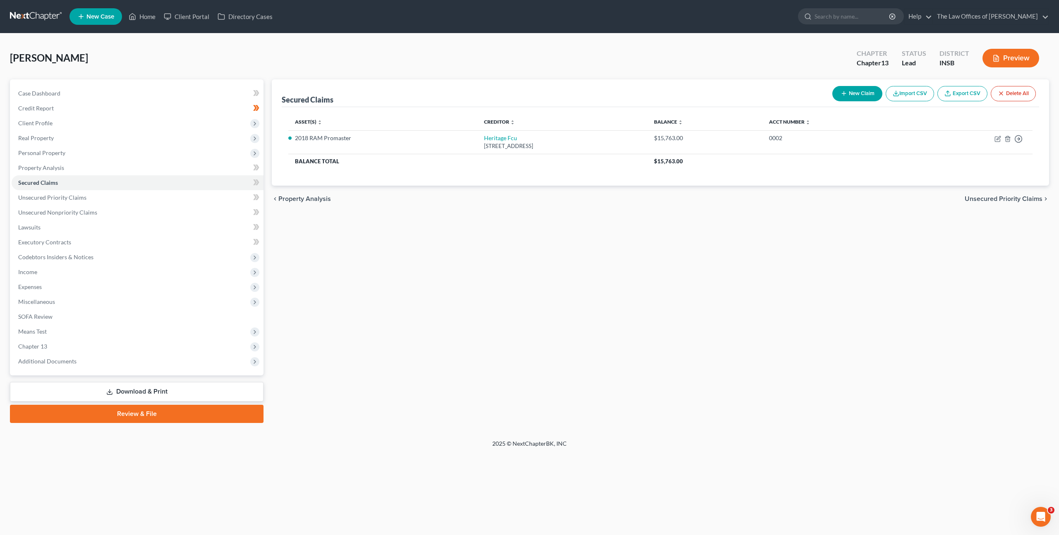
drag, startPoint x: 627, startPoint y: 277, endPoint x: 549, endPoint y: 256, distance: 80.4
click at [627, 277] on div "Secured Claims New Claim Import CSV Export CSV Delete All Asset(s) expand_more …" at bounding box center [660, 251] width 785 height 344
click at [256, 183] on icon at bounding box center [255, 182] width 4 height 6
click at [407, 254] on div "Secured Claims New Claim Import CSV Export CSV Delete All Asset(s) expand_more …" at bounding box center [660, 251] width 785 height 344
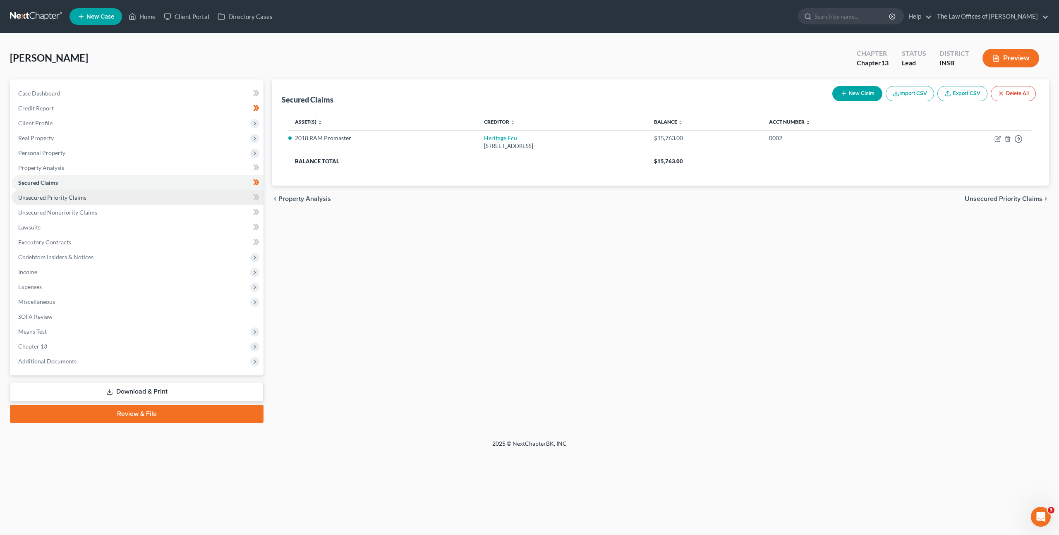
click at [204, 203] on link "Unsecured Priority Claims" at bounding box center [138, 197] width 252 height 15
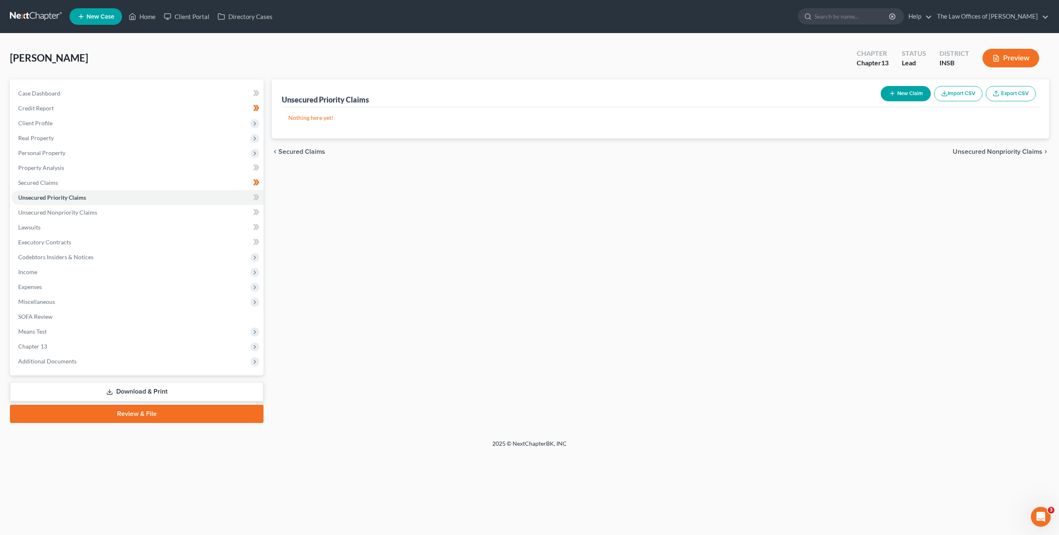
click at [884, 98] on button "New Claim" at bounding box center [905, 93] width 50 height 15
select select "0"
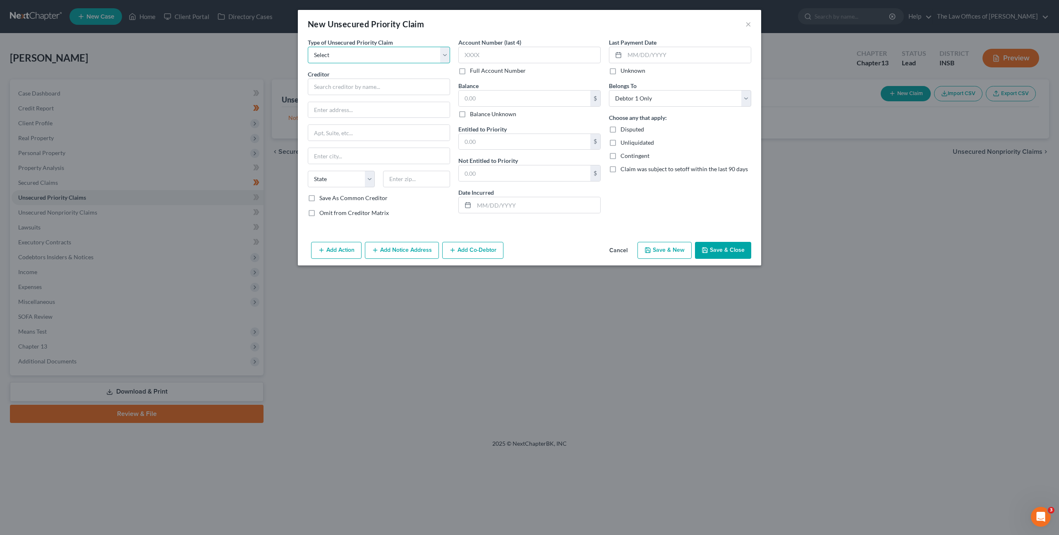
click at [397, 57] on select "Select Taxes & Other Government Units Domestic Support Obligations Extensions o…" at bounding box center [379, 55] width 142 height 17
click at [611, 245] on button "Cancel" at bounding box center [617, 251] width 31 height 17
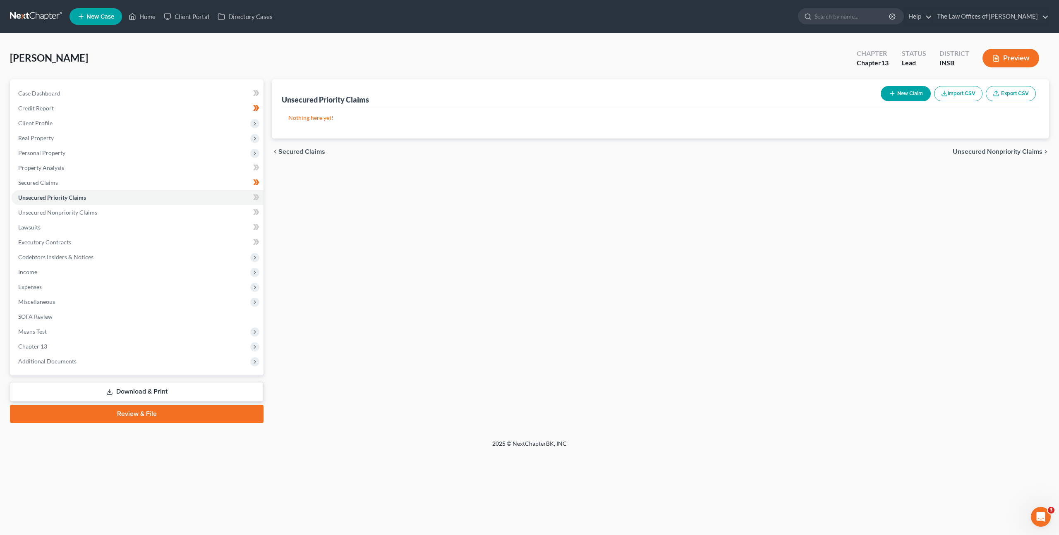
click at [256, 195] on icon at bounding box center [258, 197] width 4 height 6
click at [235, 209] on link "Unsecured Nonpriority Claims" at bounding box center [138, 212] width 252 height 15
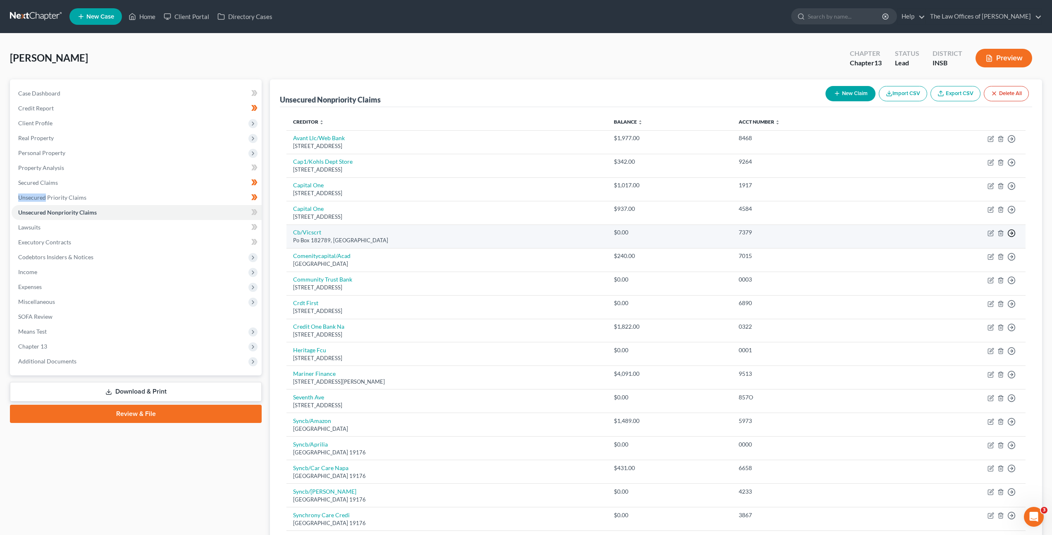
click at [1013, 235] on icon "button" at bounding box center [1012, 233] width 8 height 8
click at [984, 278] on link "Move to Notice Only" at bounding box center [973, 281] width 69 height 14
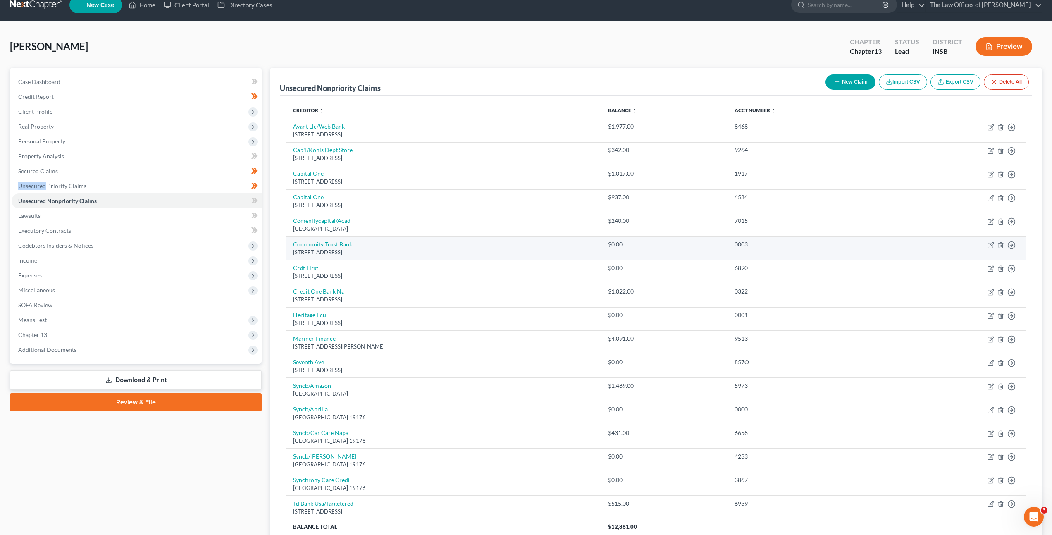
scroll to position [12, 0]
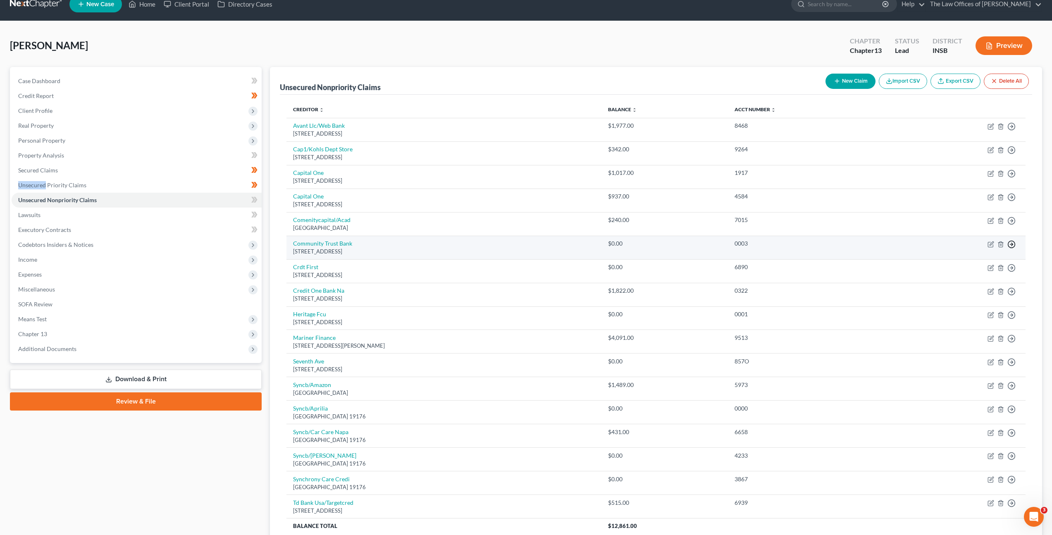
click at [1013, 244] on polyline "button" at bounding box center [1012, 244] width 1 height 3
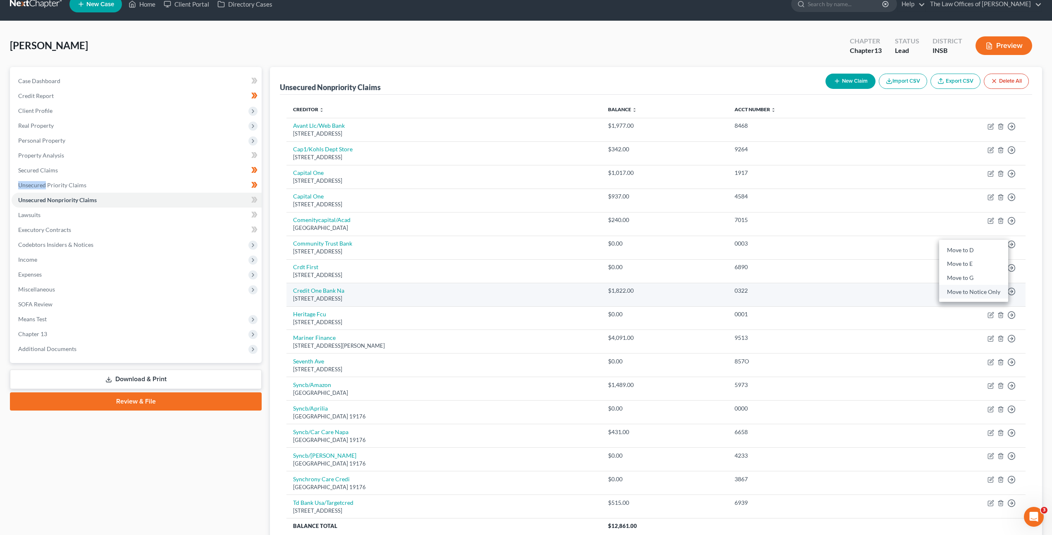
click at [974, 287] on link "Move to Notice Only" at bounding box center [973, 292] width 69 height 14
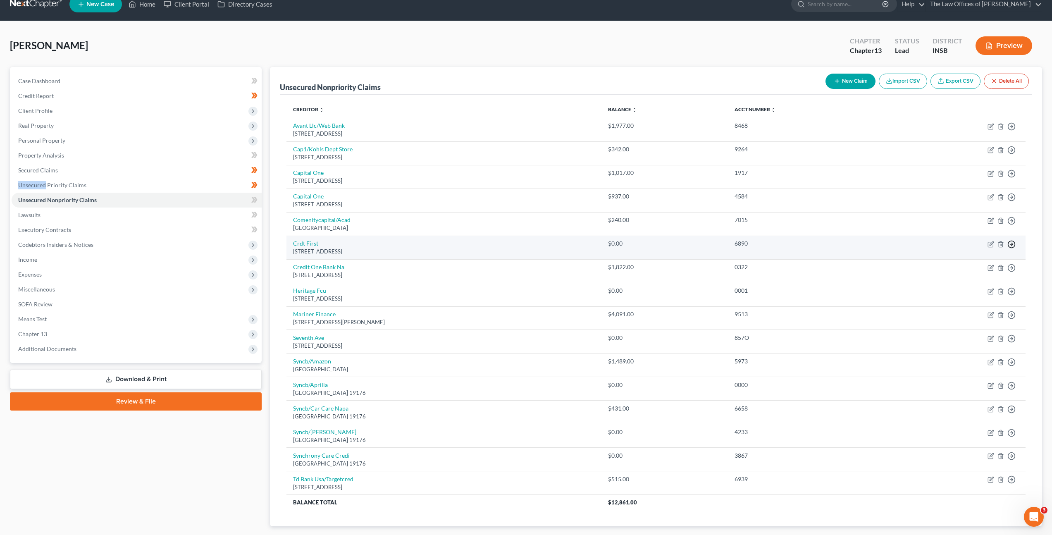
click at [1014, 245] on icon "button" at bounding box center [1012, 244] width 8 height 8
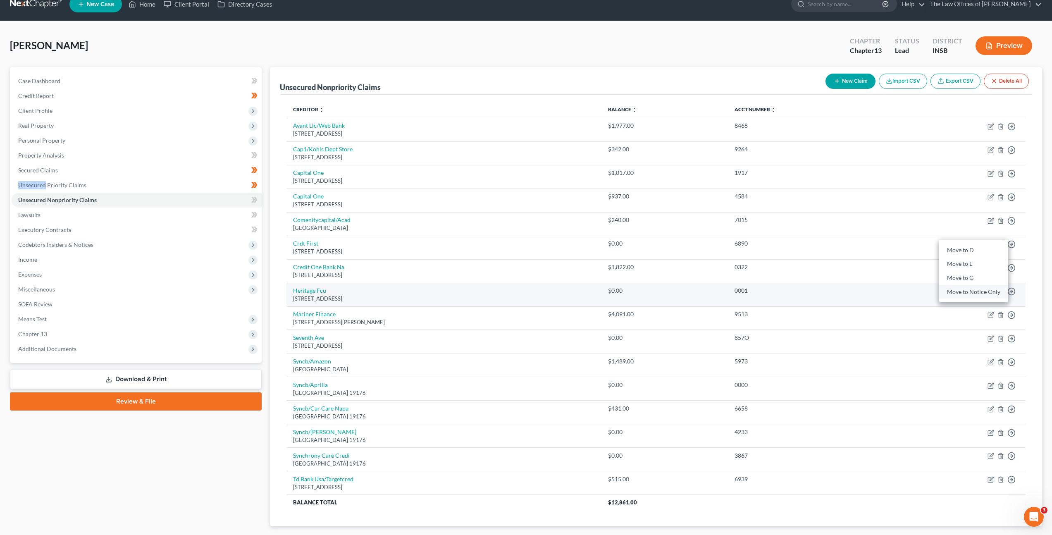
click at [973, 290] on link "Move to Notice Only" at bounding box center [973, 292] width 69 height 14
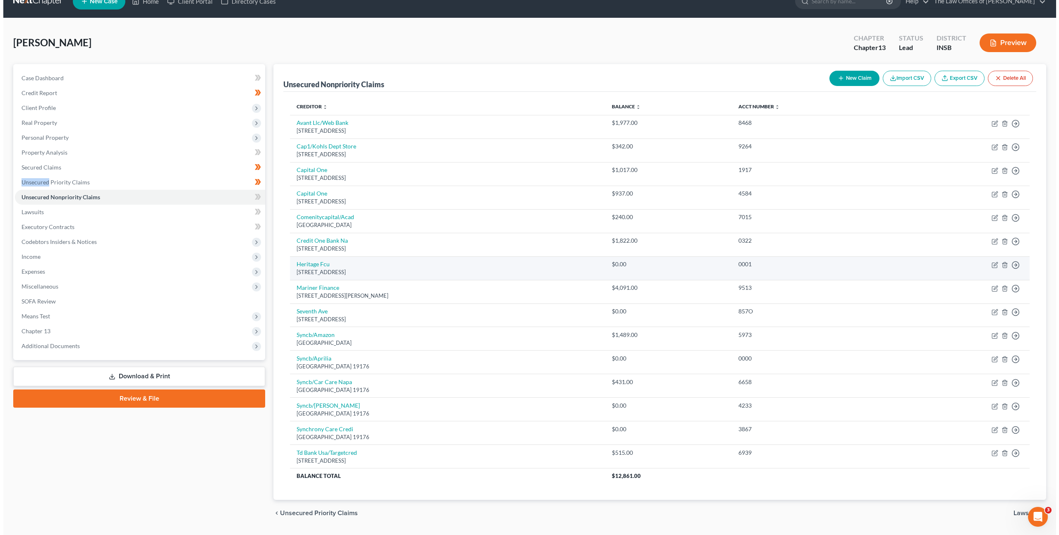
scroll to position [22, 0]
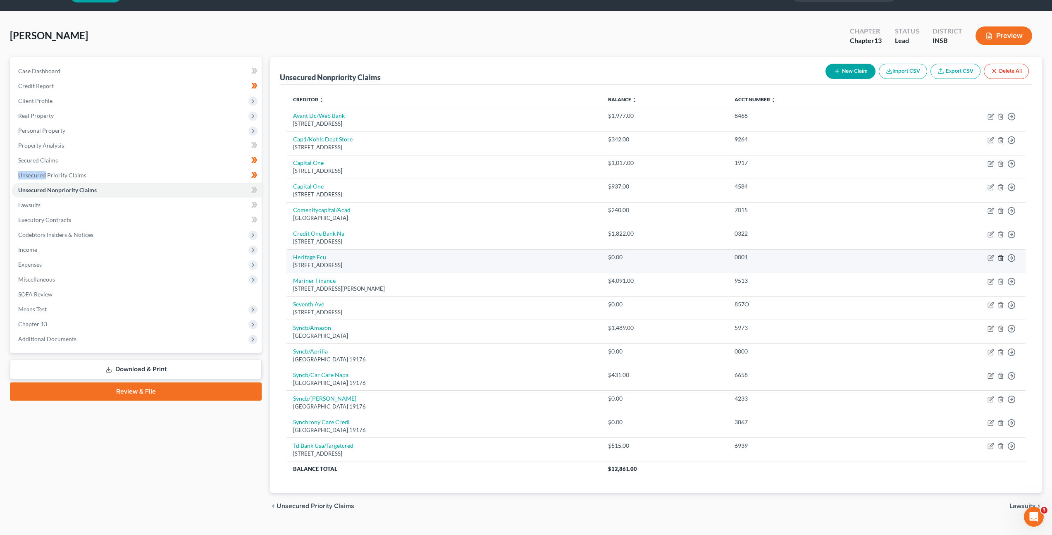
click at [1003, 259] on icon "button" at bounding box center [1001, 257] width 4 height 5
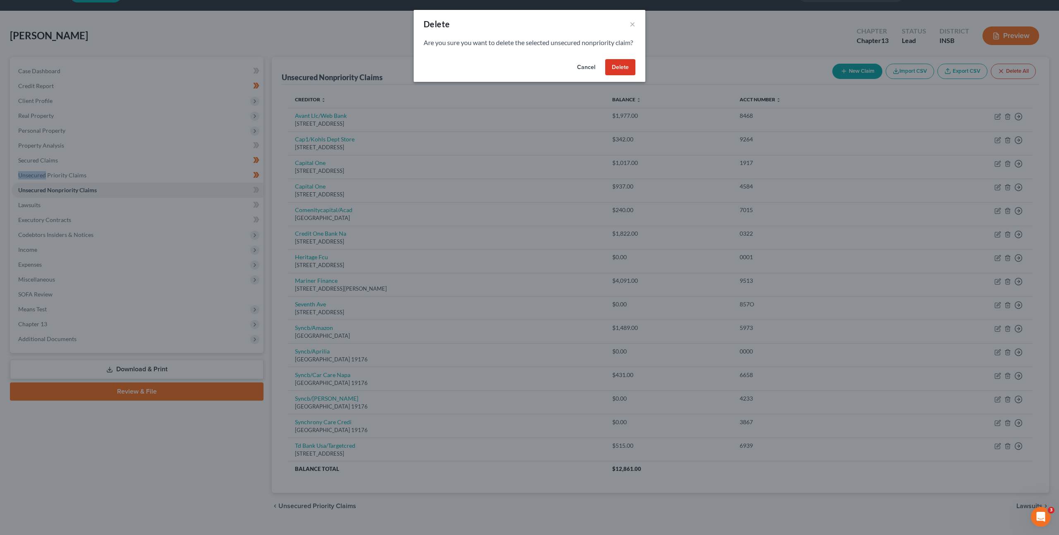
click at [617, 76] on button "Delete" at bounding box center [620, 67] width 30 height 17
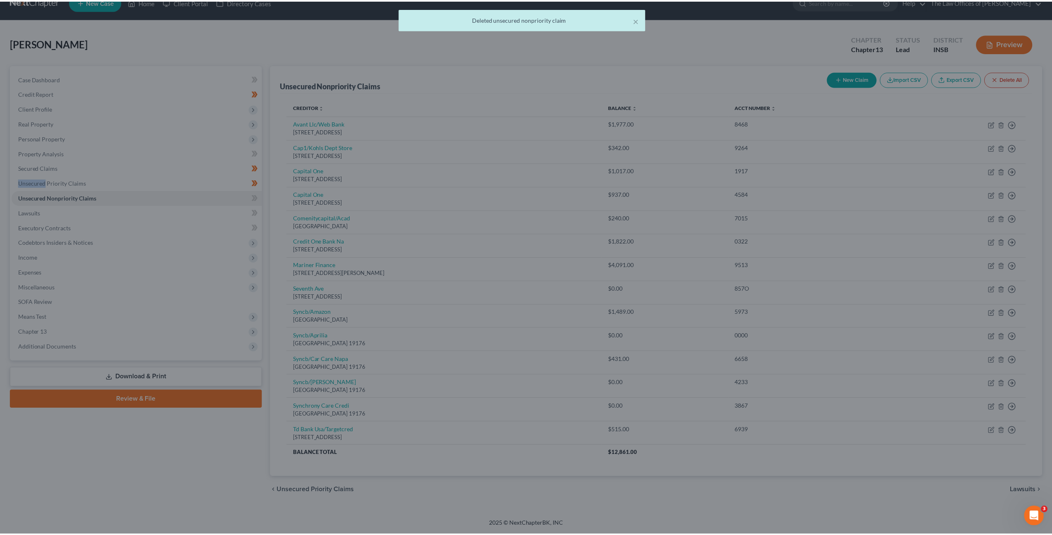
scroll to position [14, 0]
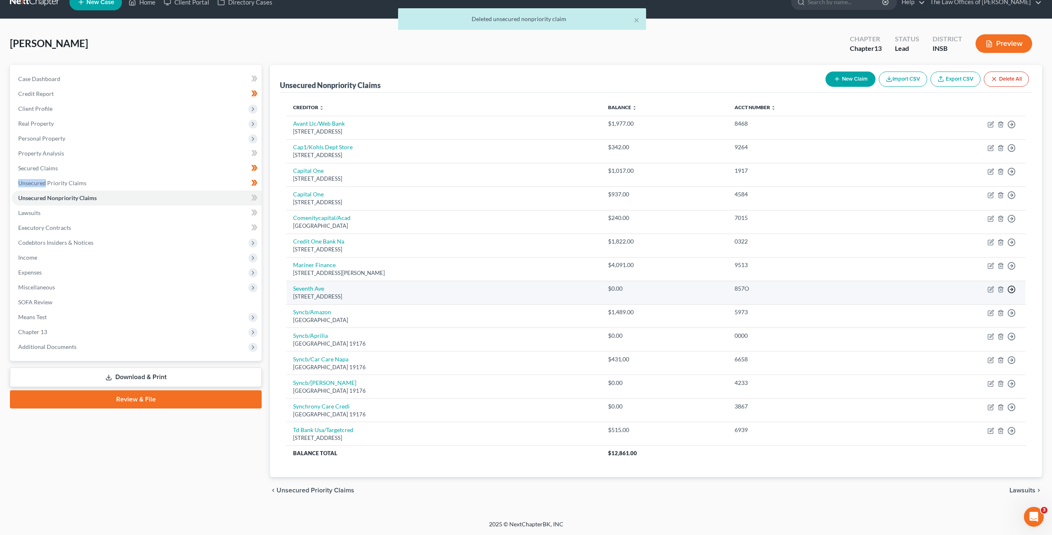
click at [1008, 287] on icon "button" at bounding box center [1012, 289] width 8 height 8
click at [960, 337] on link "Move to Notice Only" at bounding box center [973, 337] width 69 height 14
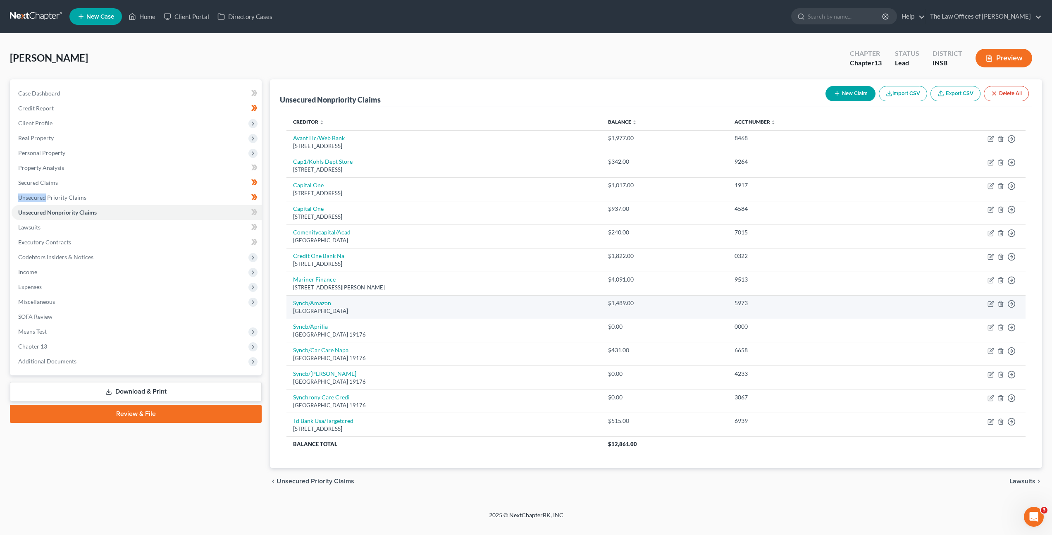
scroll to position [0, 0]
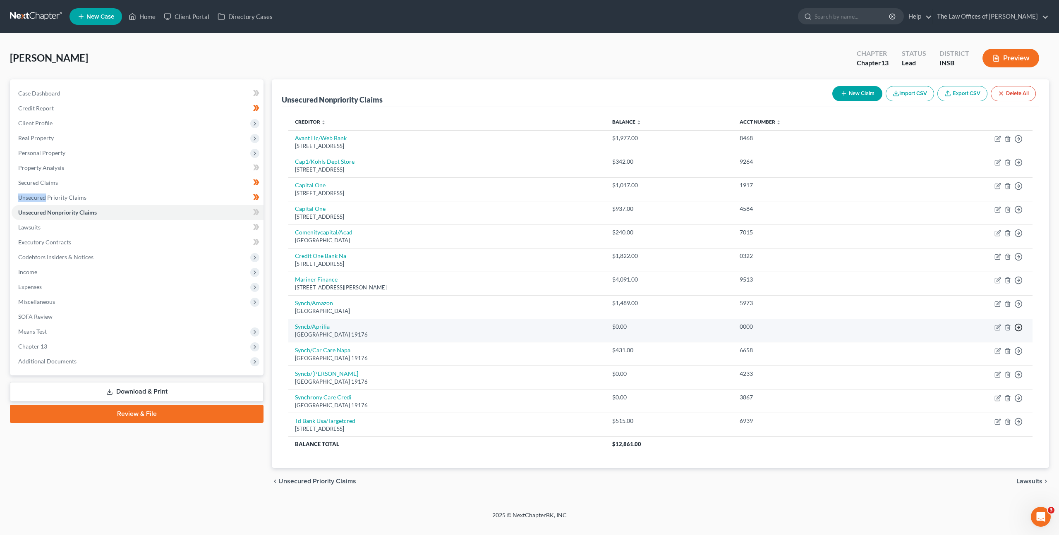
click at [1015, 326] on icon "button" at bounding box center [1018, 327] width 8 height 8
click at [989, 373] on link "Move to Notice Only" at bounding box center [980, 375] width 69 height 14
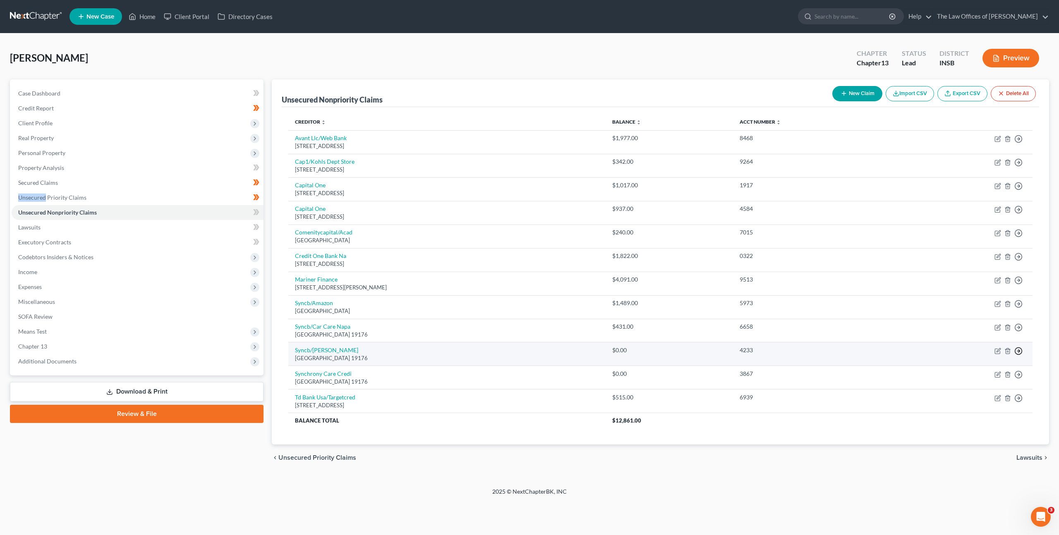
click at [1020, 352] on circle "button" at bounding box center [1018, 350] width 7 height 7
click at [984, 394] on link "Move to Notice Only" at bounding box center [980, 399] width 69 height 14
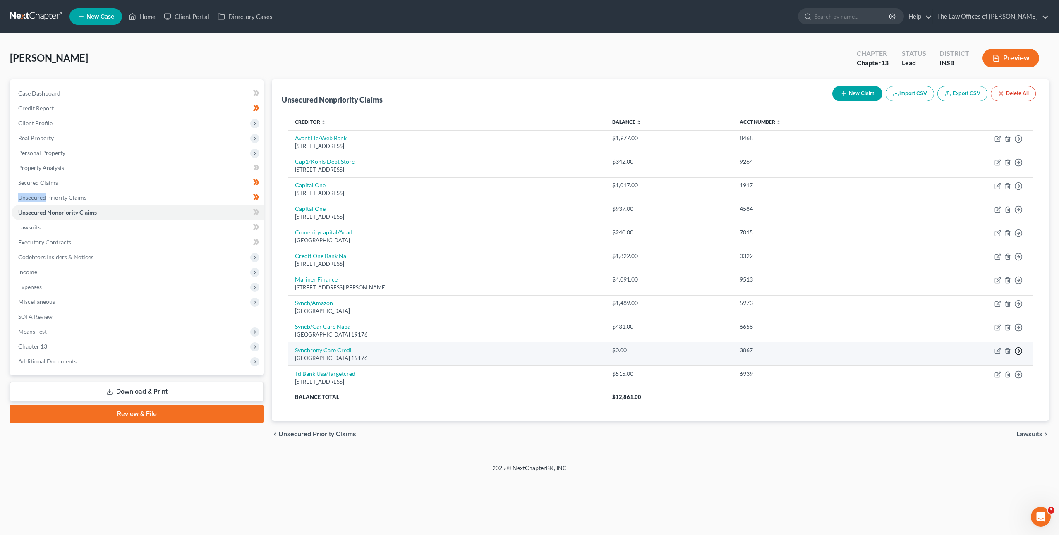
click at [1021, 351] on icon "button" at bounding box center [1018, 351] width 8 height 8
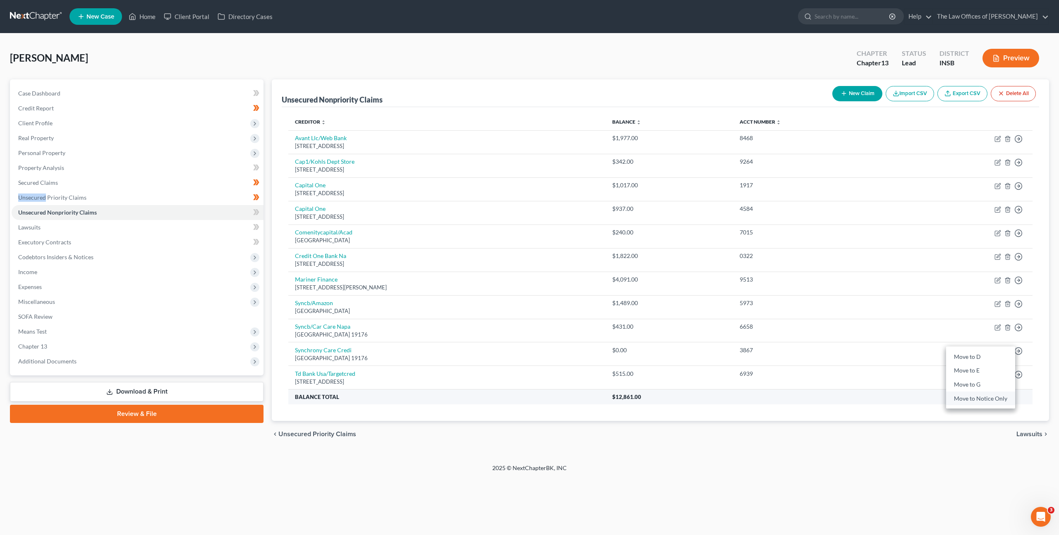
click at [977, 398] on link "Move to Notice Only" at bounding box center [980, 399] width 69 height 14
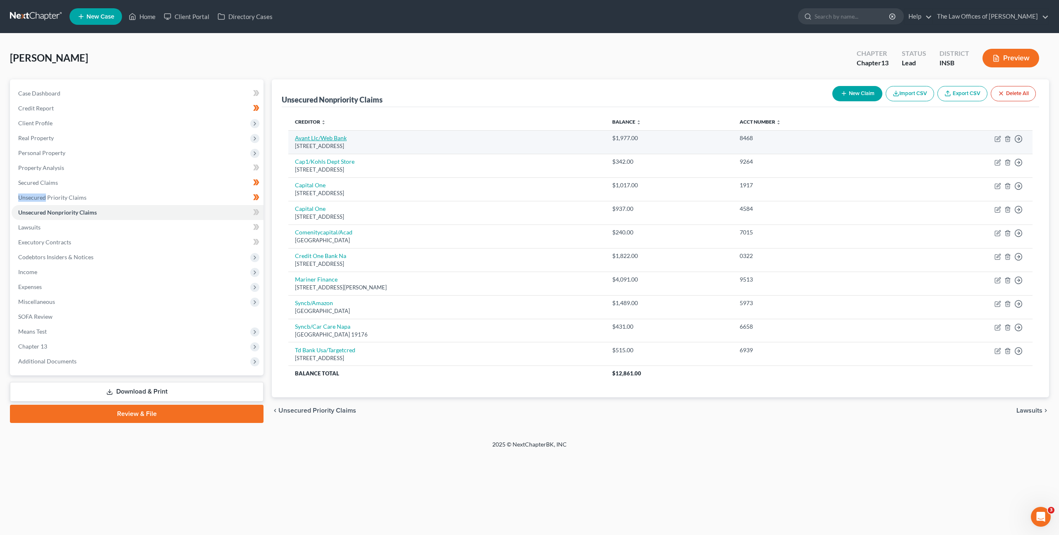
click at [325, 136] on link "Avant Llc/Web Bank" at bounding box center [321, 137] width 52 height 7
select select "14"
select select "2"
select select "0"
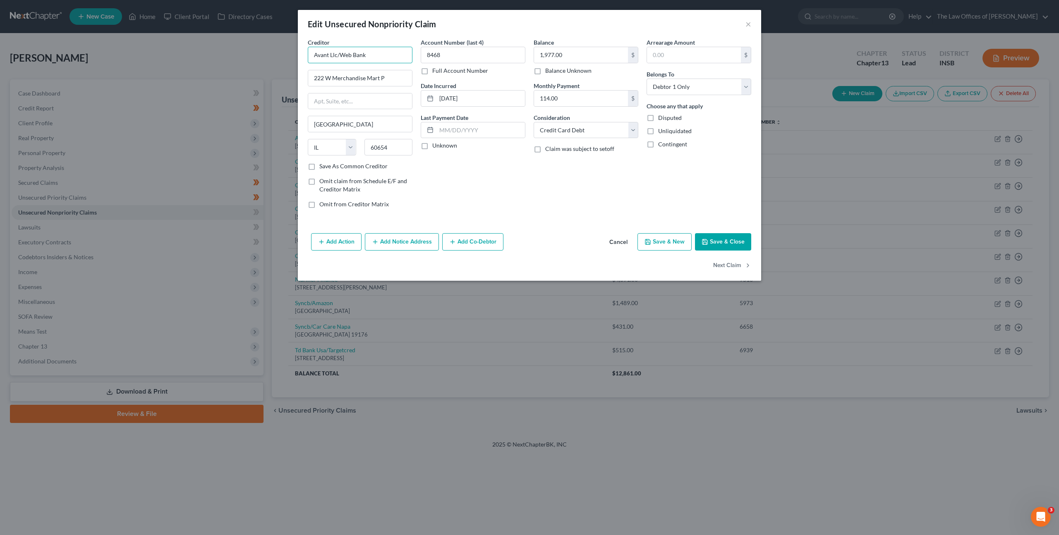
drag, startPoint x: 254, startPoint y: 56, endPoint x: 186, endPoint y: 53, distance: 68.3
click at [189, 53] on div "Edit Unsecured Nonpriority Claim × Creditor * Avant Llc/Web Bank 222 W Merchand…" at bounding box center [529, 267] width 1059 height 535
click at [620, 241] on button "Cancel" at bounding box center [617, 242] width 31 height 17
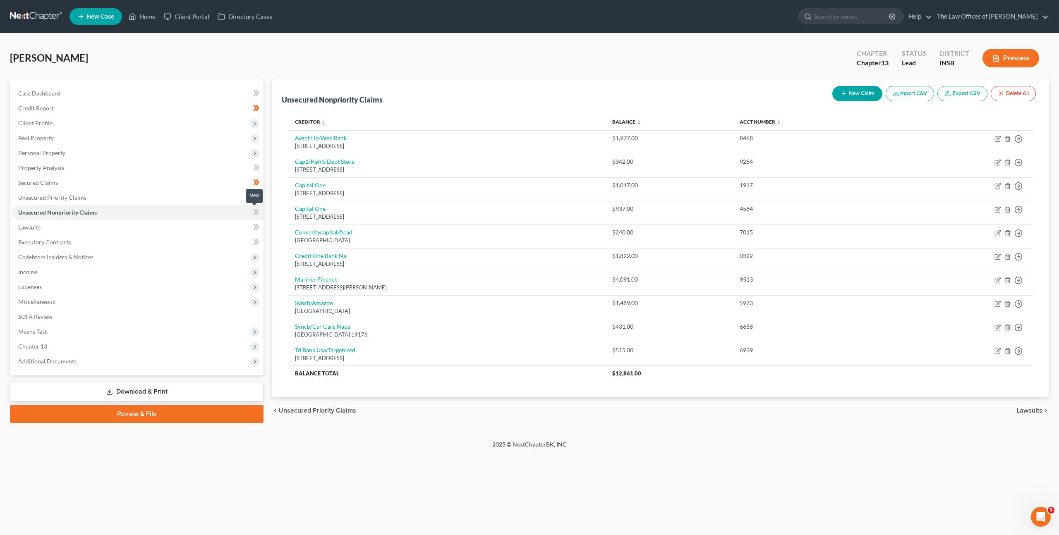
click at [258, 210] on icon at bounding box center [256, 212] width 6 height 10
click at [194, 226] on link "Lawsuits" at bounding box center [138, 227] width 252 height 15
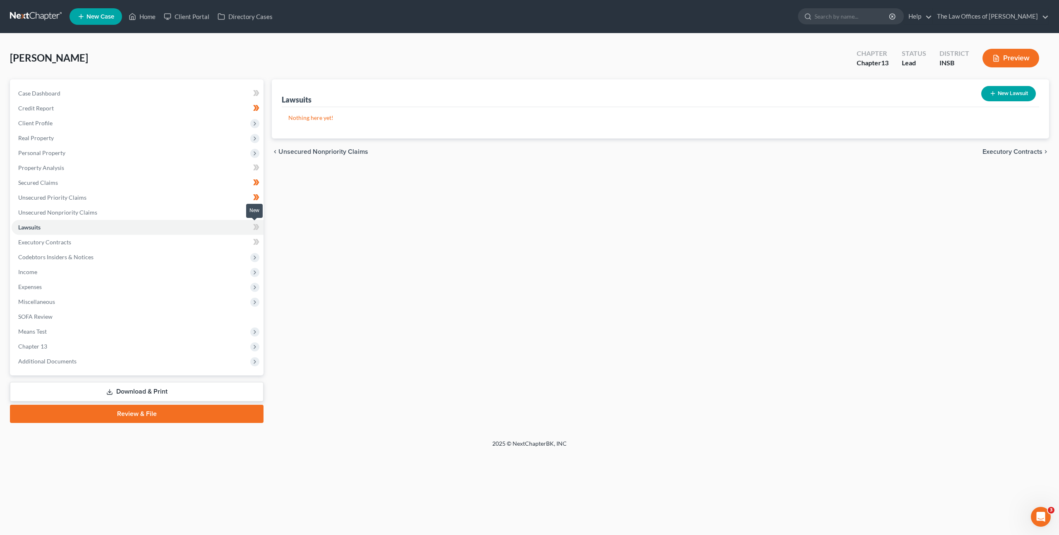
click at [254, 228] on icon at bounding box center [255, 227] width 4 height 6
click at [232, 241] on link "Executory Contracts" at bounding box center [138, 242] width 252 height 15
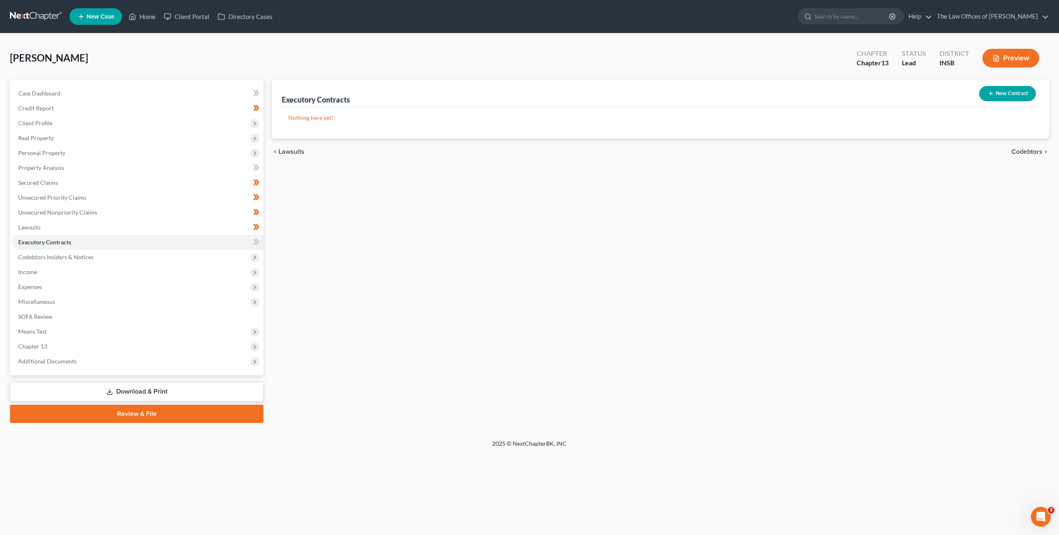
click at [468, 225] on div "Executory Contracts New Contract Nothing here yet! chevron_left Lawsuits Codebt…" at bounding box center [660, 251] width 785 height 344
click at [997, 88] on button "New Contract" at bounding box center [1007, 93] width 57 height 15
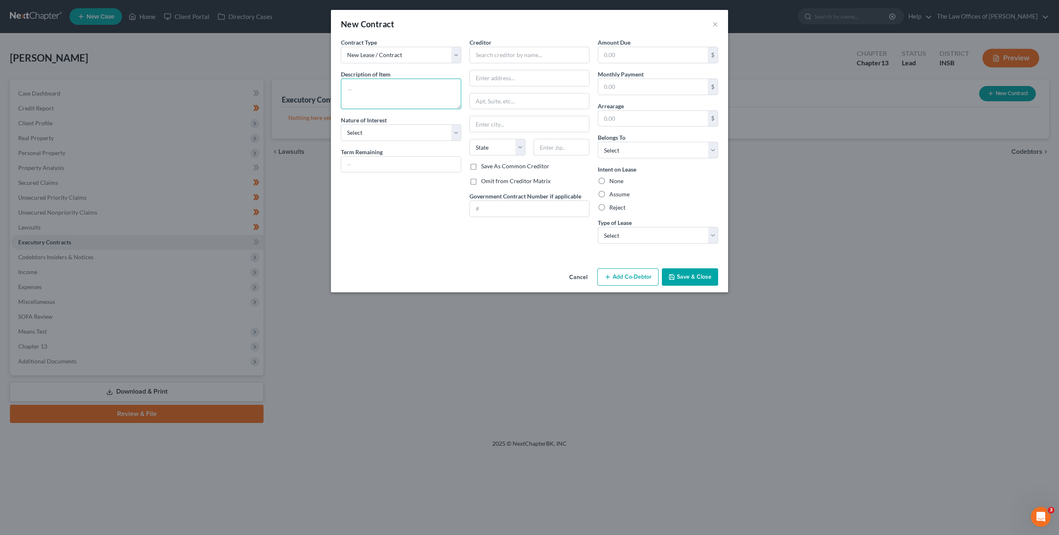
click at [369, 84] on textarea at bounding box center [401, 94] width 120 height 31
type textarea "Residential Lease: $790 per month"
drag, startPoint x: 626, startPoint y: 91, endPoint x: 636, endPoint y: 90, distance: 10.0
click at [627, 91] on input "text" at bounding box center [653, 87] width 110 height 16
type input "790"
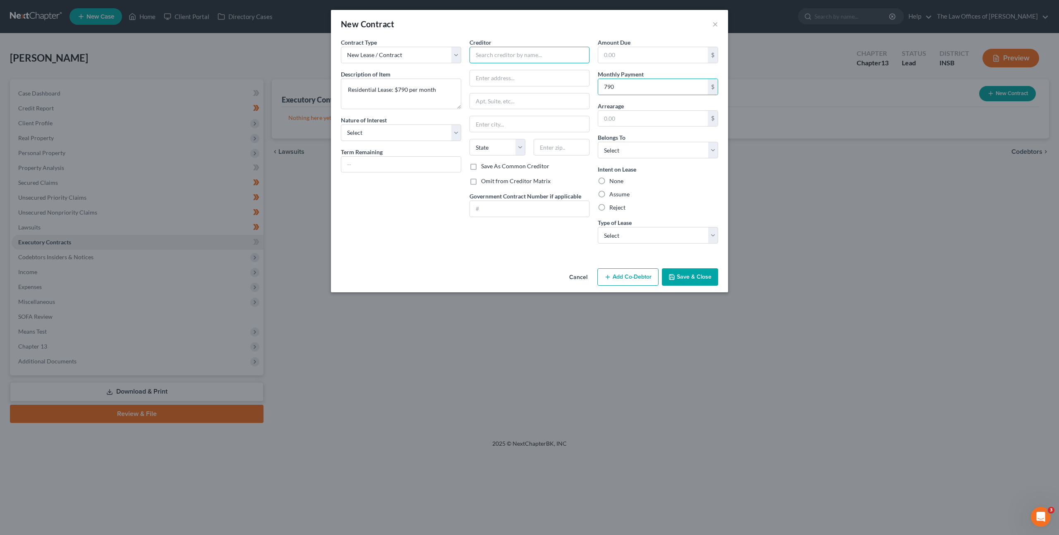
click at [499, 54] on input "text" at bounding box center [529, 55] width 120 height 17
click at [495, 179] on label "Omit from Creditor Matrix" at bounding box center [515, 181] width 69 height 8
click at [490, 179] on input "Omit from Creditor Matrix" at bounding box center [486, 179] width 5 height 5
checkbox input "true"
click at [501, 52] on input "text" at bounding box center [529, 55] width 120 height 17
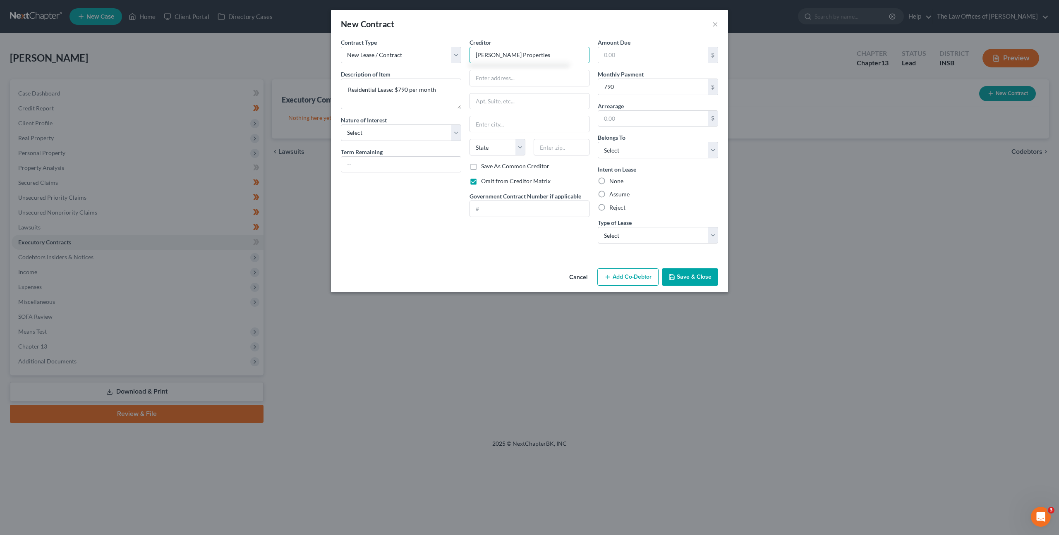
type input "[PERSON_NAME] Properties"
type input "3201 N Green River Rd"
click at [552, 148] on input "text" at bounding box center [561, 147] width 56 height 17
type input "47715"
drag, startPoint x: 510, startPoint y: 244, endPoint x: 650, endPoint y: 244, distance: 139.8
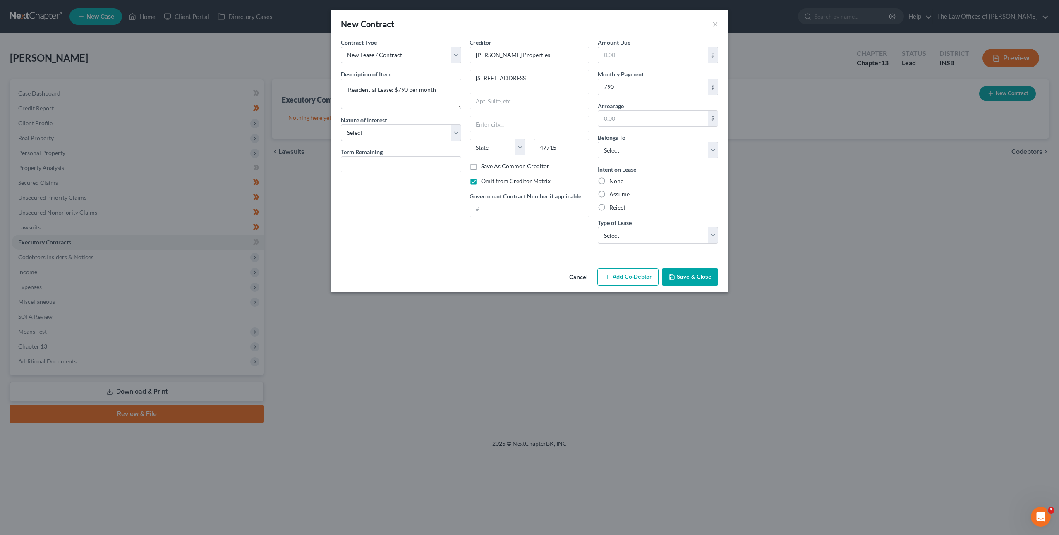
click at [510, 244] on div "Creditor * Spurling Properties 3201 N Green River Rd State AL AK AR AZ CA CO CT…" at bounding box center [529, 144] width 129 height 212
type input "Evansville"
select select "15"
click at [609, 191] on label "Assume" at bounding box center [619, 194] width 20 height 8
click at [612, 191] on input "Assume" at bounding box center [614, 192] width 5 height 5
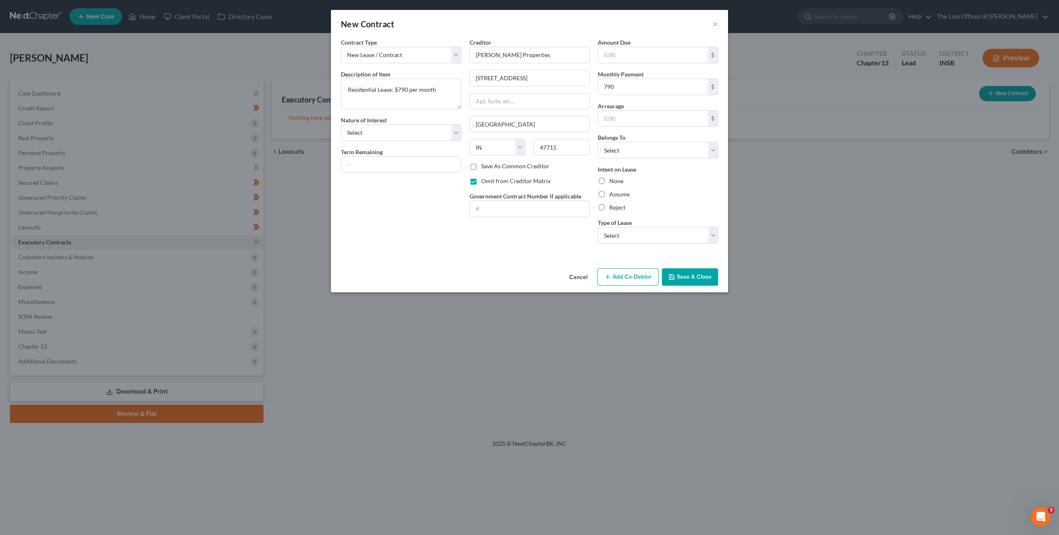
radio input "true"
click at [628, 233] on select "Select Real Estate Car Other" at bounding box center [657, 235] width 120 height 17
select select "0"
click at [597, 227] on select "Select Real Estate Car Other" at bounding box center [657, 235] width 120 height 17
click at [478, 265] on div "Cancel Add Co-Debtor Save & Close" at bounding box center [529, 278] width 397 height 27
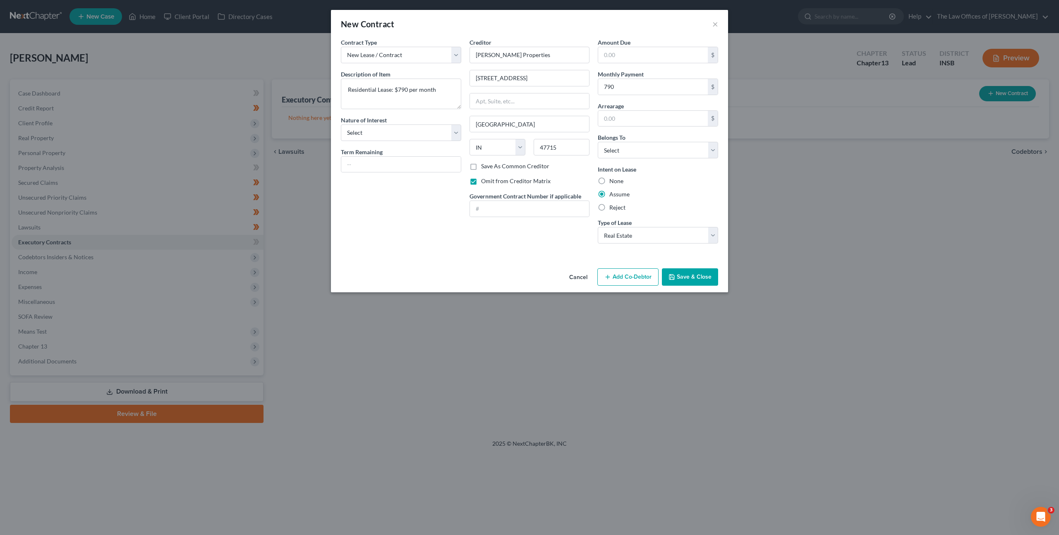
click at [628, 136] on div "Belongs To * Select Debtor 1 Only Debtor 2 Only Debtor 1 And Debtor 2 Only At L…" at bounding box center [657, 145] width 120 height 25
click at [627, 144] on select "Select Debtor 1 Only Debtor 2 Only Debtor 1 And Debtor 2 Only At Least One Of T…" at bounding box center [657, 150] width 120 height 17
select select "0"
click at [597, 142] on select "Select Debtor 1 Only Debtor 2 Only Debtor 1 And Debtor 2 Only At Least One Of T…" at bounding box center [657, 150] width 120 height 17
click at [667, 195] on div "Assume" at bounding box center [657, 194] width 120 height 8
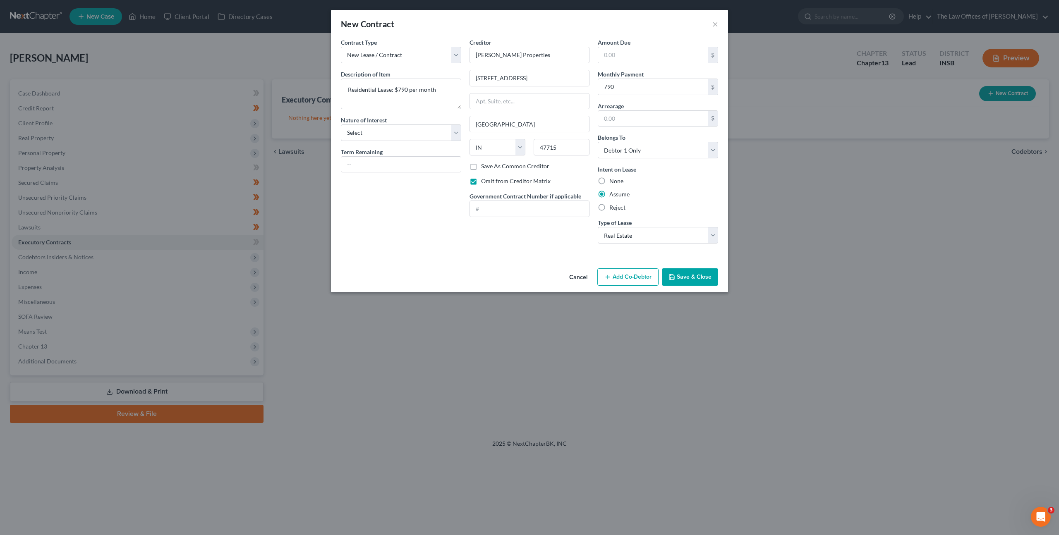
click at [690, 281] on button "Save & Close" at bounding box center [690, 276] width 56 height 17
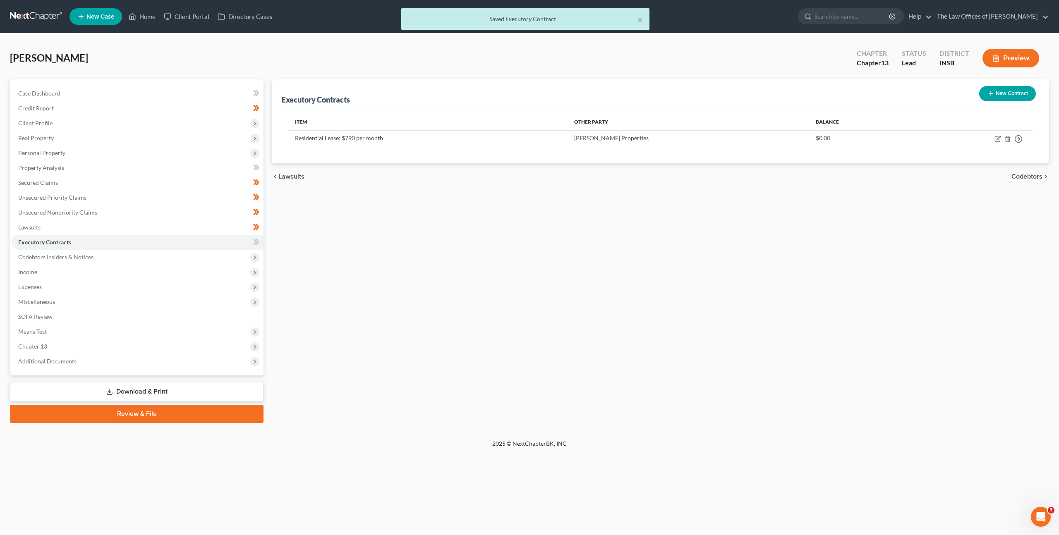
click at [524, 266] on div "Executory Contracts New Contract Item Other Party Balance Residential Lease: $7…" at bounding box center [660, 251] width 785 height 344
click at [252, 244] on span at bounding box center [256, 243] width 14 height 12
click at [194, 256] on span "Codebtors Insiders & Notices" at bounding box center [138, 257] width 252 height 15
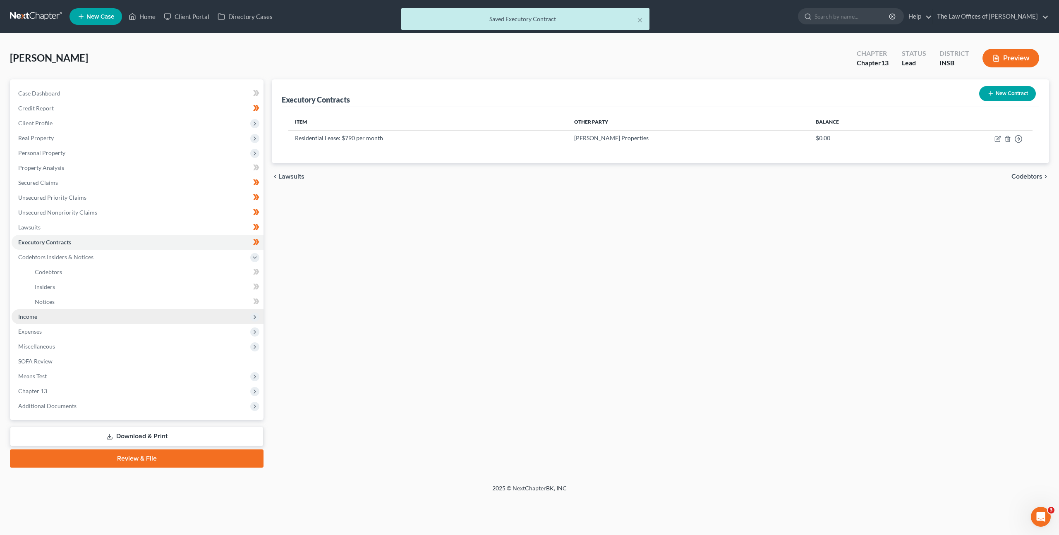
click at [139, 317] on span "Income" at bounding box center [138, 316] width 252 height 15
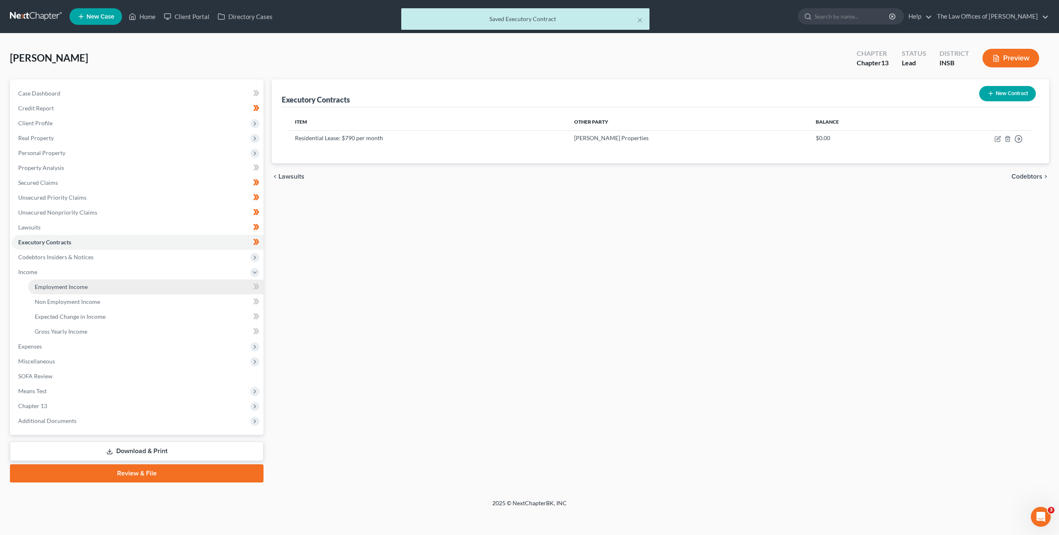
click at [162, 283] on link "Employment Income" at bounding box center [145, 287] width 235 height 15
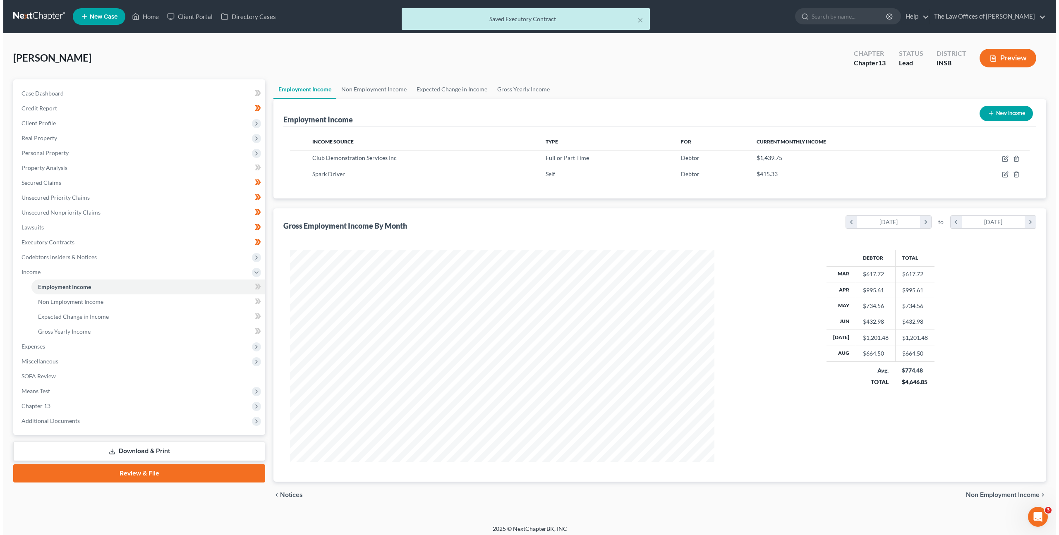
scroll to position [212, 441]
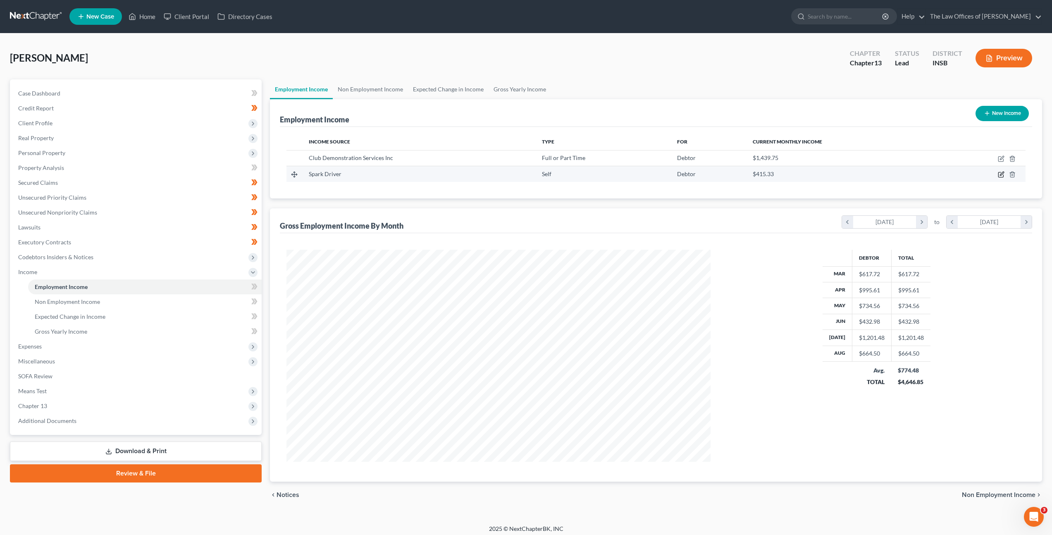
click at [1005, 174] on icon "button" at bounding box center [1001, 174] width 7 height 7
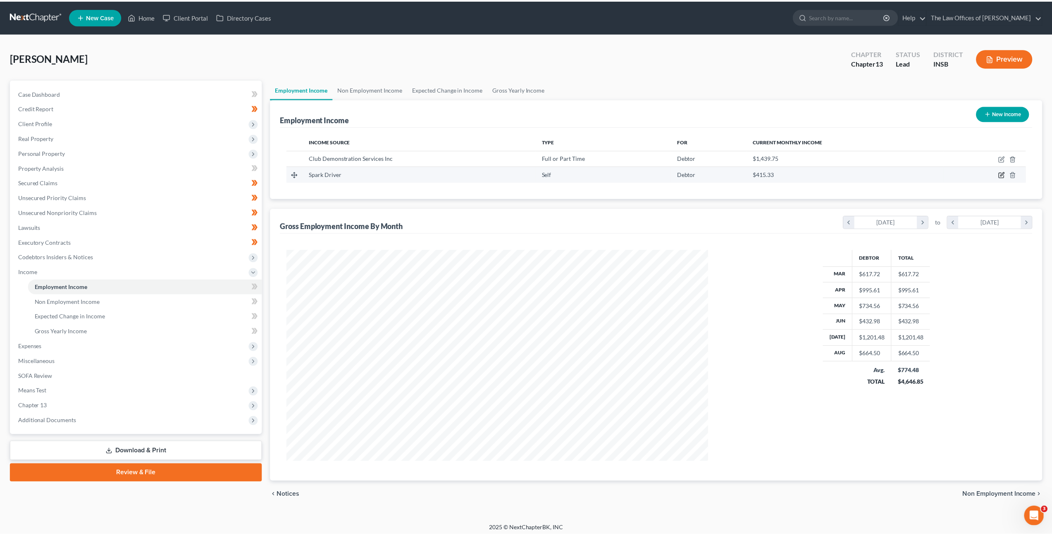
scroll to position [213, 444]
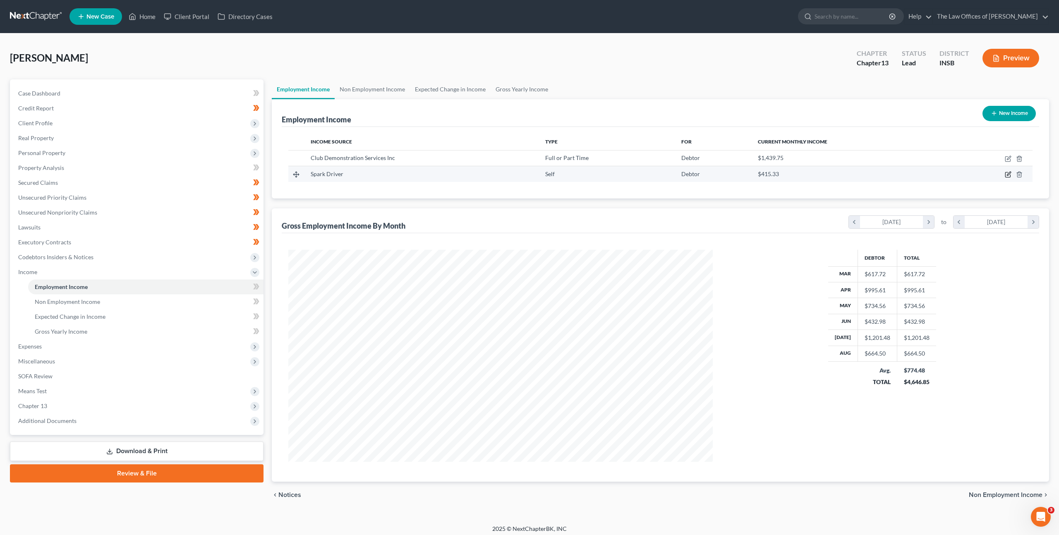
select select "1"
select select "15"
select select "0"
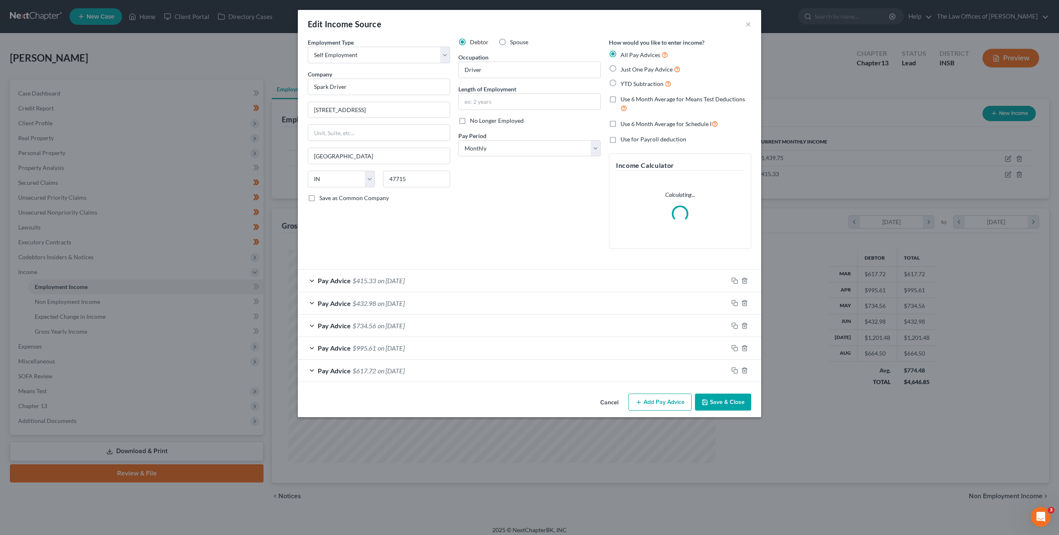
click at [470, 118] on label "No Longer Employed" at bounding box center [497, 121] width 54 height 8
click at [473, 118] on input "No Longer Employed" at bounding box center [475, 119] width 5 height 5
checkbox input "true"
click at [475, 192] on div "Debtor Spouse Occupation Driver Length of Employment No Longer Employed Pay Per…" at bounding box center [529, 146] width 151 height 217
click at [491, 104] on input "text" at bounding box center [529, 102] width 141 height 16
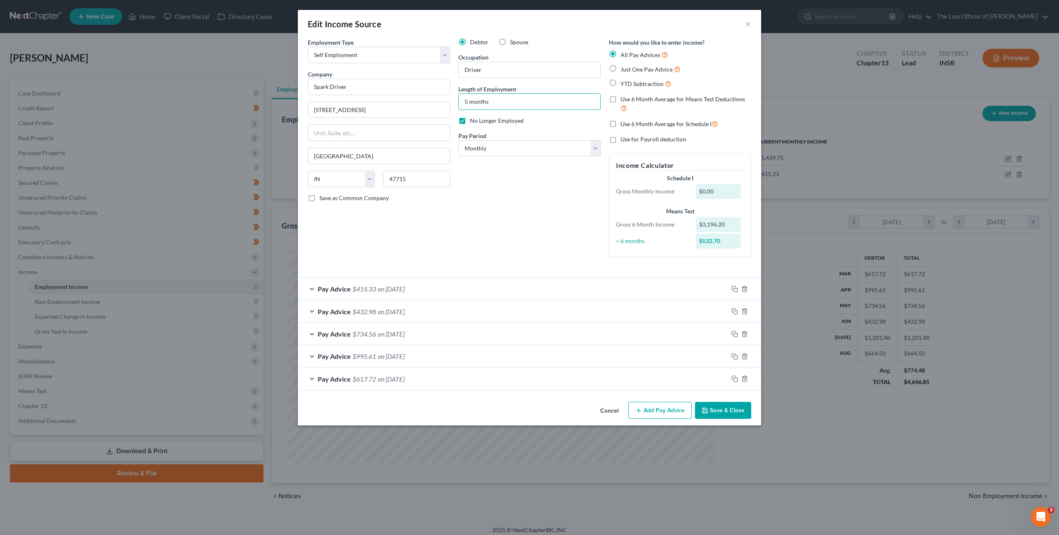
type input "5 months"
click at [500, 243] on div "Debtor Spouse Occupation Driver Length of Employment 5 months No Longer Employe…" at bounding box center [529, 151] width 151 height 226
click at [728, 414] on button "Save & Close" at bounding box center [723, 410] width 56 height 17
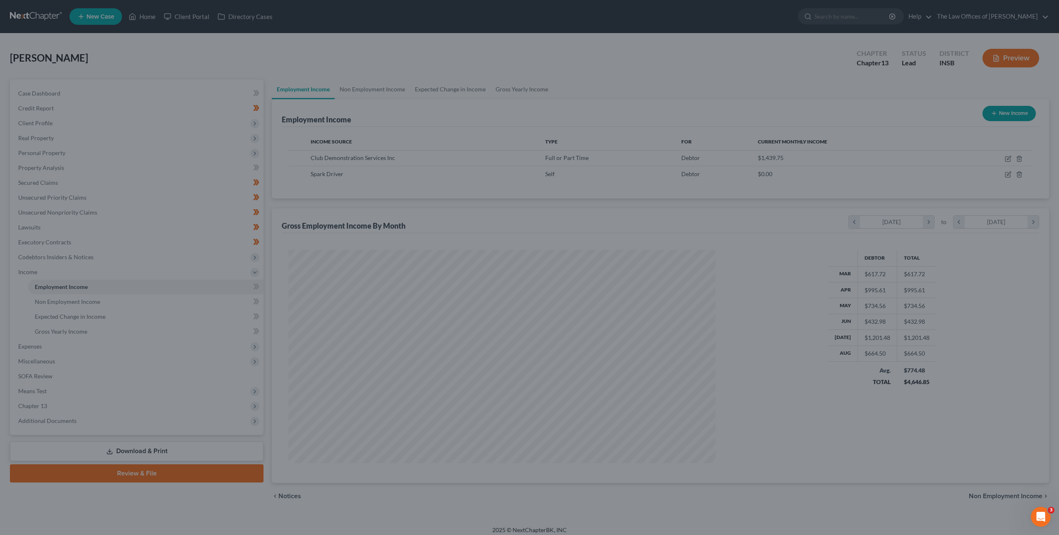
scroll to position [413273, 413044]
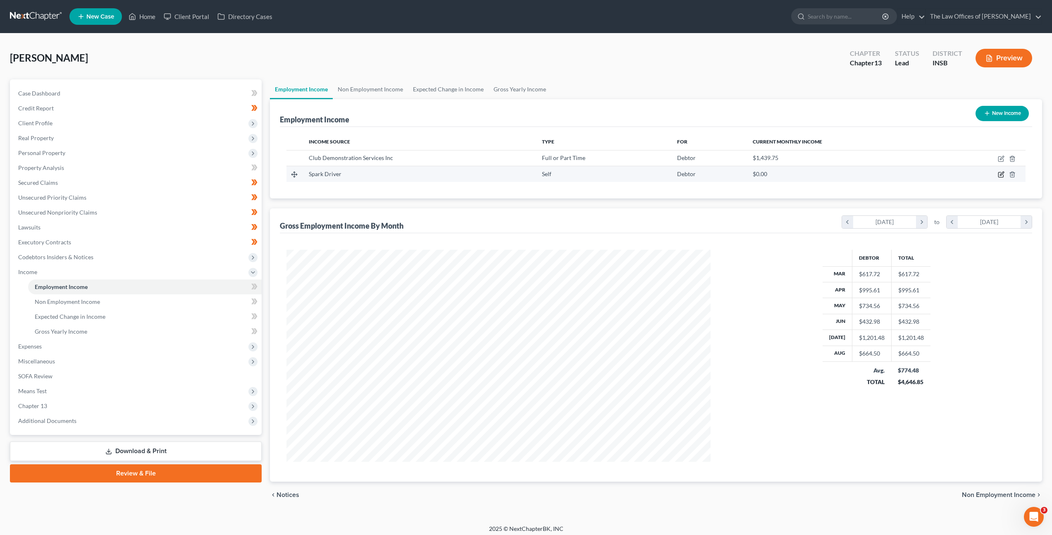
click at [1003, 172] on icon "button" at bounding box center [1001, 174] width 7 height 7
select select "1"
select select "15"
select select "0"
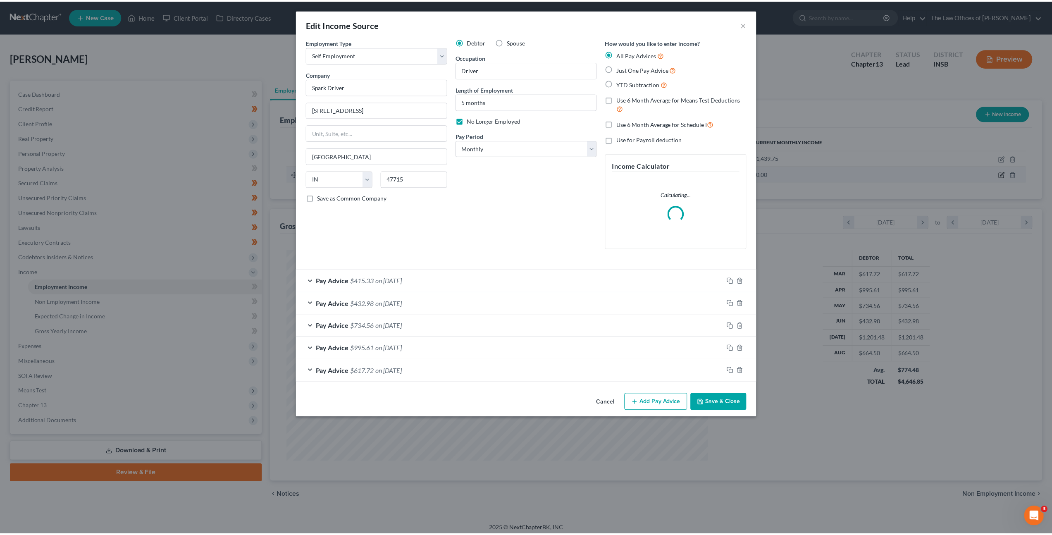
scroll to position [213, 444]
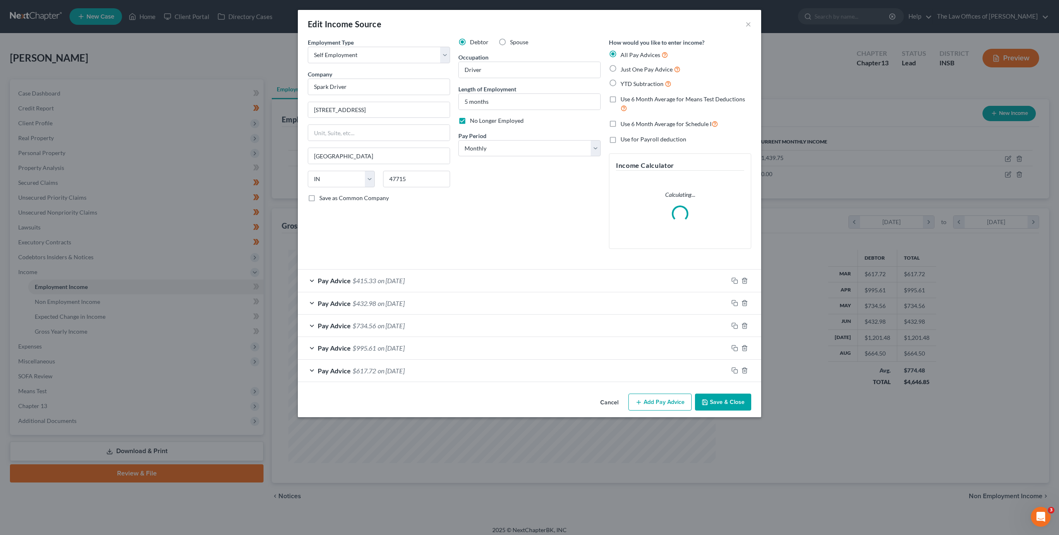
click at [612, 401] on button "Cancel" at bounding box center [608, 402] width 31 height 17
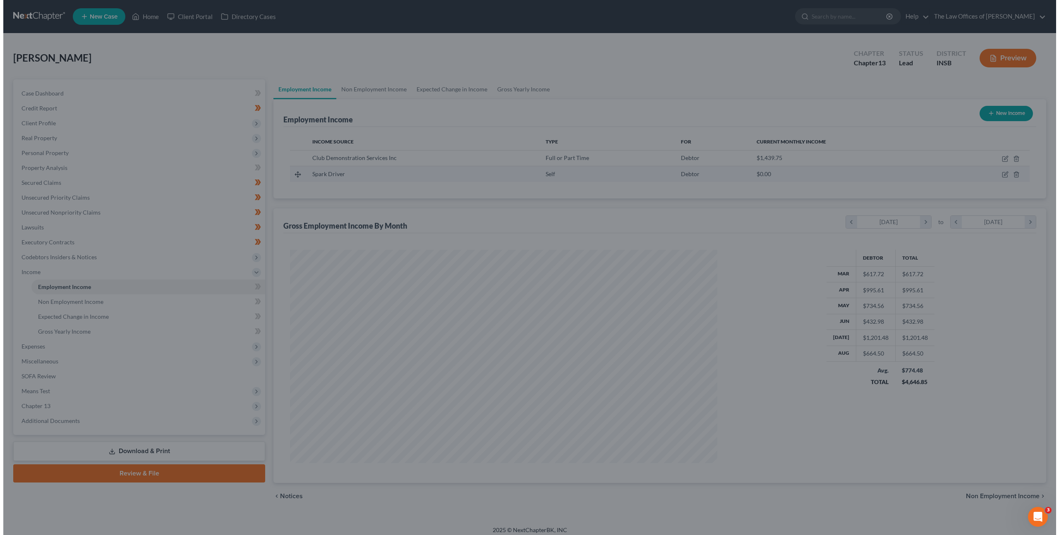
scroll to position [413273, 413044]
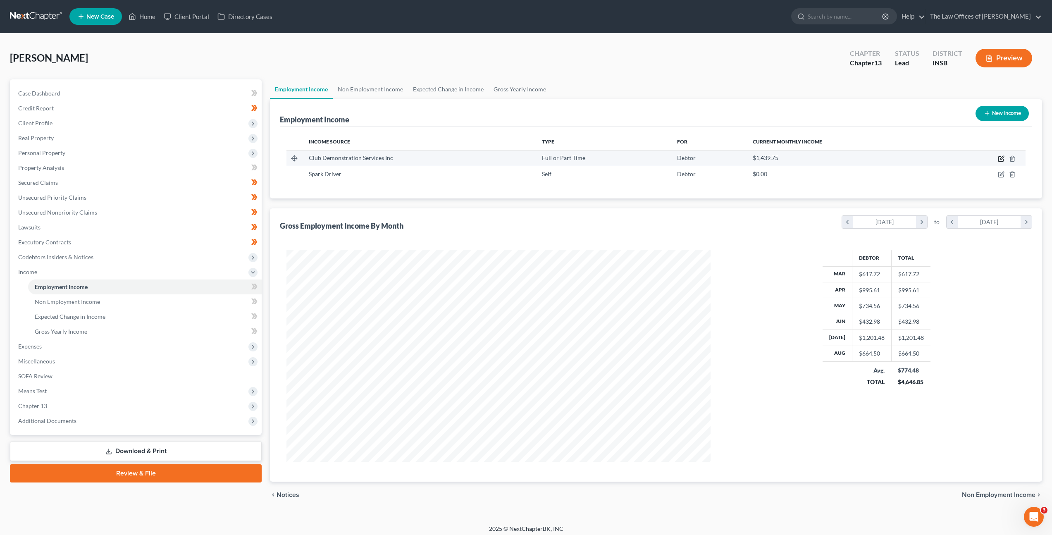
click at [1001, 159] on icon "button" at bounding box center [1002, 158] width 4 height 4
select select "0"
select select "26"
select select "2"
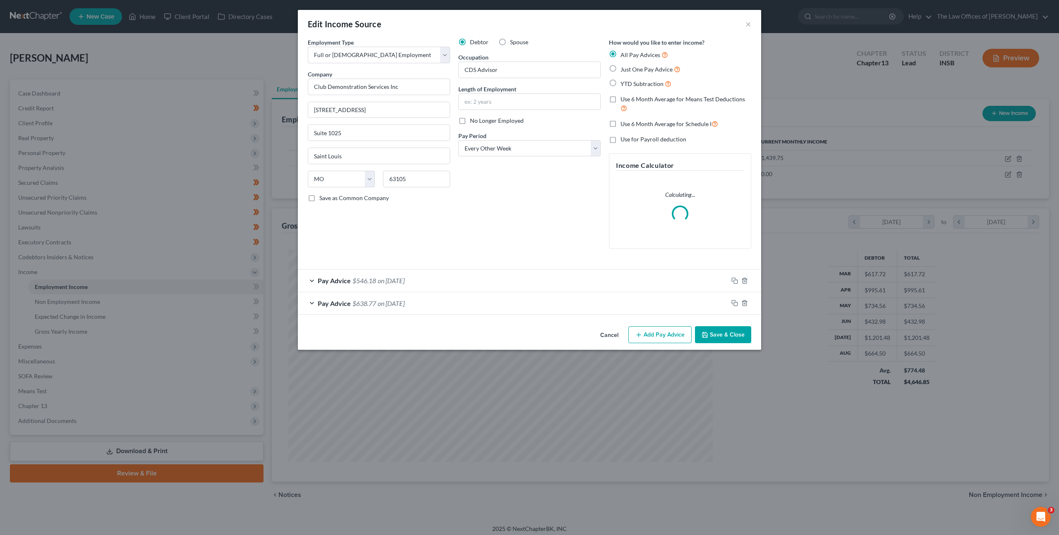
scroll to position [213, 444]
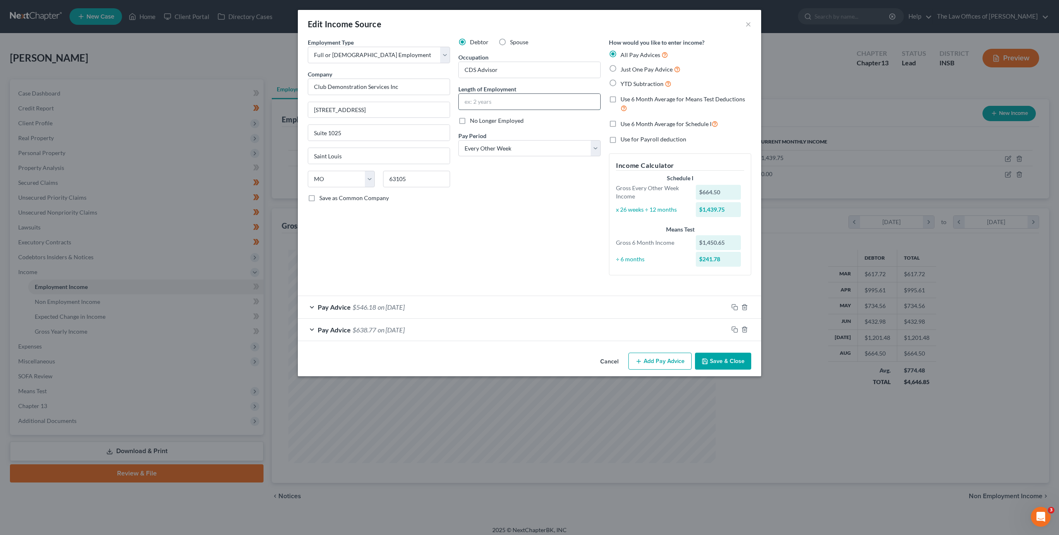
click at [505, 106] on input "text" at bounding box center [529, 102] width 141 height 16
type input "1"
type input "2 months"
drag, startPoint x: 517, startPoint y: 233, endPoint x: 514, endPoint y: 213, distance: 20.5
click at [517, 232] on div "Debtor Spouse Occupation CDS Advisor Length of Employment 2 months No Longer Em…" at bounding box center [529, 160] width 151 height 244
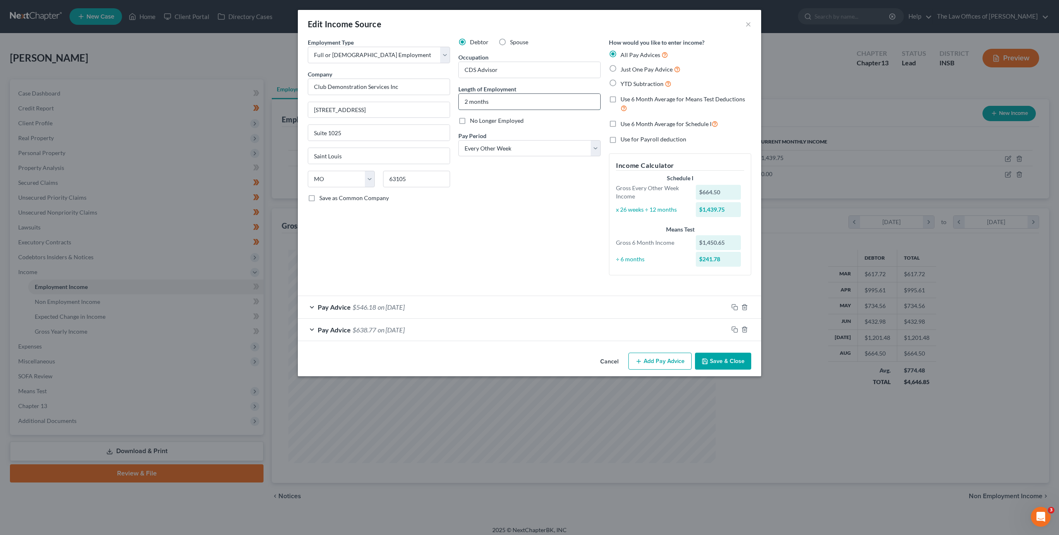
click at [486, 102] on input "2 months" at bounding box center [529, 102] width 141 height 16
drag, startPoint x: 428, startPoint y: 96, endPoint x: 413, endPoint y: 97, distance: 14.5
click at [414, 97] on div "Employment Type * Select Full or Part Time Employment Self Employment Company *…" at bounding box center [529, 163] width 452 height 251
click at [445, 337] on div "Pay Advice $638.77 on 07/19/2025" at bounding box center [513, 330] width 430 height 22
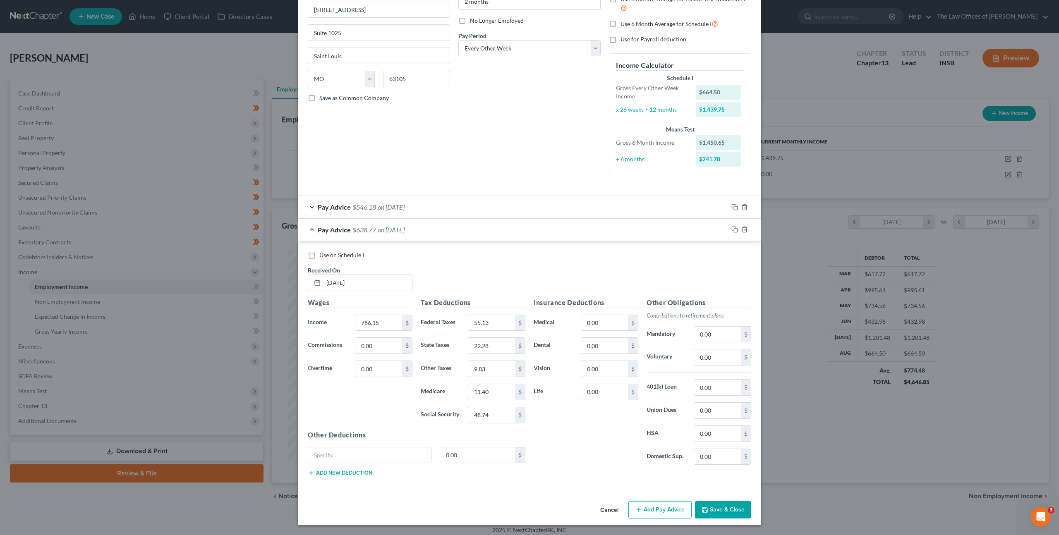
scroll to position [0, 0]
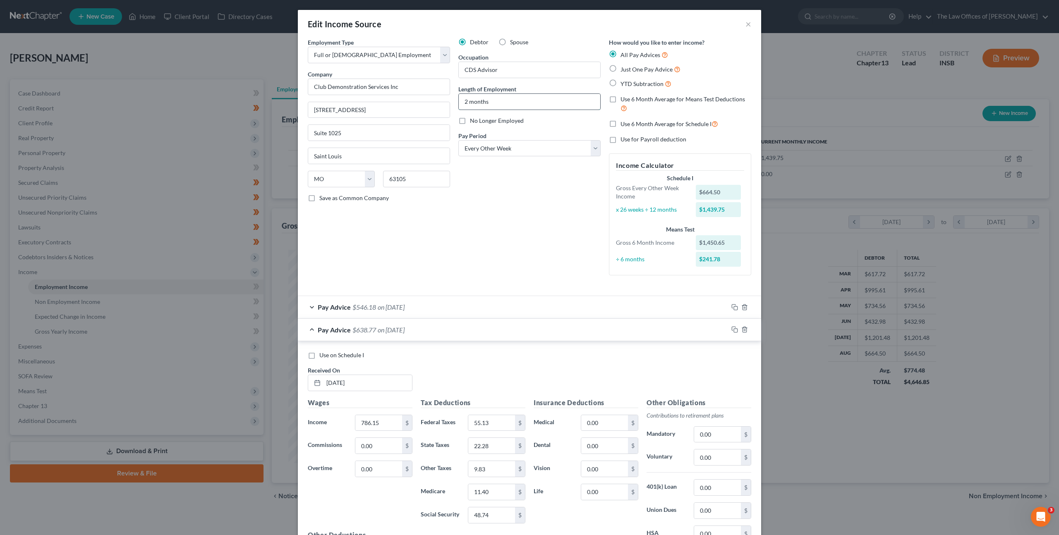
click at [492, 103] on input "2 months" at bounding box center [529, 102] width 141 height 16
click at [477, 234] on div "Debtor Spouse Occupation CDS Advisor Length of Employment 2 months No Longer Em…" at bounding box center [529, 160] width 151 height 244
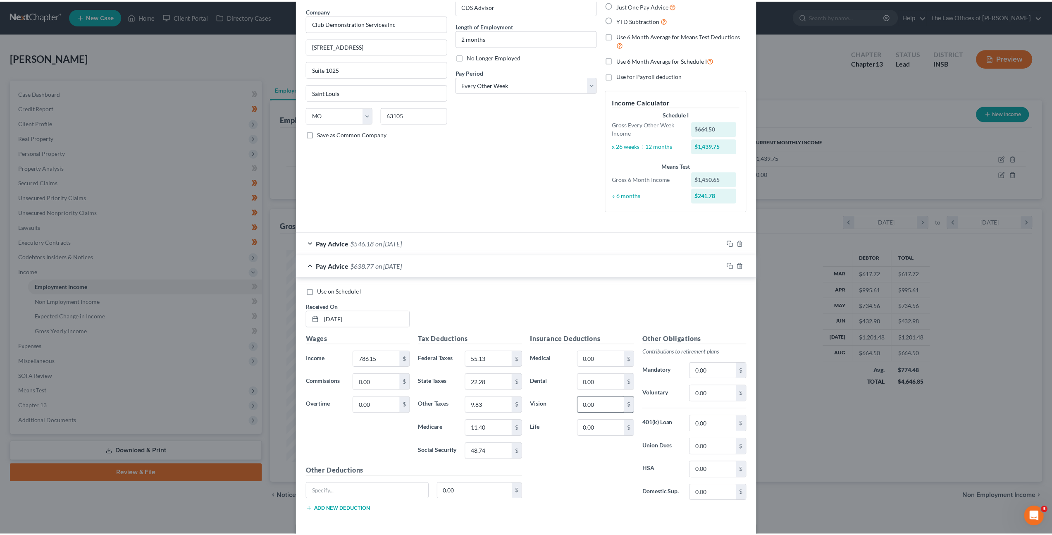
scroll to position [100, 0]
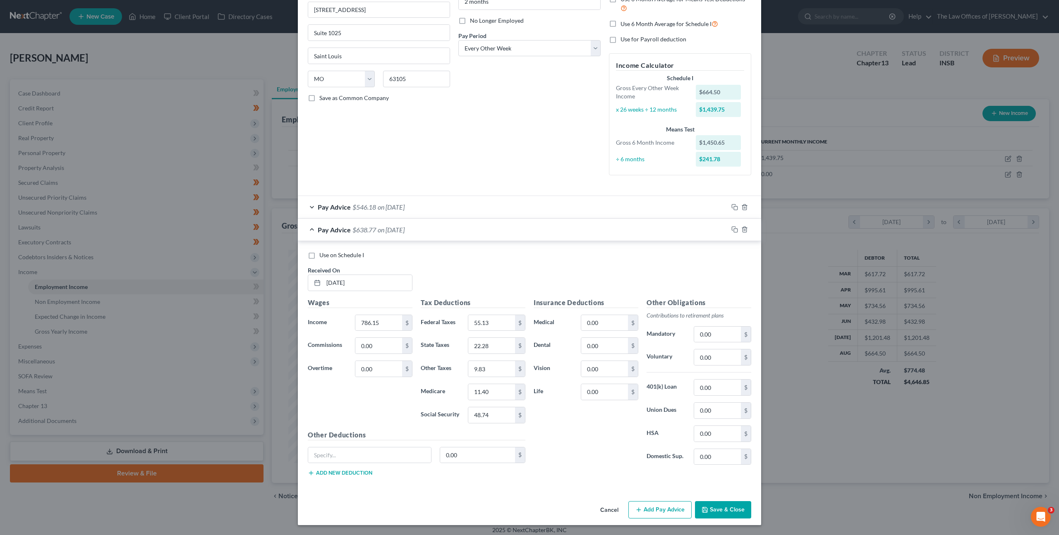
drag, startPoint x: 711, startPoint y: 504, endPoint x: 713, endPoint y: 487, distance: 17.5
click at [711, 505] on button "Save & Close" at bounding box center [723, 509] width 56 height 17
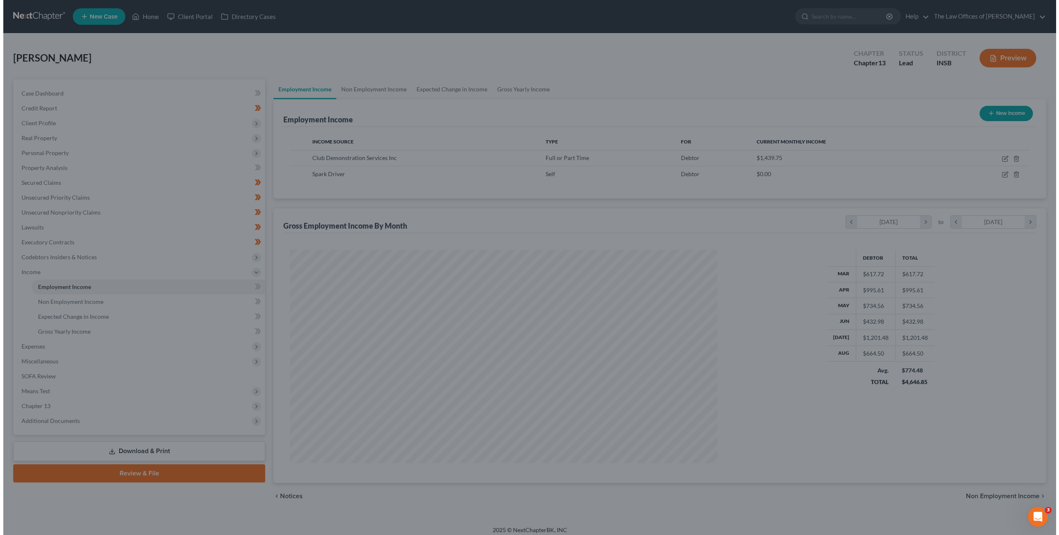
scroll to position [413273, 413044]
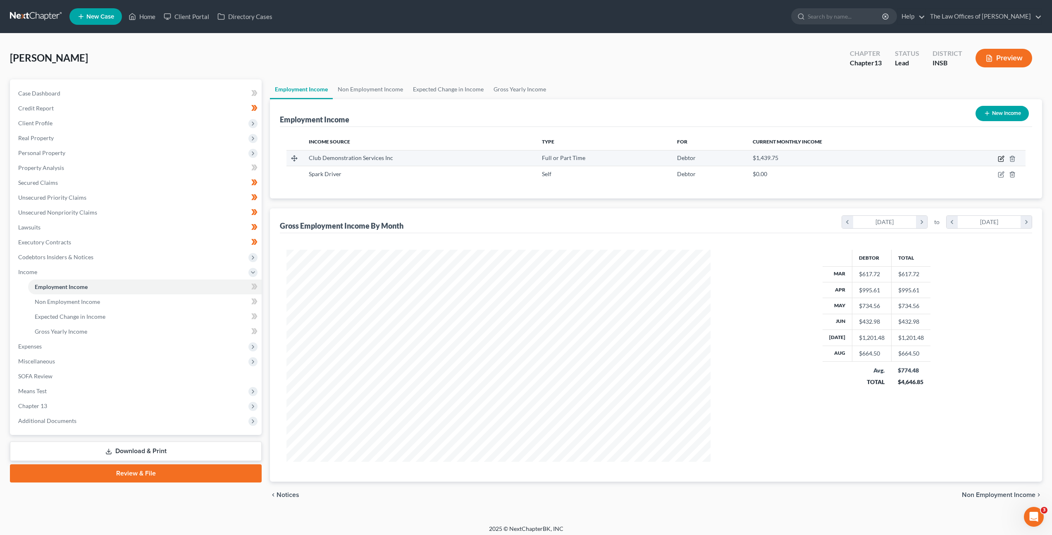
click at [999, 159] on icon "button" at bounding box center [1001, 158] width 7 height 7
select select "0"
select select "26"
select select "2"
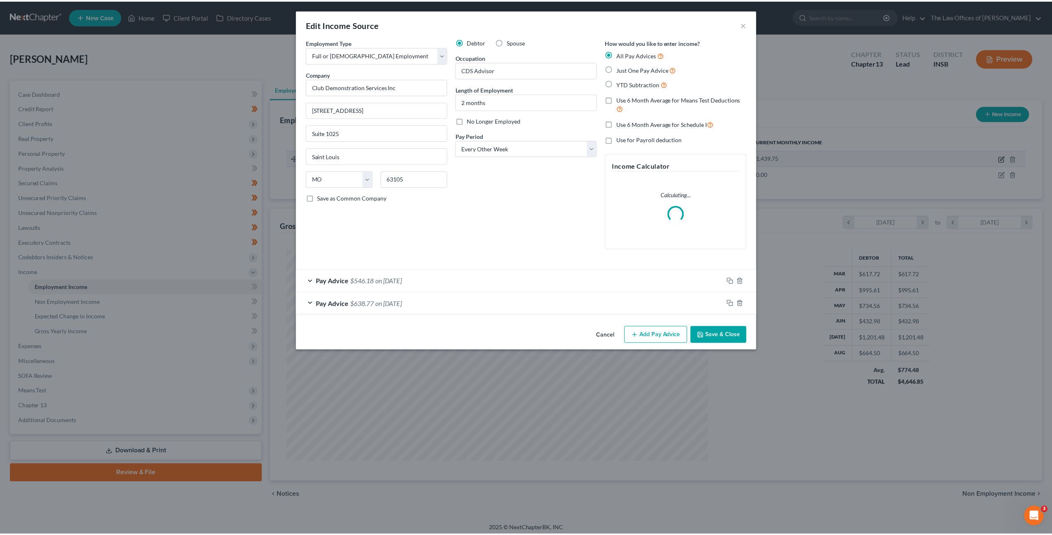
scroll to position [213, 444]
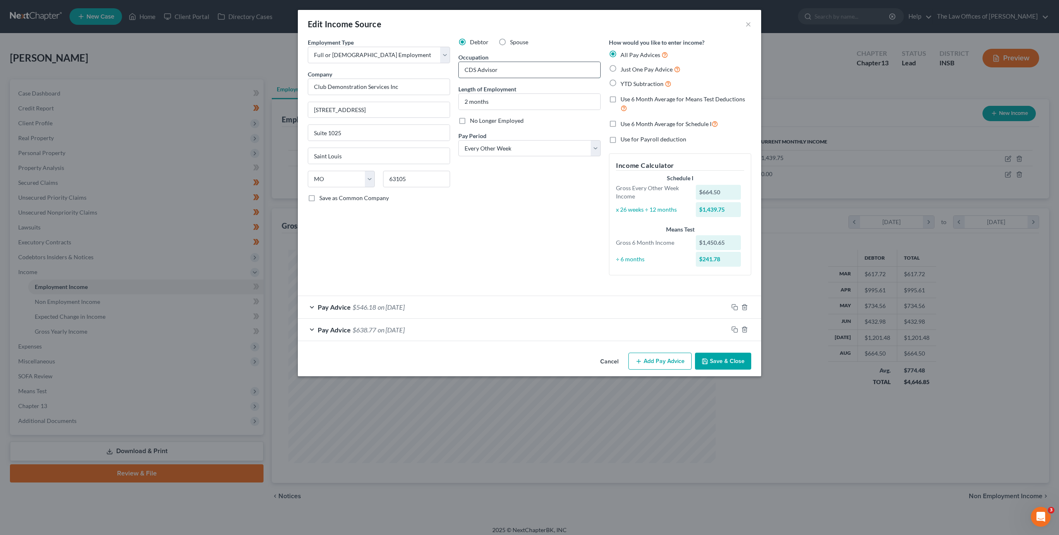
click at [494, 70] on input "CDS Advisor" at bounding box center [529, 70] width 141 height 16
click at [506, 69] on input "CDS Advisor" at bounding box center [529, 70] width 141 height 16
drag, startPoint x: 507, startPoint y: 68, endPoint x: 411, endPoint y: 67, distance: 95.9
click at [424, 67] on div "Employment Type * Select Full or Part Time Employment Self Employment Company *…" at bounding box center [529, 163] width 452 height 251
click at [492, 215] on div "Debtor Spouse Occupation CDS Advisor Length of Employment 2 months No Longer Em…" at bounding box center [529, 160] width 151 height 244
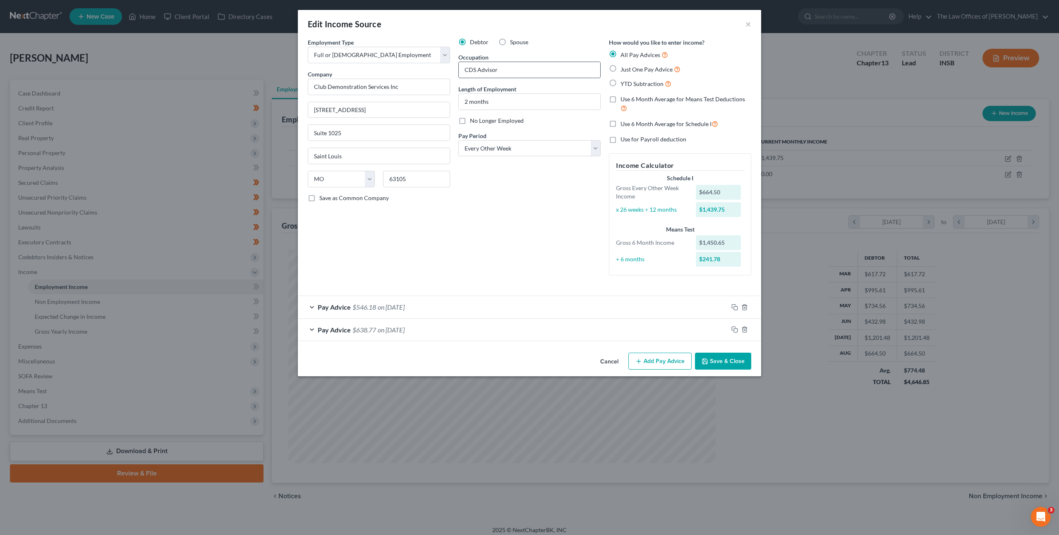
click at [515, 70] on input "CDS Advisor" at bounding box center [529, 70] width 141 height 16
click at [519, 232] on div "Debtor Spouse Occupation CDS Advisor Length of Employment 2 months No Longer Em…" at bounding box center [529, 160] width 151 height 244
drag, startPoint x: 715, startPoint y: 359, endPoint x: 719, endPoint y: 349, distance: 10.9
click at [715, 359] on button "Save & Close" at bounding box center [723, 361] width 56 height 17
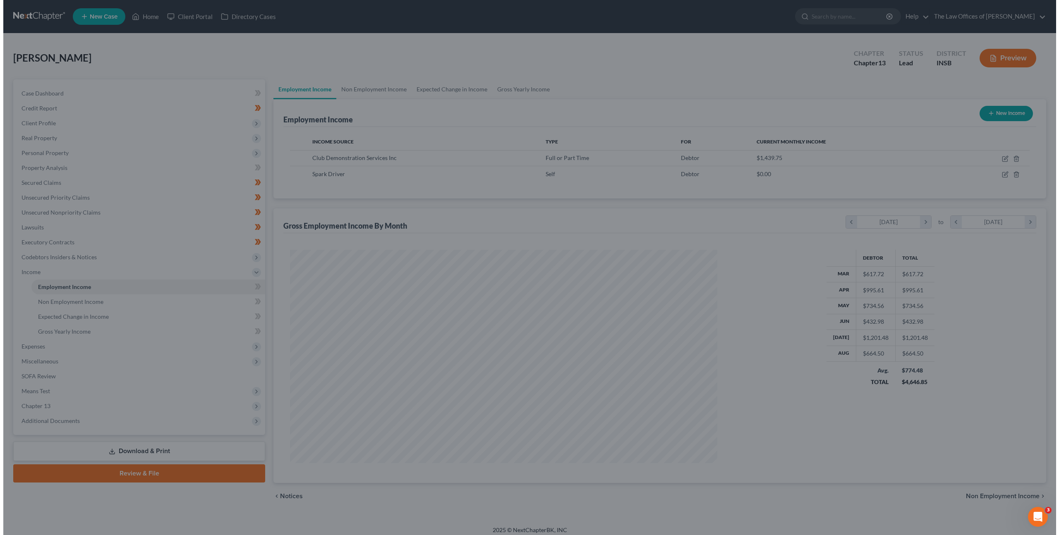
scroll to position [413273, 413044]
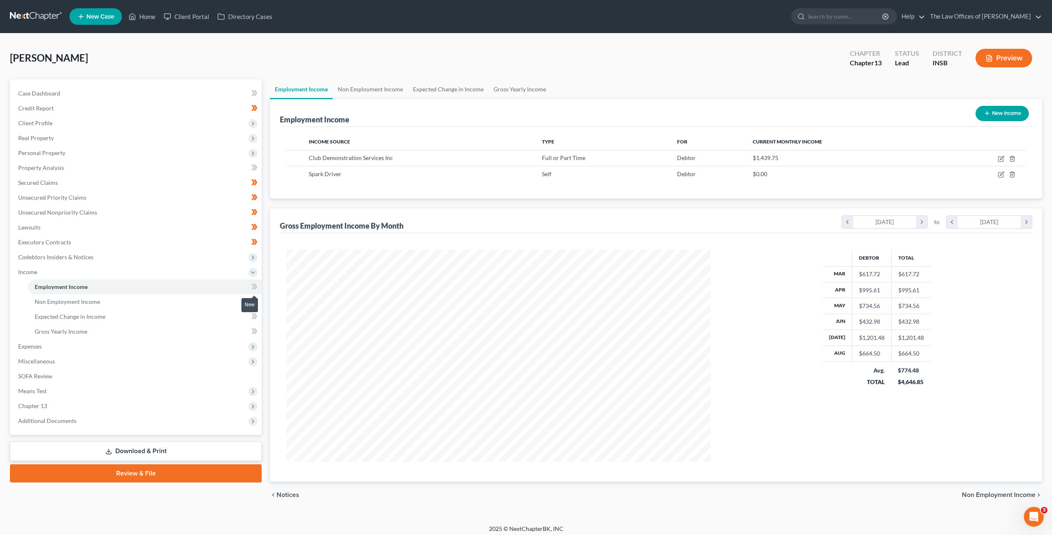
click at [253, 287] on icon at bounding box center [254, 287] width 6 height 10
click at [215, 300] on link "Non Employment Income" at bounding box center [145, 301] width 234 height 15
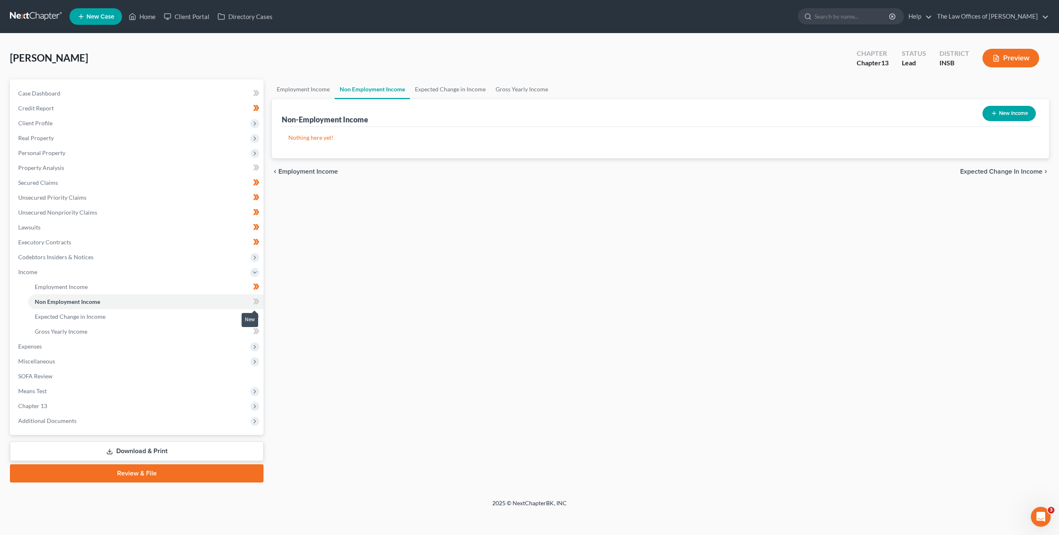
click at [258, 301] on icon at bounding box center [256, 301] width 6 height 10
click at [258, 300] on icon at bounding box center [256, 301] width 6 height 10
click at [375, 293] on div "Employment Income Non Employment Income Expected Change in Income Gross Yearly …" at bounding box center [660, 280] width 785 height 403
click at [997, 121] on div "New Income" at bounding box center [1009, 114] width 60 height 22
click at [1009, 113] on button "New Income" at bounding box center [1008, 113] width 53 height 15
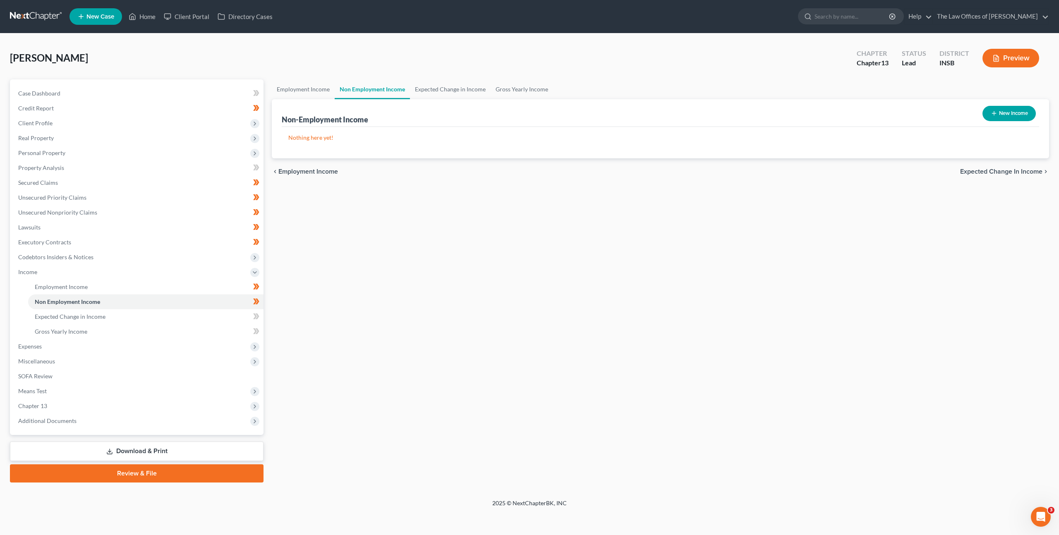
select select "0"
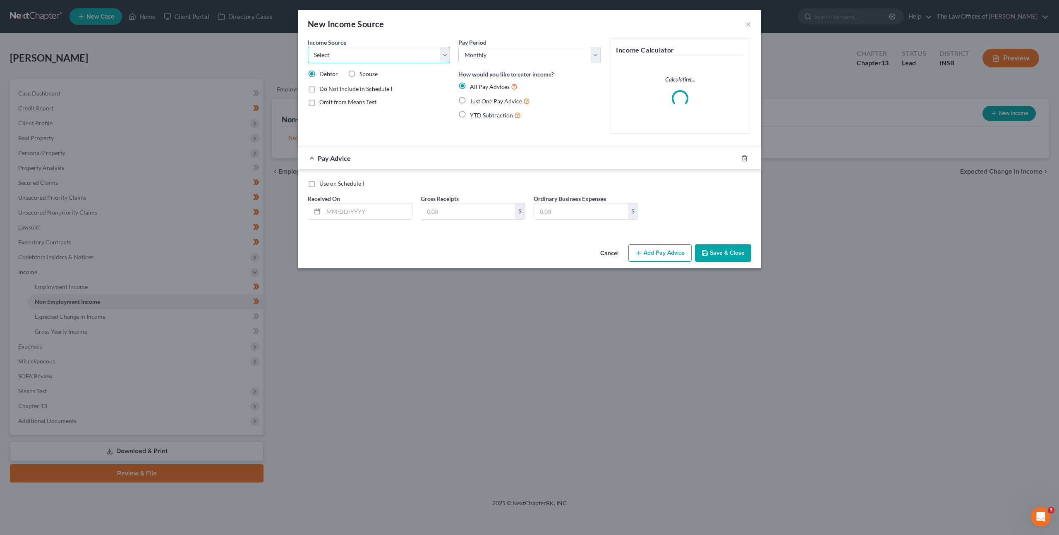
click at [349, 53] on select "Select Unemployment Disability (from employer) Pension Retirement Social Securi…" at bounding box center [379, 55] width 142 height 17
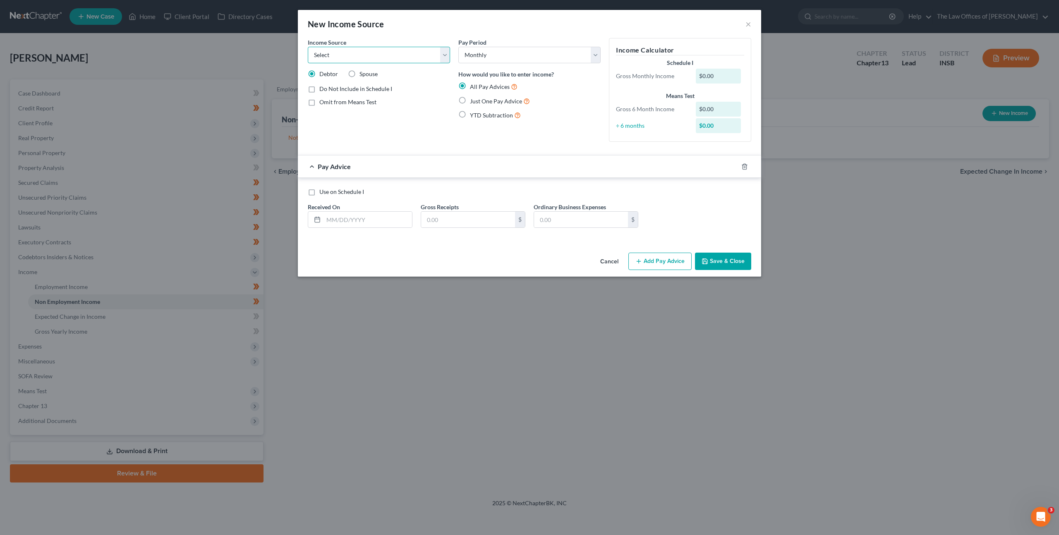
select select "4"
click at [308, 47] on select "Select Unemployment Disability (from employer) Pension Retirement Social Securi…" at bounding box center [379, 55] width 142 height 17
click at [470, 98] on label "Just One Pay Advice" at bounding box center [500, 101] width 60 height 10
click at [473, 98] on input "Just One Pay Advice" at bounding box center [475, 98] width 5 height 5
radio input "true"
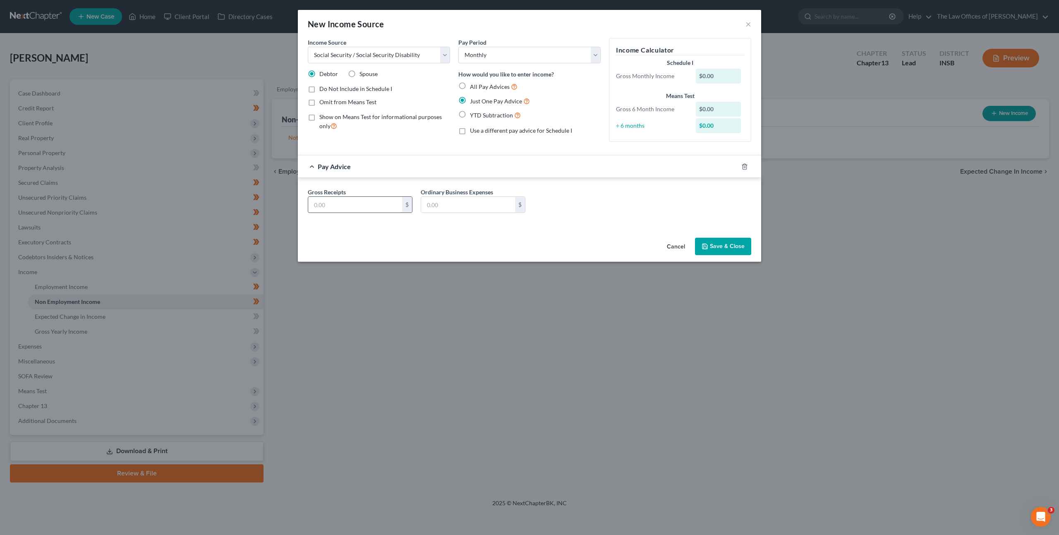
click at [335, 196] on label "Gross Receipts" at bounding box center [327, 192] width 38 height 9
click at [335, 199] on input "text" at bounding box center [355, 205] width 94 height 16
type input "1,215"
drag, startPoint x: 582, startPoint y: 210, endPoint x: 594, endPoint y: 211, distance: 12.4
click at [582, 210] on div "Gross Receipts 1,215 $ Ordinary Business Expenses $" at bounding box center [529, 204] width 452 height 32
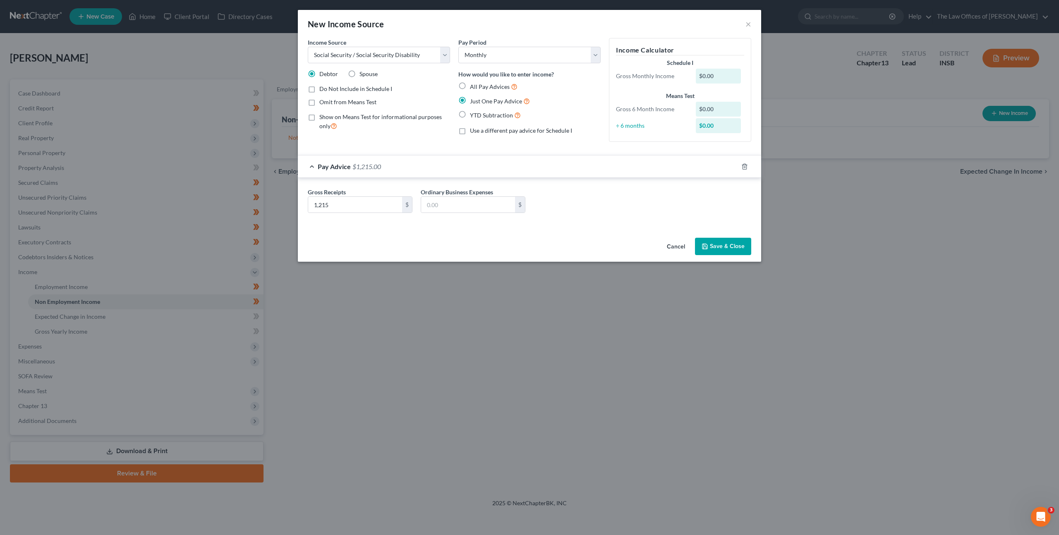
click at [723, 247] on button "Save & Close" at bounding box center [723, 246] width 56 height 17
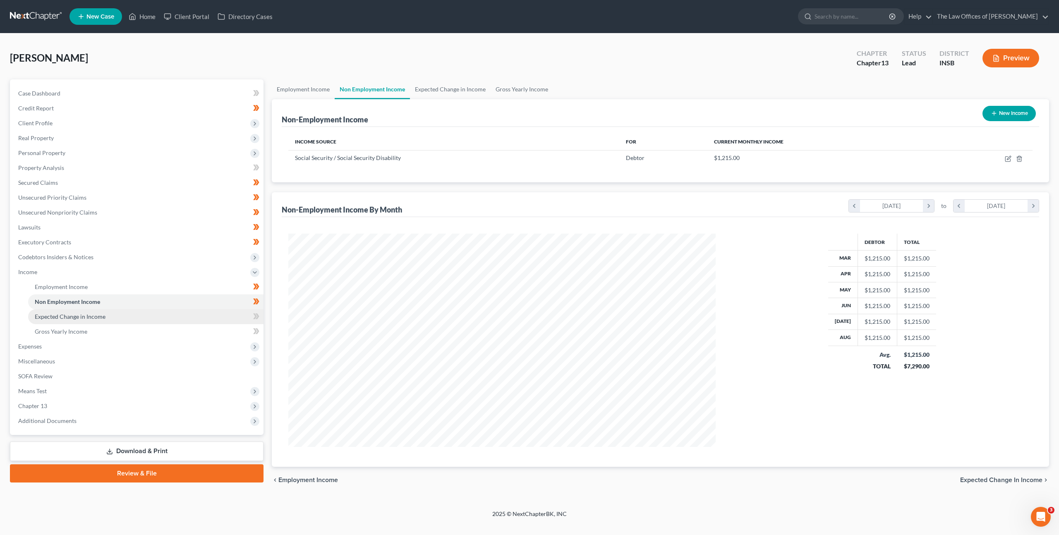
scroll to position [213, 444]
drag, startPoint x: 194, startPoint y: 309, endPoint x: 201, endPoint y: 309, distance: 7.0
click at [194, 309] on link "Expected Change in Income" at bounding box center [145, 316] width 235 height 15
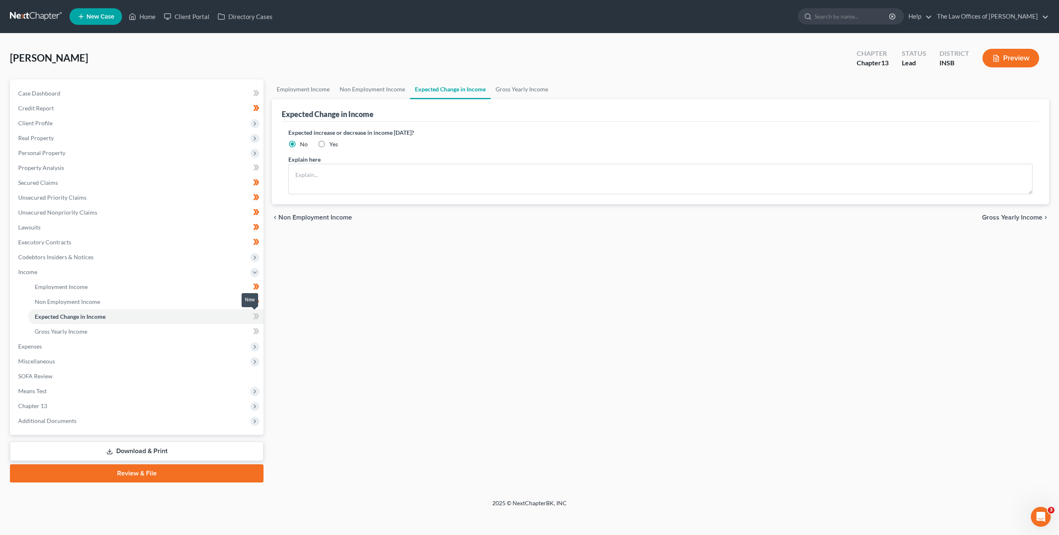
click at [249, 316] on span at bounding box center [256, 317] width 14 height 12
click at [232, 326] on link "Gross Yearly Income" at bounding box center [145, 331] width 235 height 15
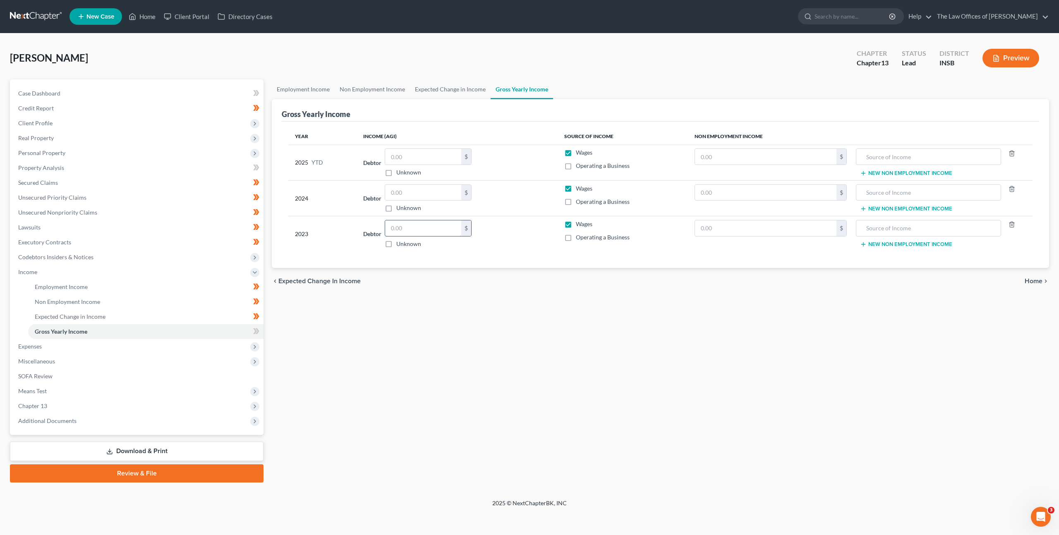
click at [423, 227] on input "text" at bounding box center [423, 228] width 76 height 16
type input "16,550"
click at [710, 190] on input "text" at bounding box center [765, 193] width 141 height 16
click at [715, 198] on input "text" at bounding box center [765, 193] width 141 height 16
click at [718, 194] on input "text" at bounding box center [765, 193] width 141 height 16
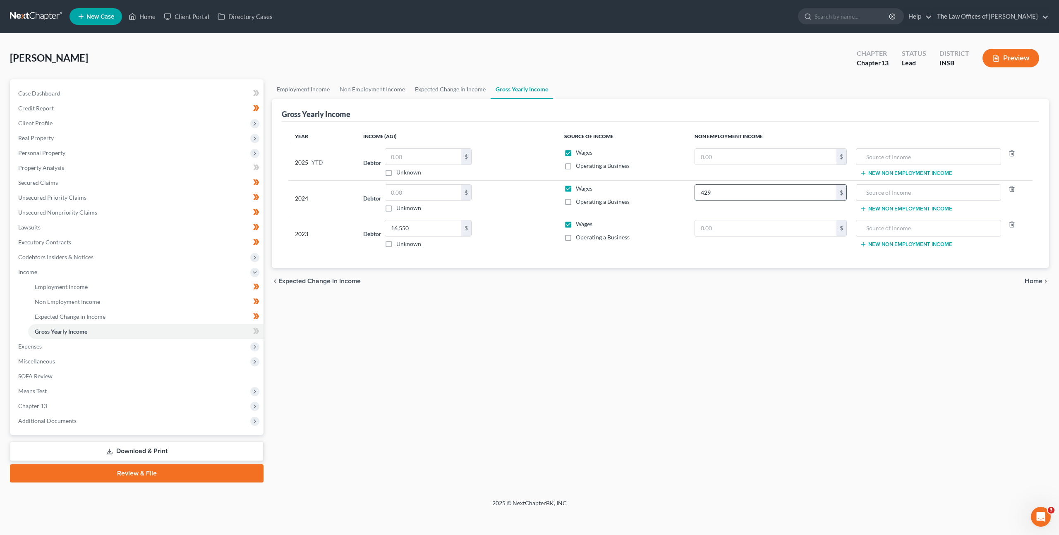
type input "429"
type input "2023 Federal Income Tax Refund"
click at [412, 191] on input "text" at bounding box center [423, 193] width 76 height 16
type input "17,197"
click at [701, 159] on input "text" at bounding box center [765, 157] width 141 height 16
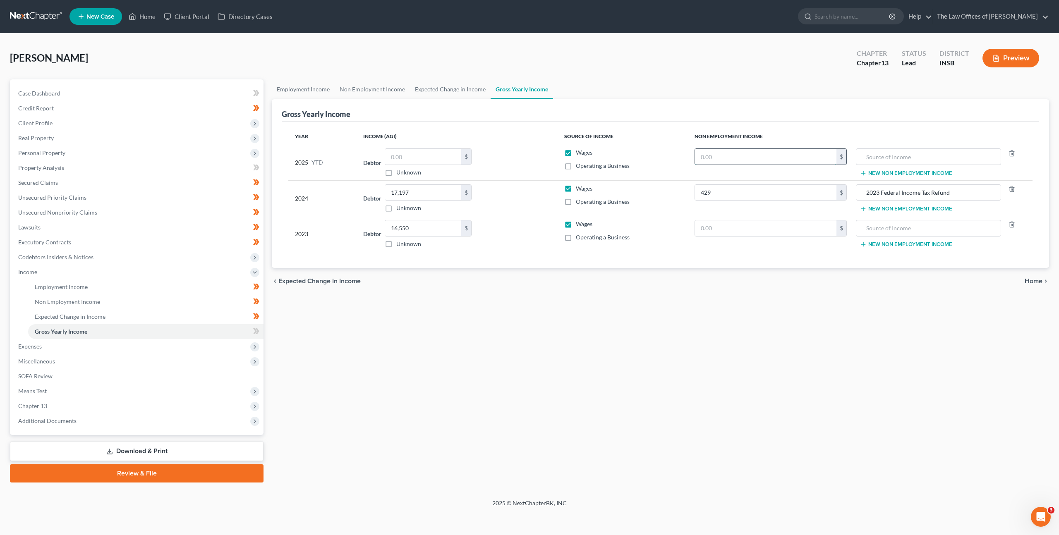
click at [719, 156] on input "text" at bounding box center [765, 157] width 141 height 16
type input "493"
type input "2024 Federal Income Tax"
click at [949, 153] on input "2024 Federal Income Tax" at bounding box center [928, 157] width 136 height 16
type input "2024 Federal Income Tax Refund"
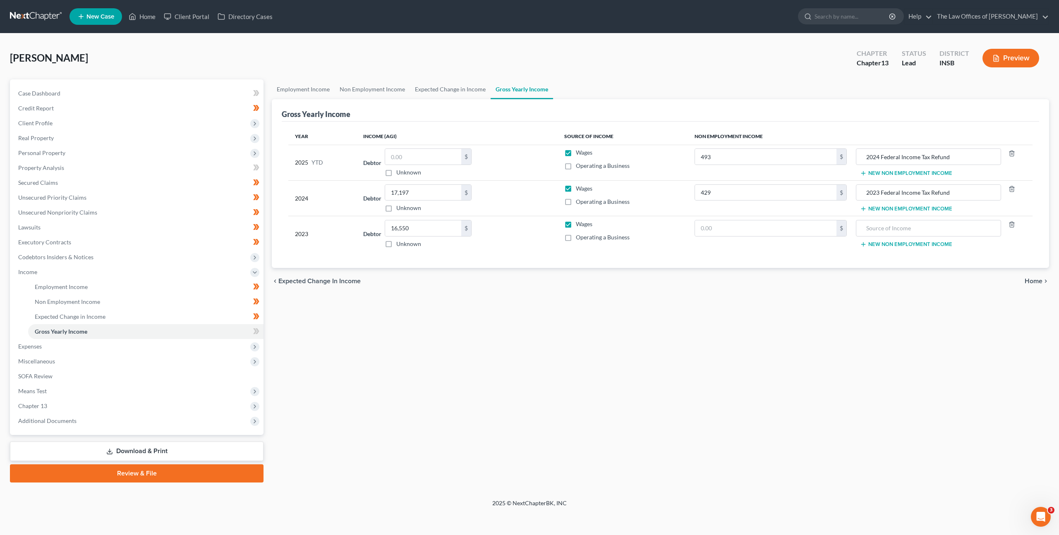
click at [736, 271] on div "chevron_left Expected Change in Income Home chevron_right" at bounding box center [660, 281] width 777 height 26
click at [253, 332] on icon at bounding box center [256, 331] width 6 height 10
click at [427, 324] on div "Employment Income Non Employment Income Expected Change in Income Gross Yearly …" at bounding box center [660, 280] width 785 height 403
drag, startPoint x: 601, startPoint y: 336, endPoint x: 359, endPoint y: 385, distance: 246.5
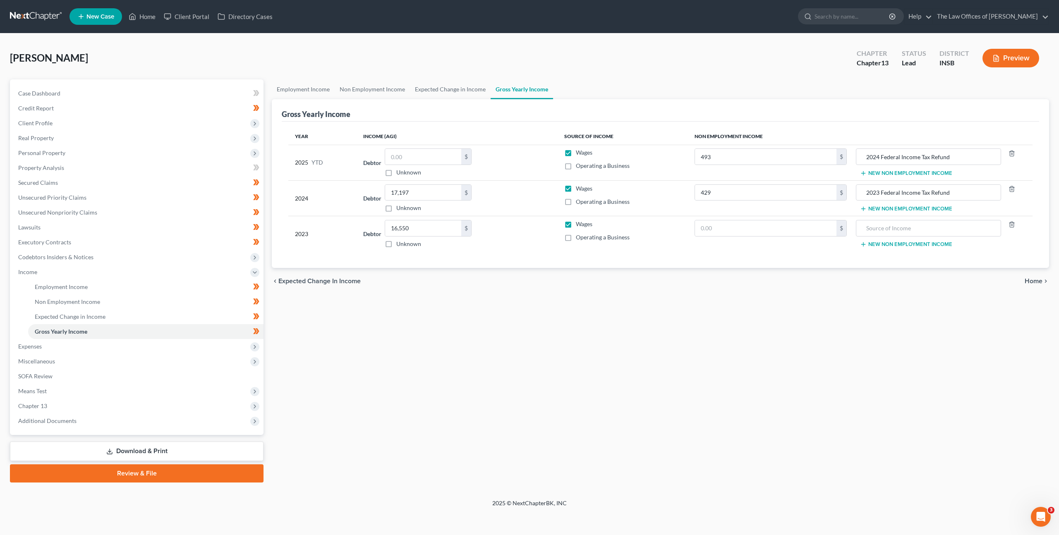
click at [600, 336] on div "Employment Income Non Employment Income Expected Change in Income Gross Yearly …" at bounding box center [660, 280] width 785 height 403
click at [161, 349] on span "Expenses" at bounding box center [138, 346] width 252 height 15
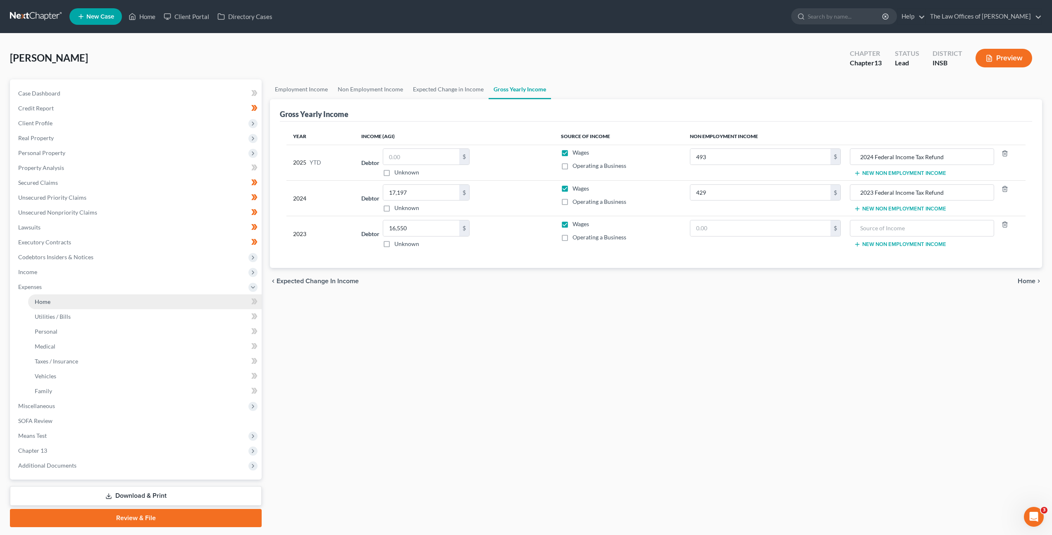
click at [120, 306] on link "Home" at bounding box center [145, 301] width 234 height 15
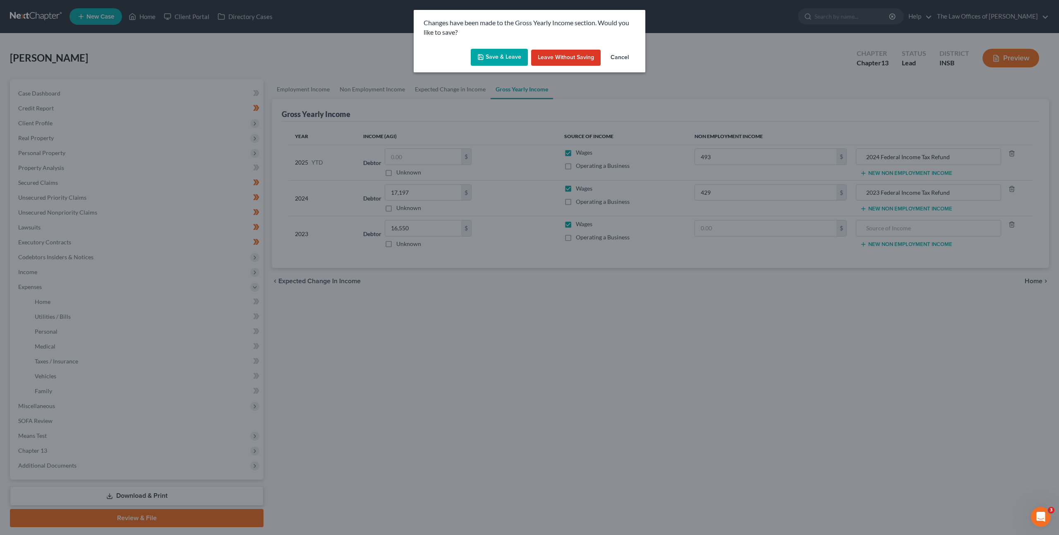
click at [494, 55] on button "Save & Leave" at bounding box center [499, 57] width 57 height 17
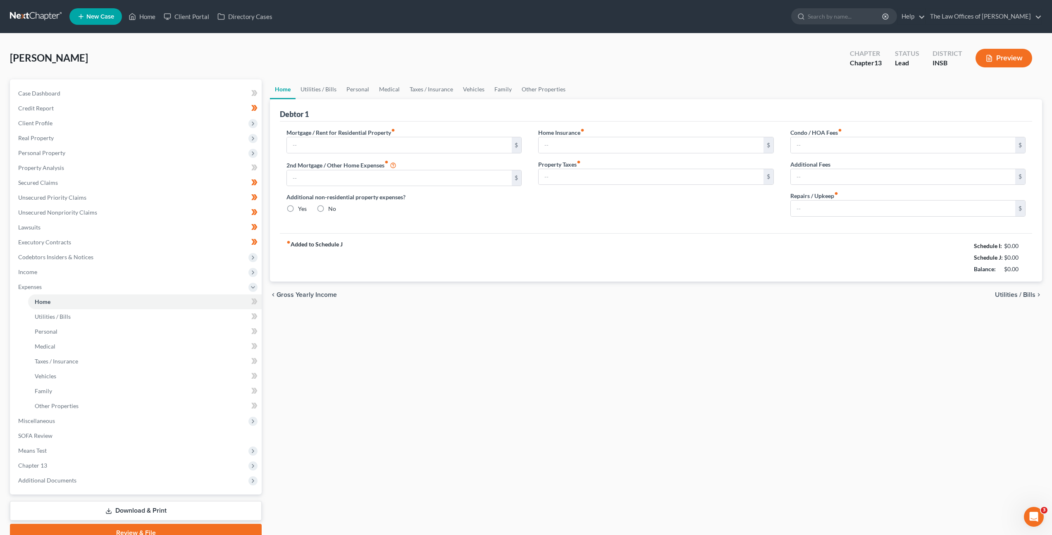
type input "0.00"
radio input "true"
type input "0.00"
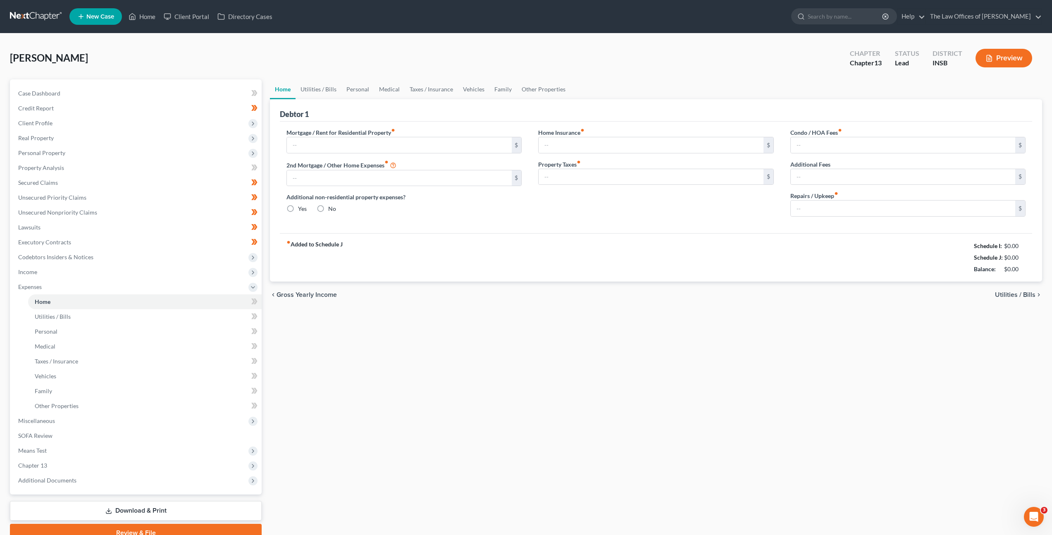
type input "0.00"
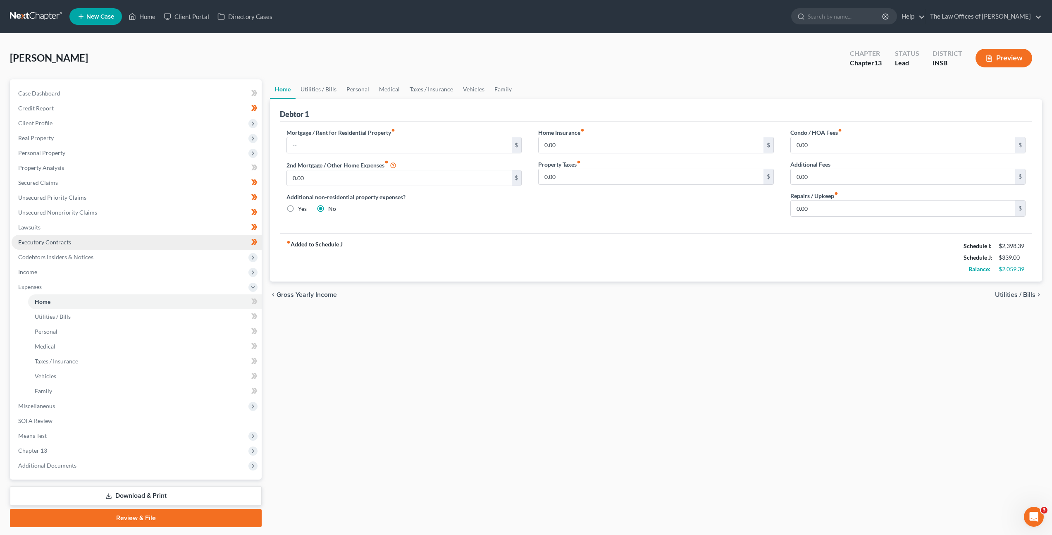
click at [87, 245] on link "Executory Contracts" at bounding box center [137, 242] width 250 height 15
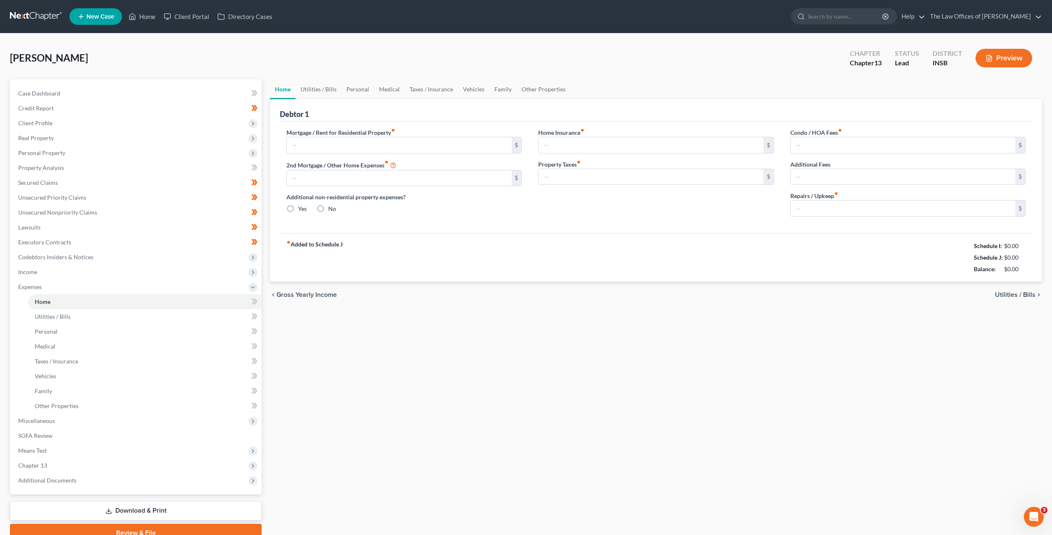
type input "0.00"
radio input "true"
type input "0.00"
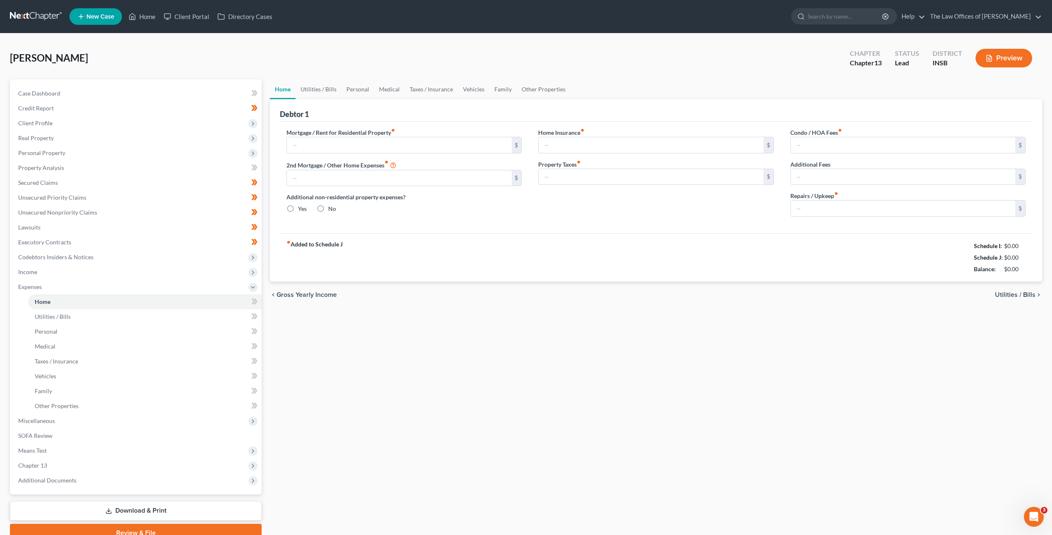
type input "0.00"
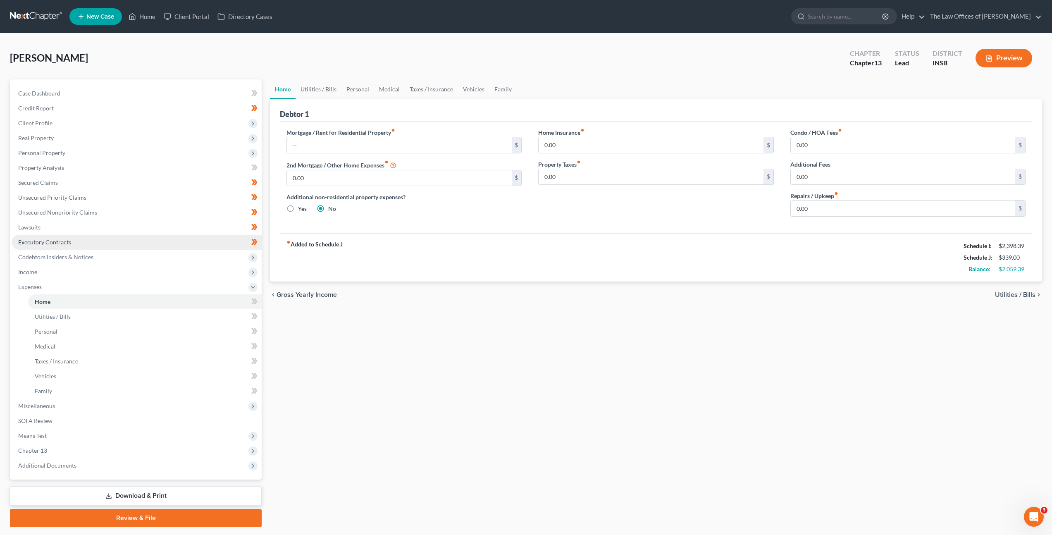
click at [119, 244] on link "Executory Contracts" at bounding box center [137, 242] width 250 height 15
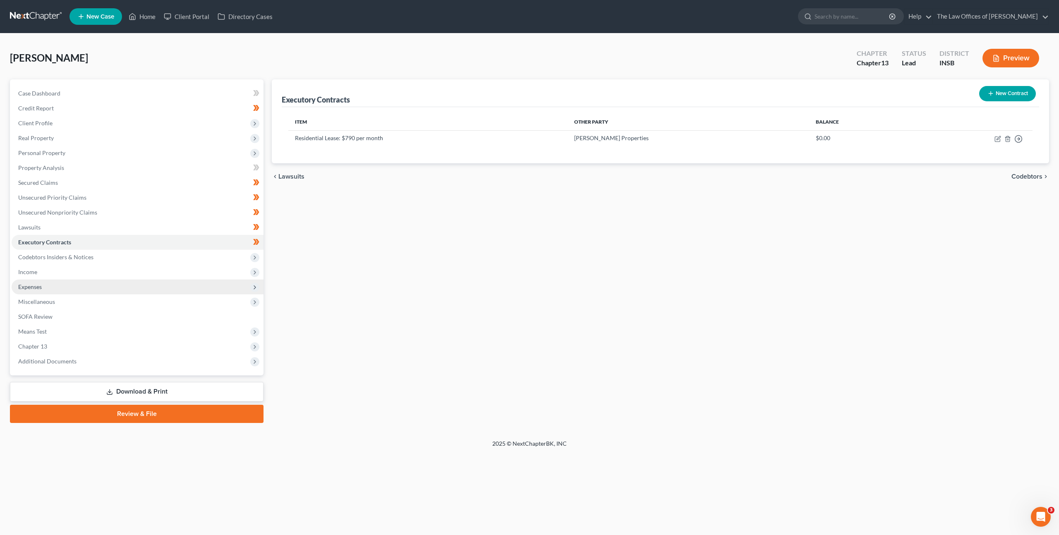
click at [98, 287] on span "Expenses" at bounding box center [138, 287] width 252 height 15
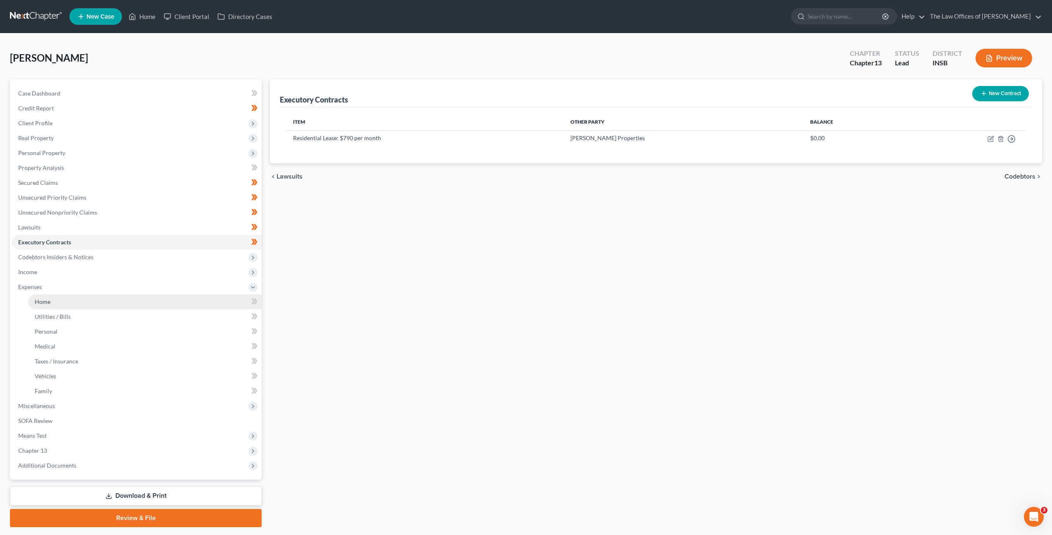
click at [91, 299] on link "Home" at bounding box center [145, 301] width 234 height 15
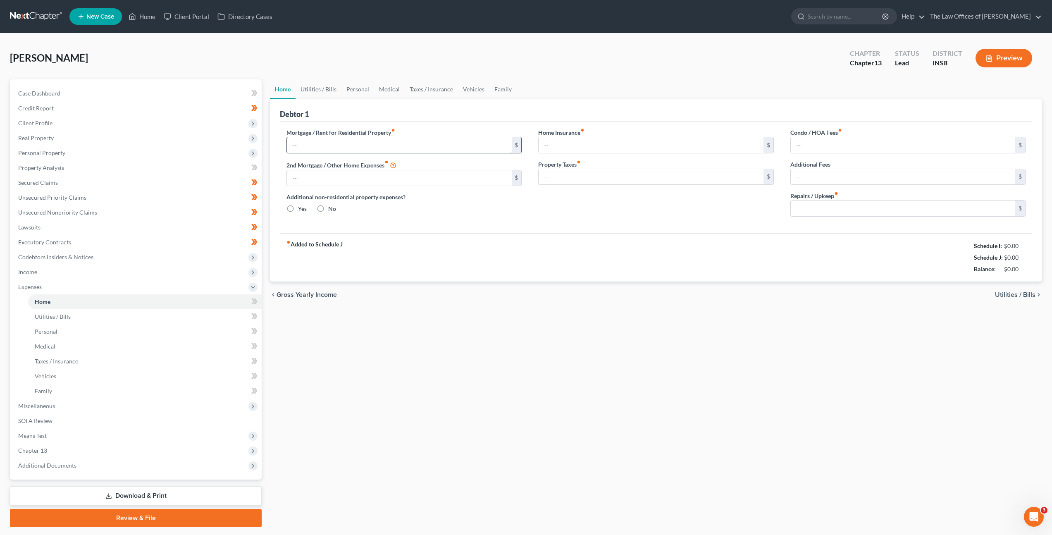
type input "0.00"
radio input "true"
type input "0.00"
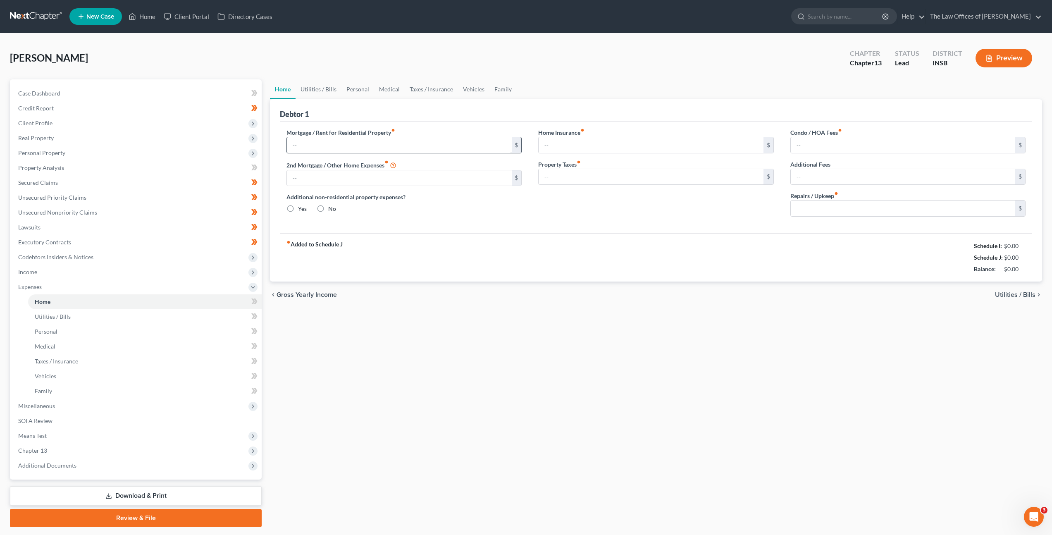
type input "0.00"
drag, startPoint x: 381, startPoint y: 142, endPoint x: 389, endPoint y: 145, distance: 8.6
click at [381, 143] on input "text" at bounding box center [399, 145] width 225 height 16
type input "790"
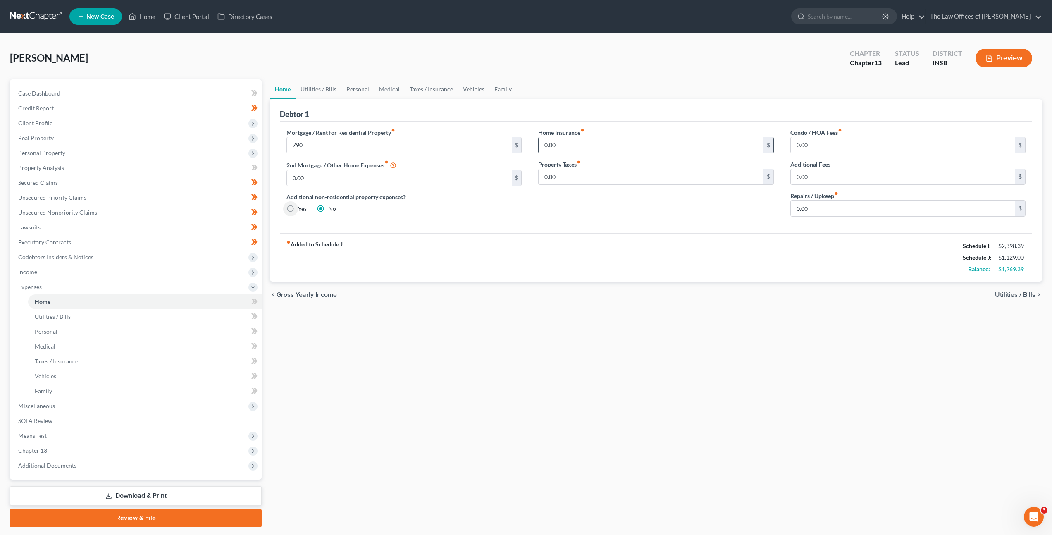
click at [573, 144] on input "0.00" at bounding box center [651, 145] width 225 height 16
type input "14"
click at [321, 84] on link "Utilities / Bills" at bounding box center [319, 89] width 46 height 20
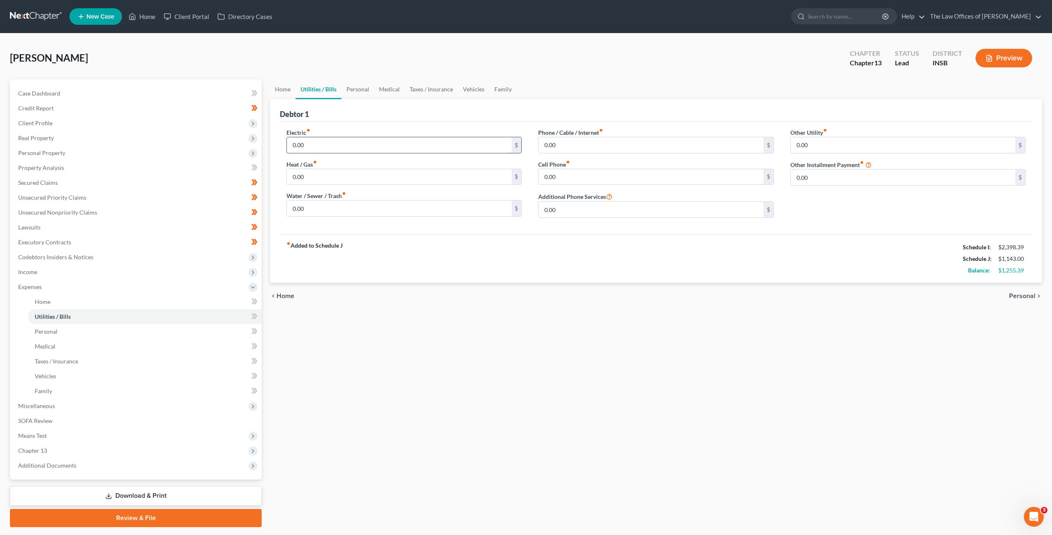
click at [364, 150] on input "0.00" at bounding box center [399, 145] width 225 height 16
click at [306, 148] on input "0.00" at bounding box center [399, 145] width 225 height 16
drag, startPoint x: 317, startPoint y: 145, endPoint x: 229, endPoint y: 130, distance: 88.4
click at [241, 133] on div "Petition Navigation Case Dashboard Payments Invoices Payments Payments Credit R…" at bounding box center [526, 303] width 1041 height 448
type input "160"
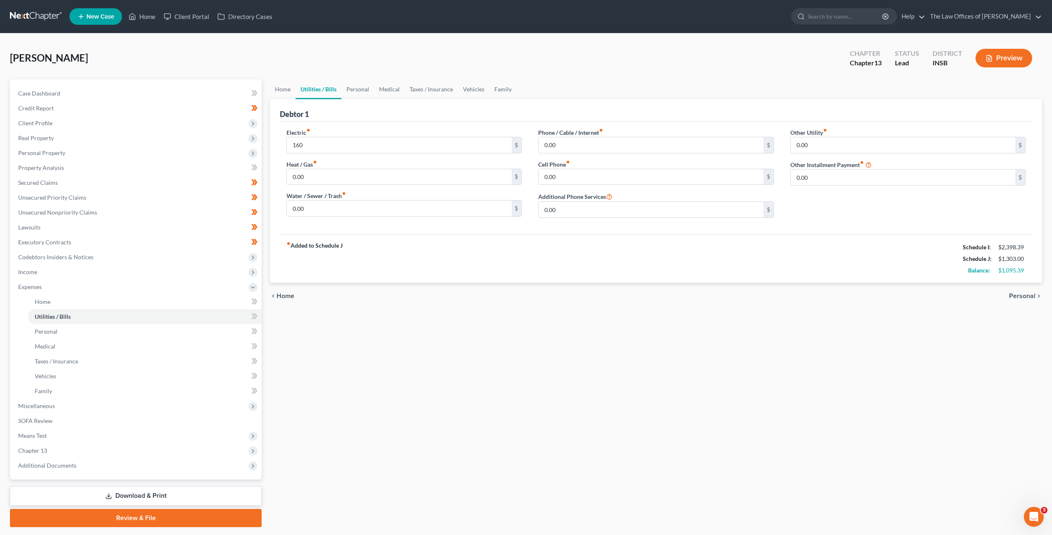
drag, startPoint x: 358, startPoint y: 239, endPoint x: 311, endPoint y: 239, distance: 46.7
click at [311, 239] on div "fiber_manual_record Added to Schedule J Schedule I: $2,398.39 Schedule J: $1,30…" at bounding box center [656, 258] width 753 height 48
click at [327, 138] on input "160" at bounding box center [399, 145] width 225 height 16
click at [325, 172] on input "0.00" at bounding box center [399, 177] width 225 height 16
click at [385, 207] on input "0.00" at bounding box center [399, 209] width 225 height 16
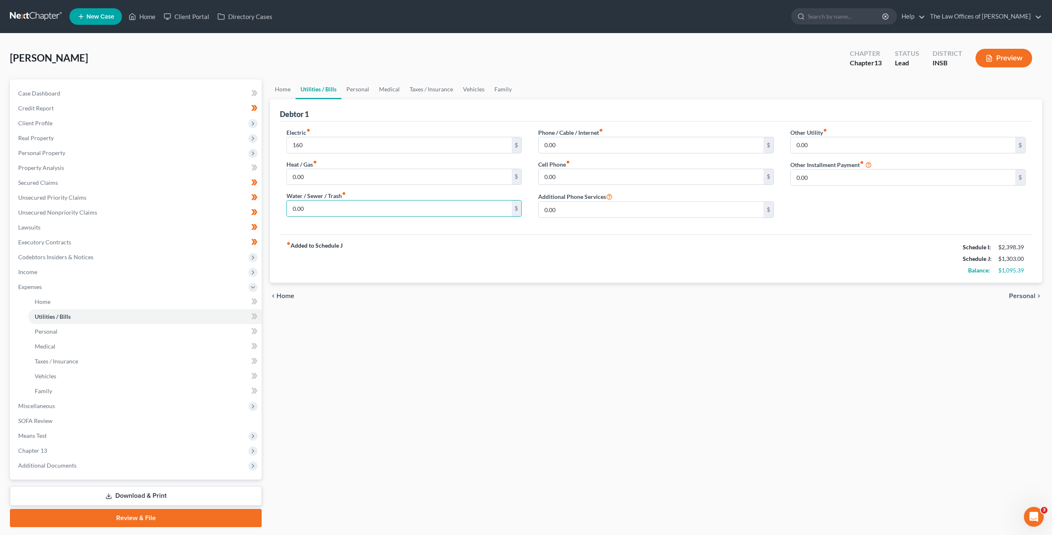
click at [487, 256] on div "fiber_manual_record Added to Schedule J Schedule I: $2,398.39 Schedule J: $1,30…" at bounding box center [656, 258] width 753 height 48
click at [584, 150] on input "0.00" at bounding box center [651, 145] width 225 height 16
click at [566, 244] on div "fiber_manual_record Added to Schedule J Schedule I: $2,398.39 Schedule J: $1,30…" at bounding box center [656, 258] width 753 height 48
click at [564, 146] on input "0.00" at bounding box center [651, 145] width 225 height 16
type input "50"
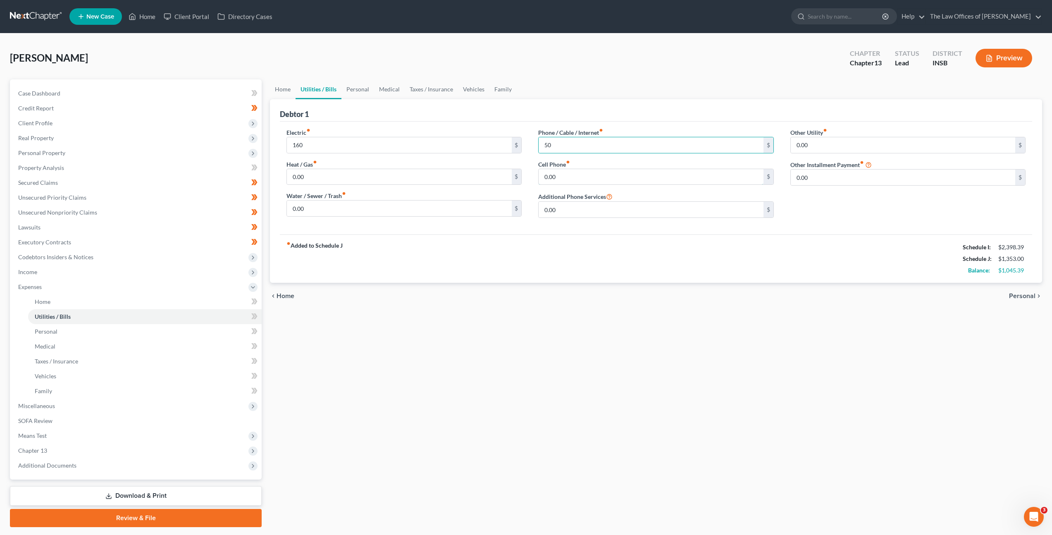
drag, startPoint x: 569, startPoint y: 174, endPoint x: 574, endPoint y: 168, distance: 7.5
click at [569, 174] on input "0.00" at bounding box center [651, 177] width 225 height 16
type input "30"
click at [347, 94] on link "Personal" at bounding box center [358, 89] width 33 height 20
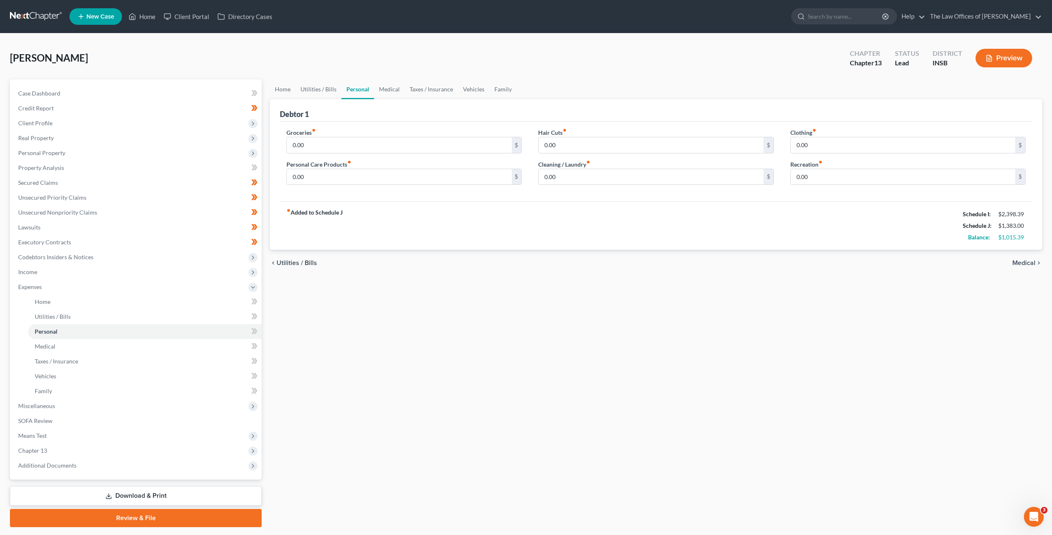
click at [358, 91] on link "Personal" at bounding box center [358, 89] width 33 height 20
click at [341, 145] on input "0.00" at bounding box center [399, 145] width 225 height 16
click at [423, 180] on input "0.00" at bounding box center [399, 177] width 225 height 16
type input "50"
click at [608, 144] on input "0.00" at bounding box center [651, 145] width 225 height 16
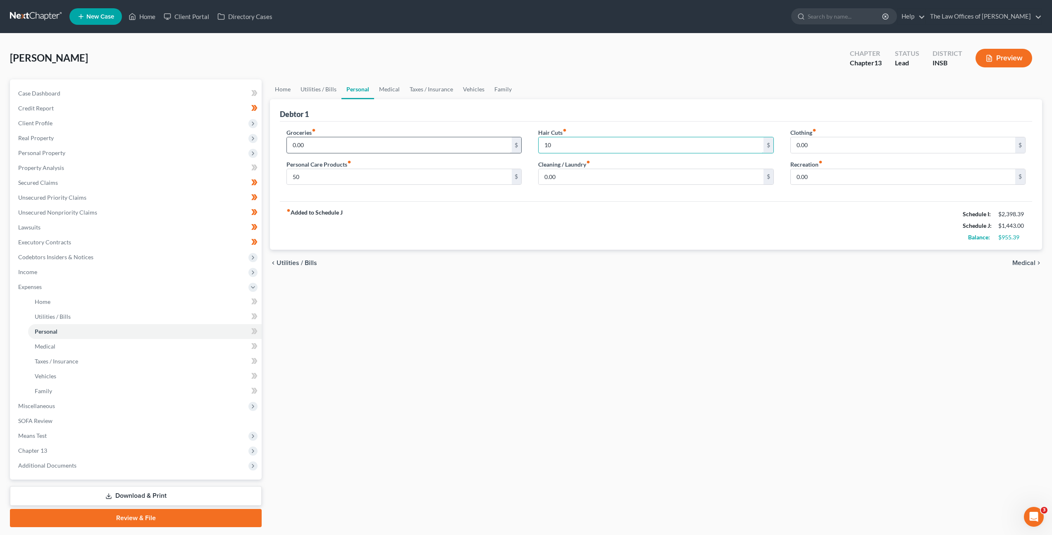
type input "10"
click at [392, 139] on input "0.00" at bounding box center [399, 145] width 225 height 16
click at [610, 182] on input "0.00" at bounding box center [651, 177] width 225 height 16
type input "30"
drag, startPoint x: 319, startPoint y: 143, endPoint x: 337, endPoint y: 144, distance: 17.8
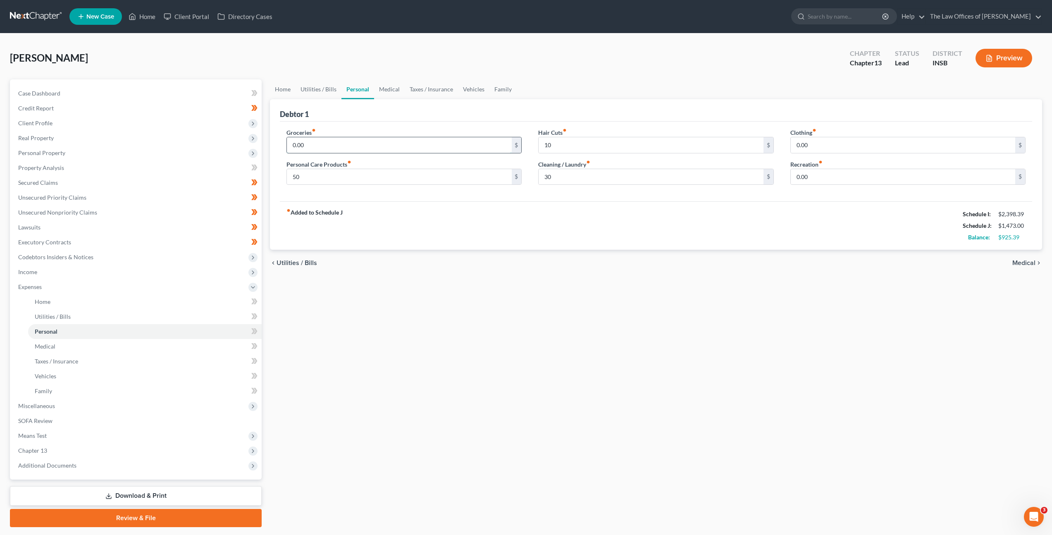
click at [319, 143] on input "0.00" at bounding box center [399, 145] width 225 height 16
type input "350"
click at [847, 180] on input "0.00" at bounding box center [903, 177] width 225 height 16
type input "100"
click at [392, 82] on link "Medical" at bounding box center [389, 89] width 31 height 20
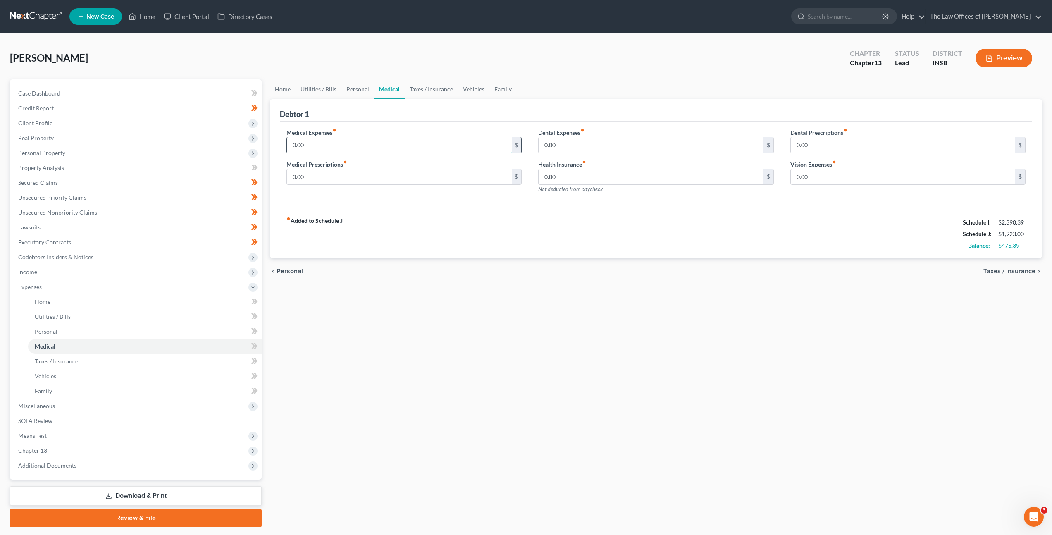
click at [368, 146] on input "0.00" at bounding box center [399, 145] width 225 height 16
click at [359, 169] on input "0.00" at bounding box center [399, 177] width 225 height 16
click at [375, 178] on input "0.00" at bounding box center [399, 177] width 225 height 16
drag, startPoint x: 375, startPoint y: 178, endPoint x: 277, endPoint y: 153, distance: 101.0
click at [294, 161] on div "Medical Prescriptions fiber_manual_record 0.00 $" at bounding box center [404, 172] width 235 height 25
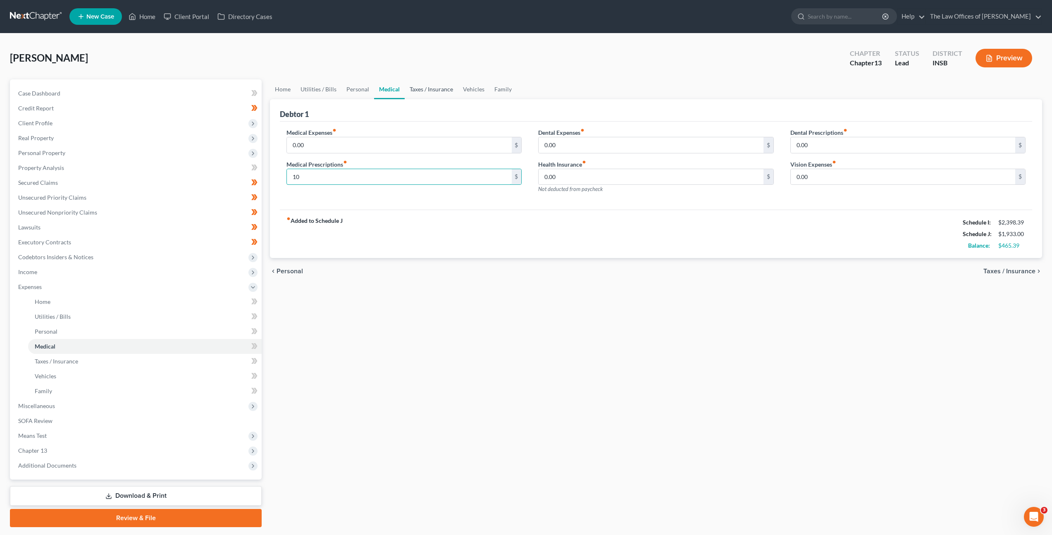
type input "10"
click at [409, 86] on link "Taxes / Insurance" at bounding box center [431, 89] width 53 height 20
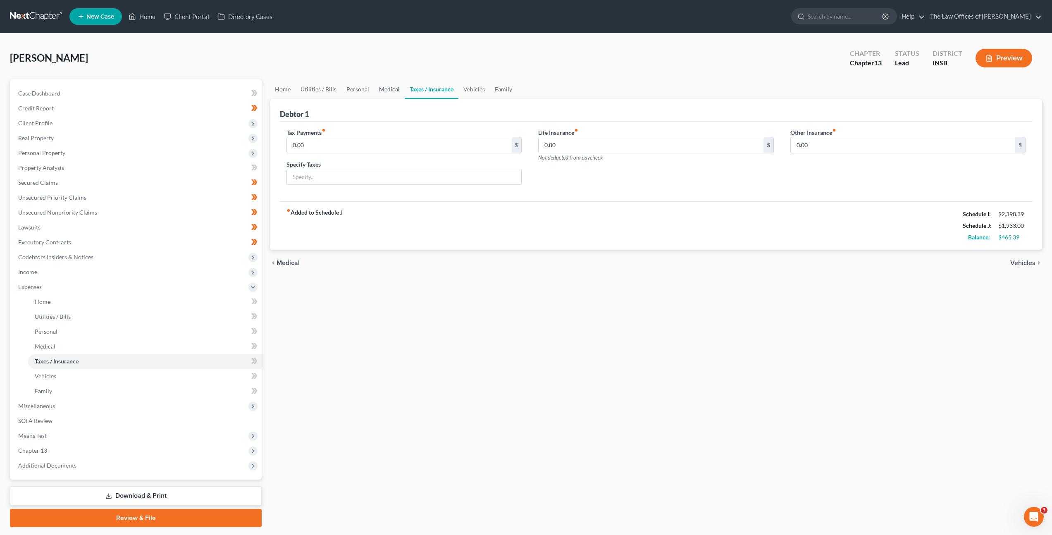
click at [378, 98] on link "Medical" at bounding box center [389, 89] width 31 height 20
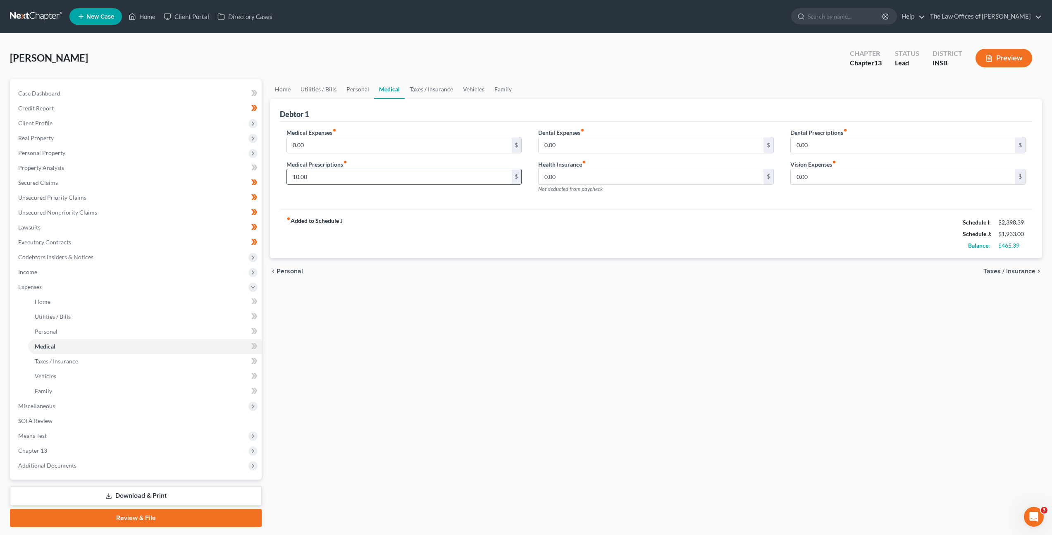
drag, startPoint x: 336, startPoint y: 182, endPoint x: 357, endPoint y: 177, distance: 21.1
click at [336, 181] on input "10.00" at bounding box center [399, 177] width 225 height 16
type input "50"
click at [431, 90] on link "Taxes / Insurance" at bounding box center [431, 89] width 53 height 20
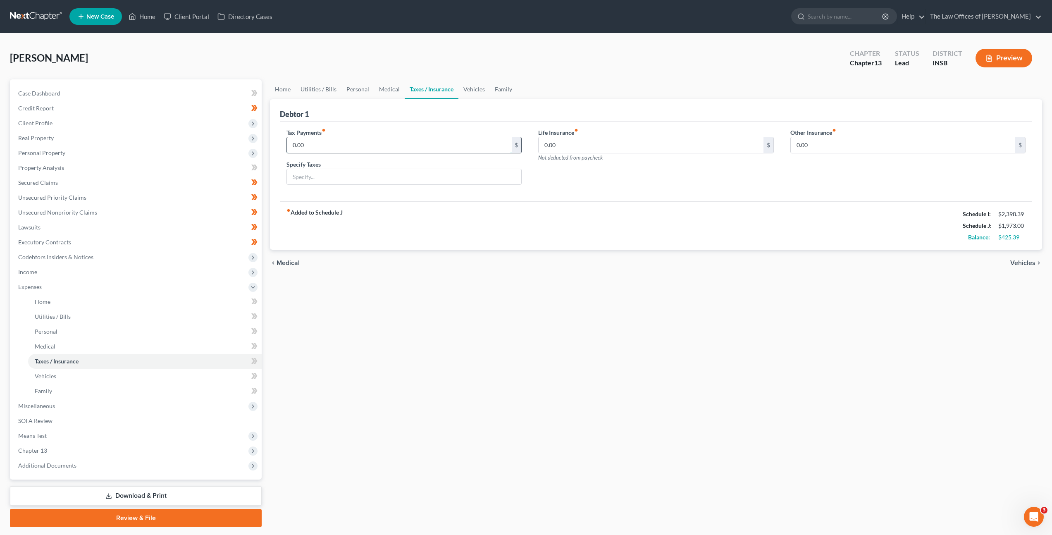
click at [430, 144] on input "0.00" at bounding box center [399, 145] width 225 height 16
click at [576, 148] on input "0.00" at bounding box center [651, 145] width 225 height 16
type input "50"
click at [466, 88] on link "Vehicles" at bounding box center [474, 89] width 31 height 20
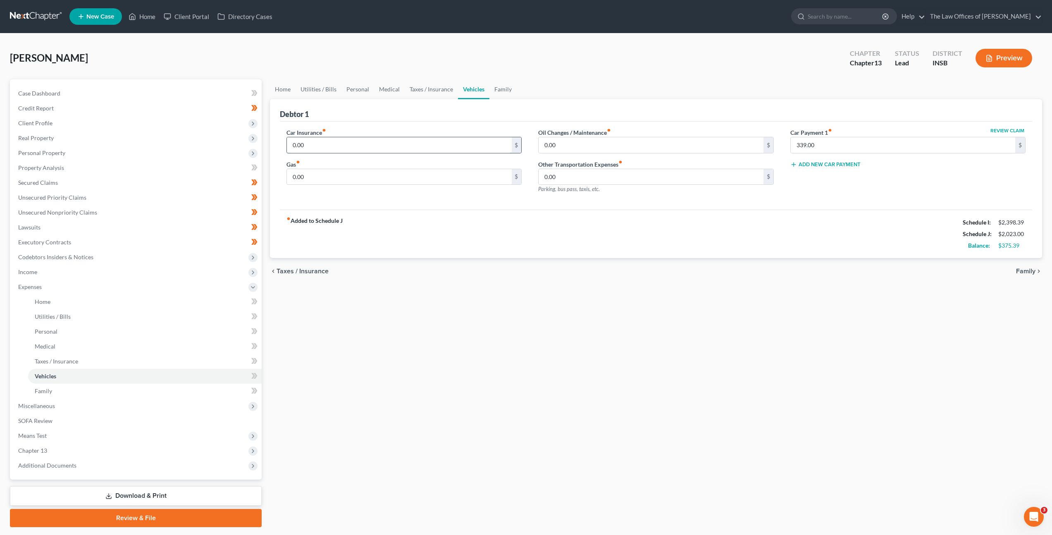
click at [398, 138] on input "0.00" at bounding box center [399, 145] width 225 height 16
type input "122"
click at [329, 180] on input "0.00" at bounding box center [399, 177] width 225 height 16
type input "100"
click at [566, 147] on input "0.00" at bounding box center [651, 145] width 225 height 16
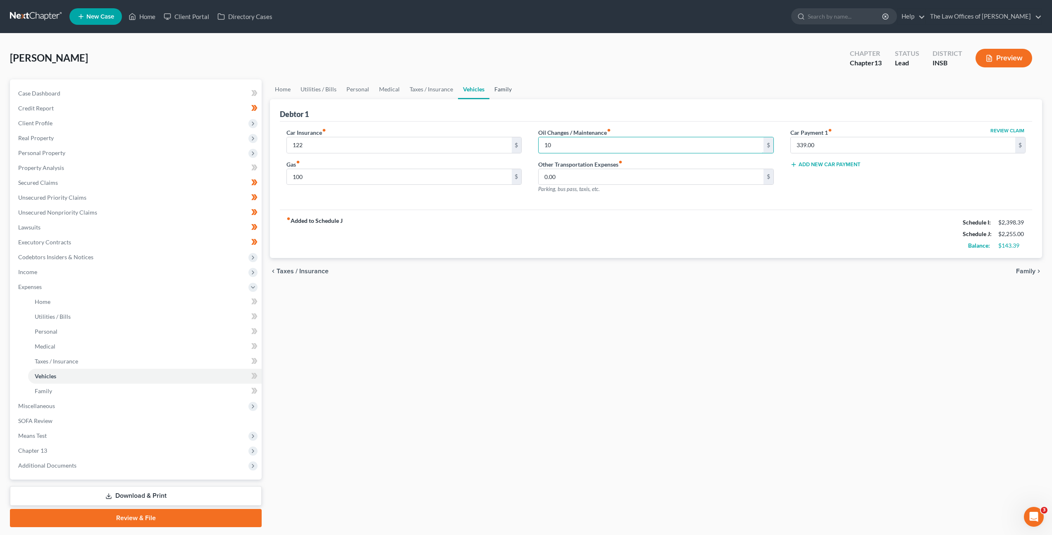
type input "10"
click at [502, 86] on link "Family" at bounding box center [503, 89] width 27 height 20
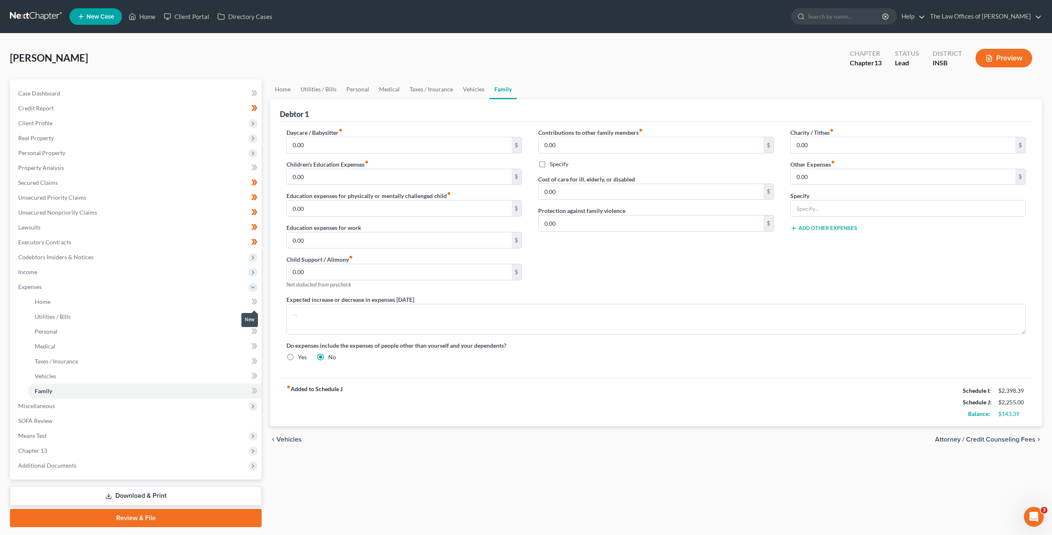
click at [257, 303] on icon at bounding box center [254, 301] width 6 height 10
click at [255, 320] on icon at bounding box center [254, 316] width 6 height 10
click at [252, 333] on icon at bounding box center [253, 331] width 4 height 6
click at [253, 342] on icon at bounding box center [254, 346] width 6 height 10
drag, startPoint x: 253, startPoint y: 359, endPoint x: 255, endPoint y: 365, distance: 6.1
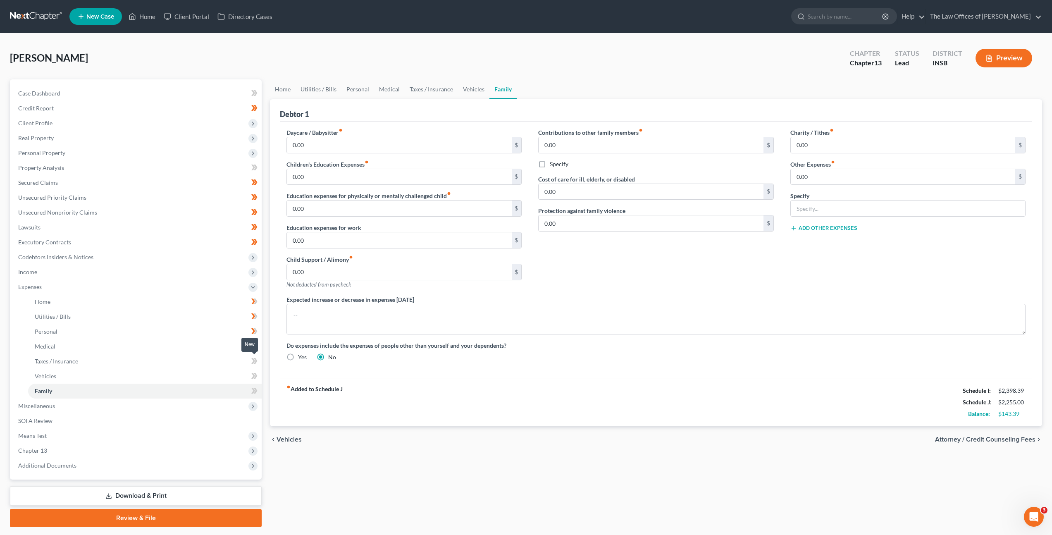
click at [253, 359] on icon at bounding box center [253, 361] width 4 height 6
click at [256, 378] on icon at bounding box center [254, 376] width 6 height 10
drag, startPoint x: 251, startPoint y: 392, endPoint x: 253, endPoint y: 397, distance: 5.9
click at [252, 392] on icon at bounding box center [254, 391] width 6 height 10
click at [157, 448] on span "Chapter 13" at bounding box center [137, 450] width 250 height 15
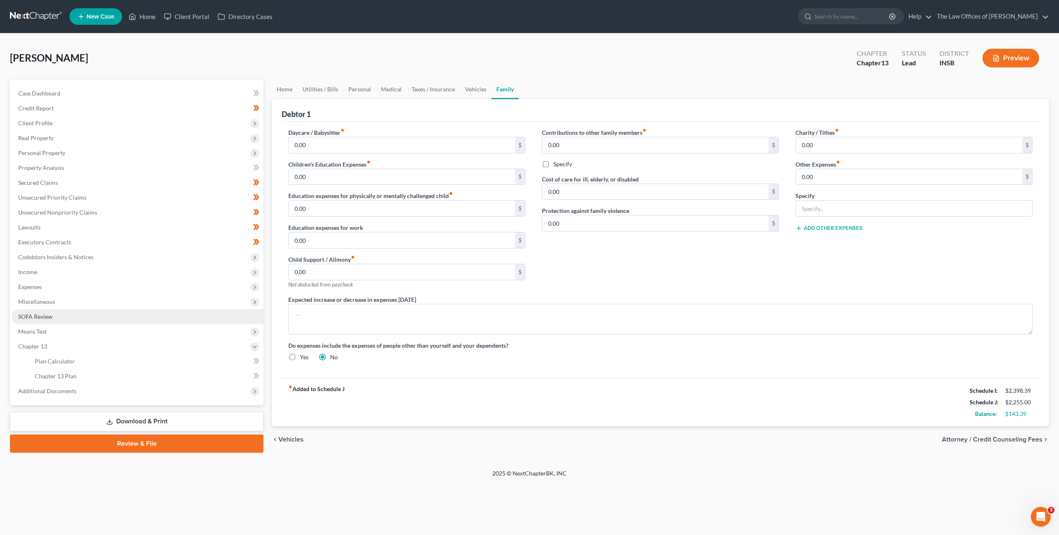
click at [110, 322] on link "SOFA Review" at bounding box center [138, 316] width 252 height 15
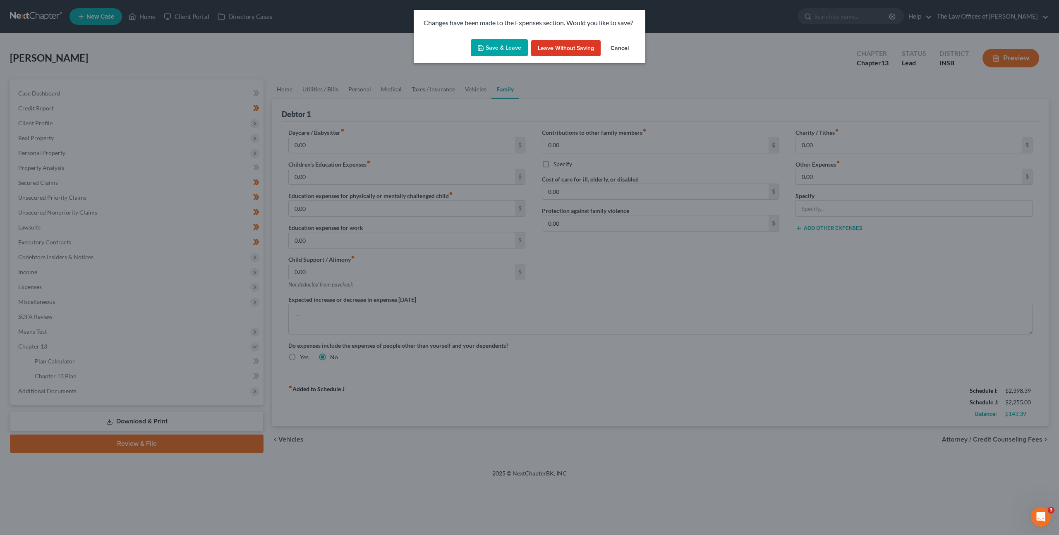
click at [504, 36] on div "Changes have been made to the Expenses section. Would you like to save?" at bounding box center [529, 23] width 232 height 26
click at [499, 45] on button "Save & Leave" at bounding box center [499, 47] width 57 height 17
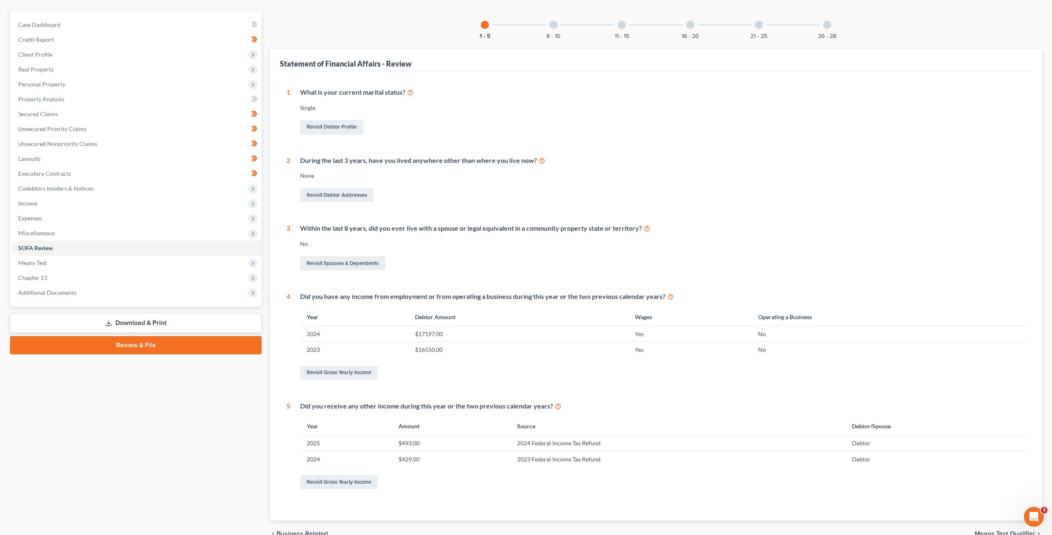
scroll to position [69, 0]
click at [553, 20] on div at bounding box center [554, 24] width 8 height 8
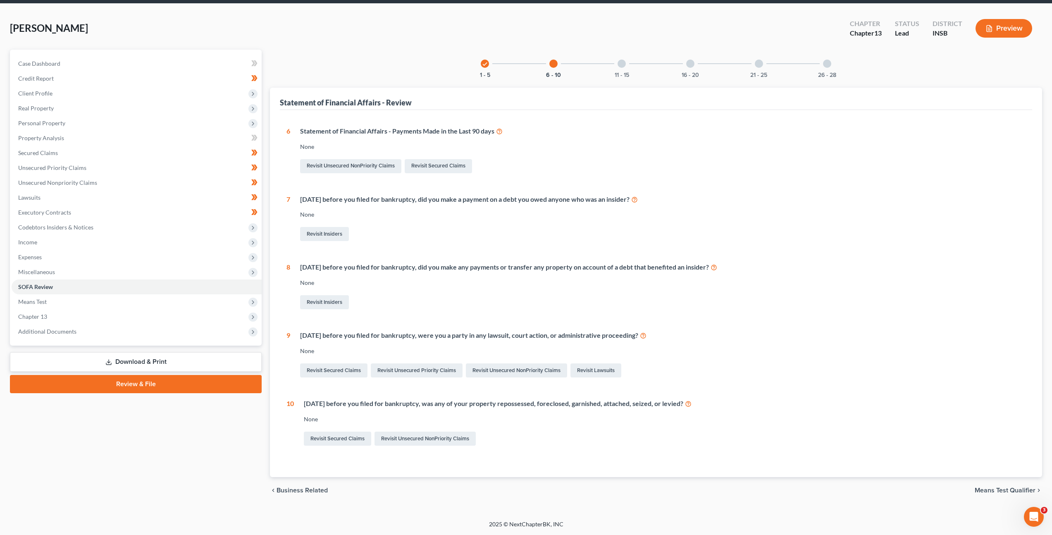
scroll to position [30, 0]
click at [627, 69] on div "11 - 15" at bounding box center [622, 64] width 28 height 28
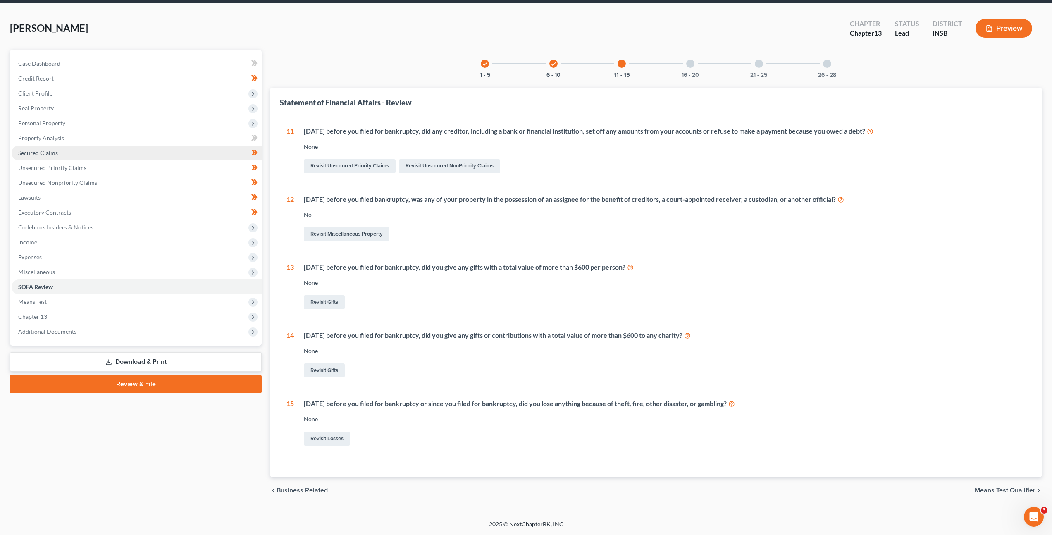
click at [68, 154] on link "Secured Claims" at bounding box center [137, 153] width 250 height 15
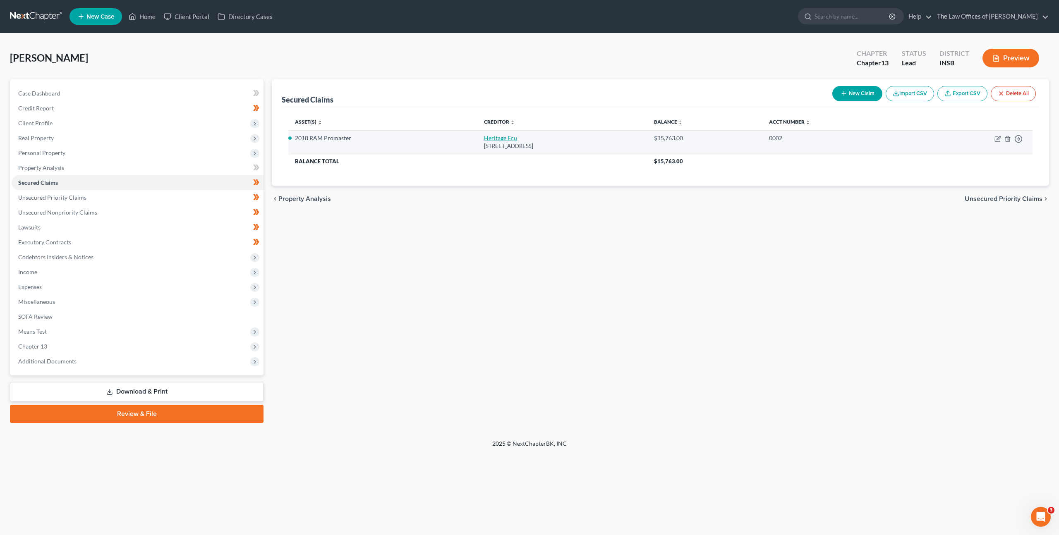
click at [484, 135] on link "Heritage Fcu" at bounding box center [500, 137] width 33 height 7
select select "15"
select select "2"
select select "0"
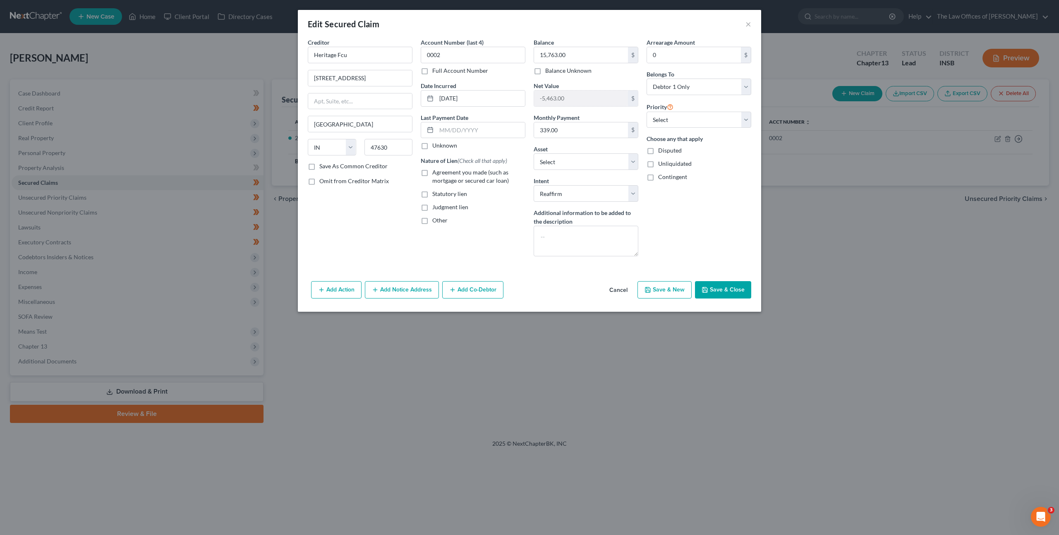
click at [611, 288] on button "Cancel" at bounding box center [617, 290] width 31 height 17
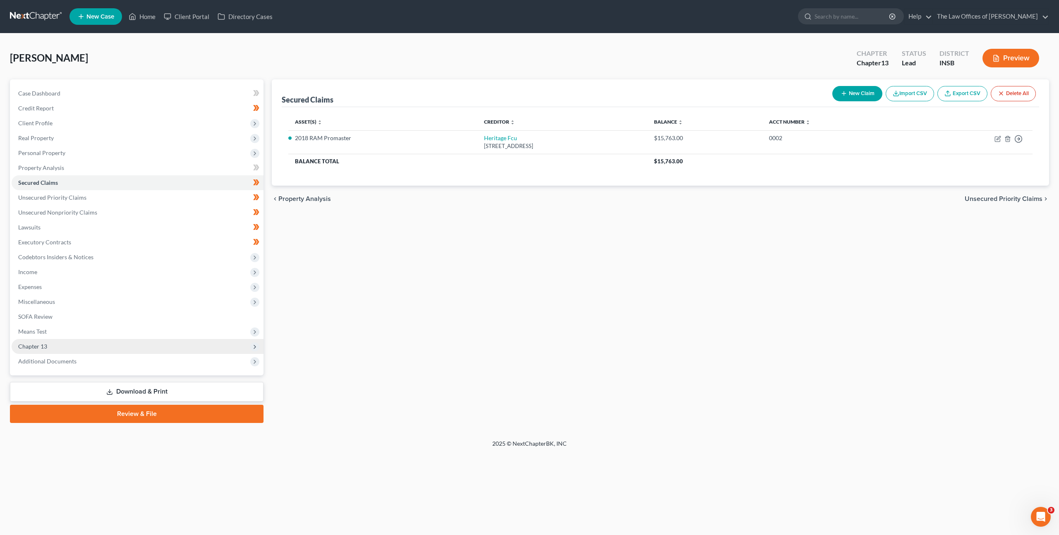
click at [63, 349] on span "Chapter 13" at bounding box center [138, 346] width 252 height 15
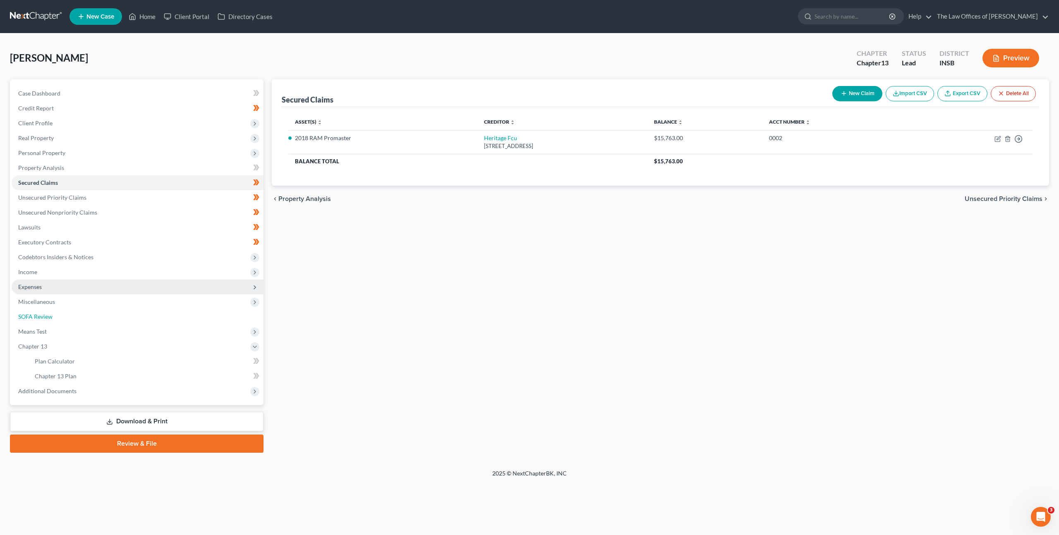
drag, startPoint x: 68, startPoint y: 321, endPoint x: 184, endPoint y: 294, distance: 118.9
click at [68, 321] on link "SOFA Review" at bounding box center [138, 316] width 252 height 15
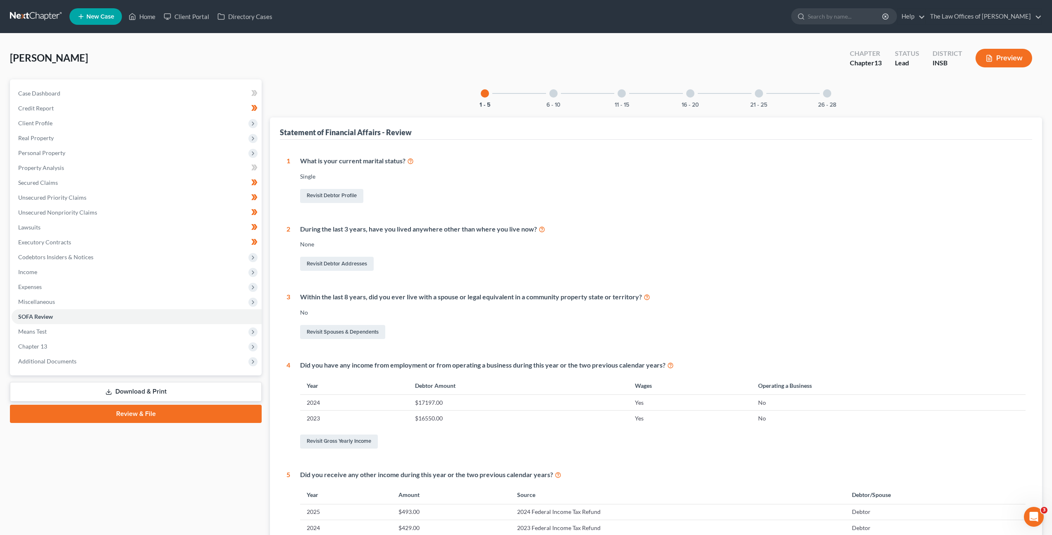
click at [550, 98] on div "6 - 10" at bounding box center [554, 93] width 28 height 28
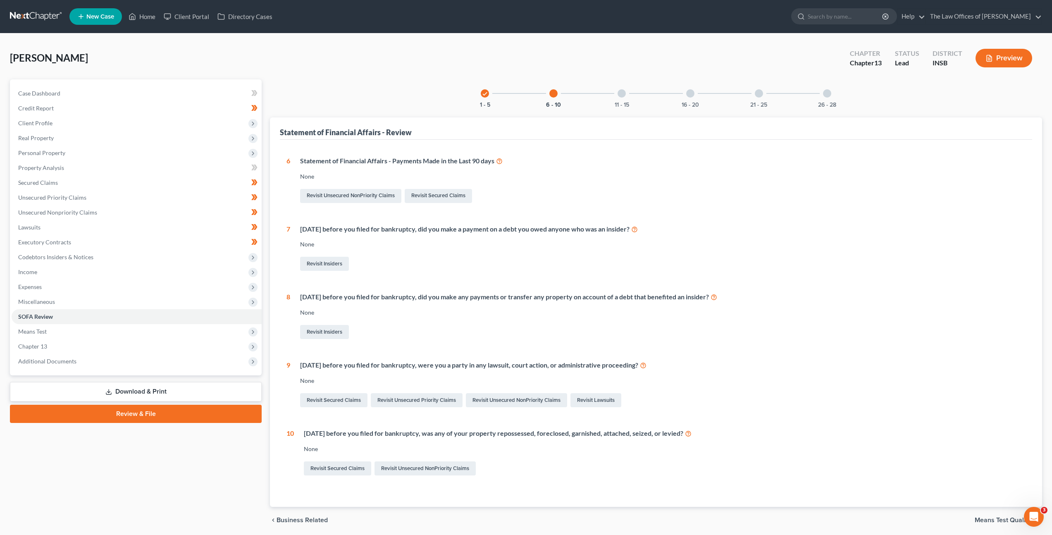
scroll to position [2, 0]
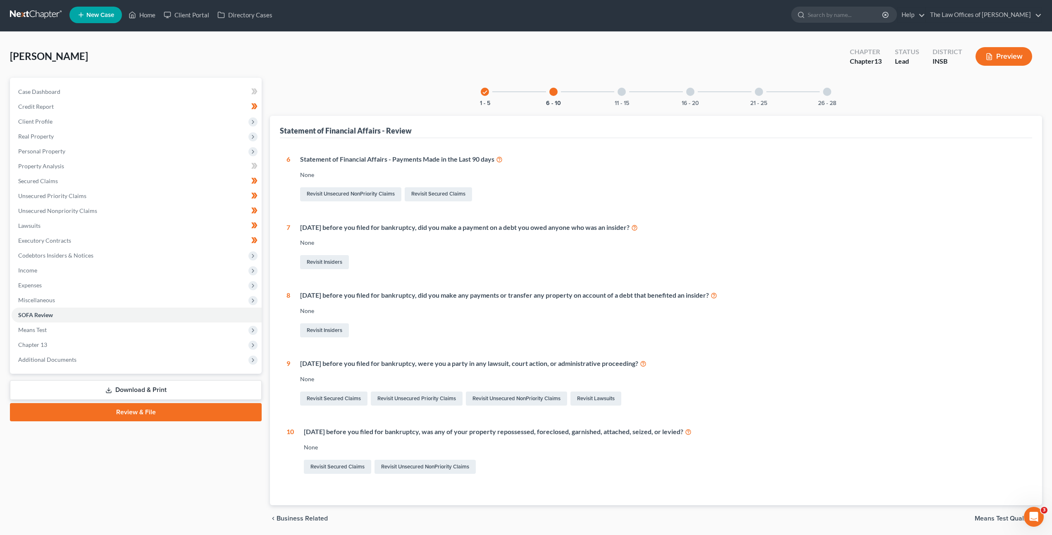
click at [621, 92] on div at bounding box center [622, 92] width 8 height 8
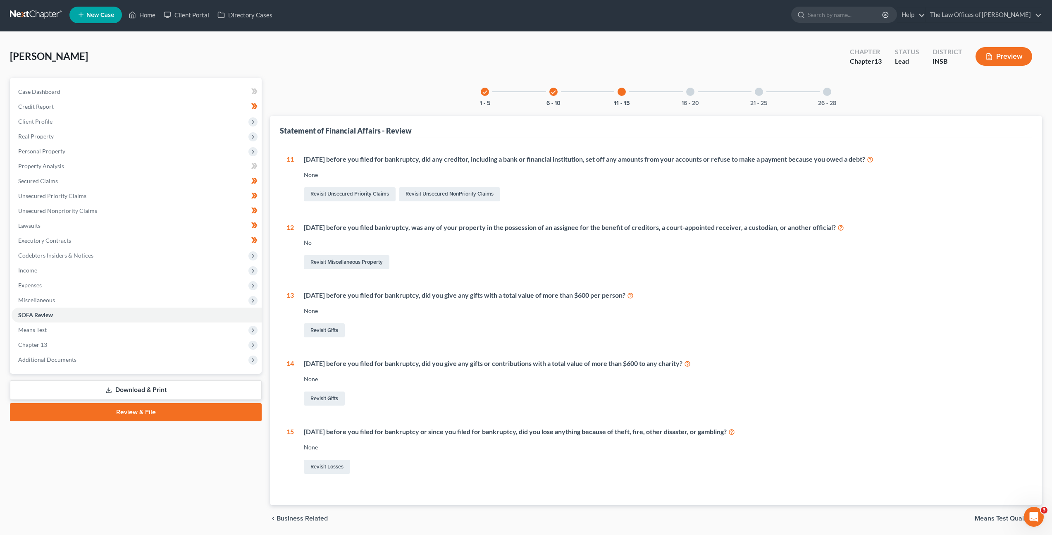
click at [689, 92] on div at bounding box center [690, 92] width 8 height 8
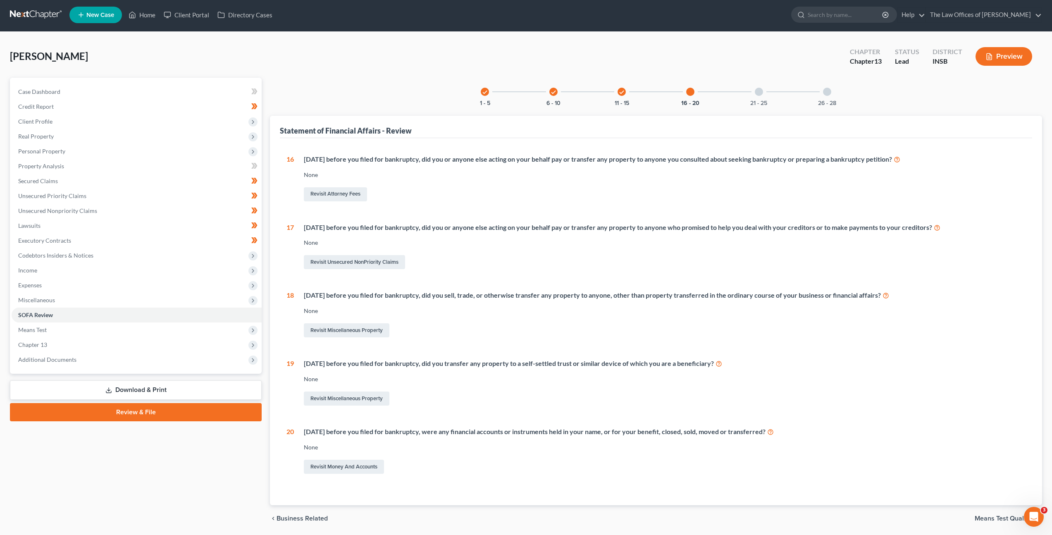
click at [762, 93] on div at bounding box center [759, 92] width 8 height 8
